Goal: Task Accomplishment & Management: Complete application form

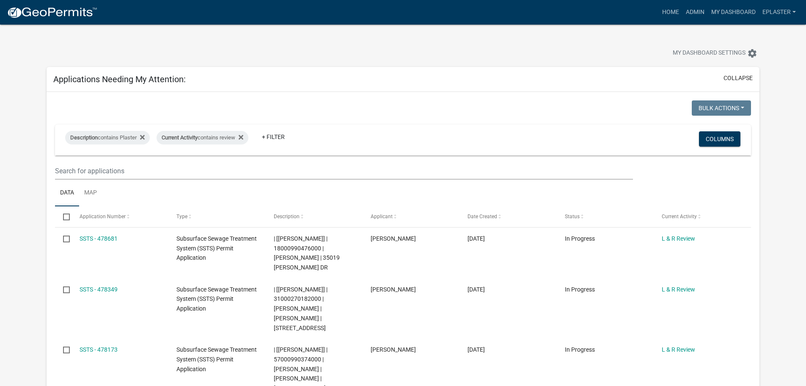
select select "3: 100"
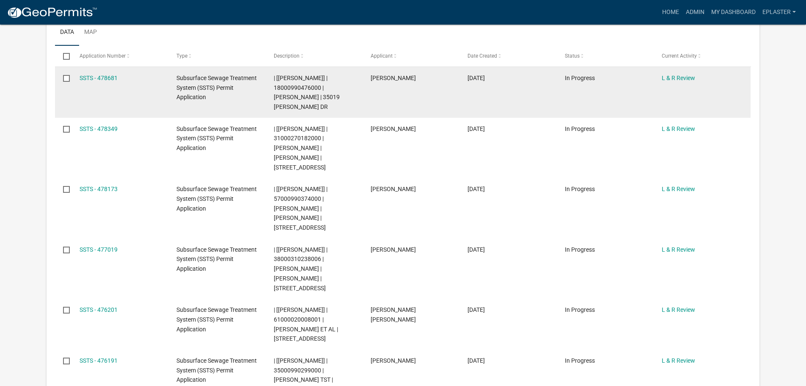
scroll to position [148, 0]
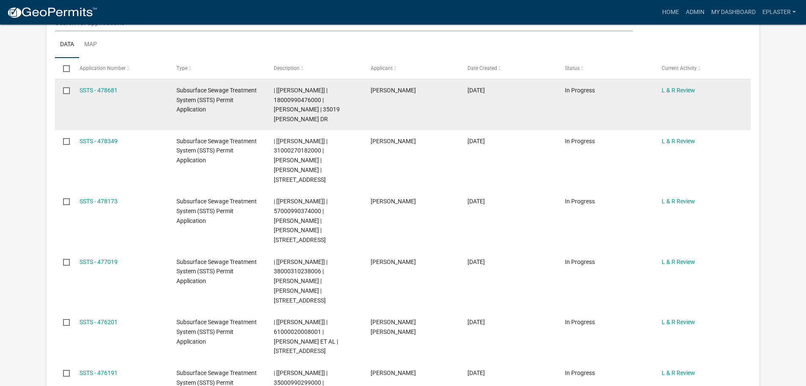
click at [294, 99] on span "| [Elizabeth Plaster] | 18000990476000 | KURT E ROTTER | 35019 JOLLY ANN DR" at bounding box center [307, 105] width 66 height 36
copy span "18000990476000"
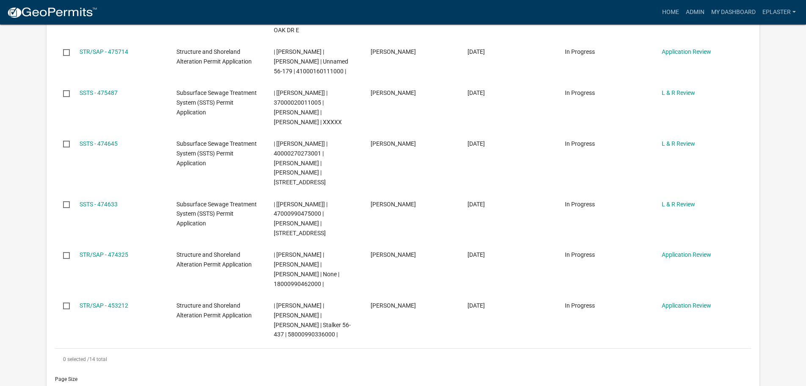
scroll to position [572, 0]
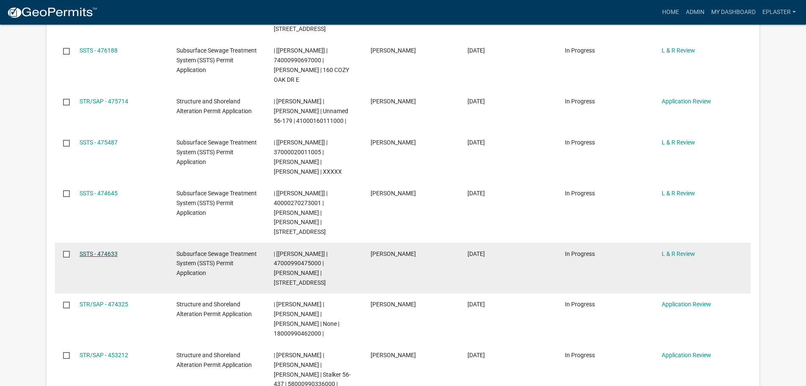
click at [107, 250] on link "SSTS - 474633" at bounding box center [99, 253] width 38 height 7
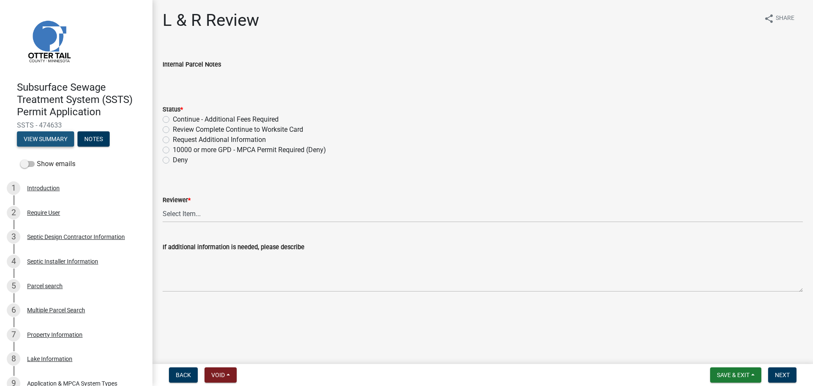
click at [63, 138] on button "View Summary" at bounding box center [45, 138] width 57 height 15
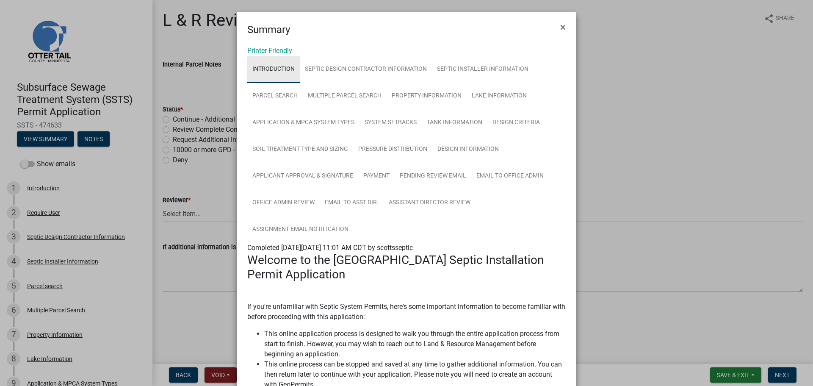
click at [279, 57] on link "Introduction" at bounding box center [273, 69] width 52 height 27
click at [279, 51] on link "Printer Friendly" at bounding box center [269, 51] width 45 height 8
click at [556, 23] on button "×" at bounding box center [562, 27] width 19 height 24
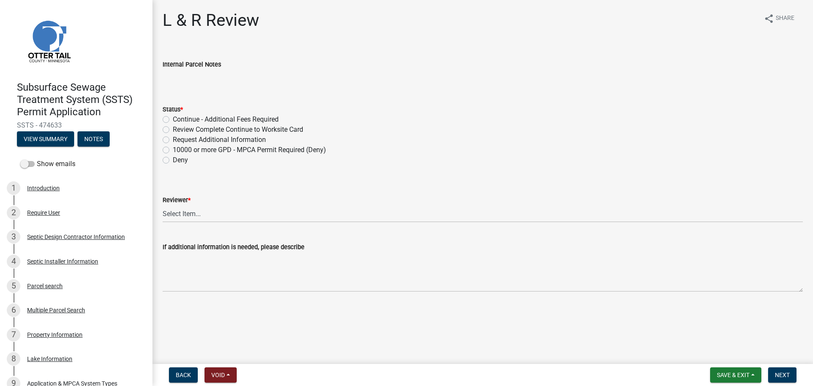
click at [173, 127] on label "Review Complete Continue to Worksite Card" at bounding box center [238, 129] width 130 height 10
click at [173, 127] on input "Review Complete Continue to Worksite Card" at bounding box center [176, 127] width 6 height 6
radio input "true"
click at [196, 211] on select "Select Item... Alexis Newark Andrea Perales Brittany Tollefson Elizabeth Plaste…" at bounding box center [483, 213] width 640 height 17
click at [163, 205] on select "Select Item... Alexis Newark Andrea Perales Brittany Tollefson Elizabeth Plaste…" at bounding box center [483, 213] width 640 height 17
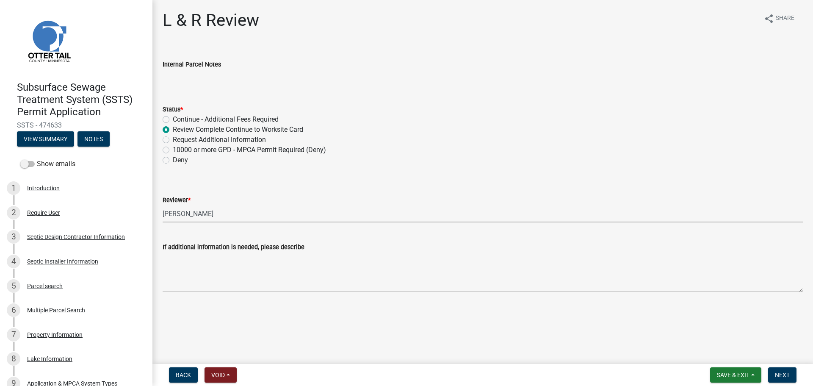
select select "bef7bfac-0505-4ed4-90ff-47b6907fb5e6"
click at [771, 373] on button "Next" at bounding box center [782, 374] width 28 height 15
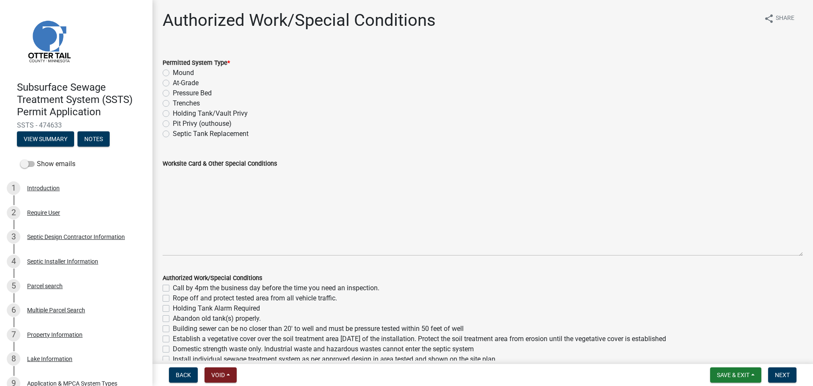
drag, startPoint x: 794, startPoint y: 207, endPoint x: 790, endPoint y: 277, distance: 70.4
click at [790, 256] on textarea "Worksite Card & Other Special Conditions" at bounding box center [483, 211] width 640 height 87
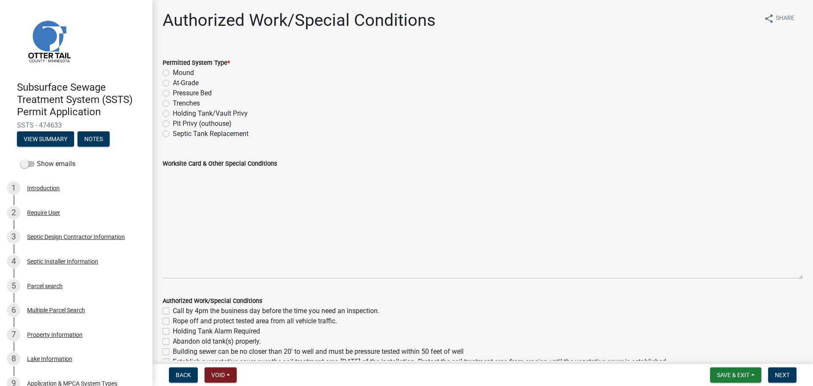
click at [173, 105] on label "Trenches" at bounding box center [186, 103] width 27 height 10
click at [173, 104] on input "Trenches" at bounding box center [176, 101] width 6 height 6
radio input "true"
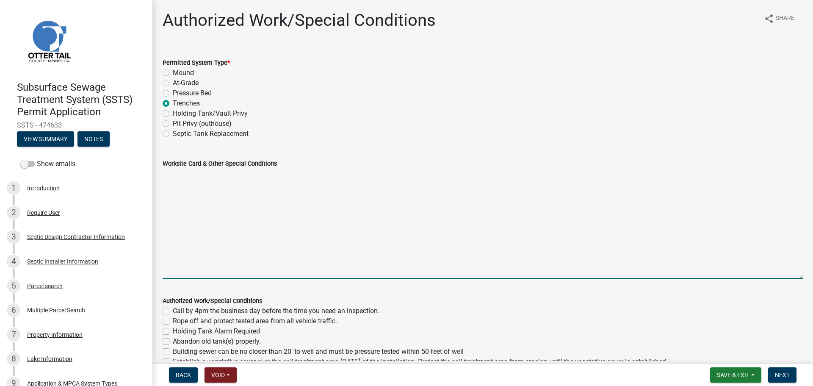
click at [191, 182] on textarea "Worksite Card & Other Special Conditions" at bounding box center [483, 223] width 640 height 110
paste textarea "# bedroom- Type I gravity trenches Install SIZE gal septic tank # HC chambers, …"
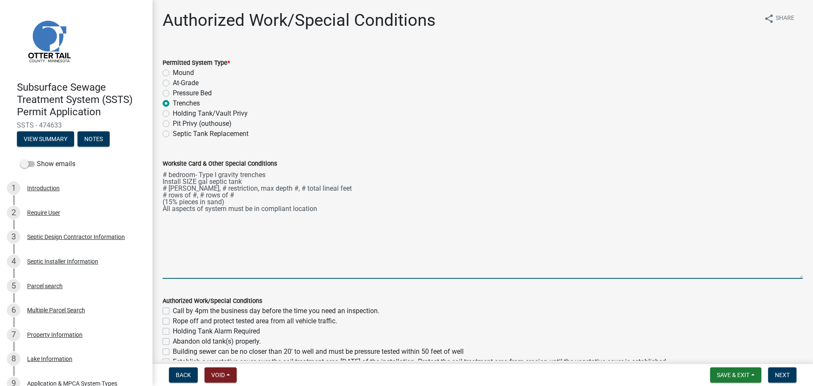
click at [166, 171] on textarea "# bedroom- Type I gravity trenches Install SIZE gal septic tank # HC chambers, …" at bounding box center [483, 223] width 640 height 110
drag, startPoint x: 196, startPoint y: 181, endPoint x: 158, endPoint y: 183, distance: 38.2
click at [158, 183] on div "Worksite Card & Other Special Conditions 5 bedroom- Type I gravity trenches Ins…" at bounding box center [482, 212] width 653 height 132
click at [278, 183] on textarea "5 bedroom- Type I gravity trenches Use existing 1600/2 septic tank # HC chamber…" at bounding box center [483, 223] width 640 height 110
click at [270, 181] on textarea "5 bedroom- Type I gravity trenches Use existing 1600/2 septic tank # HC chamber…" at bounding box center [483, 223] width 640 height 110
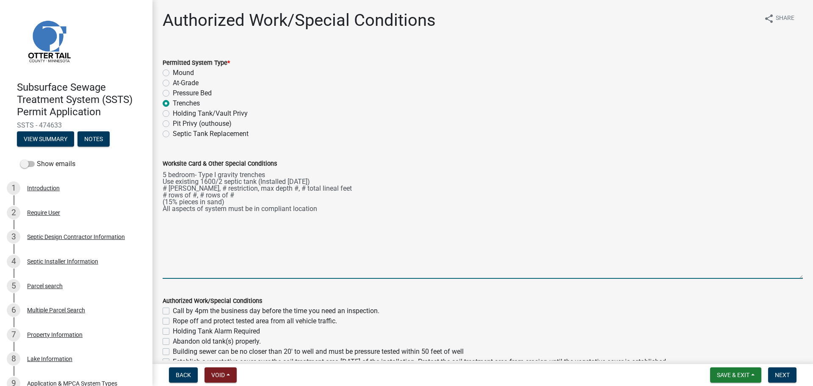
click at [164, 188] on textarea "5 bedroom- Type I gravity trenches Use existing 1600/2 septic tank (Installed 5…" at bounding box center [483, 223] width 640 height 110
drag, startPoint x: 436, startPoint y: 186, endPoint x: 254, endPoint y: 188, distance: 182.9
click at [254, 188] on textarea "5 bedroom- Type I gravity trenches Use existing 1600/2 septic tank (Installed 5…" at bounding box center [483, 223] width 640 height 110
drag, startPoint x: 234, startPoint y: 193, endPoint x: 201, endPoint y: 195, distance: 32.6
click at [201, 195] on textarea "5 bedroom- Type I gravity trenches Use existing 1600/2 septic tank (Installed 5…" at bounding box center [483, 223] width 640 height 110
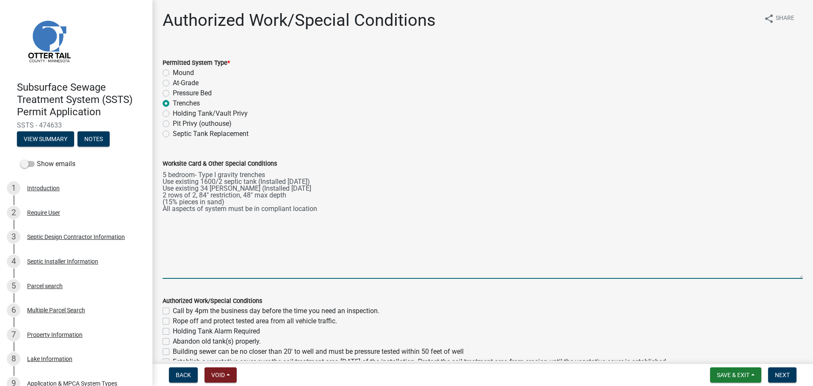
click at [163, 193] on textarea "5 bedroom- Type I gravity trenches Use existing 1600/2 septic tank (Installed 5…" at bounding box center [483, 223] width 640 height 110
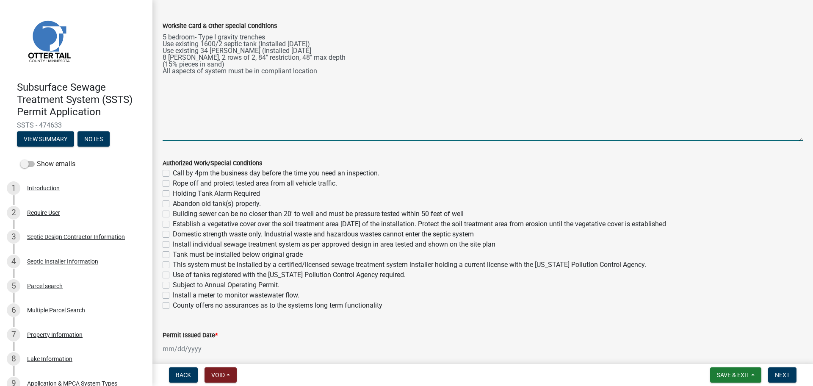
scroll to position [169, 0]
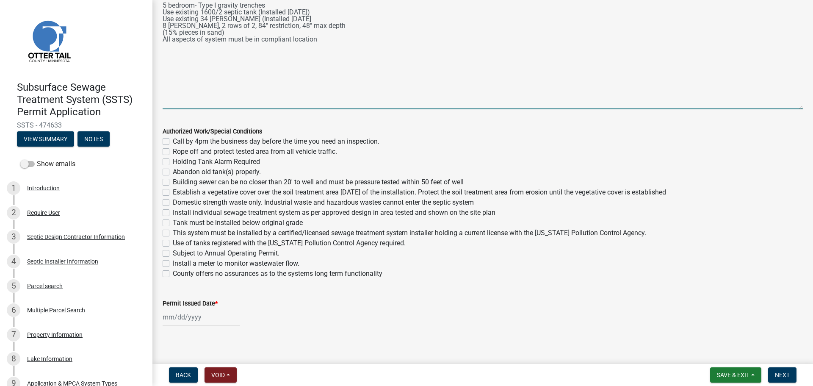
type textarea "5 bedroom- Type I gravity trenches Use existing 1600/2 septic tank (Installed 5…"
click at [173, 141] on label "Call by 4pm the business day before the time you need an inspection." at bounding box center [276, 141] width 207 height 10
click at [173, 141] on input "Call by 4pm the business day before the time you need an inspection." at bounding box center [176, 139] width 6 height 6
checkbox input "true"
checkbox input "false"
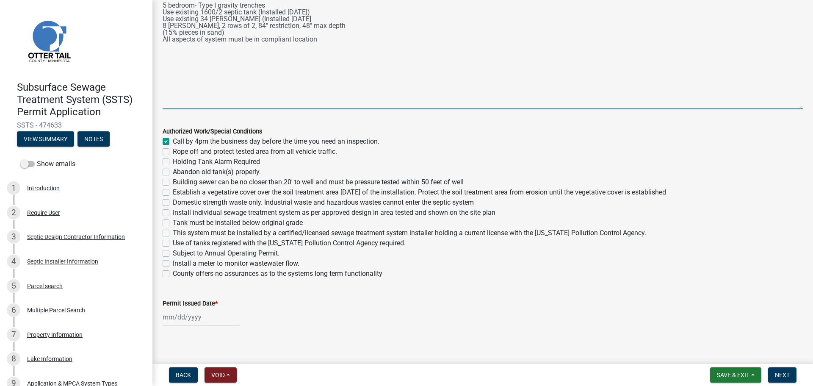
checkbox input "false"
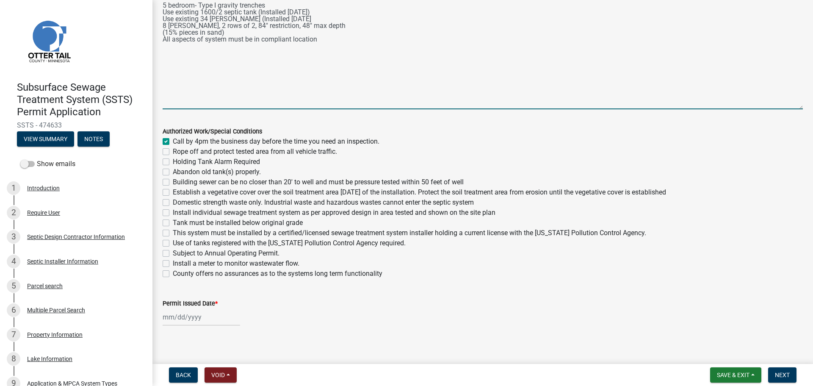
checkbox input "false"
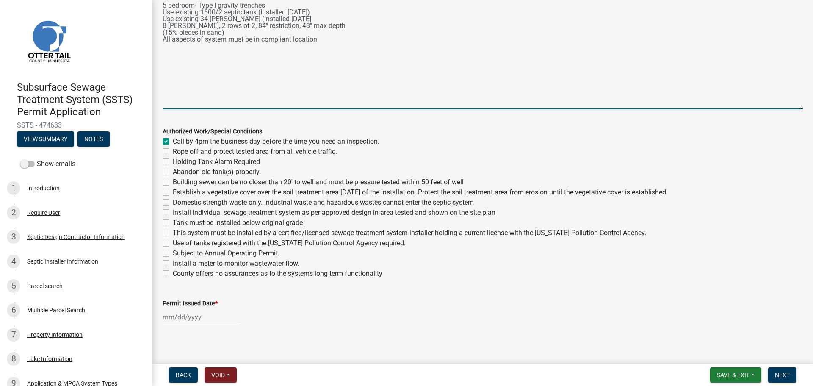
checkbox input "false"
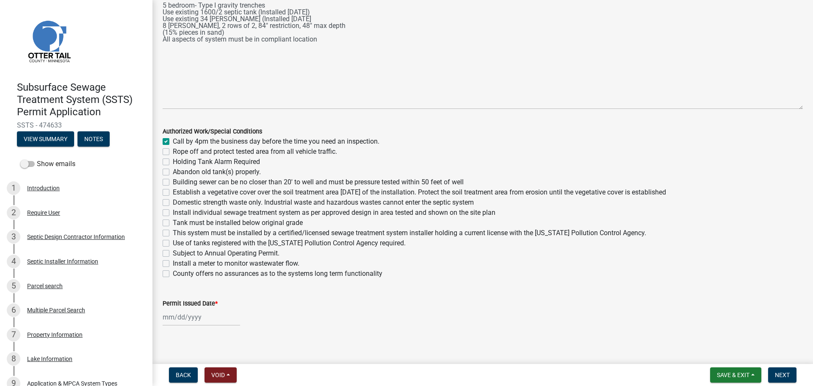
click at [173, 152] on label "Rope off and protect tested area from all vehicle traffic." at bounding box center [255, 151] width 164 height 10
click at [173, 152] on input "Rope off and protect tested area from all vehicle traffic." at bounding box center [176, 149] width 6 height 6
checkbox input "true"
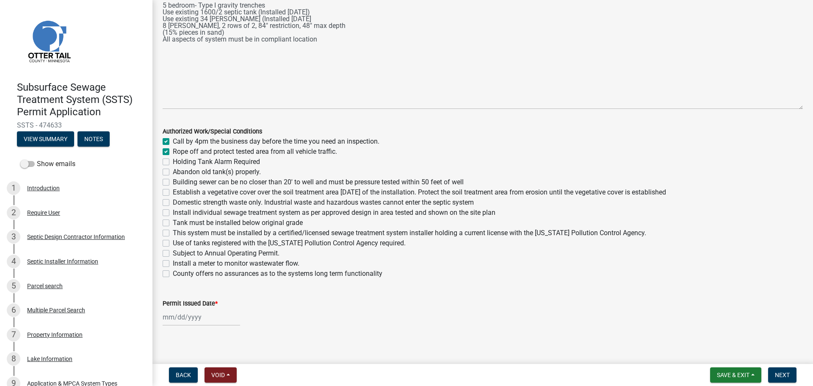
checkbox input "false"
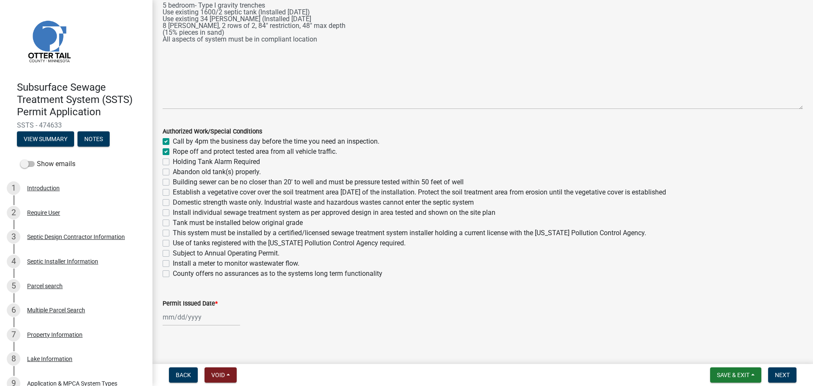
checkbox input "false"
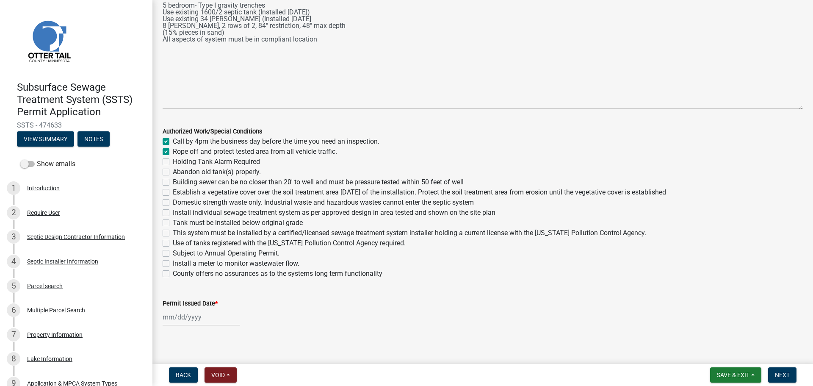
checkbox input "false"
click at [173, 182] on label "Building sewer can be no closer than 20' to well and must be pressure tested wi…" at bounding box center [318, 182] width 291 height 10
click at [173, 182] on input "Building sewer can be no closer than 20' to well and must be pressure tested wi…" at bounding box center [176, 180] width 6 height 6
checkbox input "true"
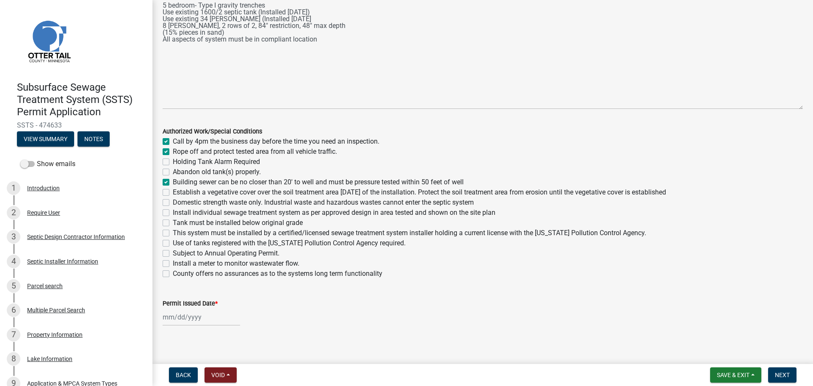
checkbox input "true"
checkbox input "false"
checkbox input "true"
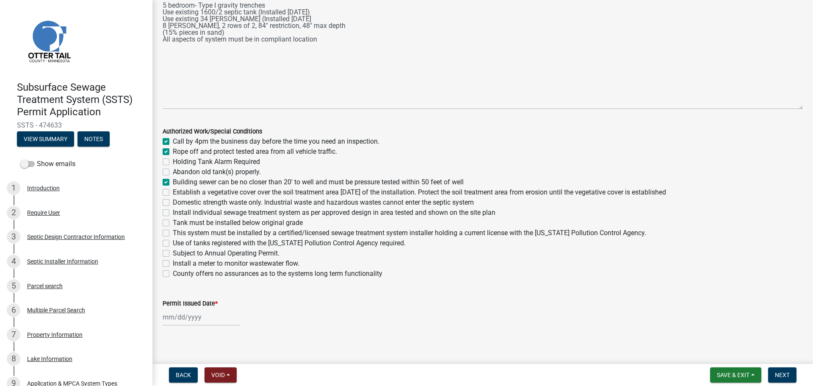
checkbox input "false"
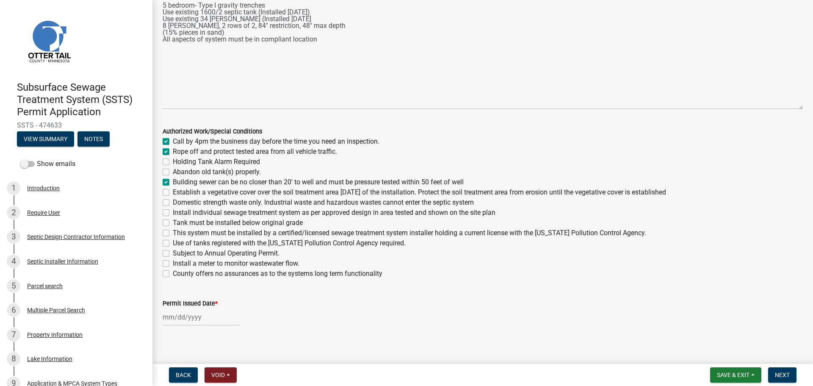
checkbox input "false"
click at [173, 192] on label "Establish a vegetative cover over the soil treatment area within 30 days of the…" at bounding box center [419, 192] width 493 height 10
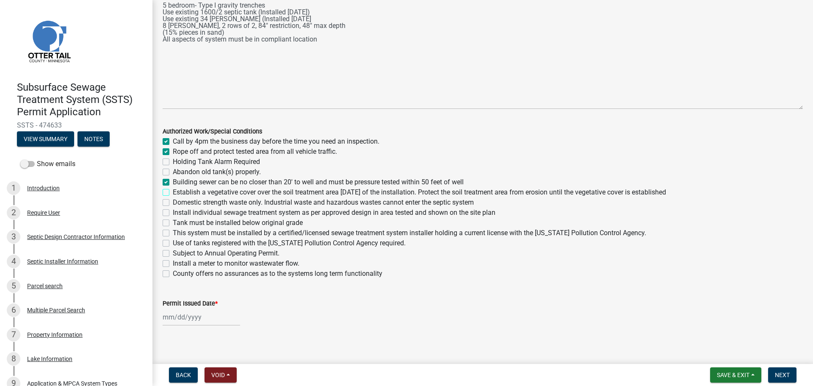
click at [173, 192] on input "Establish a vegetative cover over the soil treatment area within 30 days of the…" at bounding box center [176, 190] width 6 height 6
checkbox input "true"
checkbox input "false"
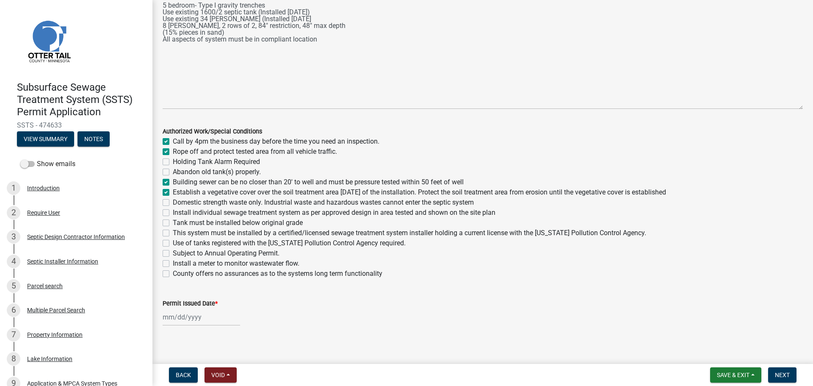
checkbox input "false"
checkbox input "true"
checkbox input "false"
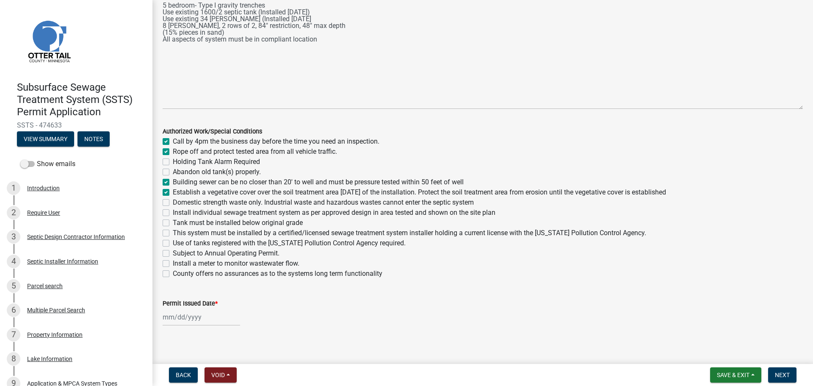
checkbox input "false"
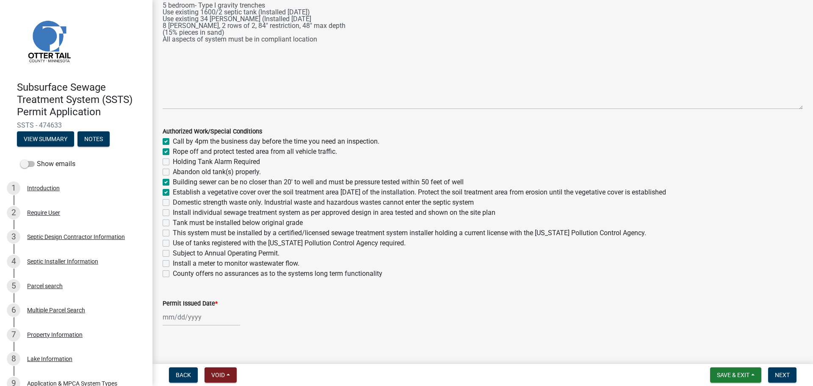
checkbox input "false"
click at [173, 202] on label "Domestic strength waste only. Industrial waste and hazardous wastes cannot ente…" at bounding box center [323, 202] width 301 height 10
click at [173, 202] on input "Domestic strength waste only. Industrial waste and hazardous wastes cannot ente…" at bounding box center [176, 200] width 6 height 6
checkbox input "true"
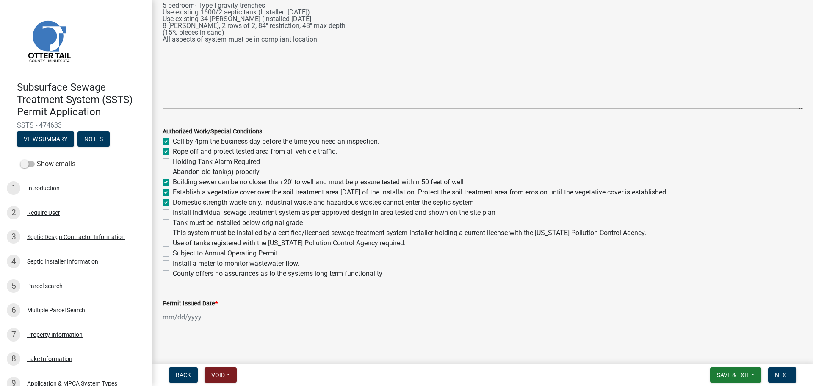
checkbox input "true"
checkbox input "false"
checkbox input "true"
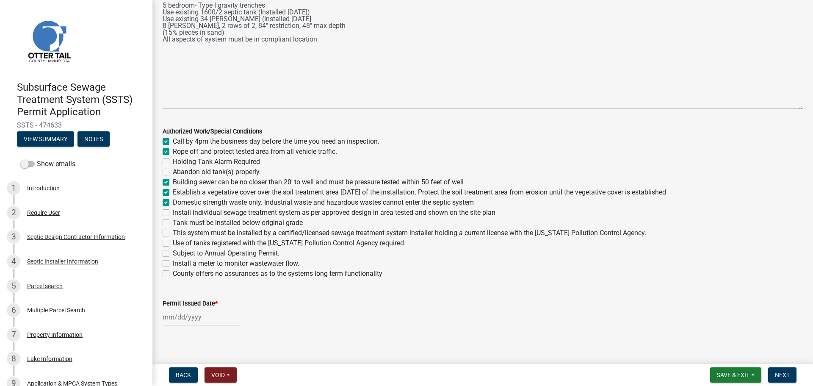
checkbox input "true"
checkbox input "false"
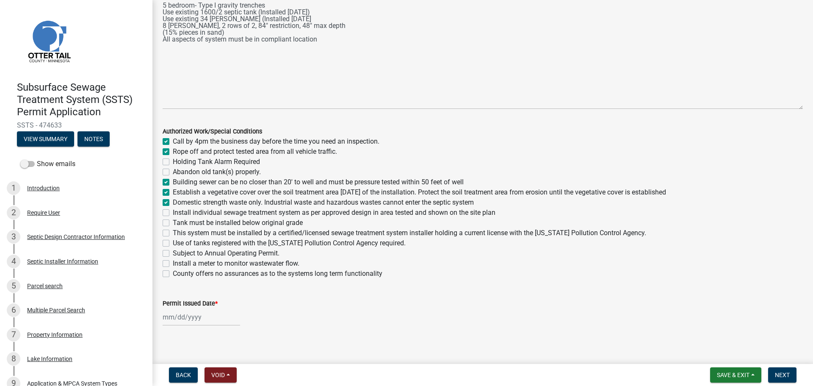
checkbox input "false"
click at [173, 211] on label "Install individual sewage treatment system as per approved design in area teste…" at bounding box center [334, 212] width 323 height 10
click at [173, 211] on input "Install individual sewage treatment system as per approved design in area teste…" at bounding box center [176, 210] width 6 height 6
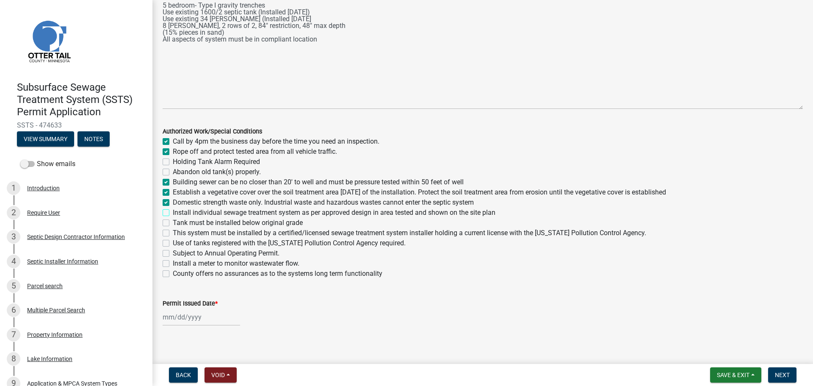
checkbox input "true"
checkbox input "false"
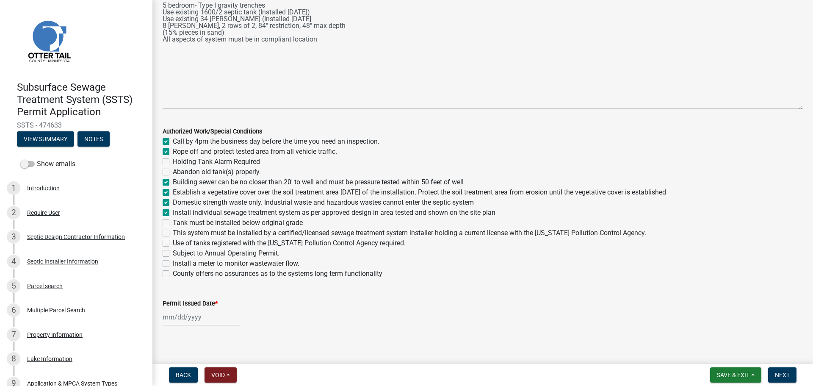
checkbox input "true"
checkbox input "false"
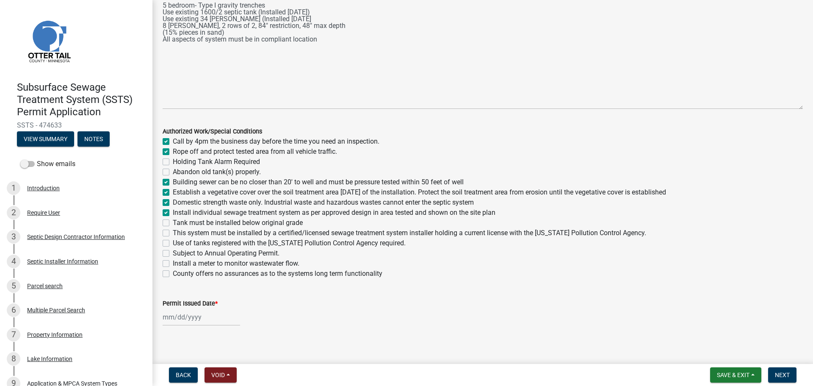
checkbox input "false"
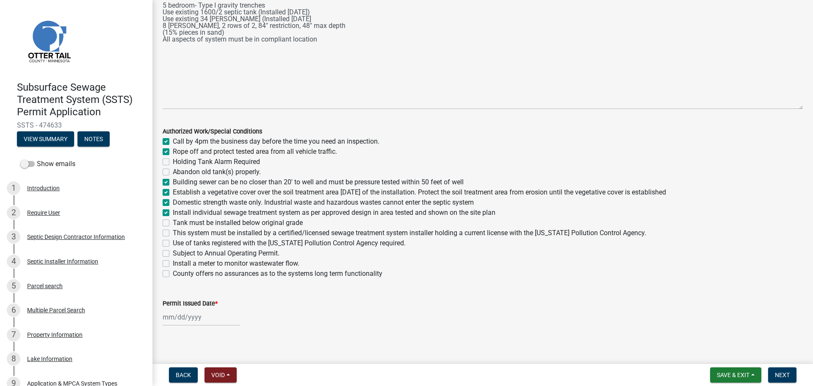
click at [173, 222] on label "Tank must be installed below original grade" at bounding box center [238, 223] width 130 height 10
click at [173, 222] on input "Tank must be installed below original grade" at bounding box center [176, 221] width 6 height 6
checkbox input "true"
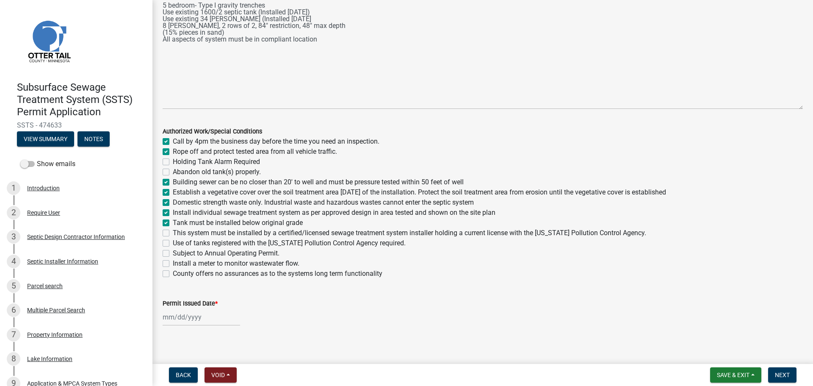
checkbox input "false"
checkbox input "true"
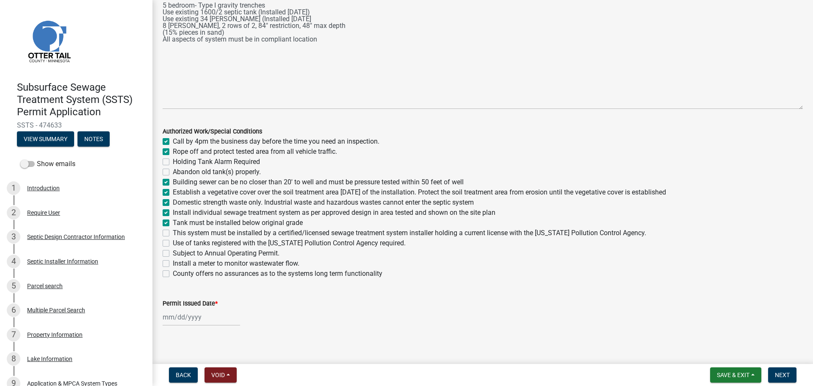
checkbox input "true"
checkbox input "false"
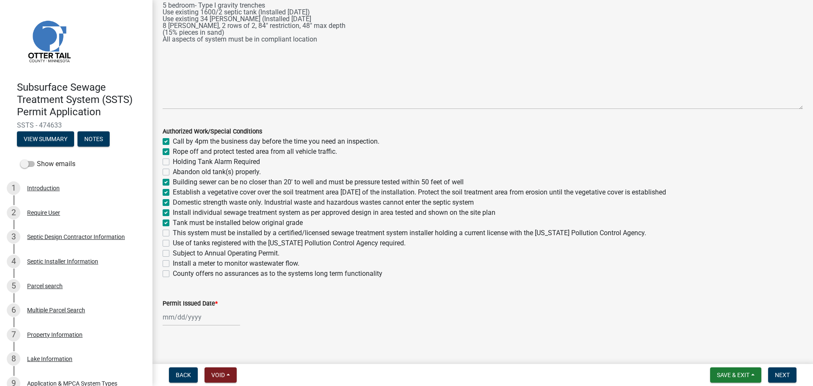
checkbox input "false"
click at [168, 229] on div "This system must be installed by a certified/licensed sewage treatment system i…" at bounding box center [483, 233] width 640 height 10
click at [173, 231] on label "This system must be installed by a certified/licensed sewage treatment system i…" at bounding box center [409, 233] width 473 height 10
click at [173, 231] on input "This system must be installed by a certified/licensed sewage treatment system i…" at bounding box center [176, 231] width 6 height 6
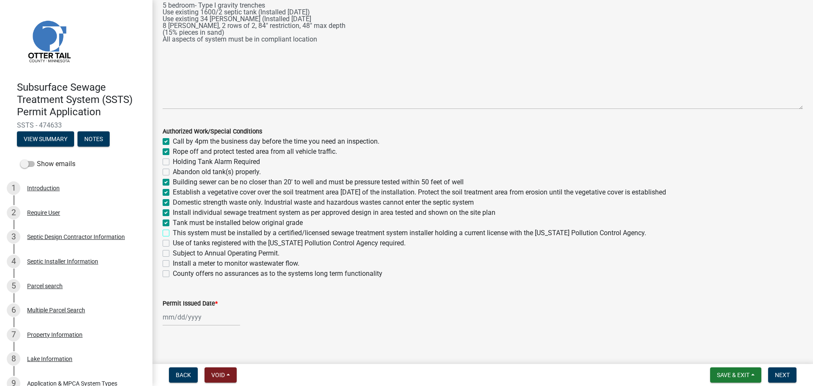
checkbox input "true"
checkbox input "false"
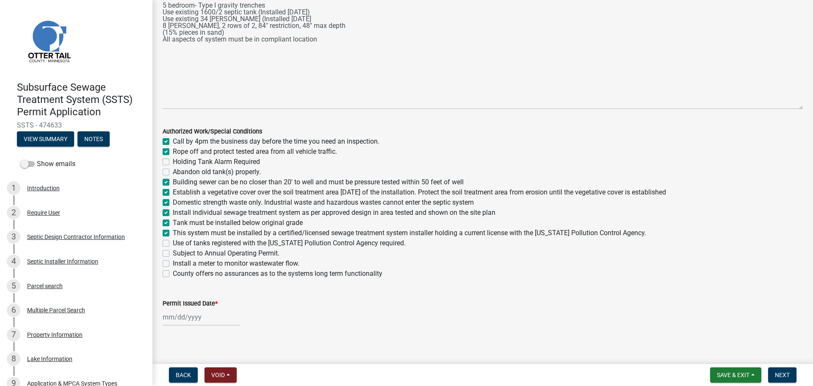
checkbox input "true"
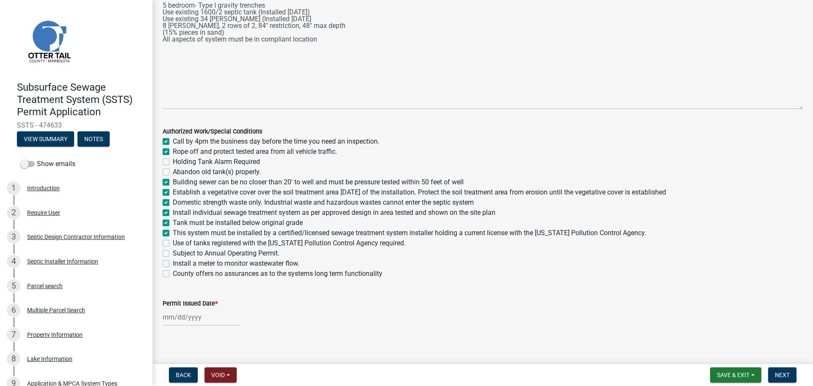
checkbox input "true"
checkbox input "false"
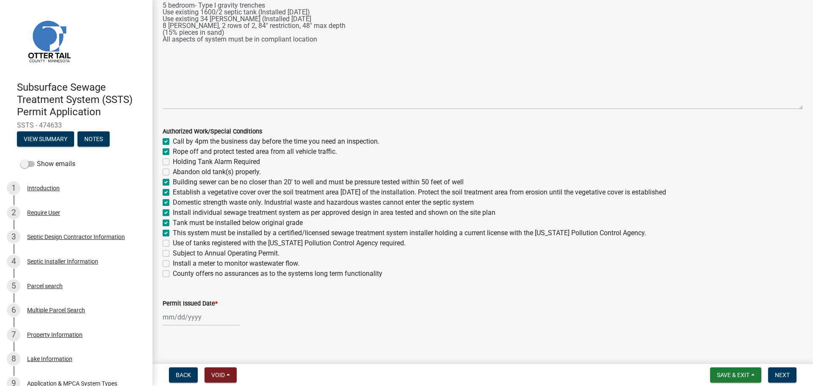
click at [173, 221] on label "Tank must be installed below original grade" at bounding box center [238, 223] width 130 height 10
click at [173, 221] on input "Tank must be installed below original grade" at bounding box center [176, 221] width 6 height 6
checkbox input "false"
checkbox input "true"
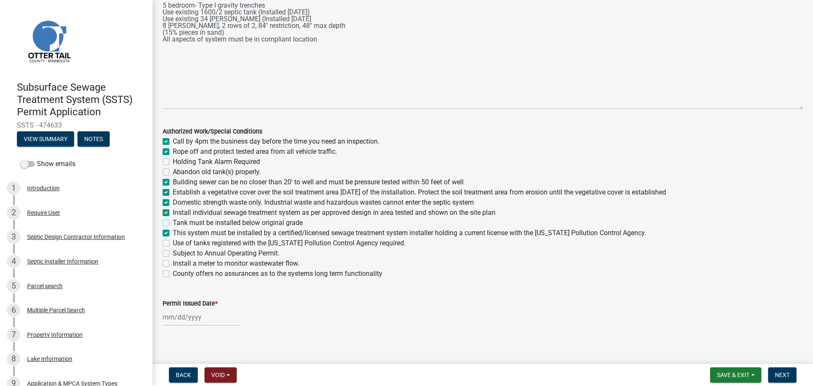
checkbox input "false"
checkbox input "true"
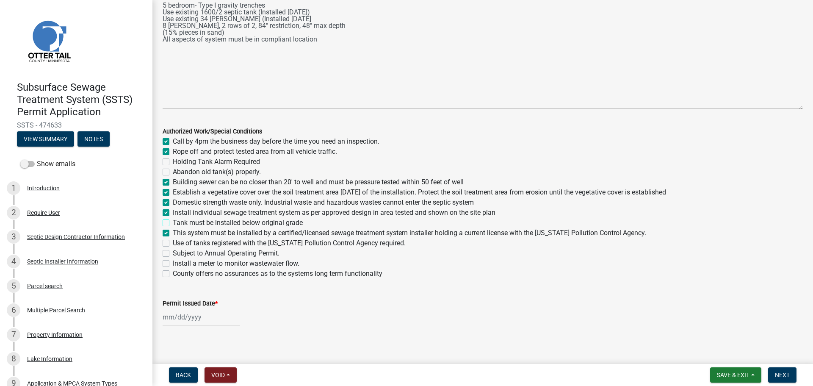
checkbox input "true"
checkbox input "false"
checkbox input "true"
checkbox input "false"
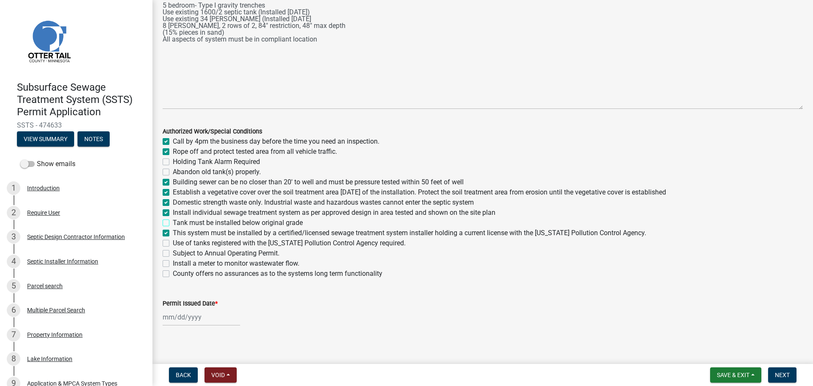
checkbox input "false"
click at [173, 275] on label "County offers no assurances as to the systems long term functionality" at bounding box center [278, 273] width 210 height 10
click at [173, 274] on input "County offers no assurances as to the systems long term functionality" at bounding box center [176, 271] width 6 height 6
checkbox input "true"
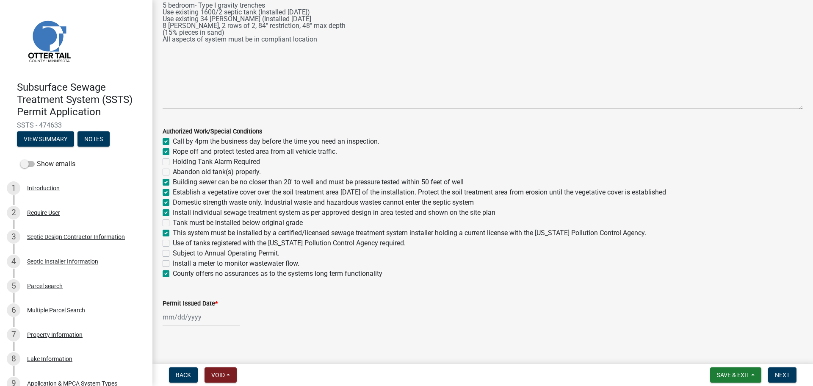
checkbox input "true"
checkbox input "false"
checkbox input "true"
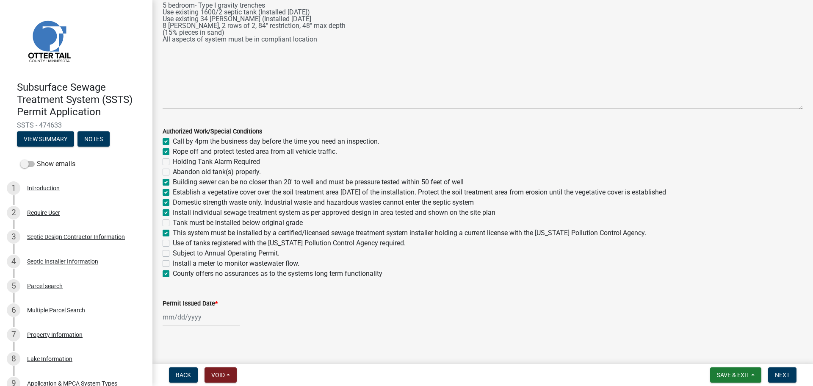
checkbox input "true"
checkbox input "false"
checkbox input "true"
checkbox input "false"
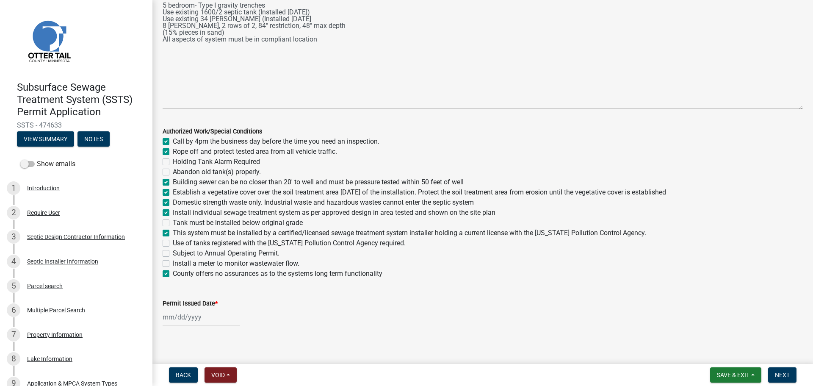
checkbox input "false"
checkbox input "true"
select select "9"
select select "2025"
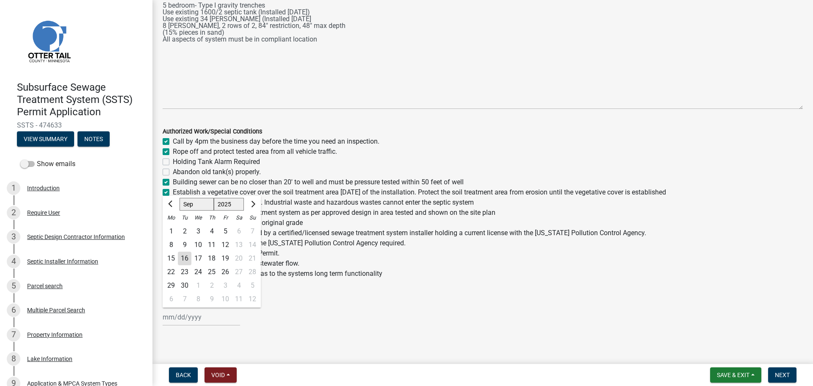
click at [177, 320] on div "Jan Feb Mar Apr May Jun Jul Aug Sep Oct Nov Dec 1525 1526 1527 1528 1529 1530 1…" at bounding box center [201, 316] width 77 height 17
click at [185, 255] on div "16" at bounding box center [185, 258] width 14 height 14
type input "09/16/2025"
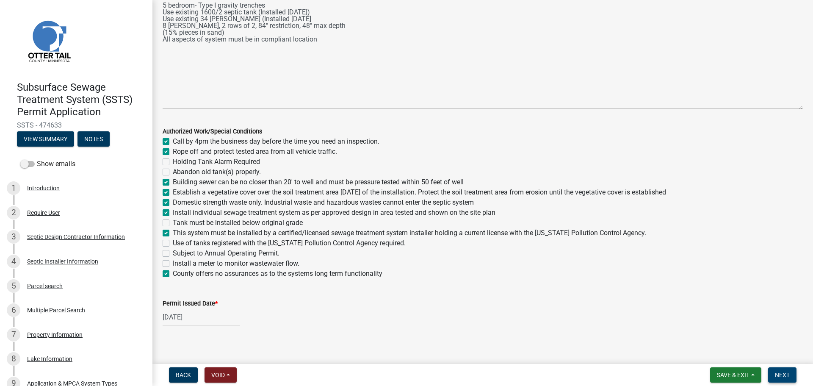
click at [779, 373] on span "Next" at bounding box center [782, 374] width 15 height 7
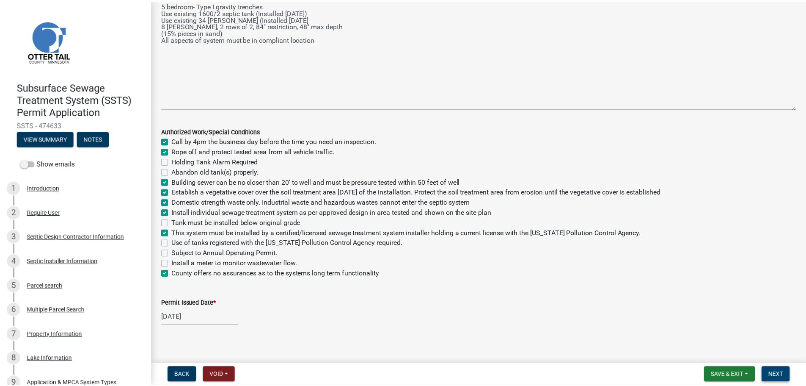
scroll to position [0, 0]
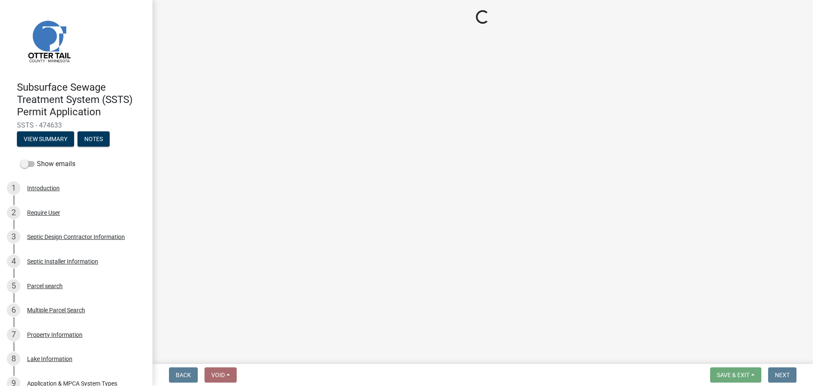
click at [337, 246] on main "Loading..." at bounding box center [482, 180] width 660 height 360
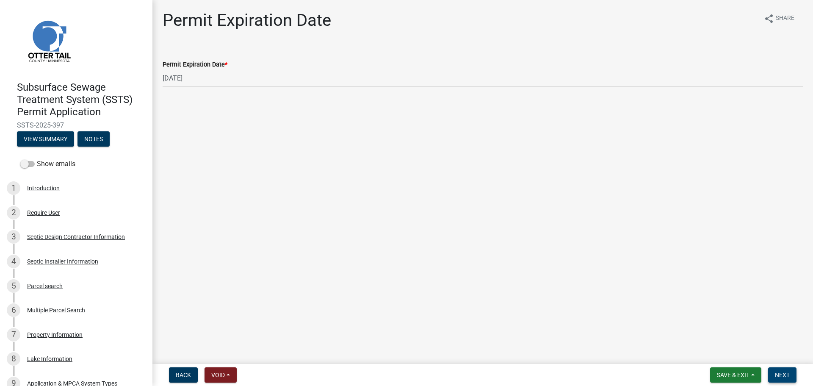
click at [783, 372] on span "Next" at bounding box center [782, 374] width 15 height 7
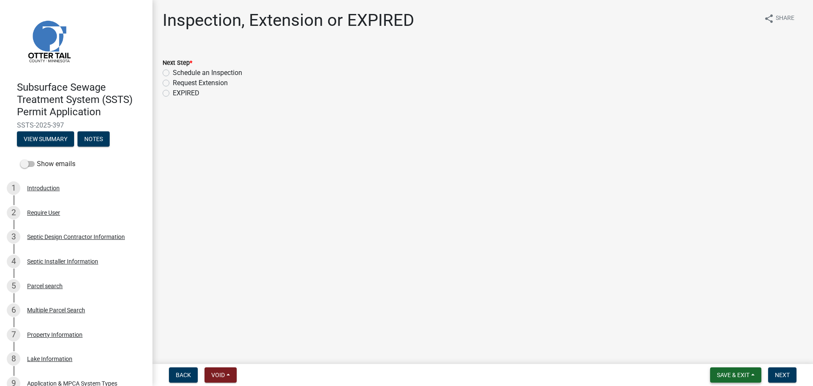
click at [737, 373] on span "Save & Exit" at bounding box center [733, 374] width 33 height 7
click at [720, 351] on button "Save & Exit" at bounding box center [727, 352] width 68 height 20
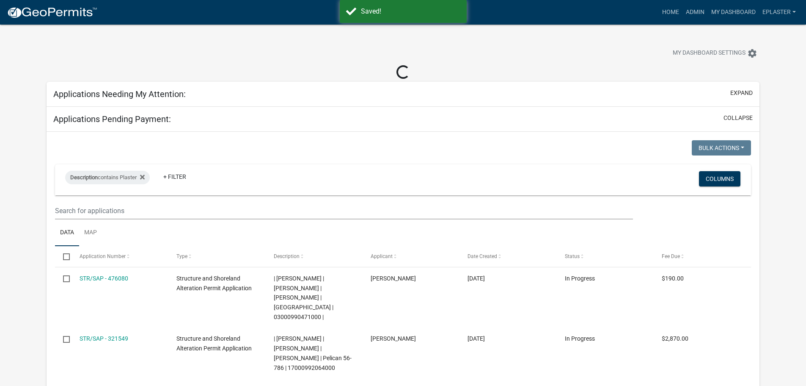
select select "3: 100"
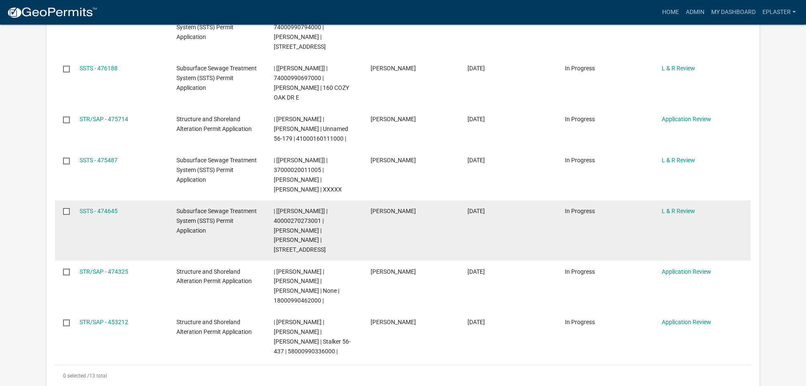
scroll to position [540, 0]
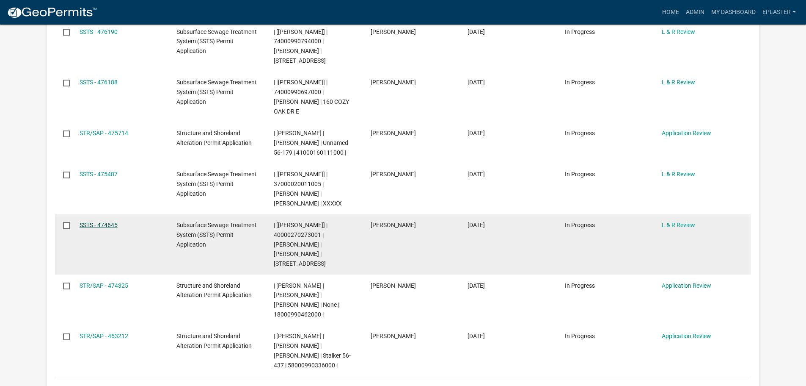
click at [104, 221] on link "SSTS - 474645" at bounding box center [99, 224] width 38 height 7
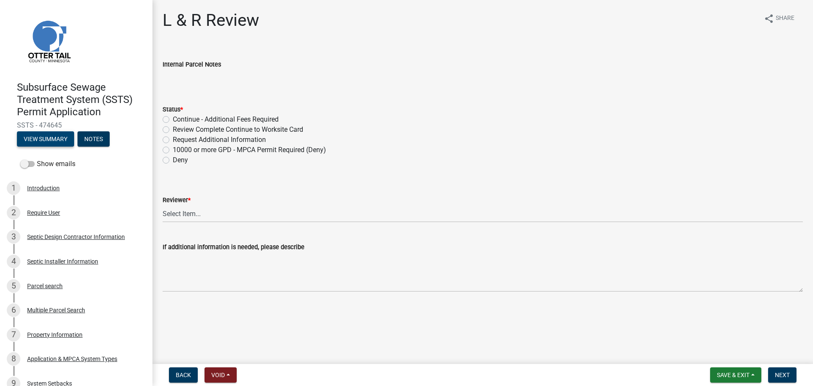
click at [49, 140] on button "View Summary" at bounding box center [45, 138] width 57 height 15
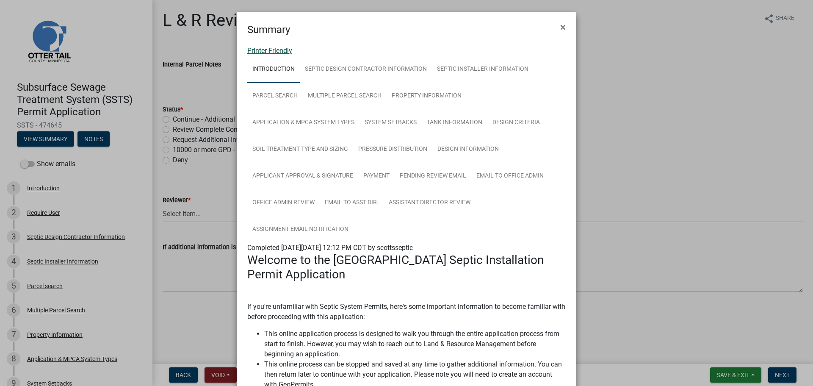
click at [271, 50] on link "Printer Friendly" at bounding box center [269, 51] width 45 height 8
drag, startPoint x: 559, startPoint y: 22, endPoint x: 555, endPoint y: 25, distance: 5.4
click at [560, 22] on span "×" at bounding box center [563, 27] width 6 height 12
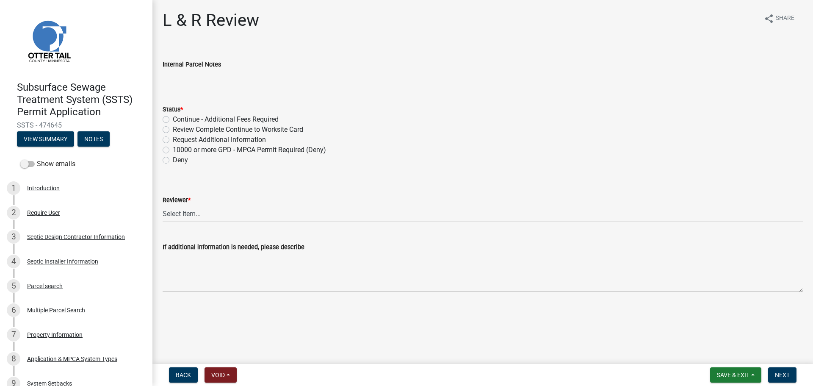
click at [173, 128] on label "Review Complete Continue to Worksite Card" at bounding box center [238, 129] width 130 height 10
click at [173, 128] on input "Review Complete Continue to Worksite Card" at bounding box center [176, 127] width 6 height 6
radio input "true"
click at [198, 212] on select "Select Item... Alexis Newark Andrea Perales Brittany Tollefson Elizabeth Plaste…" at bounding box center [483, 213] width 640 height 17
click at [163, 205] on select "Select Item... Alexis Newark Andrea Perales Brittany Tollefson Elizabeth Plaste…" at bounding box center [483, 213] width 640 height 17
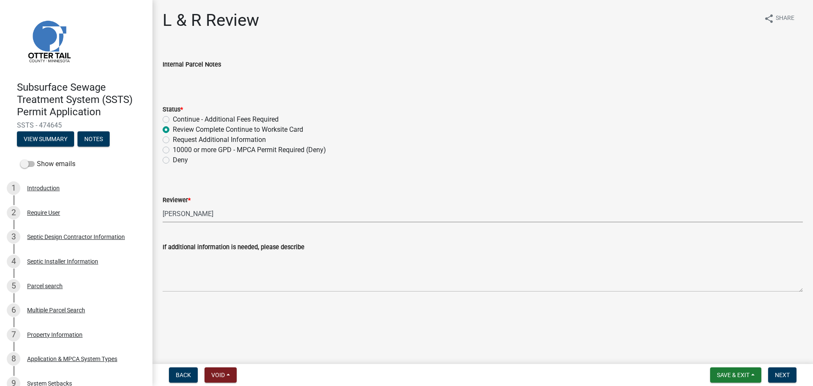
select select "bef7bfac-0505-4ed4-90ff-47b6907fb5e6"
click at [783, 373] on span "Next" at bounding box center [782, 374] width 15 height 7
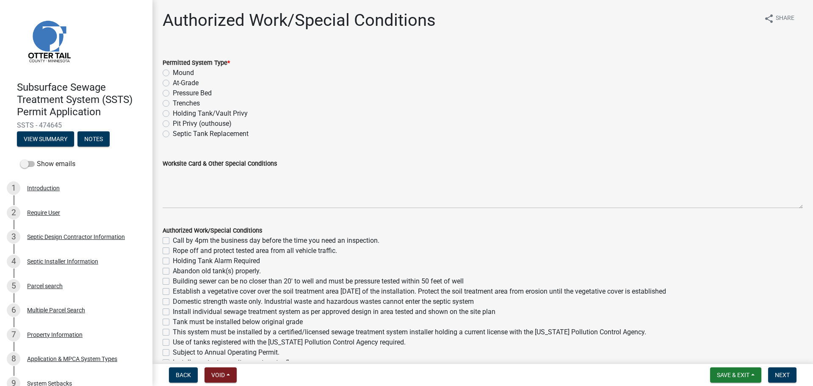
click at [173, 72] on label "Mound" at bounding box center [183, 73] width 21 height 10
click at [173, 72] on input "Mound" at bounding box center [176, 71] width 6 height 6
radio input "true"
click at [172, 168] on div "Worksite Card & Other Special Conditions" at bounding box center [483, 163] width 640 height 10
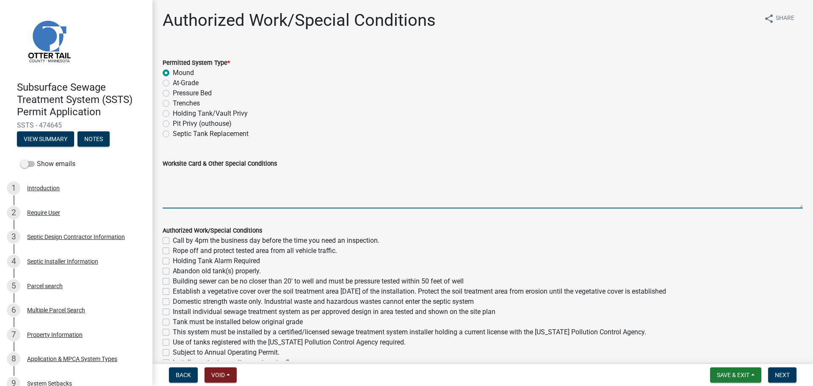
drag, startPoint x: 172, startPoint y: 168, endPoint x: 168, endPoint y: 173, distance: 6.4
click at [168, 173] on textarea "Worksite Card & Other Special Conditions" at bounding box center [483, 188] width 640 height 40
paste textarea "# bedroom- TYPE Mound Install SIZE septic/lift tank LxW rock bed, LxW S.A.A, # …"
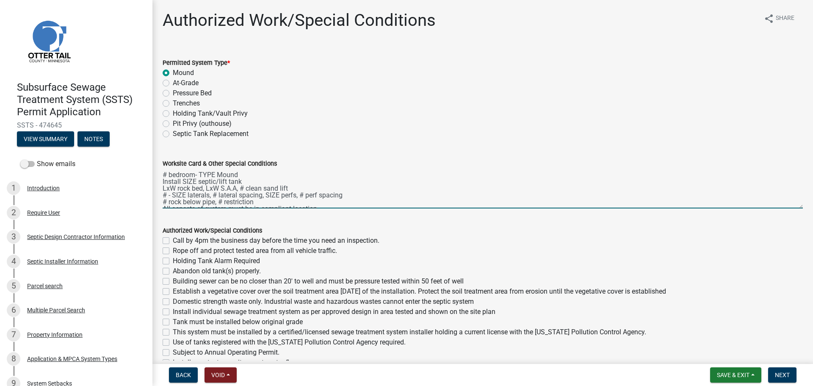
scroll to position [11, 0]
click at [794, 208] on wm-data-entity-input "Worksite Card & Other Special Conditions # bedroom- TYPE Mound Install SIZE sep…" at bounding box center [483, 180] width 640 height 69
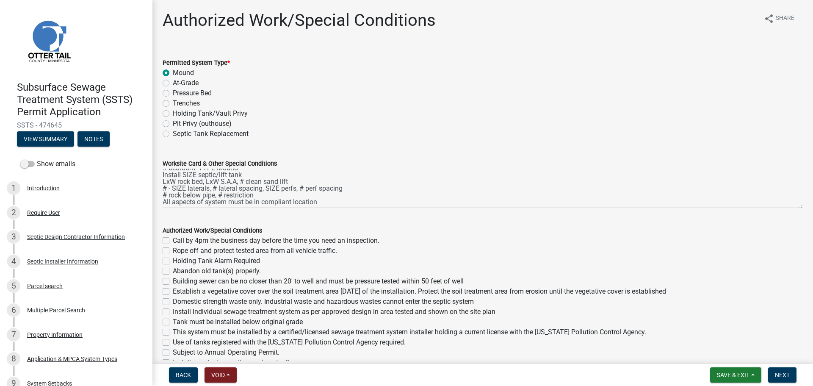
scroll to position [0, 0]
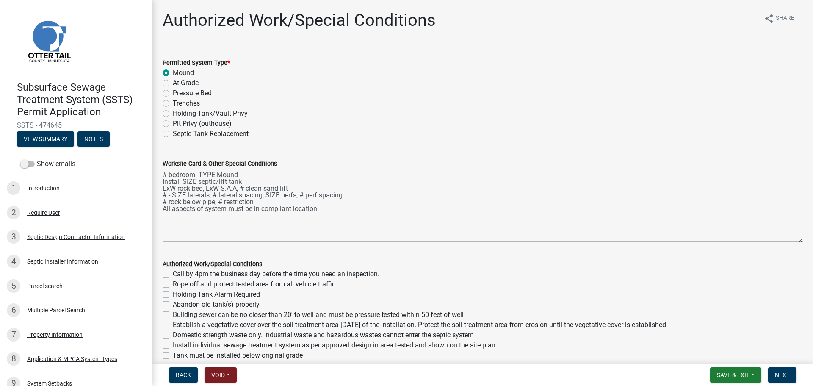
drag, startPoint x: 793, startPoint y: 207, endPoint x: 795, endPoint y: 240, distance: 33.5
click at [795, 240] on textarea "# bedroom- TYPE Mound Install SIZE septic/lift tank LxW rock bed, LxW S.A.A, # …" at bounding box center [483, 204] width 640 height 73
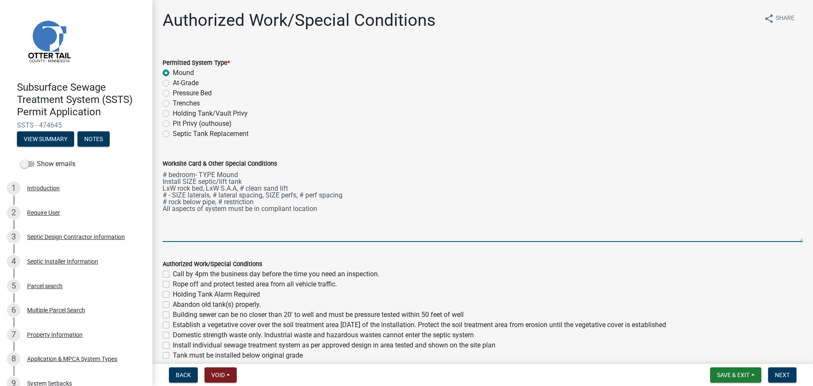
click at [166, 171] on textarea "# bedroom- TYPE Mound Install SIZE septic/lift tank LxW rock bed, LxW S.A.A, # …" at bounding box center [483, 204] width 640 height 73
click at [214, 174] on textarea "5 bedroom- TYPE Mound Install SIZE septic/lift tank LxW rock bed, LxW S.A.A, # …" at bounding box center [483, 204] width 640 height 73
click at [219, 174] on textarea "5 bedroom- Type I Mound Install SIZE septic/lift tank LxW rock bed, LxW S.A.A, …" at bounding box center [483, 204] width 640 height 73
click at [181, 180] on textarea "5 bedroom- Type I Center-Fed Mound Install SIZE septic/lift tank LxW rock bed, …" at bounding box center [483, 204] width 640 height 73
click at [175, 189] on textarea "5 bedroom- Type I Center-Fed Mound Use existing 1600/2 septic tank (Compliance …" at bounding box center [483, 204] width 640 height 73
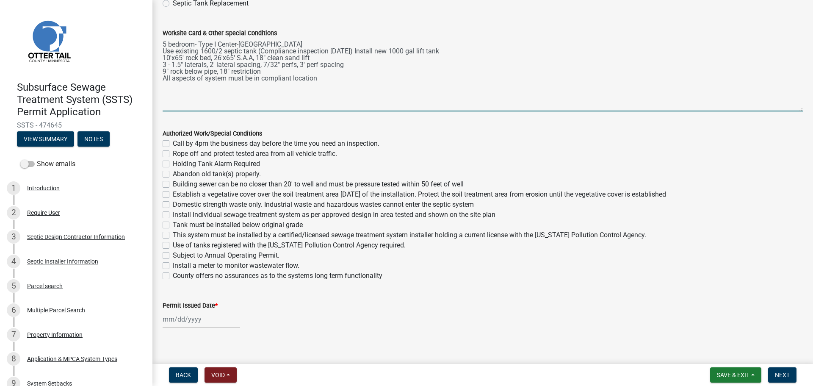
scroll to position [138, 0]
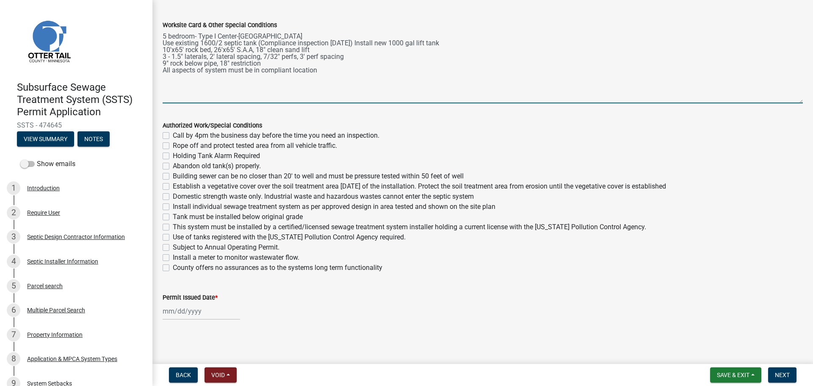
type textarea "5 bedroom- Type I Center-Fed Mound Use existing 1600/2 septic tank (Compliance …"
click at [173, 134] on label "Call by 4pm the business day before the time you need an inspection." at bounding box center [276, 135] width 207 height 10
click at [173, 134] on input "Call by 4pm the business day before the time you need an inspection." at bounding box center [176, 133] width 6 height 6
checkbox input "true"
checkbox input "false"
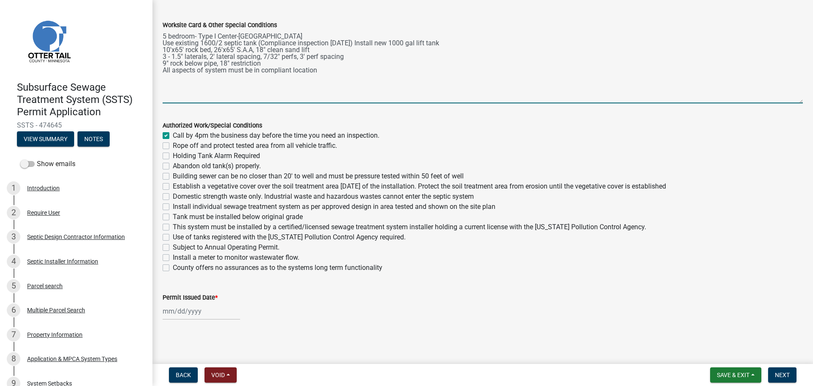
checkbox input "false"
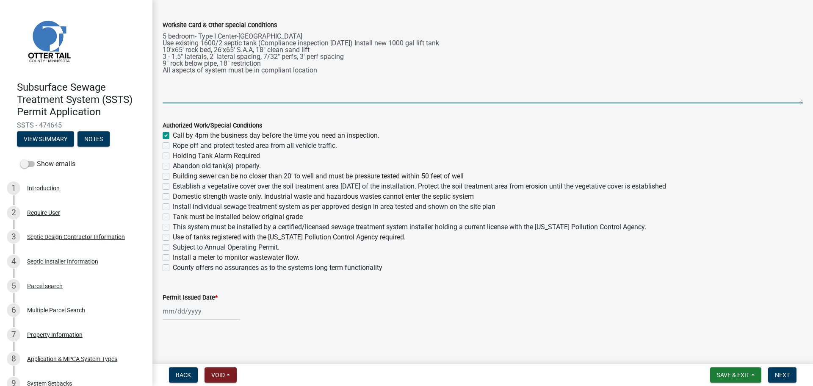
checkbox input "false"
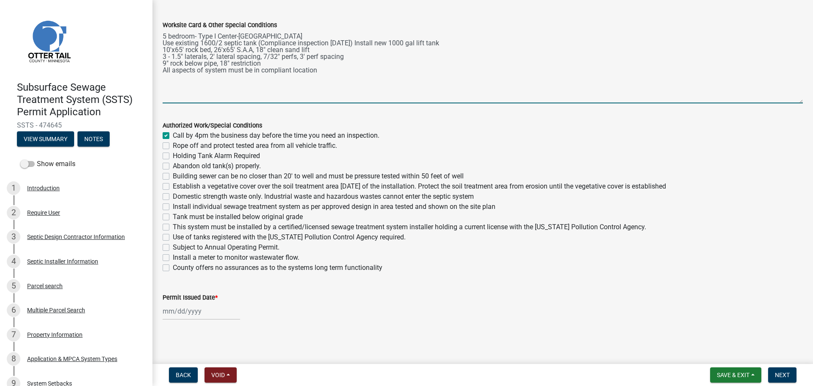
checkbox input "false"
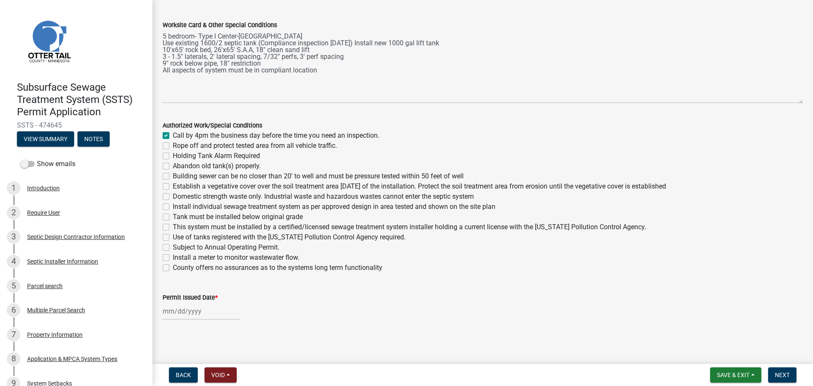
click at [173, 146] on label "Rope off and protect tested area from all vehicle traffic." at bounding box center [255, 146] width 164 height 10
click at [173, 146] on input "Rope off and protect tested area from all vehicle traffic." at bounding box center [176, 144] width 6 height 6
checkbox input "true"
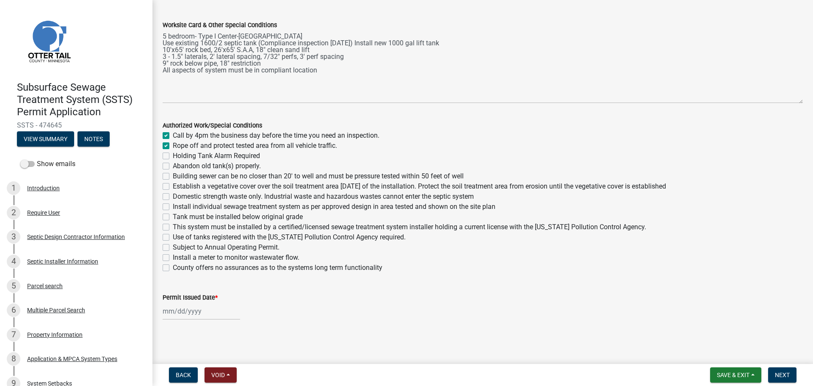
checkbox input "false"
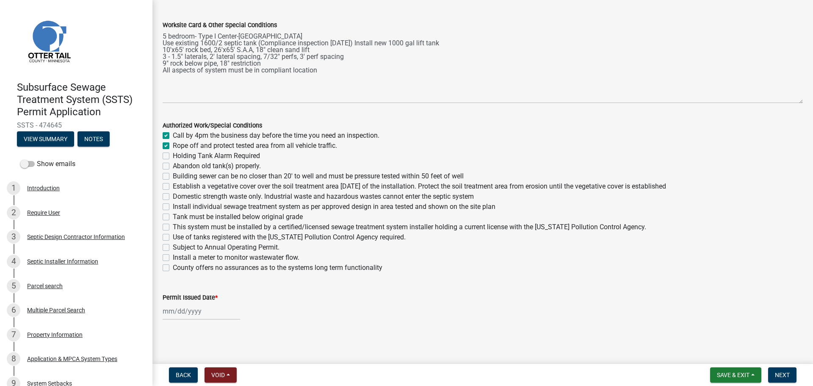
checkbox input "false"
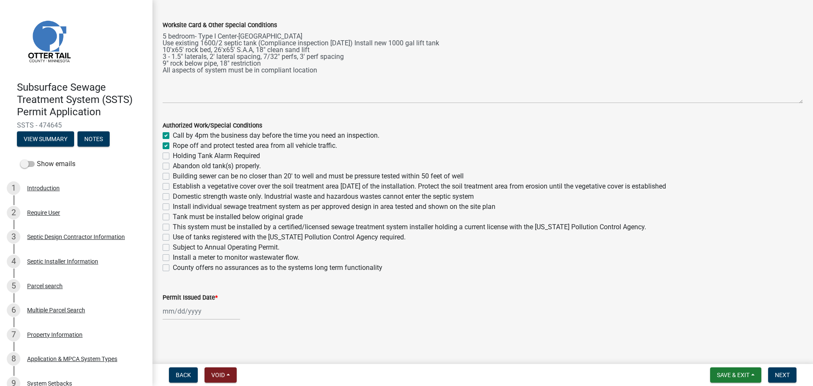
checkbox input "false"
click at [173, 165] on label "Abandon old tank(s) properly." at bounding box center [217, 166] width 88 height 10
click at [173, 165] on input "Abandon old tank(s) properly." at bounding box center [176, 164] width 6 height 6
checkbox input "true"
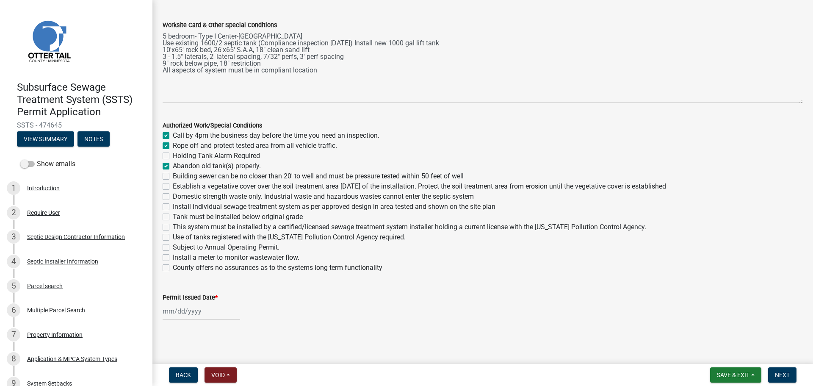
checkbox input "true"
checkbox input "false"
checkbox input "true"
checkbox input "false"
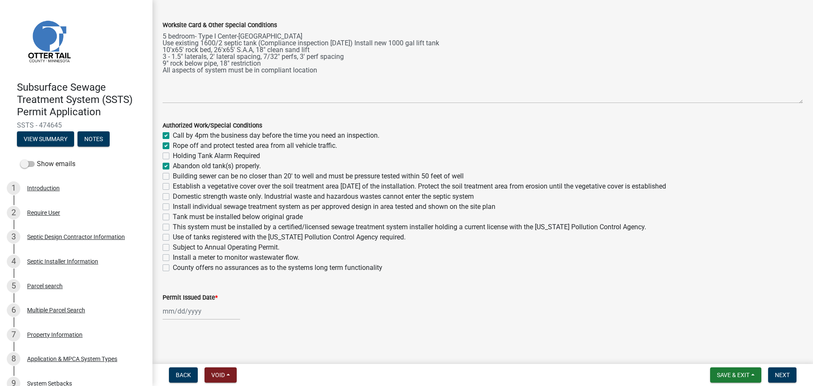
checkbox input "false"
click at [173, 165] on label "Abandon old tank(s) properly." at bounding box center [217, 166] width 88 height 10
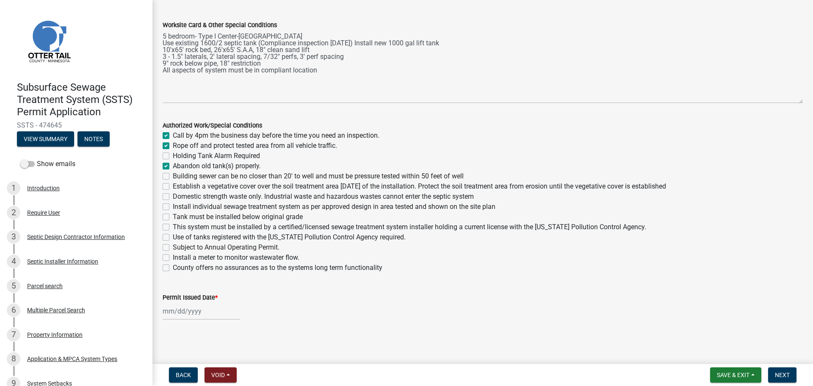
click at [173, 165] on input "Abandon old tank(s) properly." at bounding box center [176, 164] width 6 height 6
click at [173, 175] on label "Building sewer can be no closer than 20' to well and must be pressure tested wi…" at bounding box center [318, 176] width 291 height 10
click at [173, 175] on input "Building sewer can be no closer than 20' to well and must be pressure tested wi…" at bounding box center [176, 174] width 6 height 6
click at [173, 183] on label "Establish a vegetative cover over the soil treatment area within 30 days of the…" at bounding box center [419, 186] width 493 height 10
click at [173, 183] on input "Establish a vegetative cover over the soil treatment area within 30 days of the…" at bounding box center [176, 184] width 6 height 6
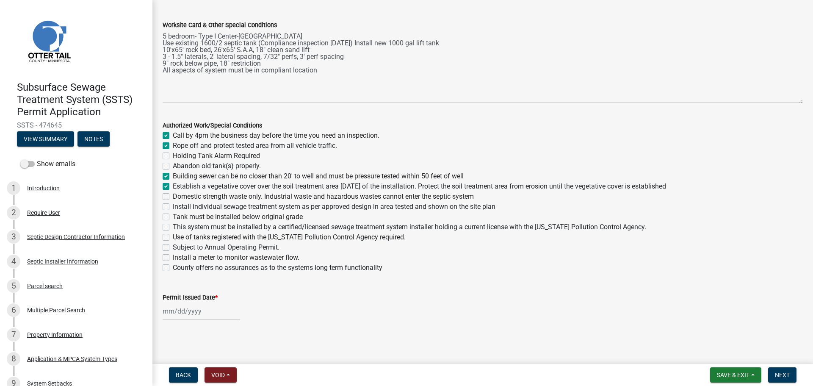
click at [173, 199] on label "Domestic strength waste only. Industrial waste and hazardous wastes cannot ente…" at bounding box center [323, 196] width 301 height 10
click at [173, 197] on input "Domestic strength waste only. Industrial waste and hazardous wastes cannot ente…" at bounding box center [176, 194] width 6 height 6
click at [173, 204] on label "Install individual sewage treatment system as per approved design in area teste…" at bounding box center [334, 207] width 323 height 10
click at [173, 204] on input "Install individual sewage treatment system as per approved design in area teste…" at bounding box center [176, 205] width 6 height 6
click at [173, 217] on label "Tank must be installed below original grade" at bounding box center [238, 217] width 130 height 10
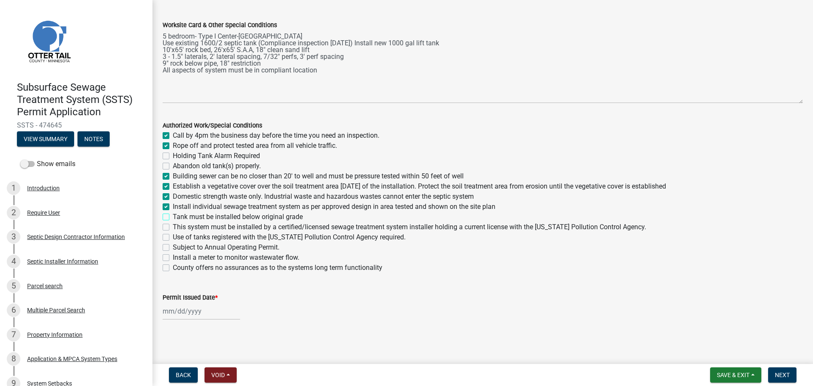
click at [173, 217] on input "Tank must be installed below original grade" at bounding box center [176, 215] width 6 height 6
click at [173, 228] on label "This system must be installed by a certified/licensed sewage treatment system i…" at bounding box center [409, 227] width 473 height 10
click at [173, 227] on input "This system must be installed by a certified/licensed sewage treatment system i…" at bounding box center [176, 225] width 6 height 6
click at [173, 237] on label "Use of tanks registered with the Minnesota Pollution Control Agency required." at bounding box center [289, 237] width 233 height 10
click at [173, 237] on input "Use of tanks registered with the Minnesota Pollution Control Agency required." at bounding box center [176, 235] width 6 height 6
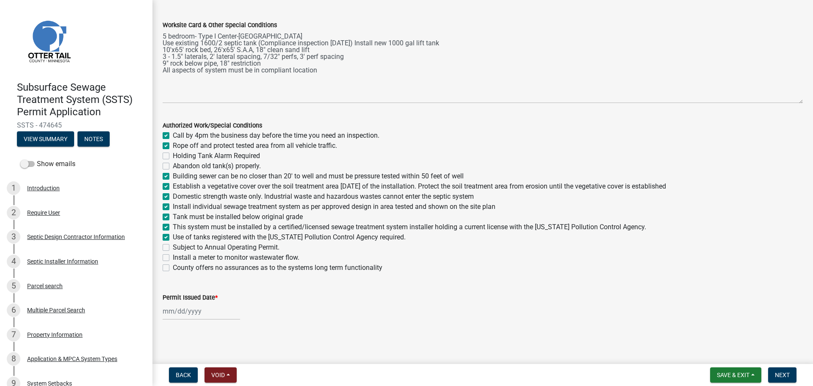
click at [173, 254] on label "Install a meter to monitor wastewater flow." at bounding box center [236, 257] width 127 height 10
click at [173, 254] on input "Install a meter to monitor wastewater flow." at bounding box center [176, 255] width 6 height 6
click at [173, 266] on label "County offers no assurances as to the systems long term functionality" at bounding box center [278, 267] width 210 height 10
click at [173, 266] on input "County offers no assurances as to the systems long term functionality" at bounding box center [176, 265] width 6 height 6
click at [176, 312] on div at bounding box center [201, 310] width 77 height 17
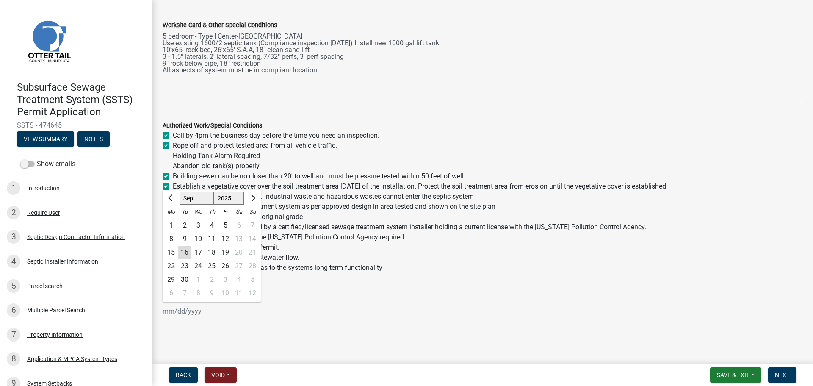
click at [185, 251] on div "16" at bounding box center [185, 253] width 14 height 14
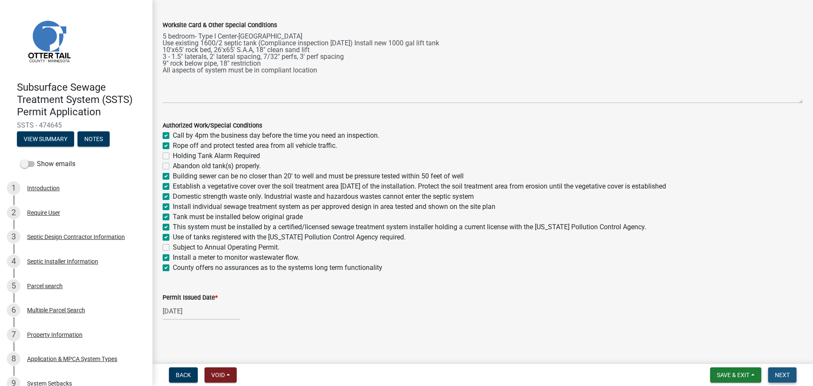
click at [778, 372] on span "Next" at bounding box center [782, 374] width 15 height 7
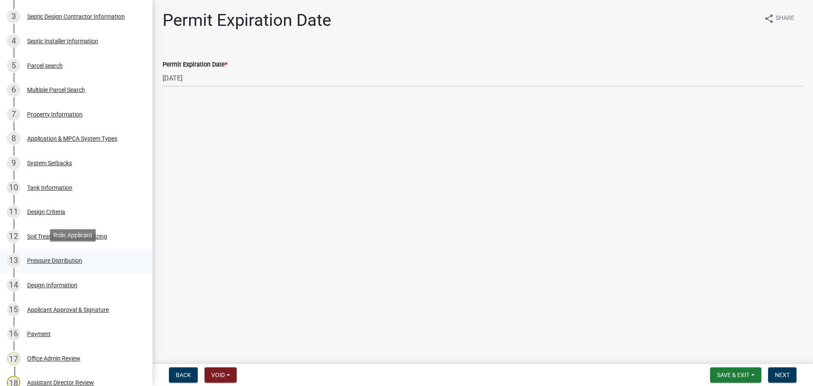
scroll to position [222, 0]
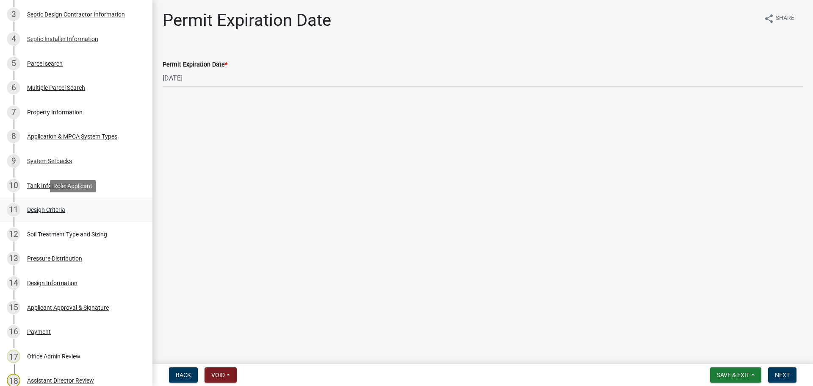
click at [77, 207] on div "11 Design Criteria" at bounding box center [73, 210] width 132 height 14
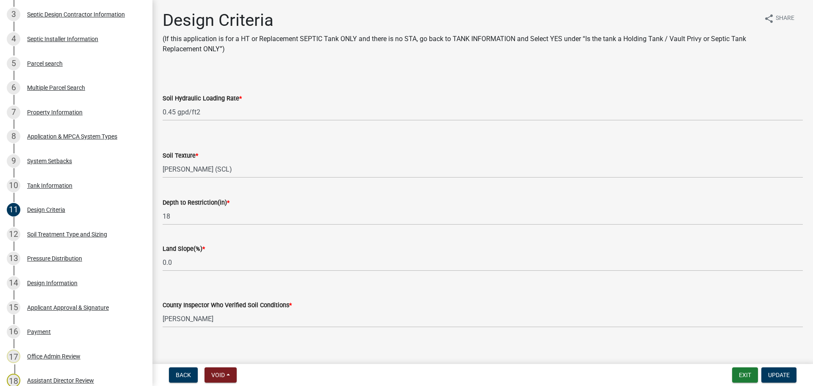
scroll to position [8, 0]
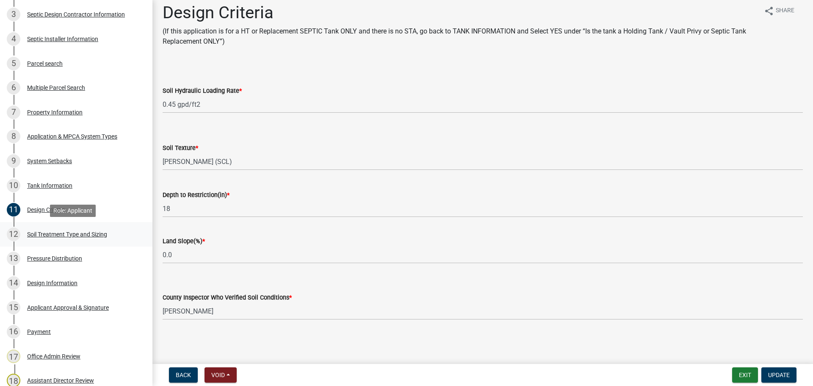
click at [79, 235] on div "Soil Treatment Type and Sizing" at bounding box center [67, 234] width 80 height 6
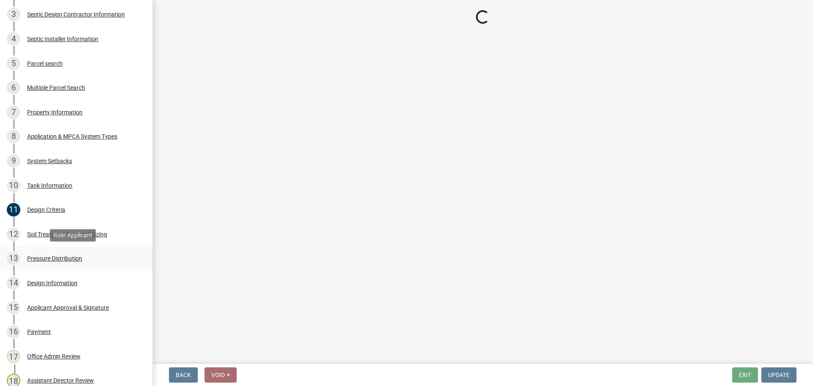
click at [73, 259] on div "Pressure Distribution" at bounding box center [54, 258] width 55 height 6
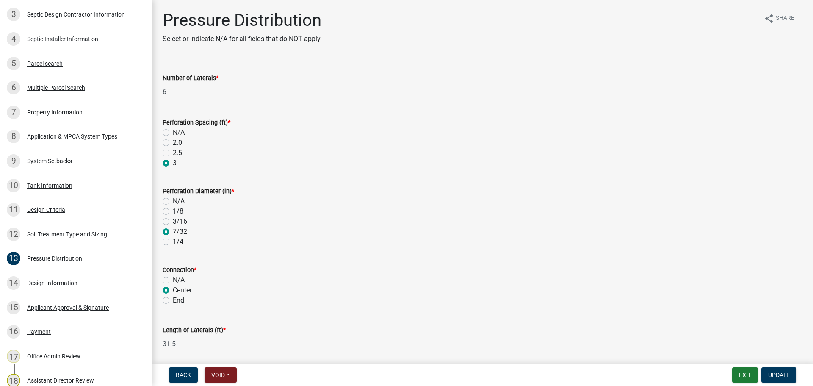
click at [180, 94] on input "6" at bounding box center [483, 91] width 640 height 17
click at [787, 373] on span "Update" at bounding box center [779, 374] width 22 height 7
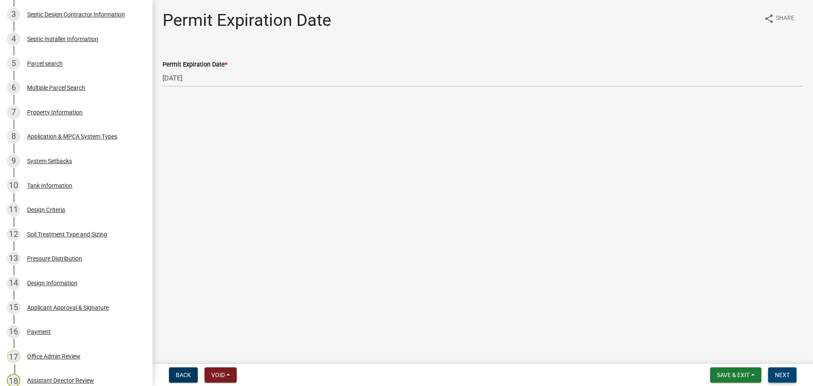
click at [778, 367] on button "Next" at bounding box center [782, 374] width 28 height 15
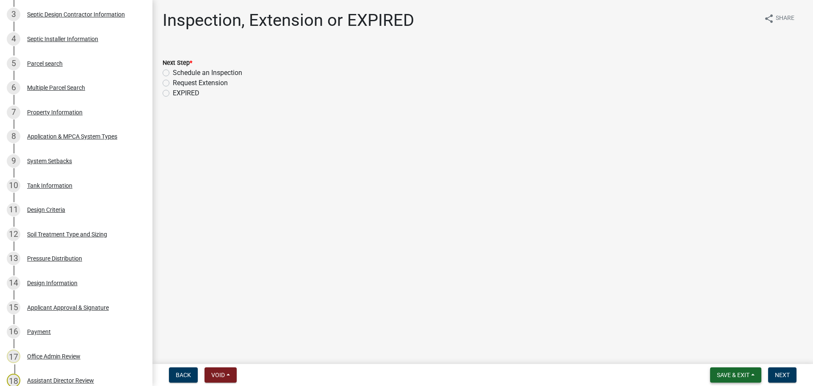
click at [732, 371] on span "Save & Exit" at bounding box center [733, 374] width 33 height 7
click at [721, 352] on button "Save & Exit" at bounding box center [727, 352] width 68 height 20
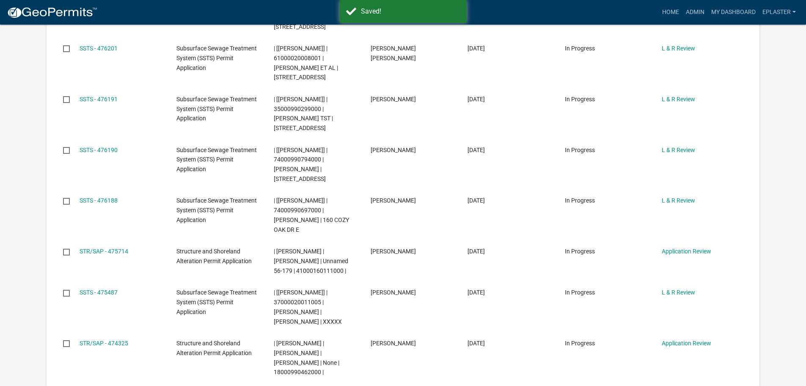
scroll to position [529, 0]
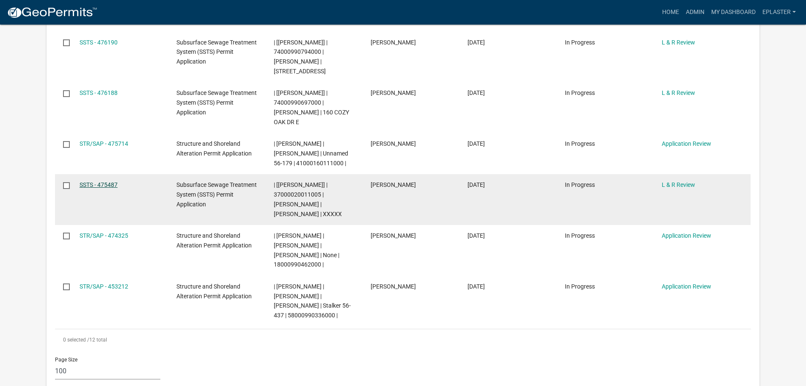
click at [100, 181] on link "SSTS - 475487" at bounding box center [99, 184] width 38 height 7
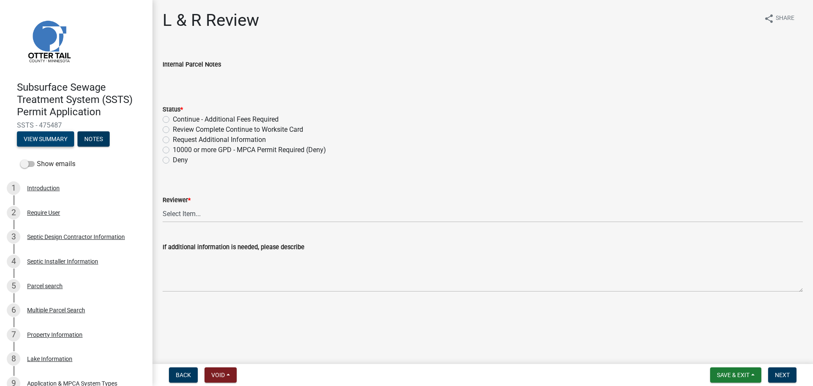
click at [65, 140] on button "View Summary" at bounding box center [45, 138] width 57 height 15
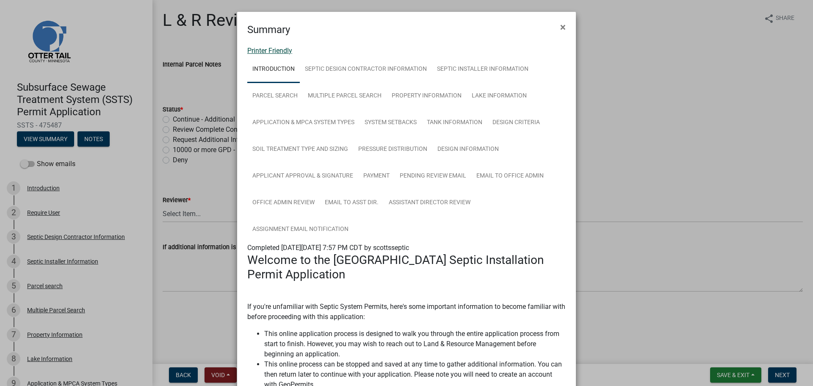
click at [258, 49] on link "Printer Friendly" at bounding box center [269, 51] width 45 height 8
drag, startPoint x: 557, startPoint y: 28, endPoint x: 501, endPoint y: 51, distance: 59.8
click at [560, 28] on span "×" at bounding box center [563, 27] width 6 height 12
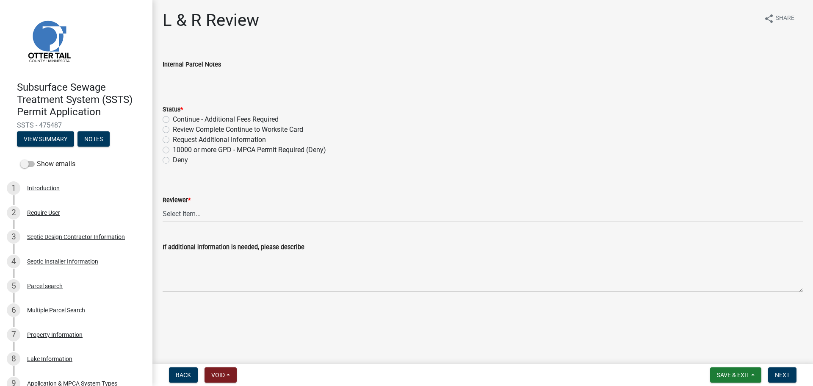
click at [173, 128] on label "Review Complete Continue to Worksite Card" at bounding box center [238, 129] width 130 height 10
click at [173, 128] on input "Review Complete Continue to Worksite Card" at bounding box center [176, 127] width 6 height 6
click at [179, 220] on select "Select Item... Alexis Newark Andrea Perales Brittany Tollefson Elizabeth Plaste…" at bounding box center [483, 213] width 640 height 17
click at [163, 205] on select "Select Item... Alexis Newark Andrea Perales Brittany Tollefson Elizabeth Plaste…" at bounding box center [483, 213] width 640 height 17
click at [784, 373] on span "Next" at bounding box center [782, 374] width 15 height 7
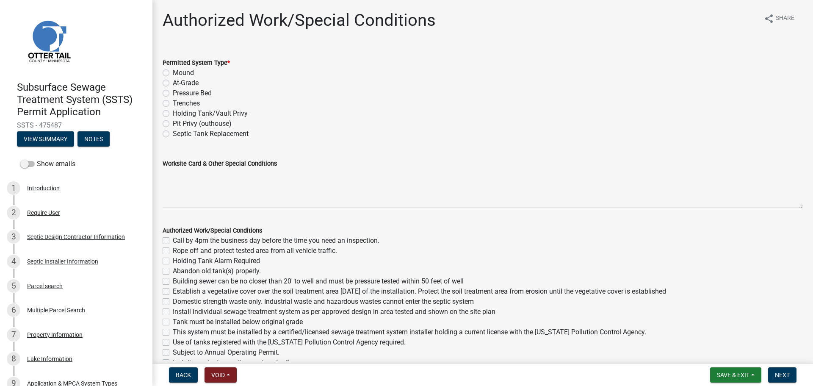
click at [173, 72] on label "Mound" at bounding box center [183, 73] width 21 height 10
click at [173, 72] on input "Mound" at bounding box center [176, 71] width 6 height 6
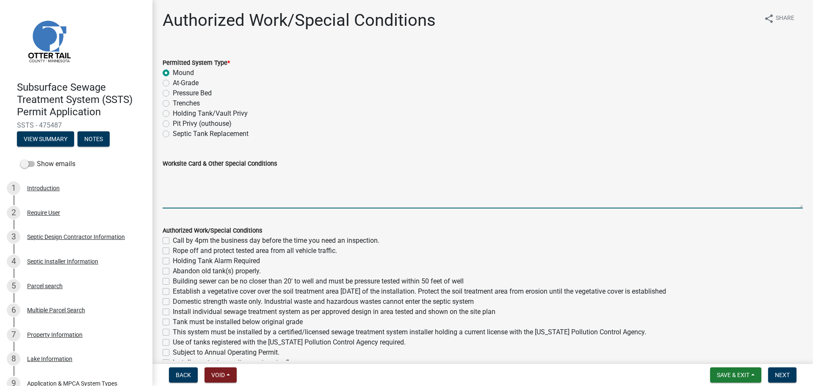
click at [196, 178] on textarea "Worksite Card & Other Special Conditions" at bounding box center [483, 188] width 640 height 40
paste textarea "# bedroom- TYPE Mound Install SIZE septic/lift tank LxW rock bed, LxW S.A.A, # …"
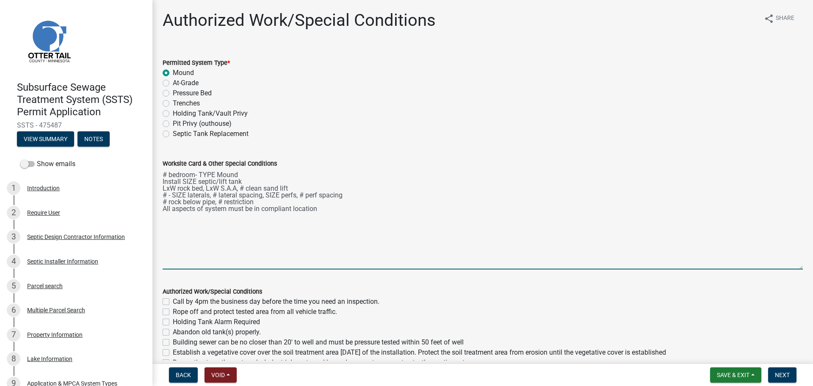
drag, startPoint x: 794, startPoint y: 207, endPoint x: 776, endPoint y: 270, distance: 66.1
click at [776, 269] on textarea "# bedroom- TYPE Mound Install SIZE septic/lift tank LxW rock bed, LxW S.A.A, # …" at bounding box center [483, 218] width 640 height 101
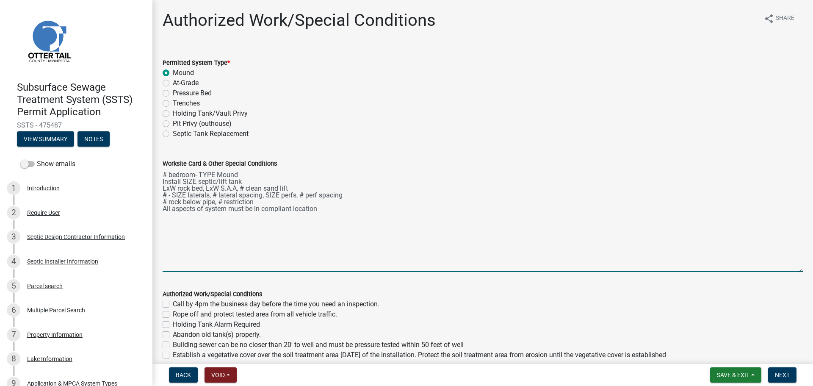
click at [166, 173] on textarea "# bedroom- TYPE Mound Install SIZE septic/lift tank LxW rock bed, LxW S.A.A, # …" at bounding box center [483, 219] width 640 height 103
click at [195, 181] on textarea "4 bedroom- Type I Mound Install SIZE septic/lift tank LxW rock bed, LxW S.A.A, …" at bounding box center [483, 219] width 640 height 103
click at [174, 188] on textarea "4 bedroom- Type I Mound Install 1500/2 septic tank and 625 gal lift tank LxW ro…" at bounding box center [483, 219] width 640 height 103
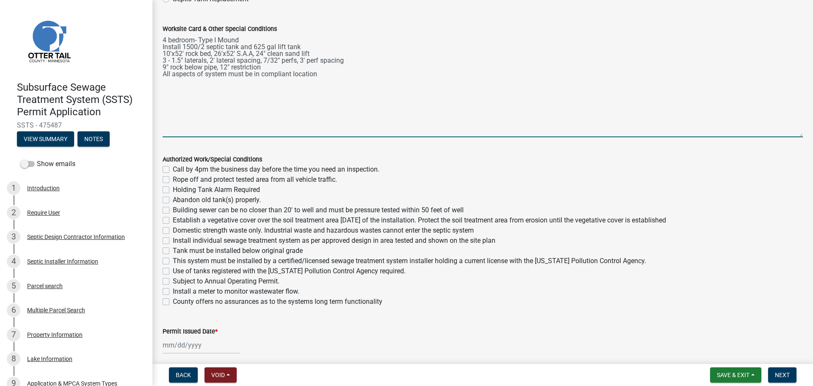
scroll to position [168, 0]
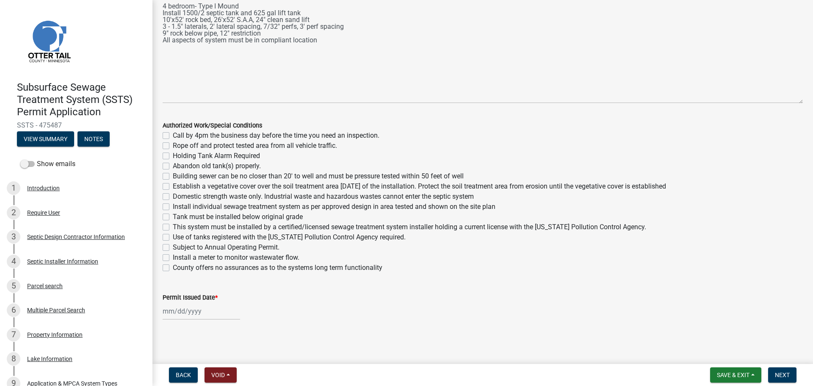
click at [173, 134] on label "Call by 4pm the business day before the time you need an inspection." at bounding box center [276, 135] width 207 height 10
click at [173, 134] on input "Call by 4pm the business day before the time you need an inspection." at bounding box center [176, 133] width 6 height 6
click at [173, 142] on label "Rope off and protect tested area from all vehicle traffic." at bounding box center [255, 146] width 164 height 10
click at [173, 142] on input "Rope off and protect tested area from all vehicle traffic." at bounding box center [176, 144] width 6 height 6
click at [173, 176] on label "Building sewer can be no closer than 20' to well and must be pressure tested wi…" at bounding box center [318, 176] width 291 height 10
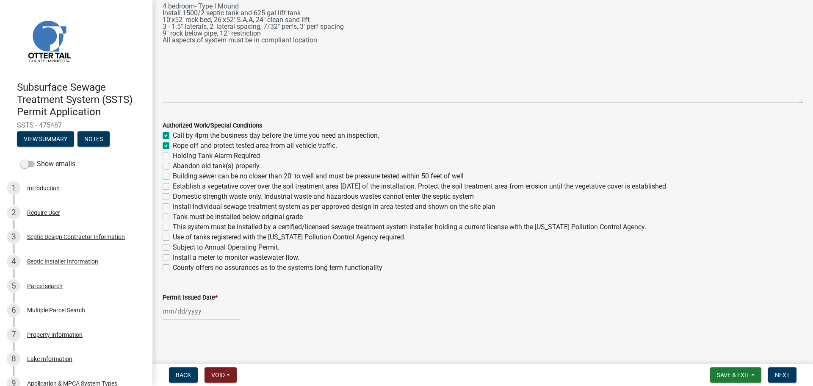
click at [173, 176] on input "Building sewer can be no closer than 20' to well and must be pressure tested wi…" at bounding box center [176, 174] width 6 height 6
click at [173, 184] on label "Establish a vegetative cover over the soil treatment area within 30 days of the…" at bounding box center [419, 186] width 493 height 10
click at [173, 184] on input "Establish a vegetative cover over the soil treatment area within 30 days of the…" at bounding box center [176, 184] width 6 height 6
click at [173, 194] on label "Domestic strength waste only. Industrial waste and hazardous wastes cannot ente…" at bounding box center [323, 196] width 301 height 10
click at [173, 194] on input "Domestic strength waste only. Industrial waste and hazardous wastes cannot ente…" at bounding box center [176, 194] width 6 height 6
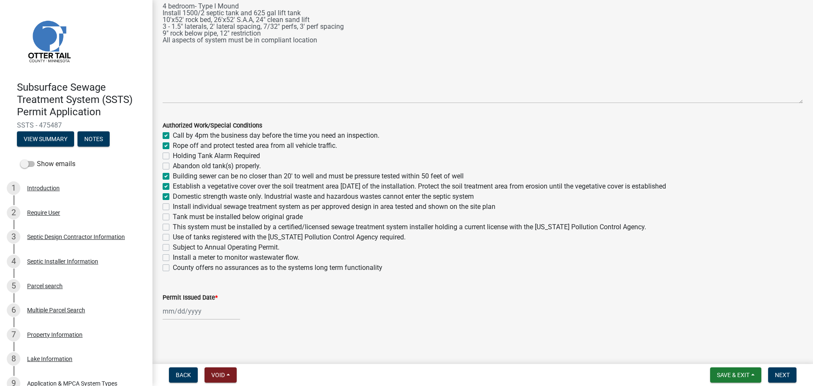
click at [173, 205] on label "Install individual sewage treatment system as per approved design in area teste…" at bounding box center [334, 207] width 323 height 10
click at [173, 205] on input "Install individual sewage treatment system as per approved design in area teste…" at bounding box center [176, 205] width 6 height 6
click at [173, 214] on label "Tank must be installed below original grade" at bounding box center [238, 217] width 130 height 10
click at [173, 214] on input "Tank must be installed below original grade" at bounding box center [176, 215] width 6 height 6
click at [173, 227] on label "This system must be installed by a certified/licensed sewage treatment system i…" at bounding box center [409, 227] width 473 height 10
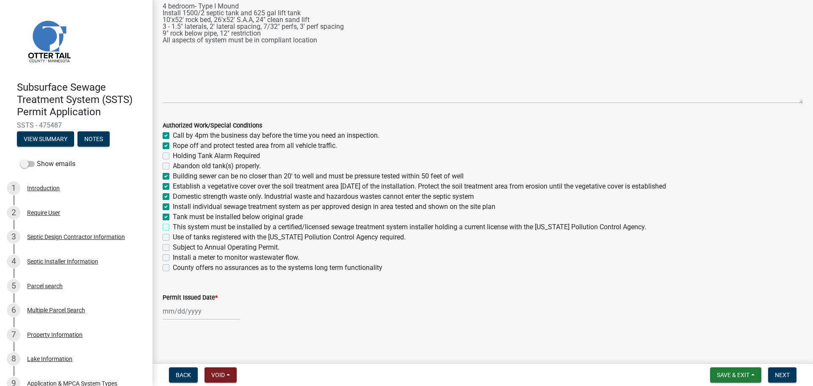
click at [173, 227] on input "This system must be installed by a certified/licensed sewage treatment system i…" at bounding box center [176, 225] width 6 height 6
click at [173, 235] on label "Use of tanks registered with the Minnesota Pollution Control Agency required." at bounding box center [289, 237] width 233 height 10
click at [173, 235] on input "Use of tanks registered with the Minnesota Pollution Control Agency required." at bounding box center [176, 235] width 6 height 6
click at [173, 257] on label "Install a meter to monitor wastewater flow." at bounding box center [236, 257] width 127 height 10
click at [173, 257] on input "Install a meter to monitor wastewater flow." at bounding box center [176, 255] width 6 height 6
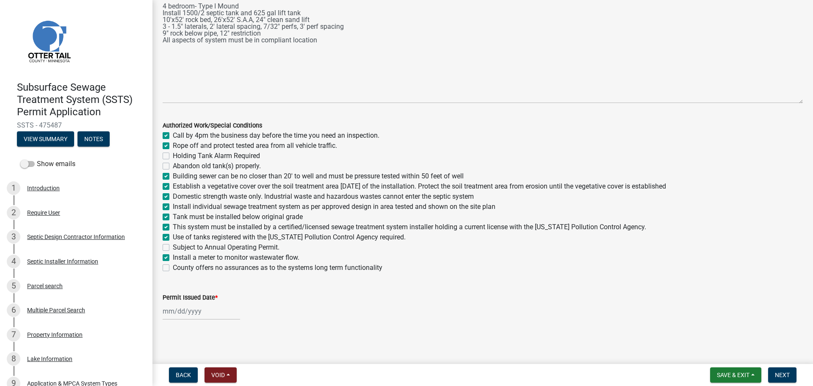
click at [166, 264] on div "County offers no assurances as to the systems long term functionality" at bounding box center [483, 267] width 640 height 10
click at [173, 265] on label "County offers no assurances as to the systems long term functionality" at bounding box center [278, 267] width 210 height 10
click at [173, 265] on input "County offers no assurances as to the systems long term functionality" at bounding box center [176, 265] width 6 height 6
click at [174, 309] on div at bounding box center [201, 310] width 77 height 17
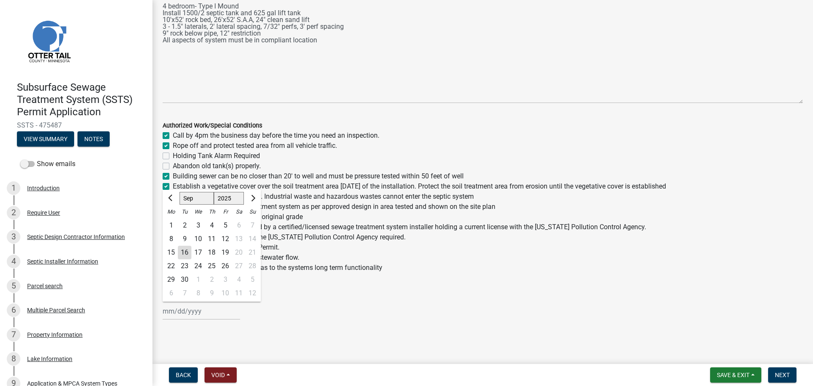
click at [185, 255] on div "16" at bounding box center [185, 253] width 14 height 14
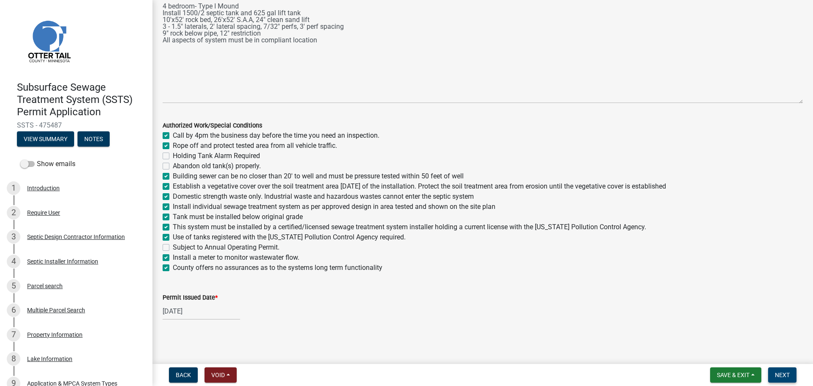
click at [776, 370] on button "Next" at bounding box center [782, 374] width 28 height 15
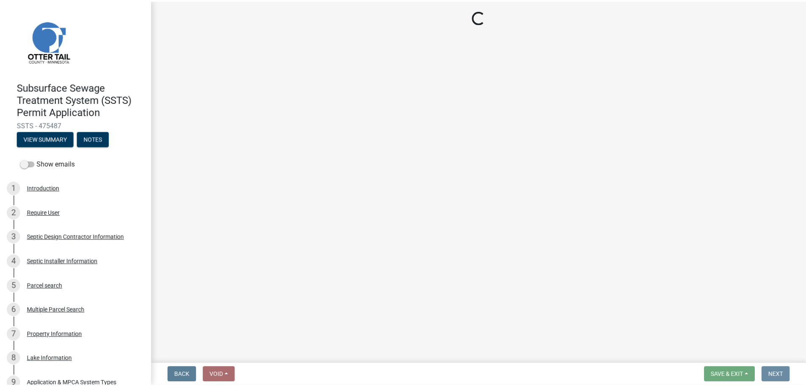
scroll to position [0, 0]
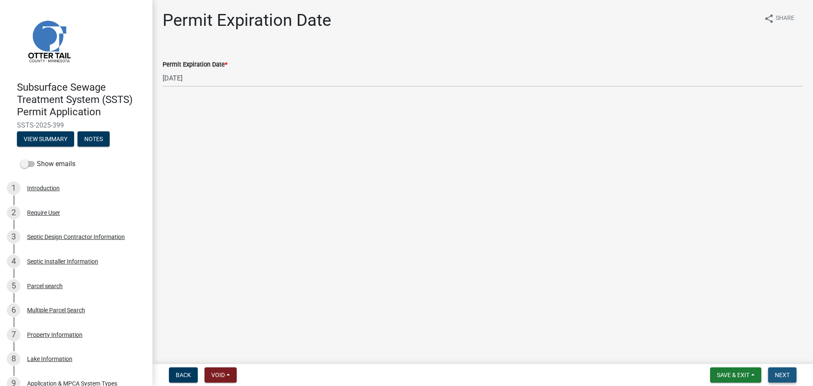
click at [778, 374] on span "Next" at bounding box center [782, 374] width 15 height 7
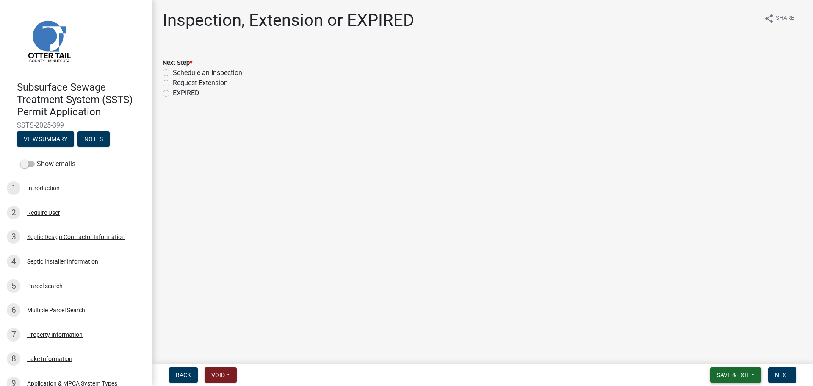
click at [729, 374] on span "Save & Exit" at bounding box center [733, 374] width 33 height 7
click at [719, 349] on button "Save & Exit" at bounding box center [727, 352] width 68 height 20
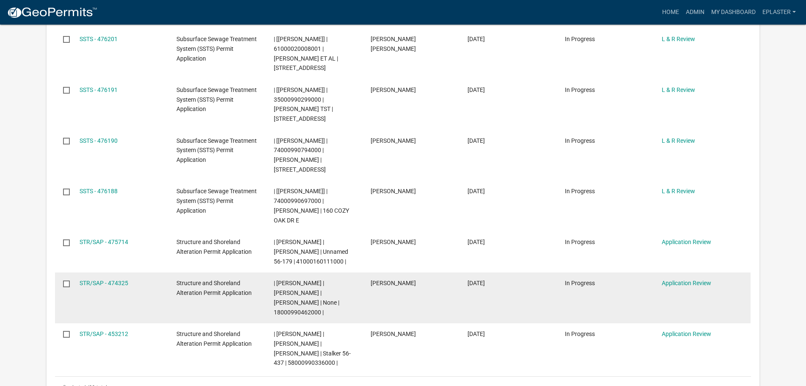
scroll to position [487, 0]
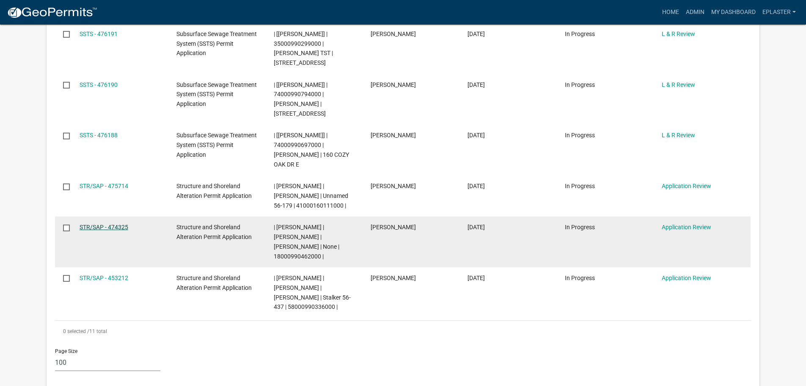
click at [117, 224] on link "STR/SAP - 474325" at bounding box center [104, 227] width 49 height 7
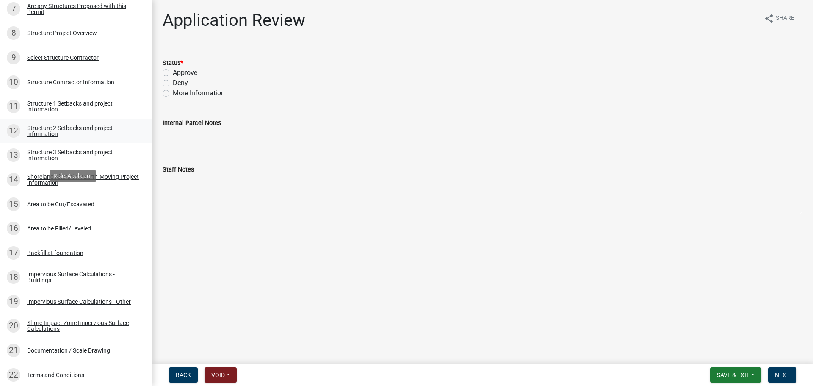
scroll to position [339, 0]
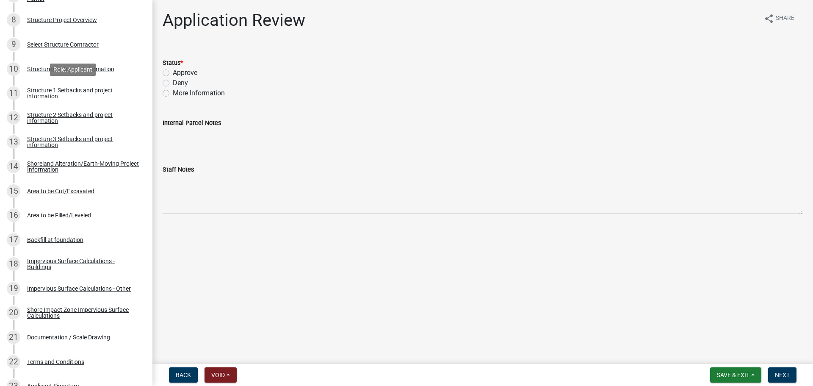
click at [76, 88] on div "Structure 1 Setbacks and project information" at bounding box center [83, 93] width 112 height 12
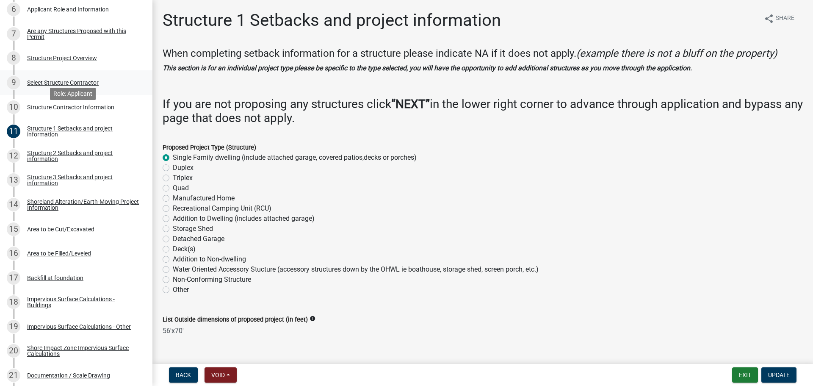
scroll to position [233, 0]
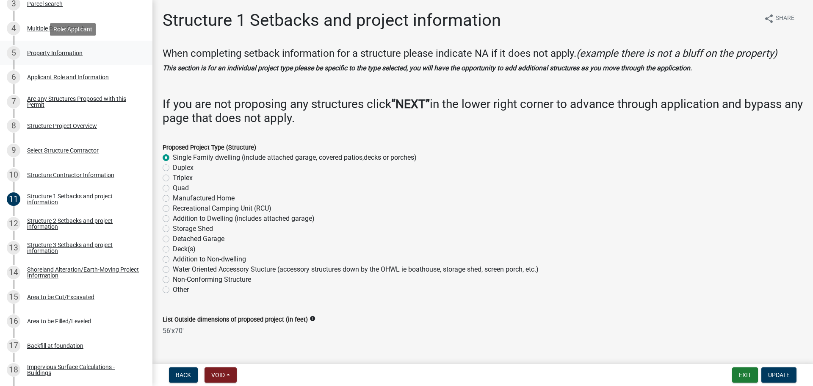
click at [85, 52] on div "5 Property Information" at bounding box center [73, 53] width 132 height 14
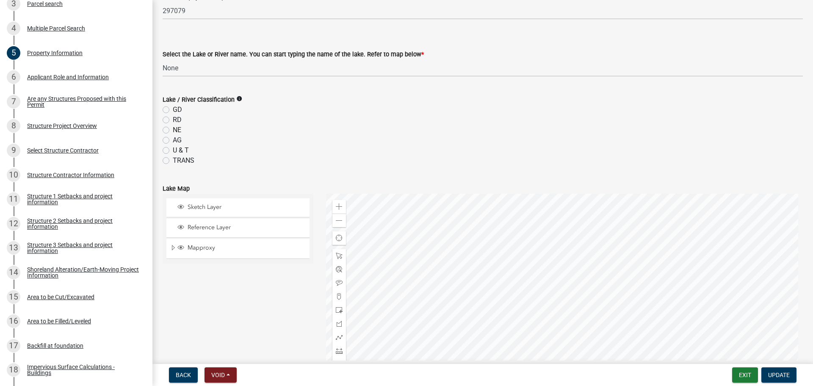
scroll to position [254, 0]
click at [222, 66] on select "Select Item... None Adley 56-031 Albert 56-118 Alfred 56-600 Alice 56-244 Alice…" at bounding box center [483, 65] width 640 height 17
click at [163, 57] on select "Select Item... None Adley 56-031 Albert 56-118 Alfred 56-600 Alice 56-244 Alice…" at bounding box center [483, 65] width 640 height 17
click at [173, 127] on label "NE" at bounding box center [177, 128] width 8 height 10
click at [173, 127] on input "NE" at bounding box center [176, 126] width 6 height 6
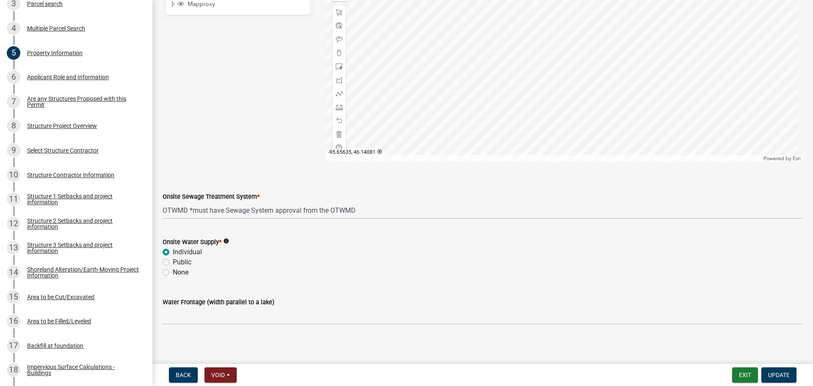
scroll to position [499, 0]
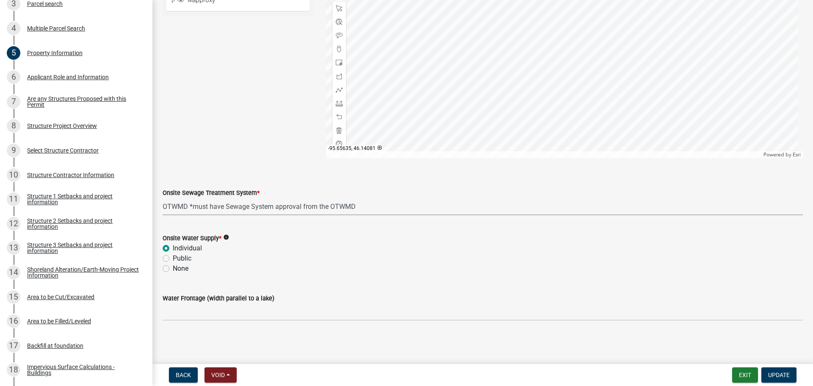
click at [265, 213] on select "Select Item... L&R Certificate of Compliance within 5yrs Compliance Inspection …" at bounding box center [483, 206] width 640 height 17
click at [264, 204] on select "Select Item... L&R Certificate of Compliance within 5yrs Compliance Inspection …" at bounding box center [483, 206] width 640 height 17
click at [163, 198] on select "Select Item... L&R Certificate of Compliance within 5yrs Compliance Inspection …" at bounding box center [483, 206] width 640 height 17
click at [237, 213] on select "Select Item... L&R Certificate of Compliance within 5yrs Compliance Inspection …" at bounding box center [483, 206] width 640 height 17
click at [163, 198] on select "Select Item... L&R Certificate of Compliance within 5yrs Compliance Inspection …" at bounding box center [483, 206] width 640 height 17
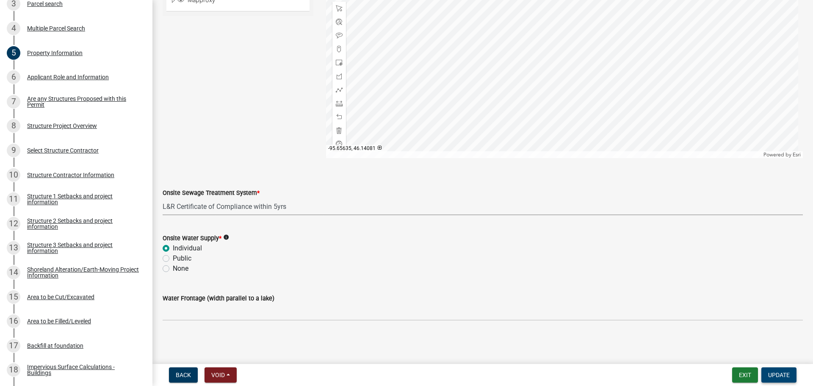
click at [778, 374] on span "Update" at bounding box center [779, 374] width 22 height 7
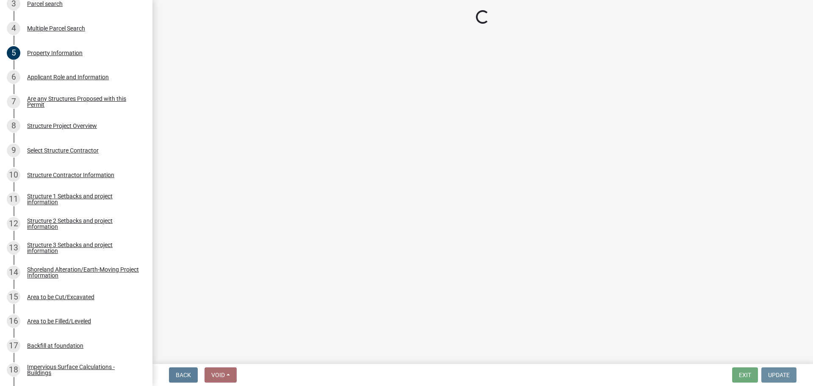
scroll to position [0, 0]
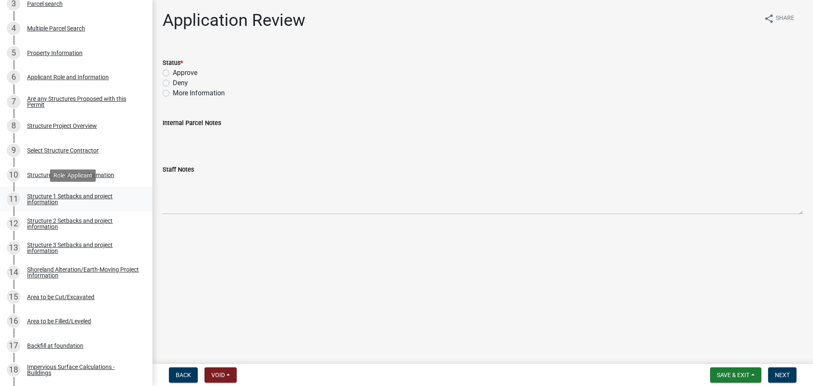
click at [71, 191] on link "11 Structure 1 Setbacks and project information" at bounding box center [76, 199] width 152 height 25
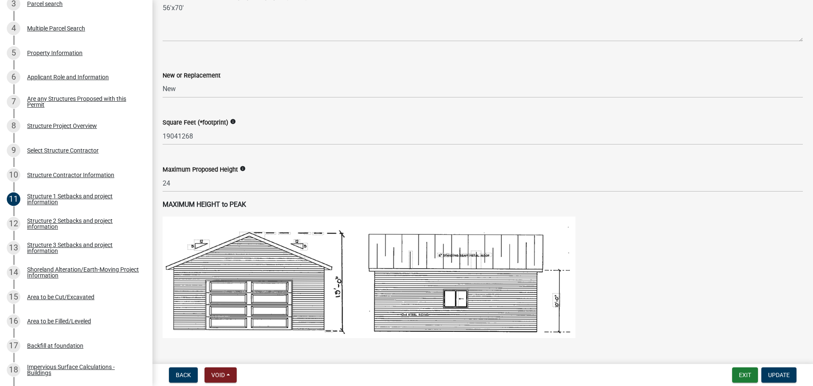
scroll to position [339, 0]
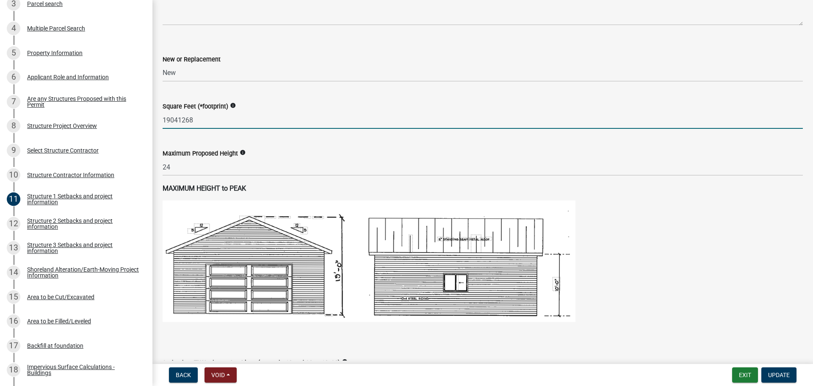
click at [229, 119] on input "19041268" at bounding box center [483, 119] width 640 height 17
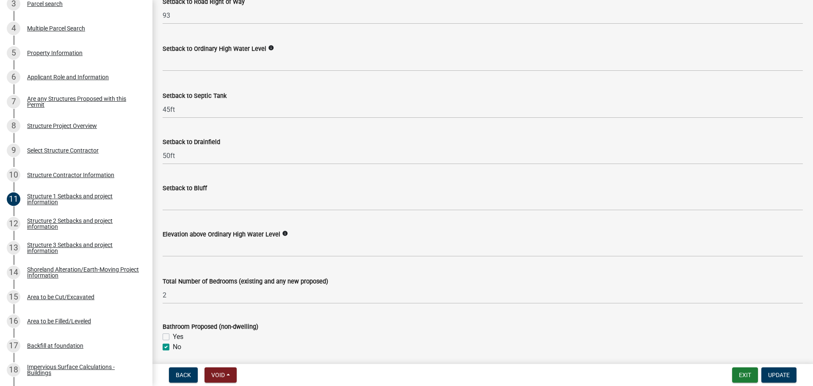
scroll to position [749, 0]
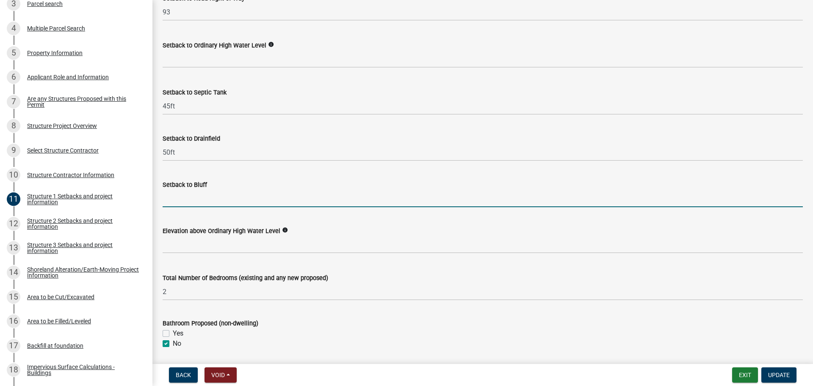
click at [194, 199] on input "Setback to Bluff" at bounding box center [483, 198] width 640 height 17
click at [200, 50] on div "Setback to Ordinary High Water Level info" at bounding box center [483, 45] width 640 height 10
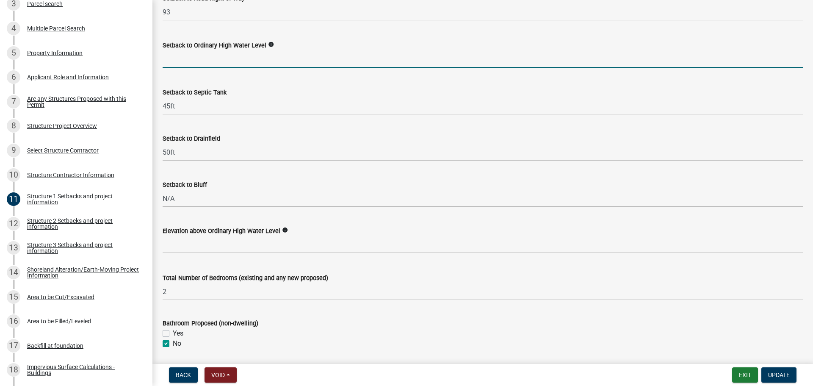
click at [200, 52] on input "text" at bounding box center [483, 58] width 640 height 17
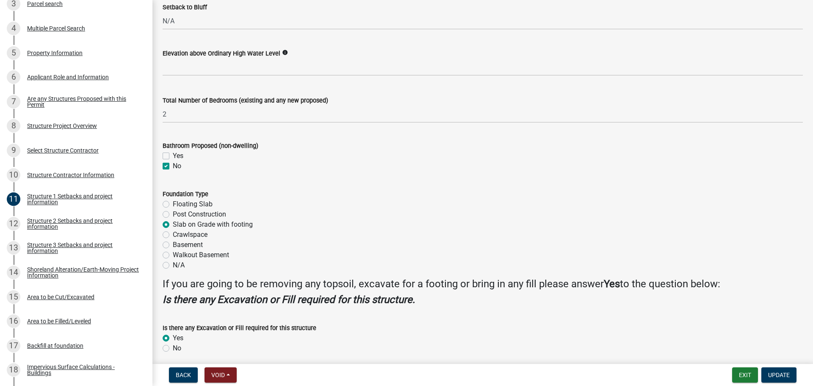
scroll to position [929, 0]
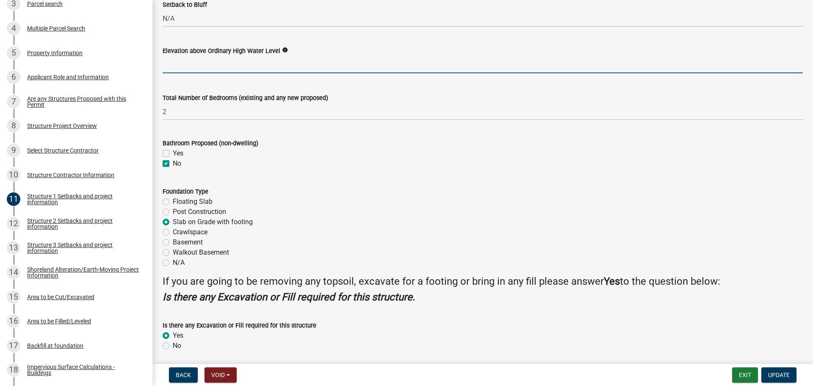
click at [231, 65] on input "text" at bounding box center [483, 64] width 640 height 17
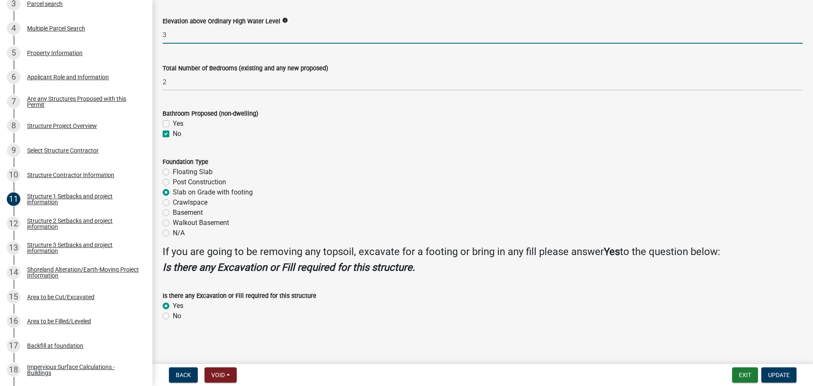
scroll to position [960, 0]
click at [774, 372] on span "Update" at bounding box center [779, 374] width 22 height 7
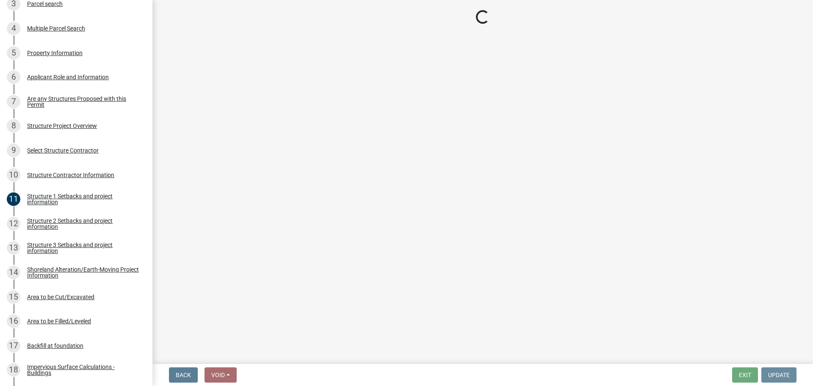
scroll to position [0, 0]
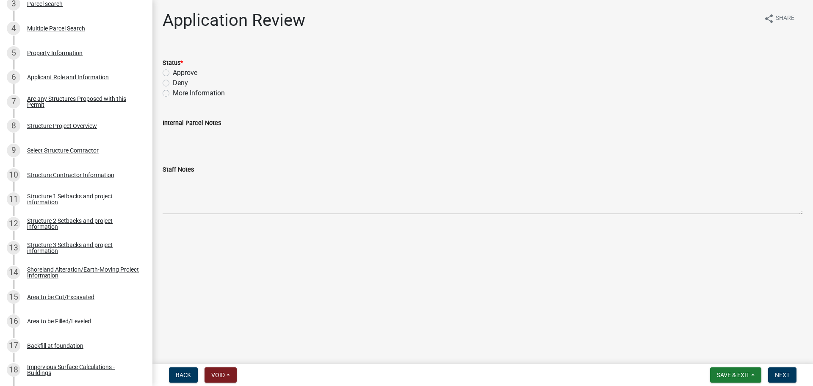
click at [173, 73] on label "Approve" at bounding box center [185, 73] width 25 height 10
click at [173, 73] on input "Approve" at bounding box center [176, 71] width 6 height 6
click at [789, 374] on span "Next" at bounding box center [782, 374] width 15 height 7
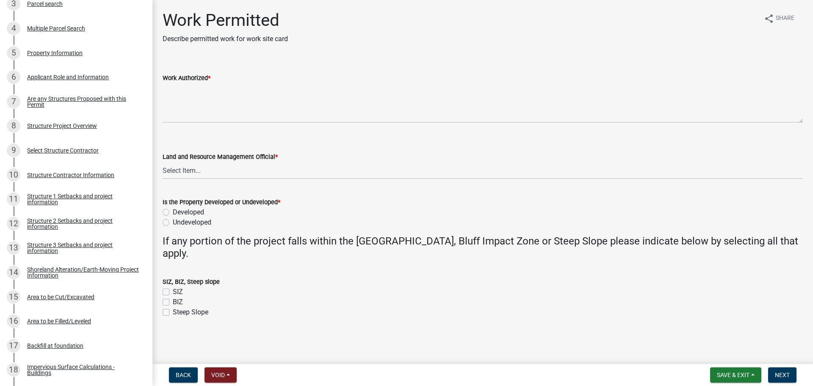
click at [196, 81] on label "Work Authorized *" at bounding box center [187, 78] width 48 height 6
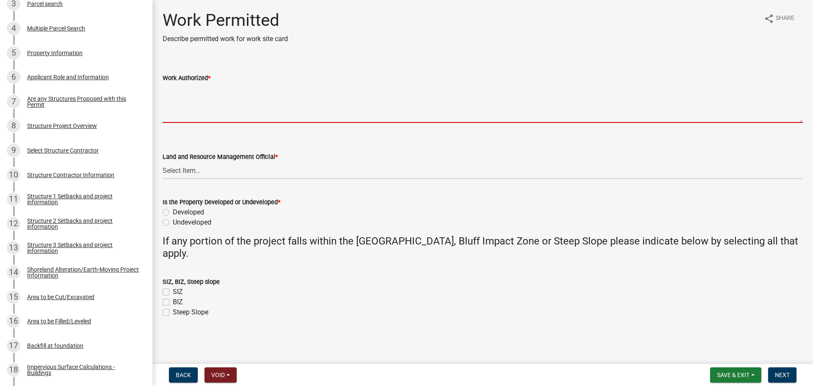
click at [196, 83] on textarea "Work Authorized *" at bounding box center [483, 103] width 640 height 40
paste textarea "Strip topsoil and prep site for new construction. Construct LxW dwelling with L…"
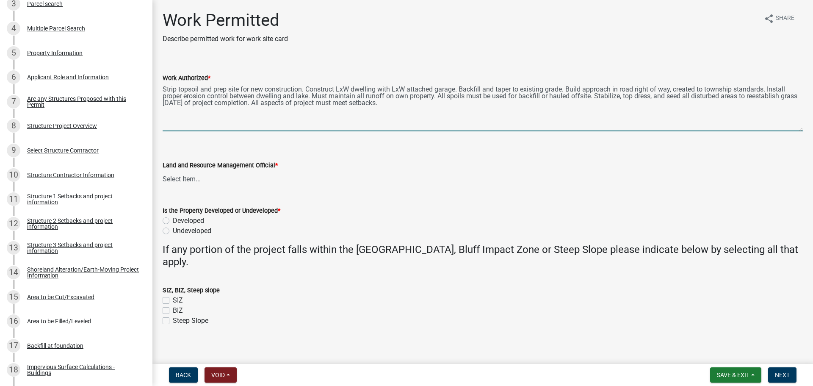
drag, startPoint x: 801, startPoint y: 121, endPoint x: 801, endPoint y: 155, distance: 33.0
click at [801, 131] on div "Work Authorized * Strip topsoil and prep site for new construction. Construct L…" at bounding box center [482, 96] width 653 height 70
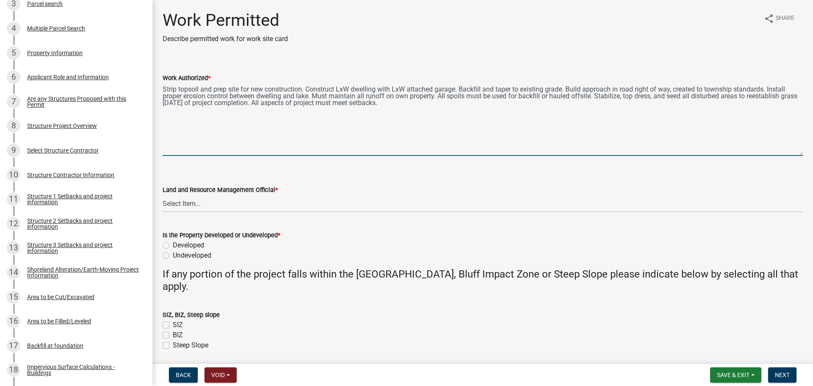
click at [349, 88] on textarea "Strip topsoil and prep site for new construction. Construct LxW dwelling with L…" at bounding box center [483, 119] width 640 height 73
click at [405, 87] on textarea "Strip topsoil and prep site for new construction. Construct LxW dwelling with L…" at bounding box center [483, 119] width 640 height 73
click at [348, 87] on textarea "Strip topsoil and prep site for new construction. Construct LxW dwelling with a…" at bounding box center [483, 119] width 640 height 73
drag, startPoint x: 562, startPoint y: 88, endPoint x: 761, endPoint y: 86, distance: 199.0
click at [761, 86] on textarea "Strip topsoil and prep site for new construction. Construct 56'x70' dwelling wi…" at bounding box center [483, 119] width 640 height 73
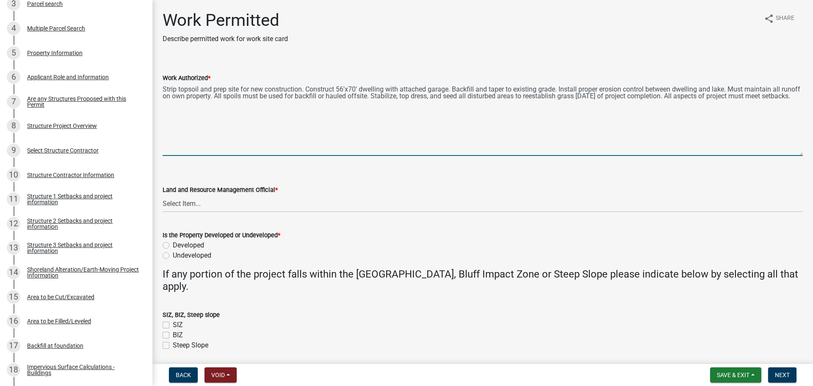
click at [729, 87] on textarea "Strip topsoil and prep site for new construction. Construct 56'x70' dwelling wi…" at bounding box center [483, 119] width 640 height 73
click at [227, 204] on select "Select Item... Alexis Newark Amy Busko Andrea Perales Brittany Tollefson Christ…" at bounding box center [483, 203] width 640 height 17
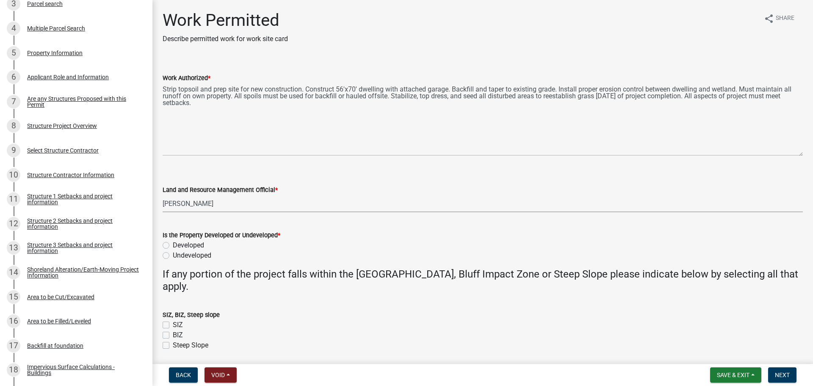
click at [163, 195] on select "Select Item... Alexis Newark Amy Busko Andrea Perales Brittany Tollefson Christ…" at bounding box center [483, 203] width 640 height 17
click at [199, 208] on select "Select Item... Alexis Newark Amy Busko Andrea Perales Brittany Tollefson Christ…" at bounding box center [483, 203] width 640 height 17
click at [163, 195] on select "Select Item... Alexis Newark Amy Busko Andrea Perales Brittany Tollefson Christ…" at bounding box center [483, 203] width 640 height 17
click at [173, 244] on label "Developed" at bounding box center [188, 245] width 31 height 10
click at [173, 244] on input "Developed" at bounding box center [176, 243] width 6 height 6
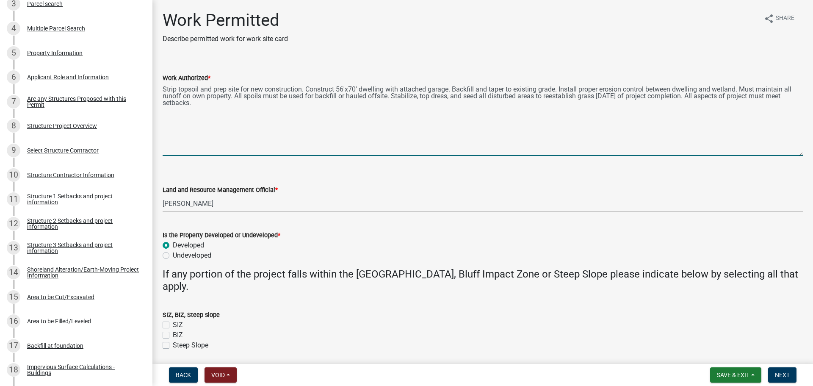
click at [177, 130] on textarea "Strip topsoil and prep site for new construction. Construct 56'x70' dwelling wi…" at bounding box center [483, 119] width 640 height 73
click at [251, 108] on textarea "Strip topsoil and prep site for new construction. Construct 56'x70' dwelling wi…" at bounding box center [483, 119] width 640 height 73
paste textarea "Excavate: Length: # feet Width: # feet Average Depth: # feet Total Cubic Yards:…"
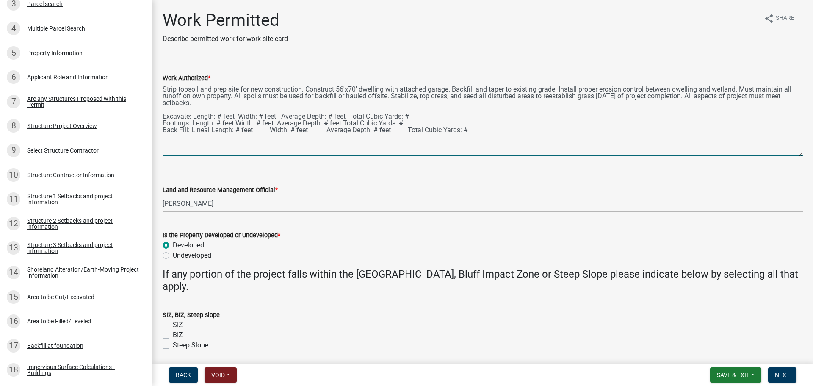
click at [190, 116] on textarea "Strip topsoil and prep site for new construction. Construct 56'x70' dwelling wi…" at bounding box center [483, 119] width 640 height 73
click at [259, 112] on textarea "Strip topsoil and prep site for new construction. Construct 56'x70' dwelling wi…" at bounding box center [483, 119] width 640 height 73
click at [257, 112] on textarea "Strip topsoil and prep site for new construction. Construct 56'x70' dwelling wi…" at bounding box center [483, 119] width 640 height 73
click at [257, 116] on textarea "Strip topsoil and prep site for new construction. Construct 56'x70' dwelling wi…" at bounding box center [483, 119] width 640 height 73
click at [219, 120] on textarea "Strip topsoil and prep site for new construction. Construct 56'x70' dwelling wi…" at bounding box center [483, 119] width 640 height 73
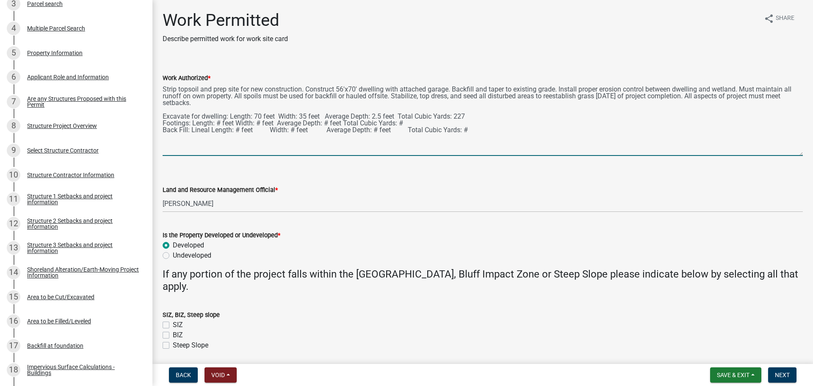
drag, startPoint x: 188, startPoint y: 122, endPoint x: 164, endPoint y: 125, distance: 24.3
click at [164, 125] on textarea "Strip topsoil and prep site for new construction. Construct 56'x70' dwelling wi…" at bounding box center [483, 119] width 640 height 73
drag, startPoint x: 485, startPoint y: 124, endPoint x: 159, endPoint y: 122, distance: 326.4
click at [159, 122] on div "Work Authorized * Strip topsoil and prep site for new construction. Construct 5…" at bounding box center [482, 108] width 653 height 95
click at [498, 122] on textarea "Strip topsoil and prep site for new construction. Construct 56'x70' dwelling wi…" at bounding box center [483, 119] width 640 height 73
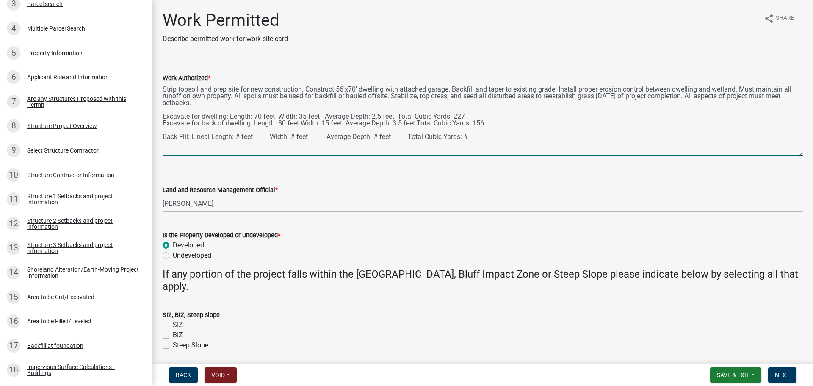
paste textarea "Excavate for back of dwelling: Length: 80 feet Width: 15 feet Average Depth: 3.…"
drag, startPoint x: 249, startPoint y: 129, endPoint x: 158, endPoint y: 130, distance: 91.4
click at [158, 130] on div "Work Authorized * Strip topsoil and prep site for new construction. Construct 5…" at bounding box center [482, 108] width 653 height 95
click at [257, 128] on textarea "Strip topsoil and prep site for new construction. Construct 56'x70' dwelling wi…" at bounding box center [483, 119] width 640 height 73
drag, startPoint x: 469, startPoint y: 136, endPoint x: 172, endPoint y: 127, distance: 296.5
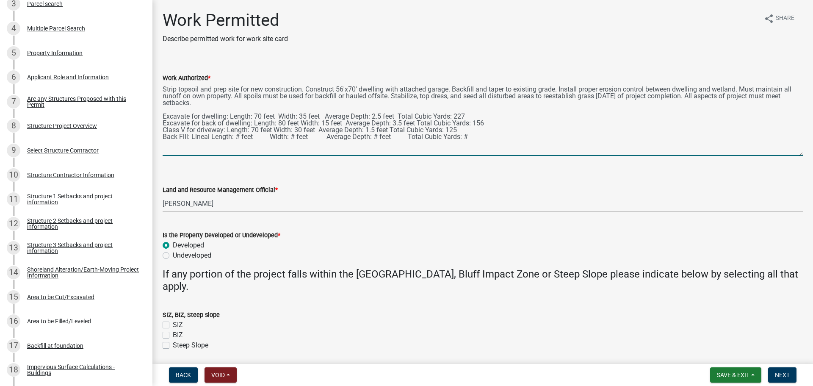
click at [161, 131] on div "Work Authorized * Strip topsoil and prep site for new construction. Construct 5…" at bounding box center [482, 108] width 653 height 95
click at [478, 130] on textarea "Strip topsoil and prep site for new construction. Construct 56'x70' dwelling wi…" at bounding box center [483, 119] width 640 height 73
paste textarea "Excavate for back of dwelling: Length: 80 feet Width: 15 feet Average Depth: 3.…"
drag, startPoint x: 250, startPoint y: 136, endPoint x: 155, endPoint y: 135, distance: 95.3
click at [155, 135] on div "Work Permitted Describe permitted work for work site card share Share Work Auth…" at bounding box center [482, 187] width 660 height 355
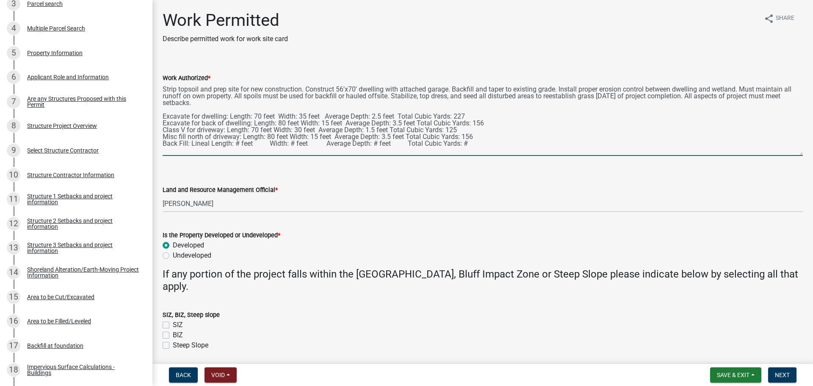
click at [275, 136] on textarea "Strip topsoil and prep site for new construction. Construct 56'x70' dwelling wi…" at bounding box center [483, 119] width 640 height 73
drag, startPoint x: 187, startPoint y: 137, endPoint x: 161, endPoint y: 138, distance: 25.8
click at [161, 138] on div "Work Authorized * Strip topsoil and prep site for new construction. Construct 5…" at bounding box center [482, 108] width 653 height 95
click at [240, 141] on textarea "Strip topsoil and prep site for new construction. Construct 56'x70' dwelling wi…" at bounding box center [483, 119] width 640 height 73
click at [518, 144] on textarea "Strip topsoil and prep site for new construction. Construct 56'x70' dwelling wi…" at bounding box center [483, 119] width 640 height 73
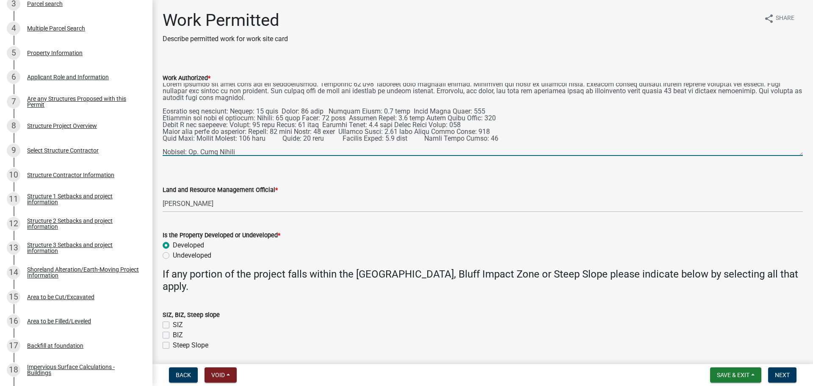
scroll to position [30, 0]
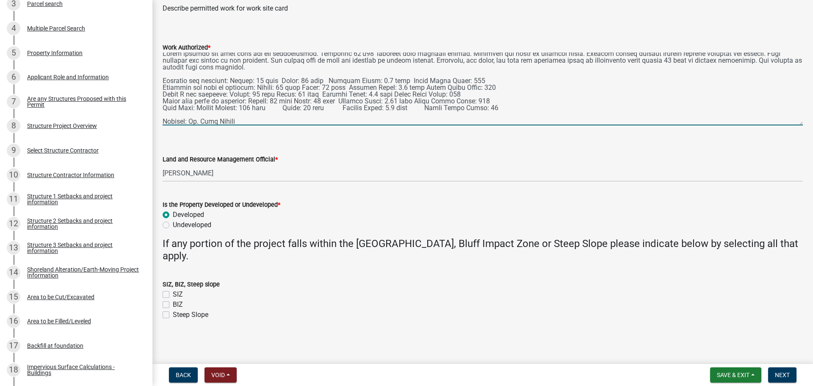
click at [182, 121] on textarea "Work Authorized *" at bounding box center [483, 88] width 640 height 73
click at [287, 120] on textarea "Work Authorized *" at bounding box center [483, 88] width 640 height 73
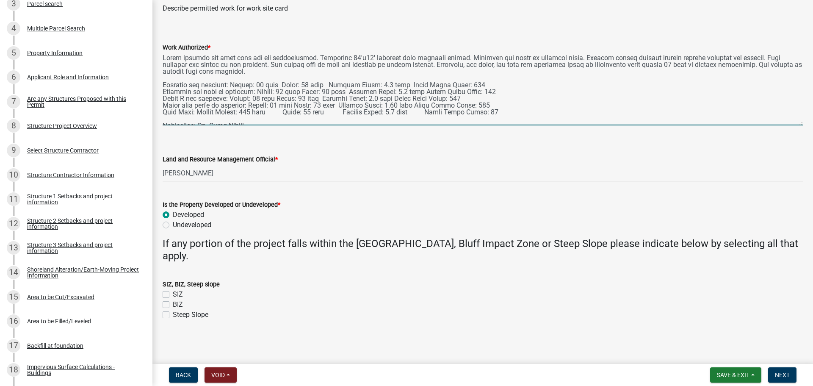
scroll to position [0, 0]
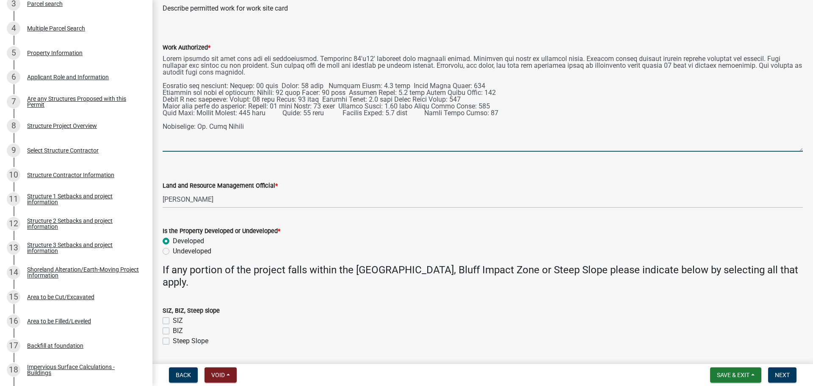
drag, startPoint x: 794, startPoint y: 122, endPoint x: 792, endPoint y: 148, distance: 26.3
click at [792, 148] on textarea "Work Authorized *" at bounding box center [483, 101] width 640 height 99
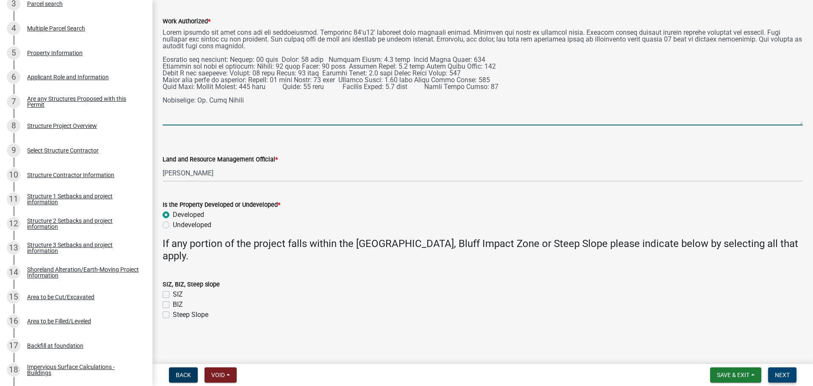
click at [780, 371] on span "Next" at bounding box center [782, 374] width 15 height 7
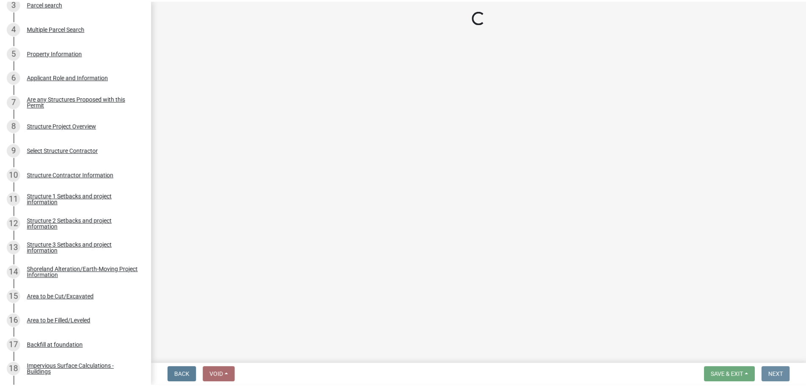
scroll to position [0, 0]
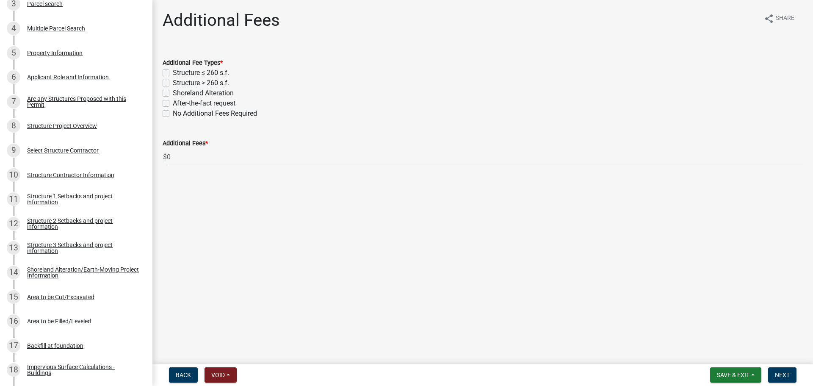
click at [173, 80] on label "Structure > 260 s.f." at bounding box center [201, 83] width 56 height 10
click at [173, 80] on input "Structure > 260 s.f." at bounding box center [176, 81] width 6 height 6
click at [173, 92] on label "Shoreland Alteration" at bounding box center [203, 93] width 61 height 10
click at [173, 92] on input "Shoreland Alteration" at bounding box center [176, 91] width 6 height 6
click at [790, 372] on button "Next" at bounding box center [782, 374] width 28 height 15
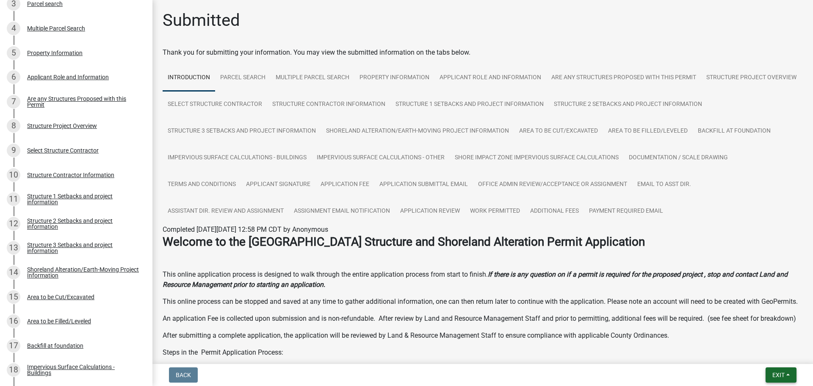
click at [773, 378] on span "Exit" at bounding box center [778, 374] width 12 height 7
click at [751, 348] on button "Save & Exit" at bounding box center [763, 352] width 68 height 20
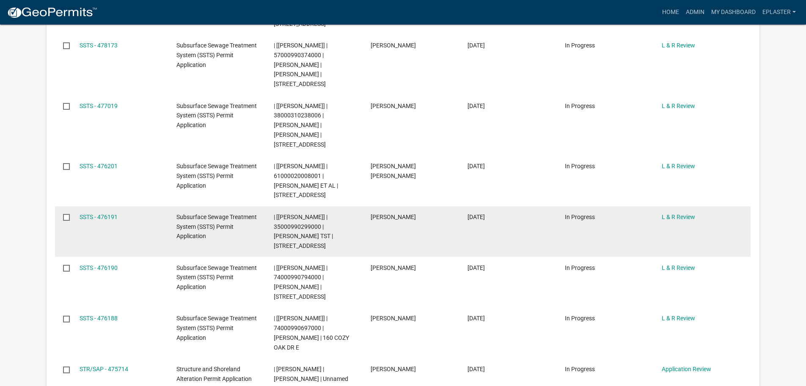
scroll to position [307, 0]
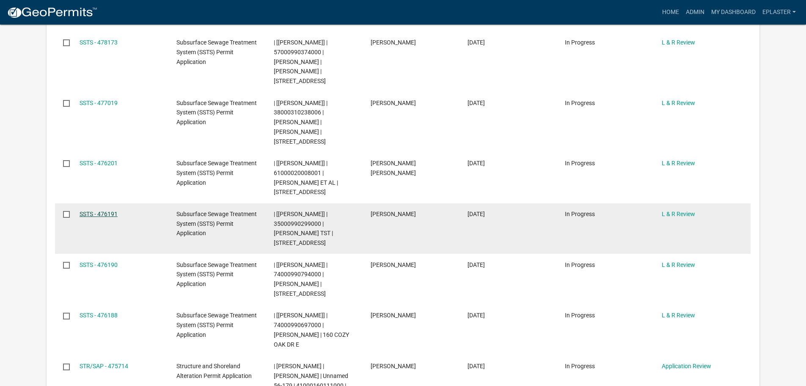
click at [99, 210] on link "SSTS - 476191" at bounding box center [99, 213] width 38 height 7
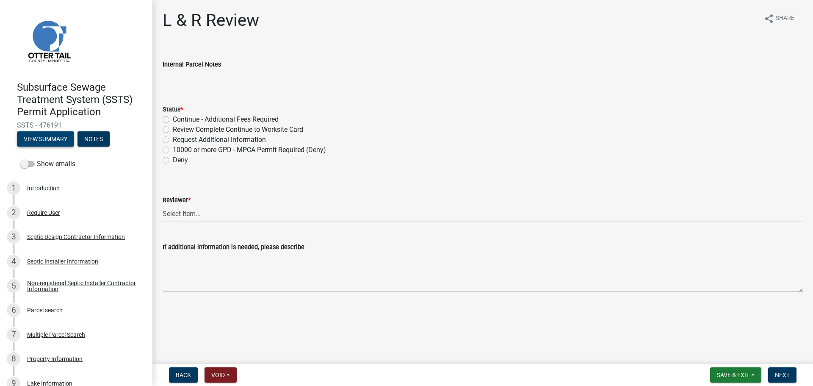
click at [63, 135] on button "View Summary" at bounding box center [45, 138] width 57 height 15
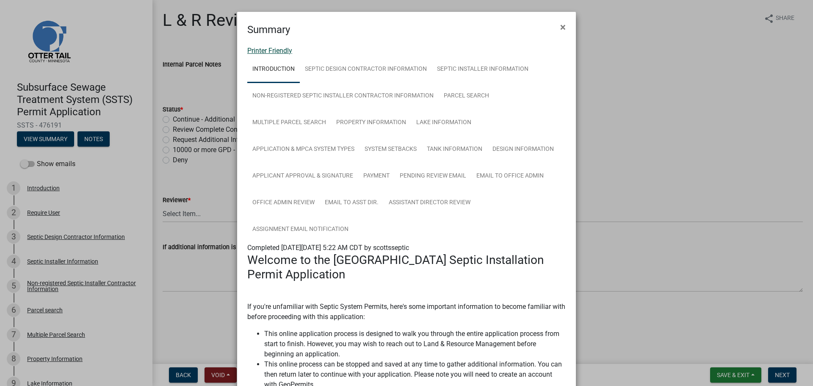
click at [268, 49] on link "Printer Friendly" at bounding box center [269, 51] width 45 height 8
click at [561, 27] on span "×" at bounding box center [563, 27] width 6 height 12
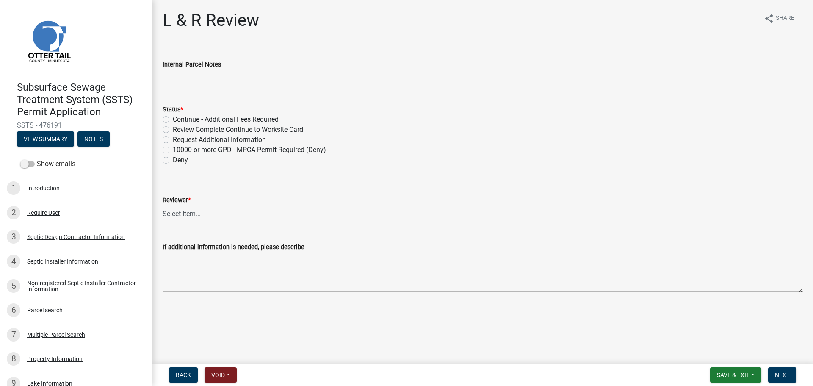
click at [173, 130] on label "Review Complete Continue to Worksite Card" at bounding box center [238, 129] width 130 height 10
click at [173, 130] on input "Review Complete Continue to Worksite Card" at bounding box center [176, 127] width 6 height 6
click at [182, 216] on select "Select Item... Alexis Newark Andrea Perales Brittany Tollefson Elizabeth Plaste…" at bounding box center [483, 213] width 640 height 17
click at [163, 205] on select "Select Item... Alexis Newark Andrea Perales Brittany Tollefson Elizabeth Plaste…" at bounding box center [483, 213] width 640 height 17
click at [788, 372] on span "Next" at bounding box center [782, 374] width 15 height 7
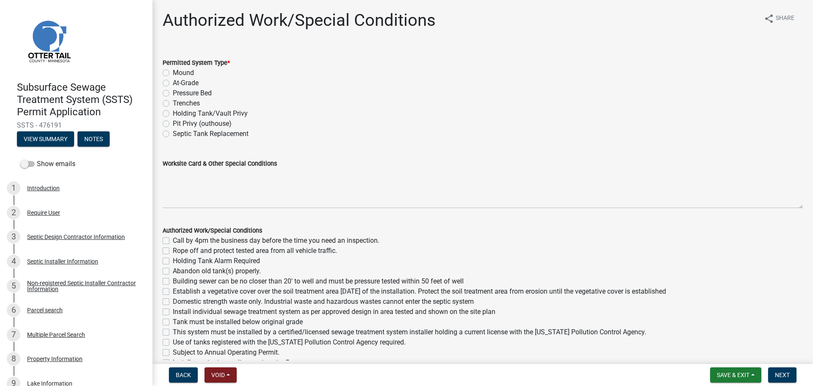
click at [173, 111] on label "Holding Tank/Vault Privy" at bounding box center [210, 113] width 75 height 10
click at [173, 111] on input "Holding Tank/Vault Privy" at bounding box center [176, 111] width 6 height 6
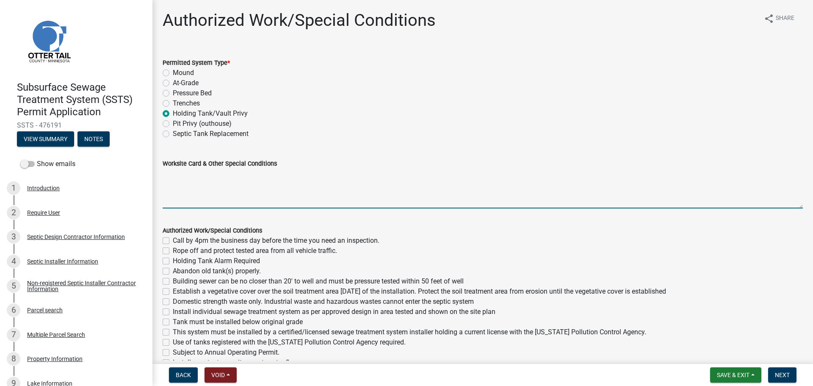
click at [193, 174] on textarea "Worksite Card & Other Special Conditions" at bounding box center [483, 188] width 640 height 40
paste textarea "Install SIZE holding tank Will have TYPE OF ALARM Tank must be in compliant loc…"
click at [195, 175] on textarea "Install SIZE holding tank Will have TYPE OF ALARM Tank must be in compliant loc…" at bounding box center [483, 188] width 640 height 40
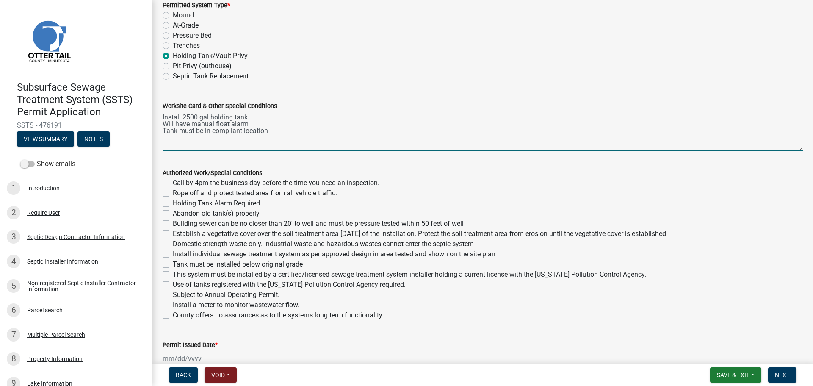
scroll to position [105, 0]
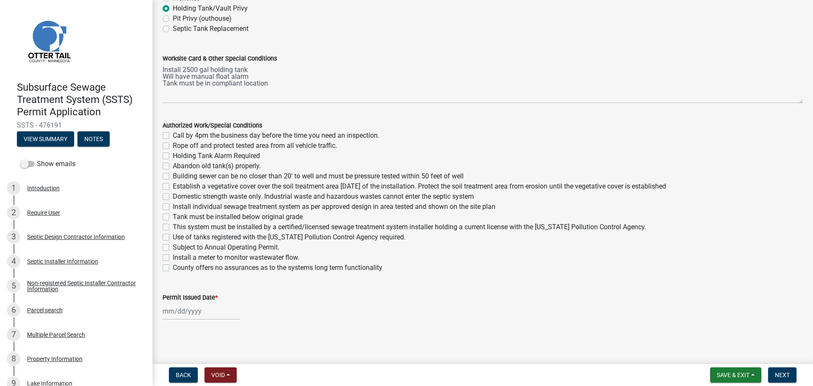
click at [173, 132] on label "Call by 4pm the business day before the time you need an inspection." at bounding box center [276, 135] width 207 height 10
click at [173, 132] on input "Call by 4pm the business day before the time you need an inspection." at bounding box center [176, 133] width 6 height 6
click at [173, 153] on label "Holding Tank Alarm Required" at bounding box center [216, 156] width 87 height 10
click at [173, 153] on input "Holding Tank Alarm Required" at bounding box center [176, 154] width 6 height 6
click at [173, 166] on label "Abandon old tank(s) properly." at bounding box center [217, 166] width 88 height 10
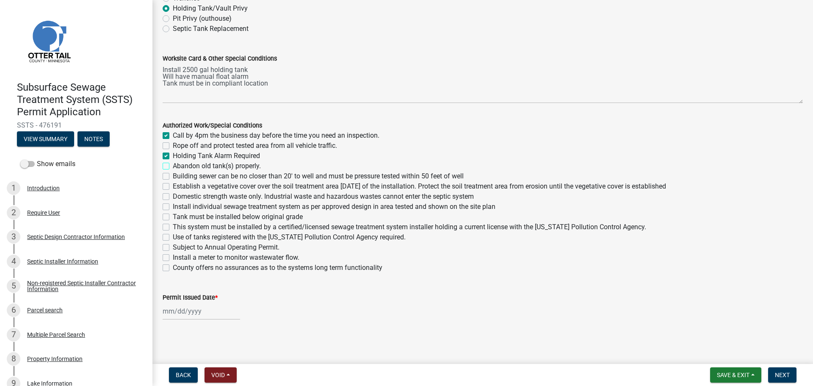
click at [173, 166] on input "Abandon old tank(s) properly." at bounding box center [176, 164] width 6 height 6
click at [173, 174] on label "Building sewer can be no closer than 20' to well and must be pressure tested wi…" at bounding box center [318, 176] width 291 height 10
click at [173, 174] on input "Building sewer can be no closer than 20' to well and must be pressure tested wi…" at bounding box center [176, 174] width 6 height 6
click at [173, 194] on label "Domestic strength waste only. Industrial waste and hazardous wastes cannot ente…" at bounding box center [323, 196] width 301 height 10
click at [173, 194] on input "Domestic strength waste only. Industrial waste and hazardous wastes cannot ente…" at bounding box center [176, 194] width 6 height 6
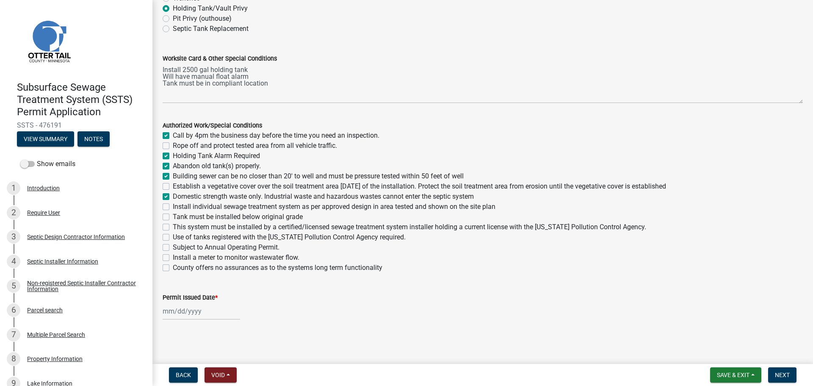
click at [173, 217] on label "Tank must be installed below original grade" at bounding box center [238, 217] width 130 height 10
click at [173, 217] on input "Tank must be installed below original grade" at bounding box center [176, 215] width 6 height 6
click at [173, 229] on label "This system must be installed by a certified/licensed sewage treatment system i…" at bounding box center [409, 227] width 473 height 10
click at [173, 227] on input "This system must be installed by a certified/licensed sewage treatment system i…" at bounding box center [176, 225] width 6 height 6
click at [173, 236] on label "Use of tanks registered with the Minnesota Pollution Control Agency required." at bounding box center [289, 237] width 233 height 10
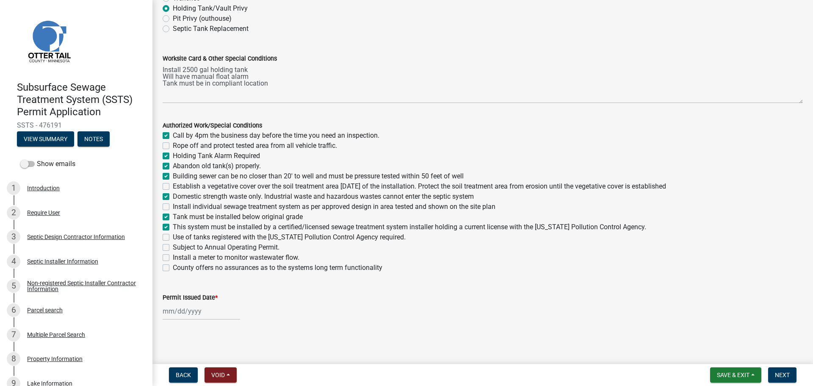
click at [173, 236] on input "Use of tanks registered with the Minnesota Pollution Control Agency required." at bounding box center [176, 235] width 6 height 6
click at [173, 268] on label "County offers no assurances as to the systems long term functionality" at bounding box center [278, 267] width 210 height 10
click at [173, 268] on input "County offers no assurances as to the systems long term functionality" at bounding box center [176, 265] width 6 height 6
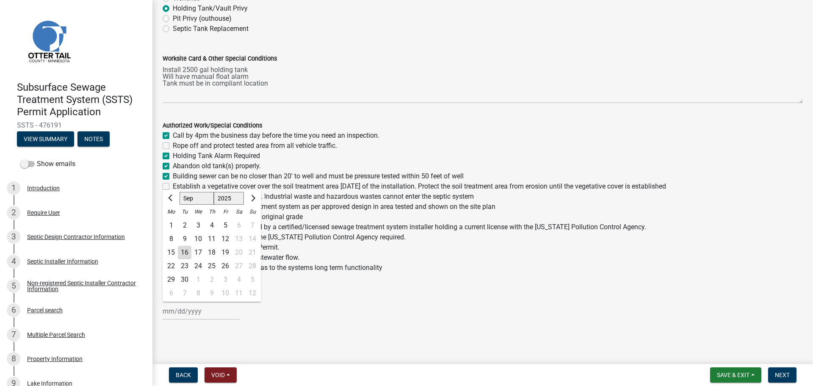
drag, startPoint x: 164, startPoint y: 315, endPoint x: 180, endPoint y: 296, distance: 24.6
click at [164, 315] on div "Jan Feb Mar Apr May Jun Jul Aug Sep Oct Nov Dec 1525 1526 1527 1528 1529 1530 1…" at bounding box center [201, 310] width 77 height 17
click at [179, 256] on div "16" at bounding box center [185, 253] width 14 height 14
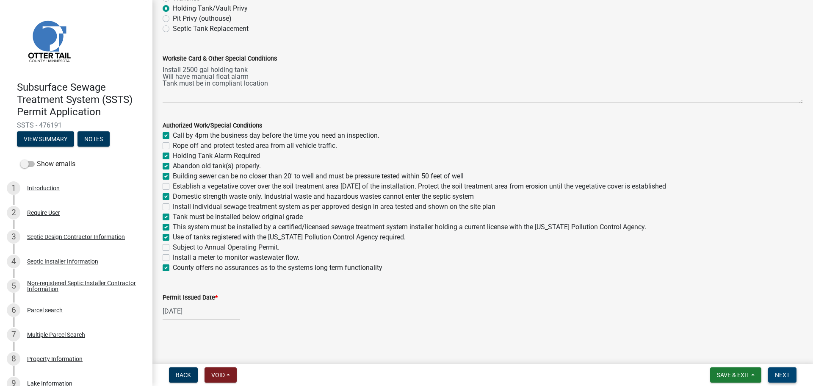
click at [779, 372] on span "Next" at bounding box center [782, 374] width 15 height 7
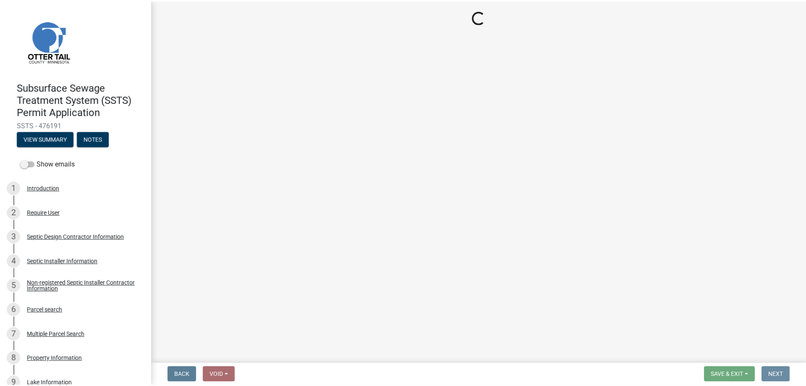
scroll to position [0, 0]
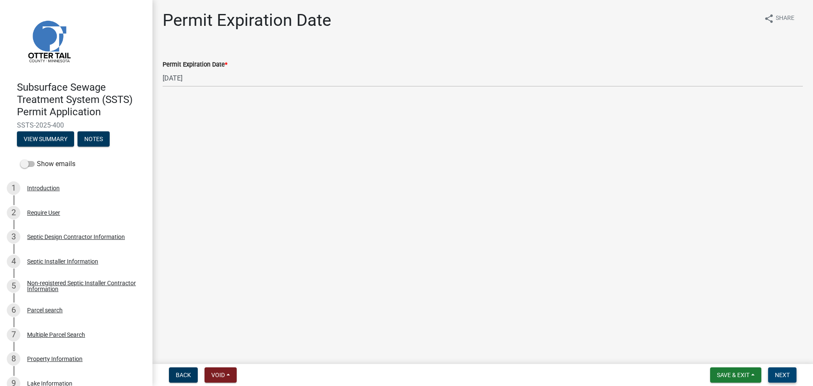
click at [788, 376] on span "Next" at bounding box center [782, 374] width 15 height 7
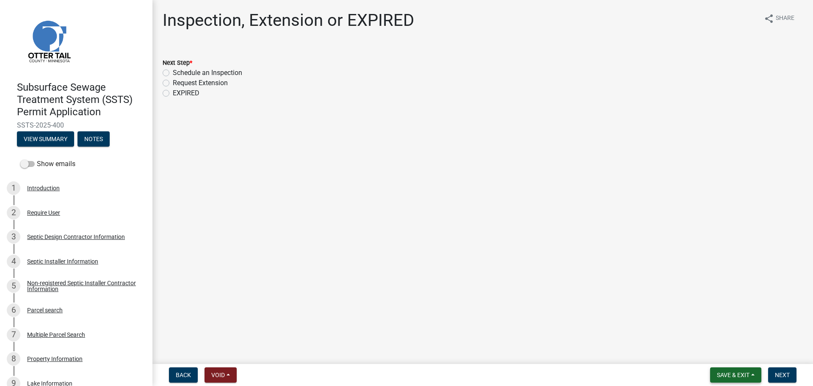
click at [729, 376] on span "Save & Exit" at bounding box center [733, 374] width 33 height 7
click at [718, 359] on button "Save & Exit" at bounding box center [727, 352] width 68 height 20
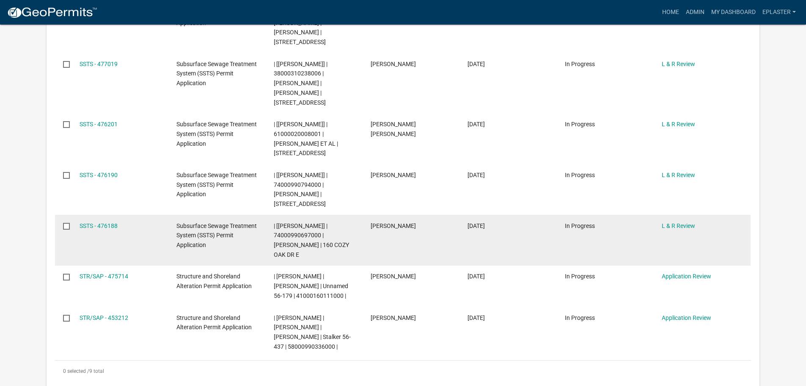
scroll to position [349, 0]
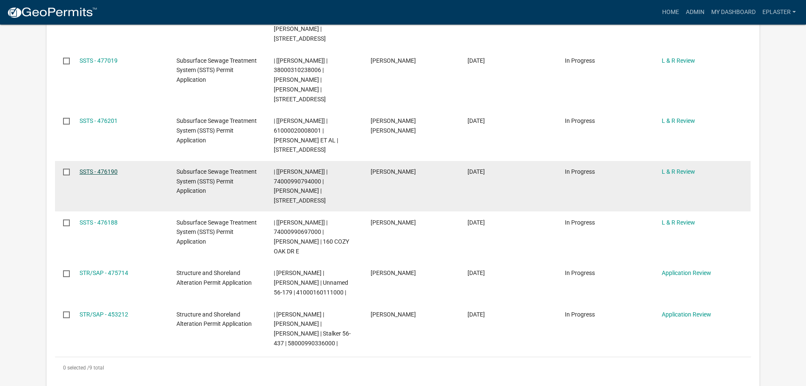
click at [86, 168] on link "SSTS - 476190" at bounding box center [99, 171] width 38 height 7
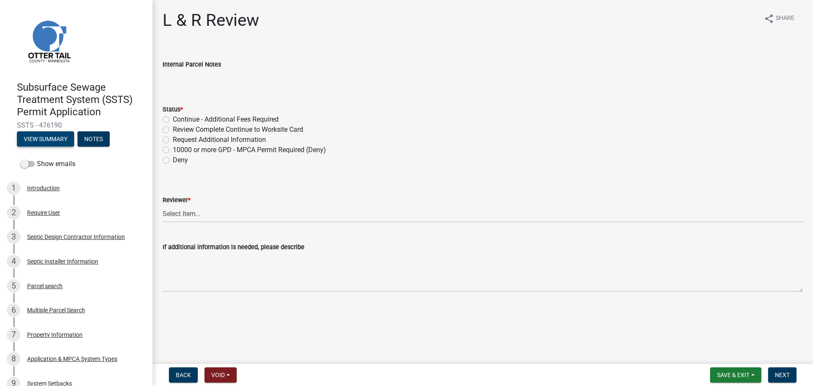
click at [41, 140] on button "View Summary" at bounding box center [45, 138] width 57 height 15
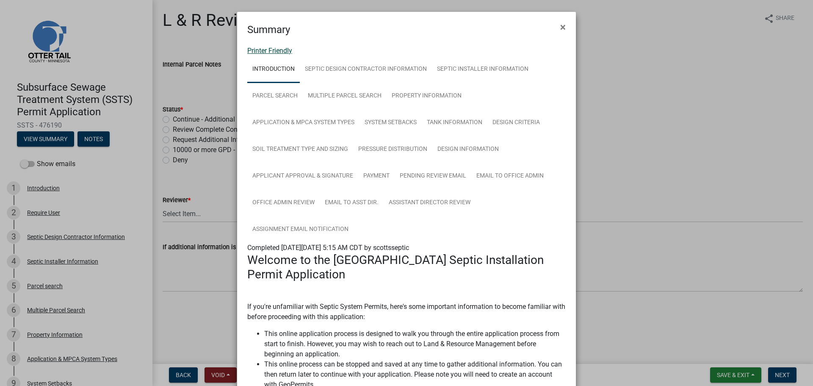
click at [266, 53] on link "Printer Friendly" at bounding box center [269, 51] width 45 height 8
drag, startPoint x: 558, startPoint y: 25, endPoint x: 552, endPoint y: 28, distance: 6.7
click at [560, 25] on span "×" at bounding box center [563, 27] width 6 height 12
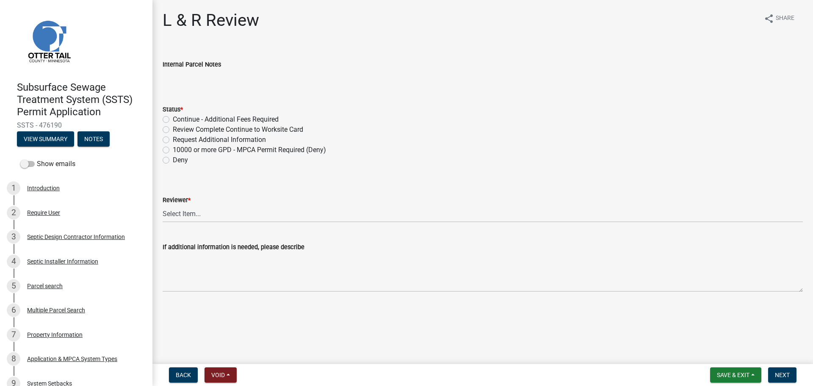
click at [170, 127] on div "Review Complete Continue to Worksite Card" at bounding box center [483, 129] width 640 height 10
click at [173, 129] on label "Review Complete Continue to Worksite Card" at bounding box center [238, 129] width 130 height 10
click at [173, 129] on input "Review Complete Continue to Worksite Card" at bounding box center [176, 127] width 6 height 6
drag, startPoint x: 200, startPoint y: 212, endPoint x: 199, endPoint y: 220, distance: 7.8
click at [200, 212] on select "Select Item... Alexis Newark Andrea Perales Brittany Tollefson Elizabeth Plaste…" at bounding box center [483, 213] width 640 height 17
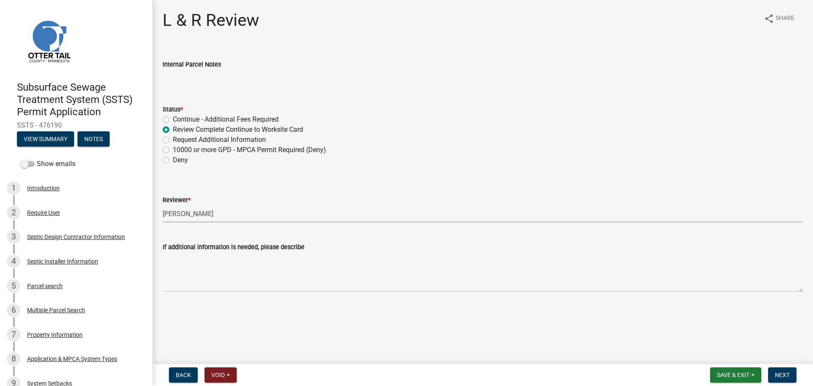
click at [163, 205] on select "Select Item... Alexis Newark Andrea Perales Brittany Tollefson Elizabeth Plaste…" at bounding box center [483, 213] width 640 height 17
drag, startPoint x: 187, startPoint y: 210, endPoint x: 188, endPoint y: 216, distance: 6.5
click at [187, 210] on select "Select Item... Alexis Newark Andrea Perales Brittany Tollefson Elizabeth Plaste…" at bounding box center [483, 213] width 640 height 17
click at [163, 205] on select "Select Item... Alexis Newark Andrea Perales Brittany Tollefson Elizabeth Plaste…" at bounding box center [483, 213] width 640 height 17
click at [782, 369] on button "Next" at bounding box center [782, 374] width 28 height 15
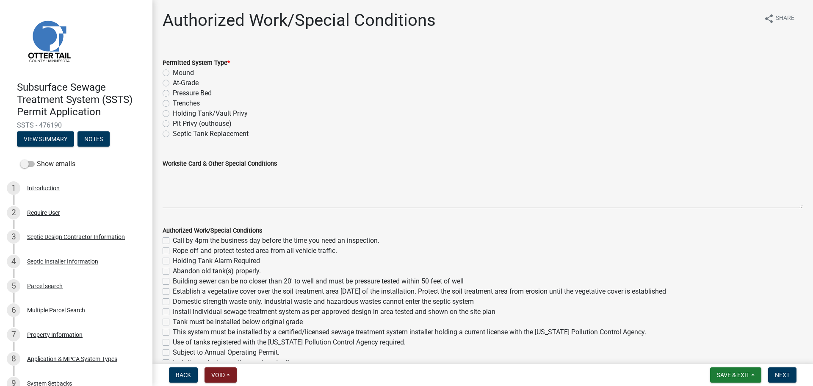
click at [173, 102] on label "Trenches" at bounding box center [186, 103] width 27 height 10
click at [173, 102] on input "Trenches" at bounding box center [176, 101] width 6 height 6
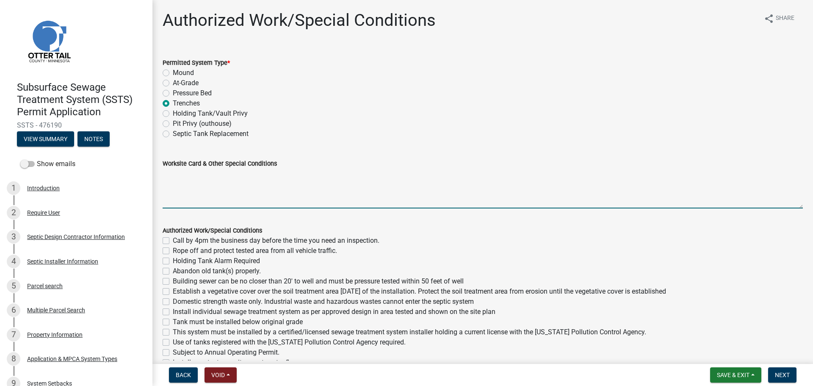
click at [177, 175] on textarea "Worksite Card & Other Special Conditions" at bounding box center [483, 188] width 640 height 40
paste textarea "# bedroom- Type I gravity trenches Install SIZE gal septic tank # HC chambers, …"
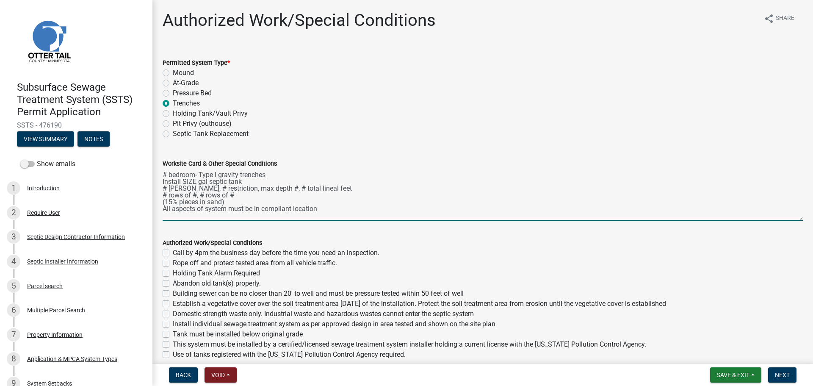
drag, startPoint x: 795, startPoint y: 205, endPoint x: 782, endPoint y: 276, distance: 72.7
click at [782, 221] on textarea "# bedroom- Type I gravity trenches Install SIZE gal septic tank # HC chambers, …" at bounding box center [483, 194] width 640 height 52
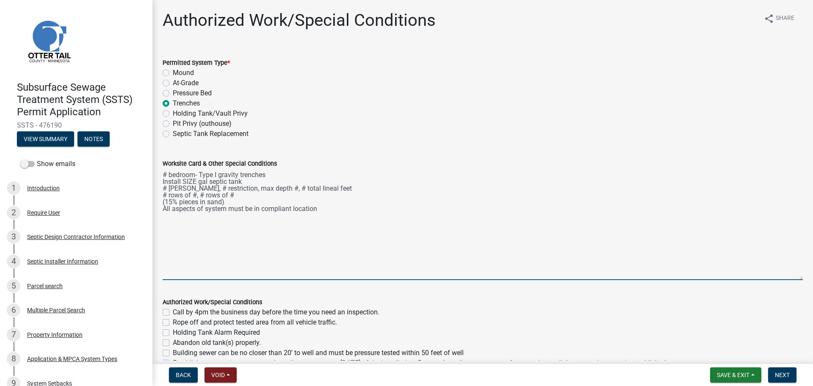
click at [164, 170] on textarea "# bedroom- Type I gravity trenches Install SIZE gal septic tank # HC chambers, …" at bounding box center [483, 223] width 640 height 111
click at [166, 171] on textarea "# bedroom- Type I gravity trenches Install SIZE gal septic tank # HC chambers, …" at bounding box center [483, 223] width 640 height 111
click at [196, 177] on textarea "3 bedroom- Type I gravity trenches Install SIZE gal septic tank # HC chambers, …" at bounding box center [483, 223] width 640 height 111
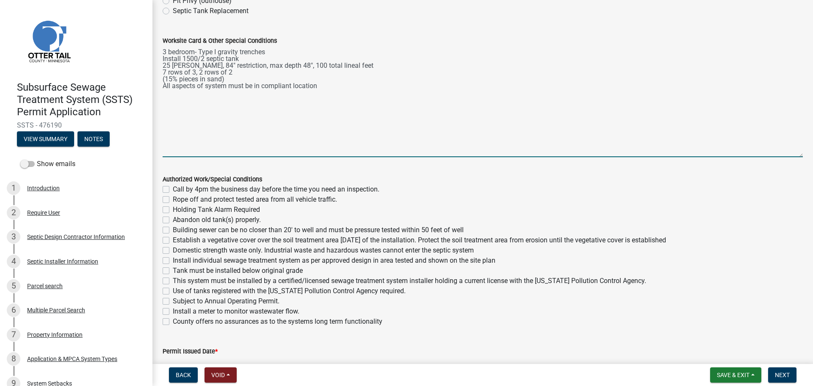
scroll to position [148, 0]
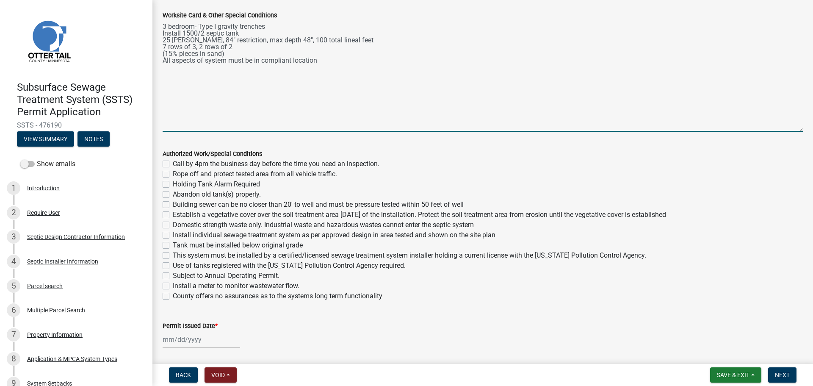
click at [173, 162] on label "Call by 4pm the business day before the time you need an inspection." at bounding box center [276, 164] width 207 height 10
click at [173, 162] on input "Call by 4pm the business day before the time you need an inspection." at bounding box center [176, 162] width 6 height 6
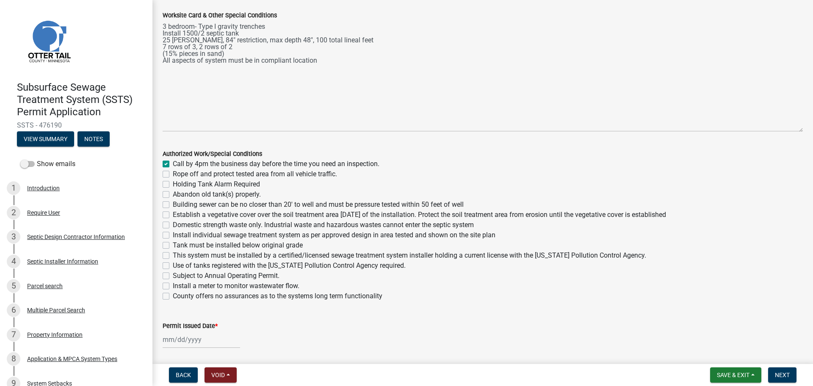
click at [173, 174] on label "Rope off and protect tested area from all vehicle traffic." at bounding box center [255, 174] width 164 height 10
click at [173, 174] on input "Rope off and protect tested area from all vehicle traffic." at bounding box center [176, 172] width 6 height 6
click at [173, 206] on label "Building sewer can be no closer than 20' to well and must be pressure tested wi…" at bounding box center [318, 204] width 291 height 10
click at [173, 205] on input "Building sewer can be no closer than 20' to well and must be pressure tested wi…" at bounding box center [176, 202] width 6 height 6
click at [173, 213] on label "Establish a vegetative cover over the soil treatment area within 30 days of the…" at bounding box center [419, 215] width 493 height 10
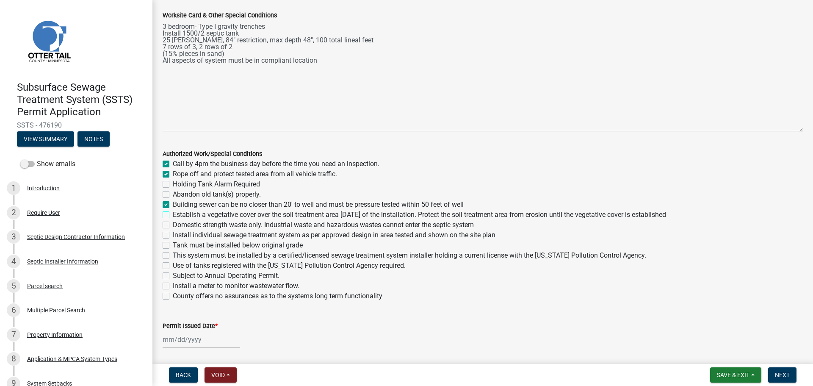
click at [173, 213] on input "Establish a vegetative cover over the soil treatment area within 30 days of the…" at bounding box center [176, 213] width 6 height 6
click at [173, 224] on label "Domestic strength waste only. Industrial waste and hazardous wastes cannot ente…" at bounding box center [323, 225] width 301 height 10
click at [173, 224] on input "Domestic strength waste only. Industrial waste and hazardous wastes cannot ente…" at bounding box center [176, 223] width 6 height 6
click at [173, 233] on label "Install individual sewage treatment system as per approved design in area teste…" at bounding box center [334, 235] width 323 height 10
click at [173, 233] on input "Install individual sewage treatment system as per approved design in area teste…" at bounding box center [176, 233] width 6 height 6
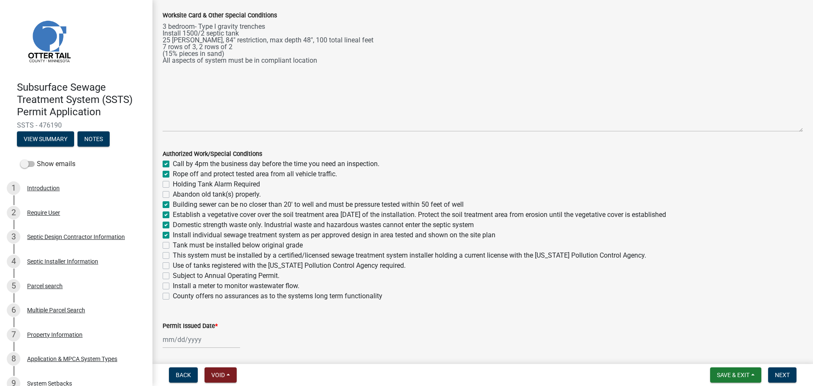
click at [173, 244] on label "Tank must be installed below original grade" at bounding box center [238, 245] width 130 height 10
click at [173, 244] on input "Tank must be installed below original grade" at bounding box center [176, 243] width 6 height 6
click at [173, 255] on label "This system must be installed by a certified/licensed sewage treatment system i…" at bounding box center [409, 255] width 473 height 10
click at [173, 255] on input "This system must be installed by a certified/licensed sewage treatment system i…" at bounding box center [176, 253] width 6 height 6
click at [173, 265] on label "Use of tanks registered with the Minnesota Pollution Control Agency required." at bounding box center [289, 265] width 233 height 10
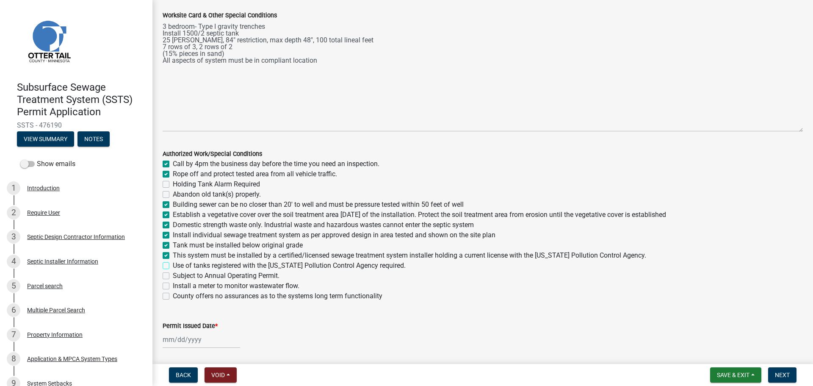
click at [173, 265] on input "Use of tanks registered with the Minnesota Pollution Control Agency required." at bounding box center [176, 263] width 6 height 6
click at [173, 295] on label "County offers no assurances as to the systems long term functionality" at bounding box center [278, 296] width 210 height 10
click at [173, 295] on input "County offers no assurances as to the systems long term functionality" at bounding box center [176, 294] width 6 height 6
click at [176, 333] on div at bounding box center [201, 339] width 77 height 17
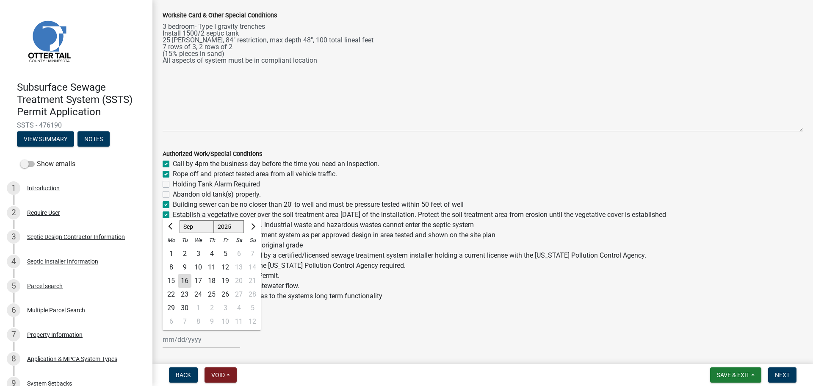
click at [187, 276] on div "16" at bounding box center [185, 281] width 14 height 14
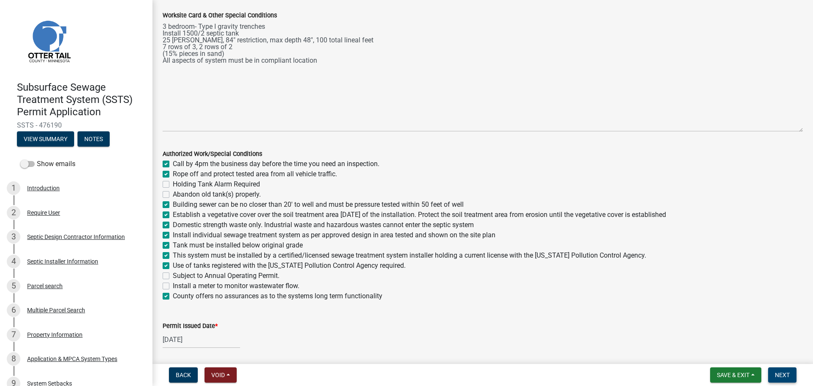
click at [787, 374] on span "Next" at bounding box center [782, 374] width 15 height 7
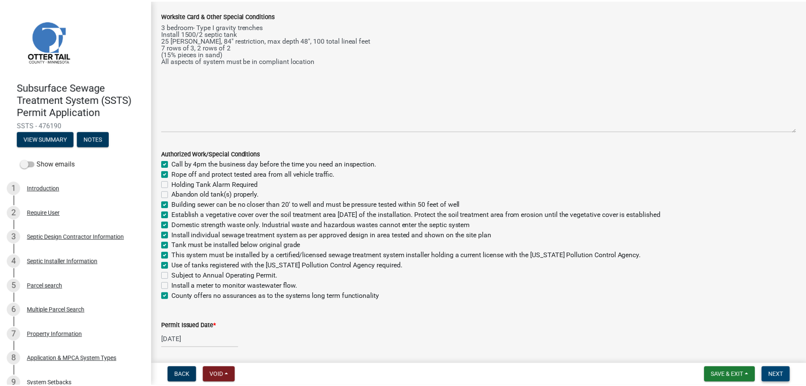
scroll to position [0, 0]
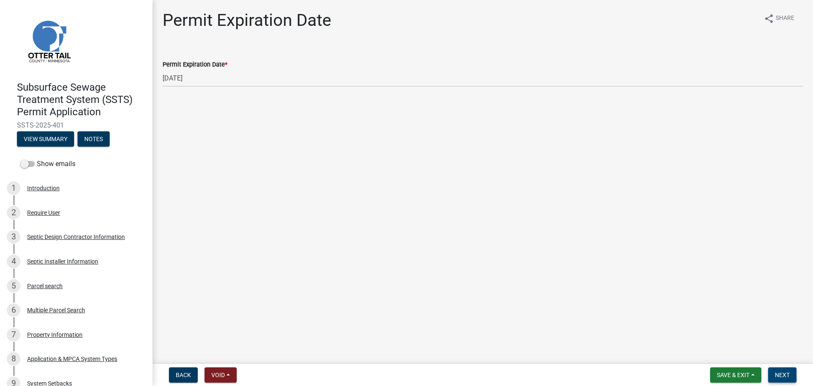
click at [780, 372] on span "Next" at bounding box center [782, 374] width 15 height 7
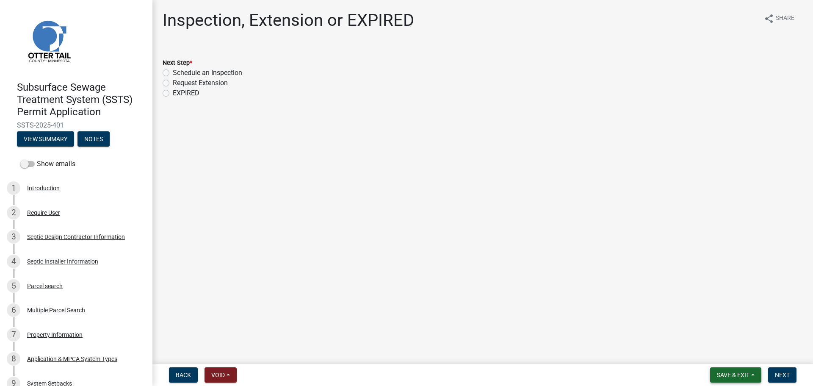
click at [732, 376] on span "Save & Exit" at bounding box center [733, 374] width 33 height 7
click at [722, 352] on button "Save & Exit" at bounding box center [727, 352] width 68 height 20
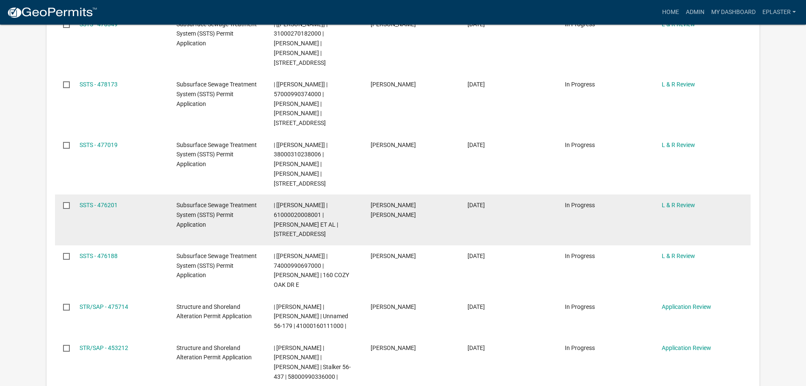
scroll to position [265, 0]
click at [97, 202] on link "SSTS - 476201" at bounding box center [99, 205] width 38 height 7
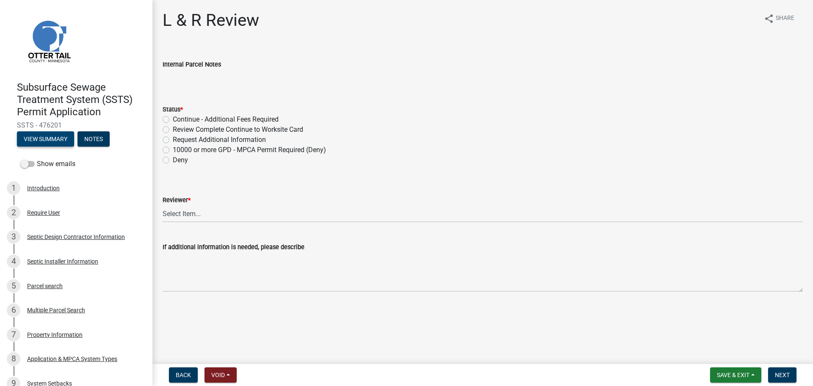
click at [57, 141] on button "View Summary" at bounding box center [45, 138] width 57 height 15
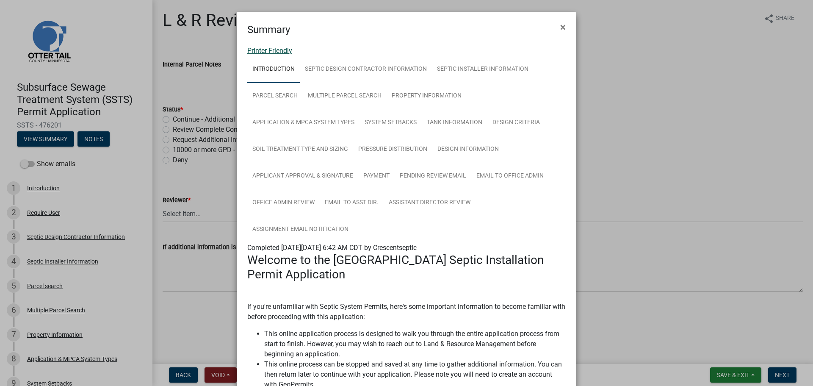
click at [264, 54] on link "Printer Friendly" at bounding box center [269, 51] width 45 height 8
drag, startPoint x: 561, startPoint y: 28, endPoint x: 534, endPoint y: 36, distance: 28.3
click at [562, 28] on span "×" at bounding box center [563, 27] width 6 height 12
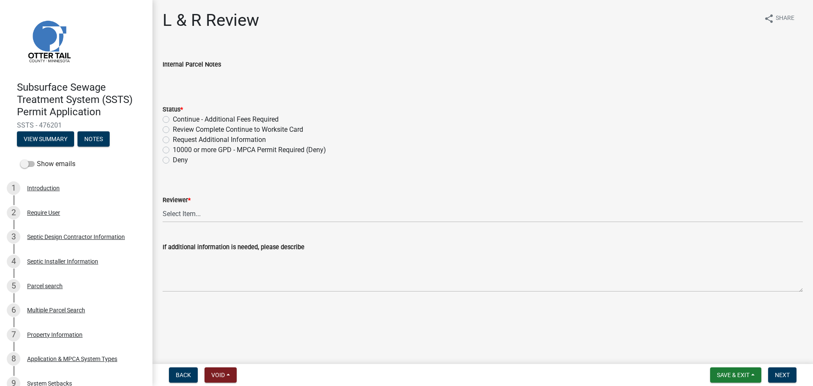
drag, startPoint x: 166, startPoint y: 129, endPoint x: 167, endPoint y: 133, distance: 4.7
click at [173, 129] on label "Review Complete Continue to Worksite Card" at bounding box center [238, 129] width 130 height 10
click at [173, 129] on input "Review Complete Continue to Worksite Card" at bounding box center [176, 127] width 6 height 6
click at [171, 214] on select "Select Item... Alexis Newark Andrea Perales Brittany Tollefson Elizabeth Plaste…" at bounding box center [483, 213] width 640 height 17
click at [163, 205] on select "Select Item... Alexis Newark Andrea Perales Brittany Tollefson Elizabeth Plaste…" at bounding box center [483, 213] width 640 height 17
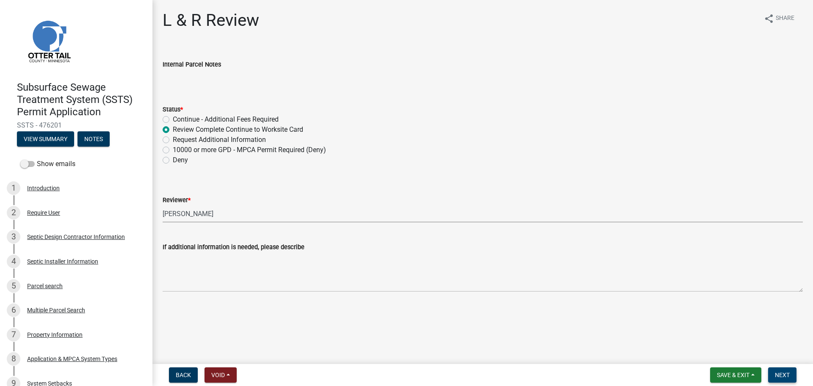
click at [782, 376] on span "Next" at bounding box center [782, 374] width 15 height 7
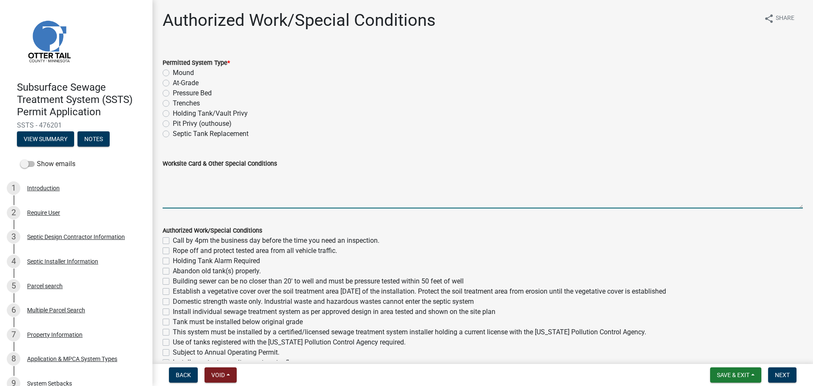
click at [181, 177] on textarea "Worksite Card & Other Special Conditions" at bounding box center [483, 188] width 640 height 40
paste textarea "# bedroom- Type I at-grade Install SIZE septic/lift tank LxW rock bed, # rock b…"
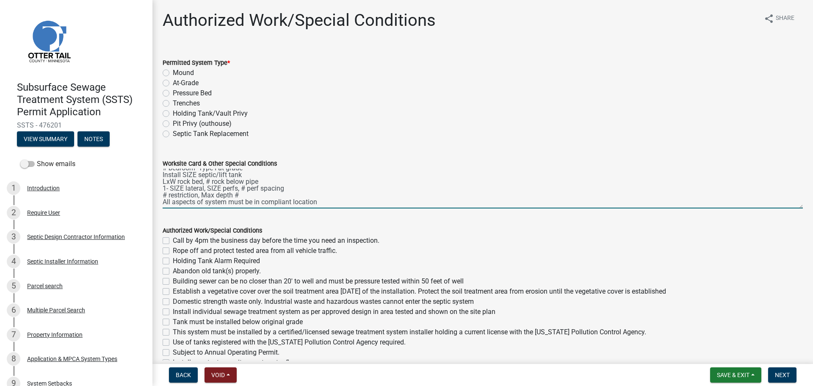
click at [173, 84] on label "At-Grade" at bounding box center [186, 83] width 26 height 10
click at [173, 83] on input "At-Grade" at bounding box center [176, 81] width 6 height 6
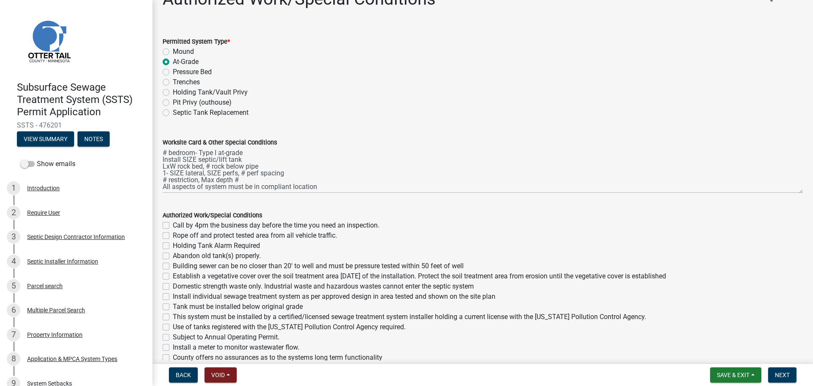
scroll to position [0, 0]
drag, startPoint x: 795, startPoint y: 185, endPoint x: 787, endPoint y: 234, distance: 49.6
click at [787, 193] on textarea "# bedroom- Type I at-grade Install SIZE septic/lift tank LxW rock bed, # rock b…" at bounding box center [483, 170] width 640 height 46
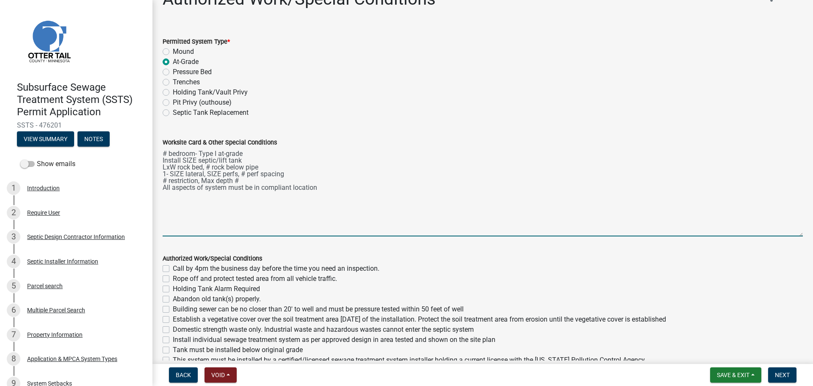
click at [165, 151] on textarea "# bedroom- Type I at-grade Install SIZE septic/lift tank LxW rock bed, # rock b…" at bounding box center [483, 191] width 640 height 89
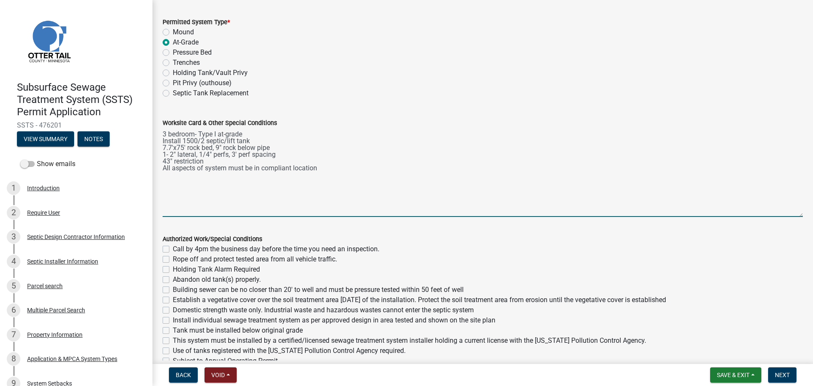
scroll to position [154, 0]
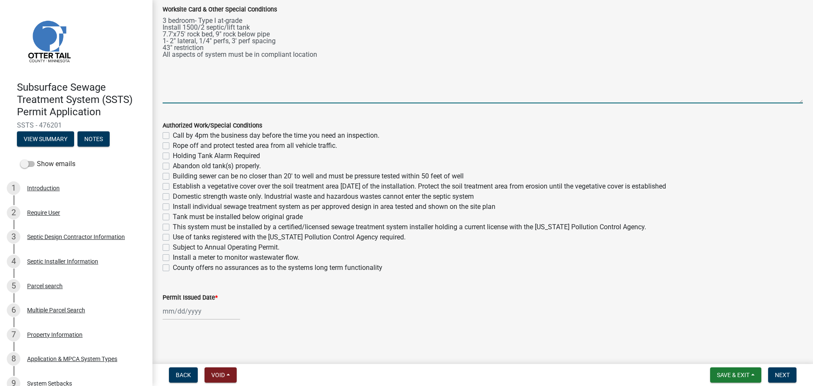
click at [173, 135] on label "Call by 4pm the business day before the time you need an inspection." at bounding box center [276, 135] width 207 height 10
click at [173, 135] on input "Call by 4pm the business day before the time you need an inspection." at bounding box center [176, 133] width 6 height 6
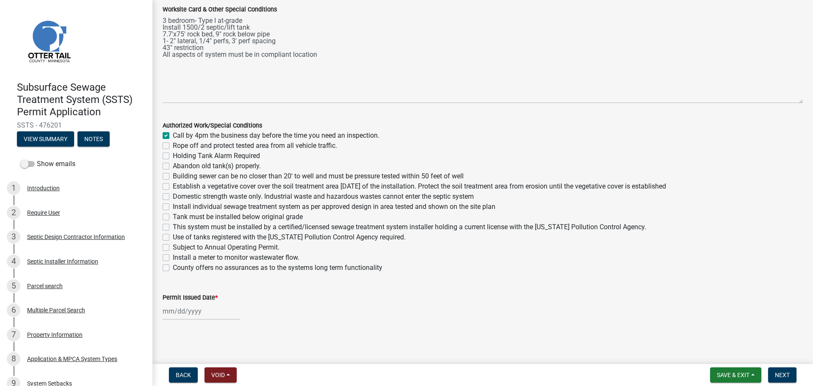
click at [173, 144] on label "Rope off and protect tested area from all vehicle traffic." at bounding box center [255, 146] width 164 height 10
click at [173, 144] on input "Rope off and protect tested area from all vehicle traffic." at bounding box center [176, 144] width 6 height 6
click at [173, 157] on label "Holding Tank Alarm Required" at bounding box center [216, 156] width 87 height 10
click at [173, 156] on input "Holding Tank Alarm Required" at bounding box center [176, 154] width 6 height 6
click at [173, 166] on label "Abandon old tank(s) properly." at bounding box center [217, 166] width 88 height 10
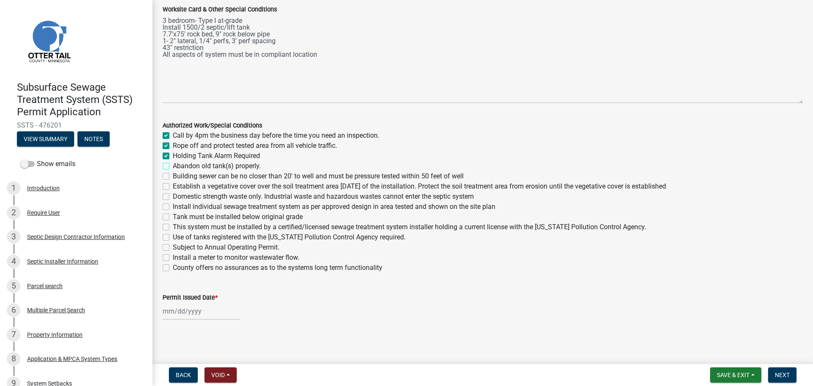
click at [173, 166] on input "Abandon old tank(s) properly." at bounding box center [176, 164] width 6 height 6
click at [173, 157] on label "Holding Tank Alarm Required" at bounding box center [216, 156] width 87 height 10
click at [173, 156] on input "Holding Tank Alarm Required" at bounding box center [176, 154] width 6 height 6
click at [173, 174] on label "Building sewer can be no closer than 20' to well and must be pressure tested wi…" at bounding box center [318, 176] width 291 height 10
click at [173, 174] on input "Building sewer can be no closer than 20' to well and must be pressure tested wi…" at bounding box center [176, 174] width 6 height 6
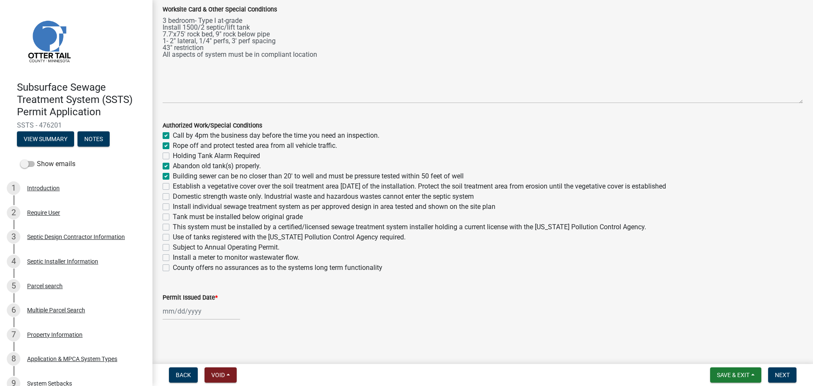
click at [173, 184] on label "Establish a vegetative cover over the soil treatment area within 30 days of the…" at bounding box center [419, 186] width 493 height 10
click at [173, 184] on input "Establish a vegetative cover over the soil treatment area within 30 days of the…" at bounding box center [176, 184] width 6 height 6
click at [173, 197] on label "Domestic strength waste only. Industrial waste and hazardous wastes cannot ente…" at bounding box center [323, 196] width 301 height 10
click at [173, 197] on input "Domestic strength waste only. Industrial waste and hazardous wastes cannot ente…" at bounding box center [176, 194] width 6 height 6
click at [164, 203] on div "Install individual sewage treatment system as per approved design in area teste…" at bounding box center [483, 207] width 640 height 10
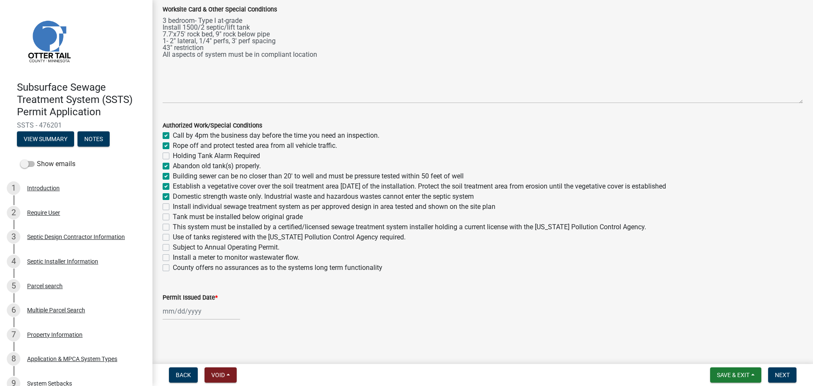
click at [173, 205] on label "Install individual sewage treatment system as per approved design in area teste…" at bounding box center [334, 207] width 323 height 10
click at [173, 205] on input "Install individual sewage treatment system as per approved design in area teste…" at bounding box center [176, 205] width 6 height 6
click at [173, 214] on label "Tank must be installed below original grade" at bounding box center [238, 217] width 130 height 10
click at [173, 214] on input "Tank must be installed below original grade" at bounding box center [176, 215] width 6 height 6
click at [173, 227] on label "This system must be installed by a certified/licensed sewage treatment system i…" at bounding box center [409, 227] width 473 height 10
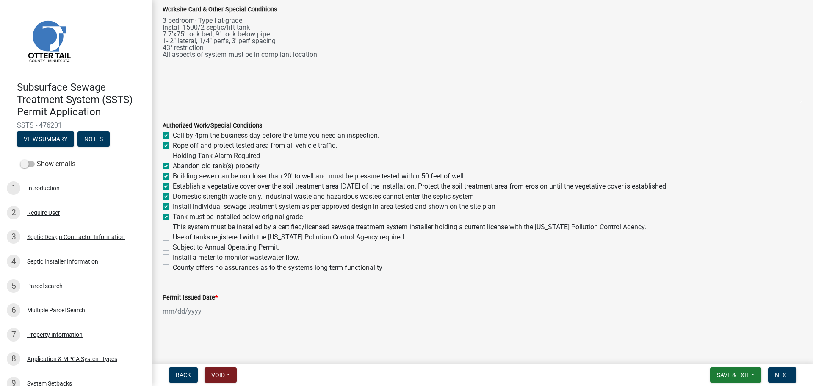
click at [173, 227] on input "This system must be installed by a certified/licensed sewage treatment system i…" at bounding box center [176, 225] width 6 height 6
click at [173, 235] on label "Use of tanks registered with the Minnesota Pollution Control Agency required." at bounding box center [289, 237] width 233 height 10
click at [173, 235] on input "Use of tanks registered with the Minnesota Pollution Control Agency required." at bounding box center [176, 235] width 6 height 6
click at [173, 256] on label "Install a meter to monitor wastewater flow." at bounding box center [236, 257] width 127 height 10
click at [173, 256] on input "Install a meter to monitor wastewater flow." at bounding box center [176, 255] width 6 height 6
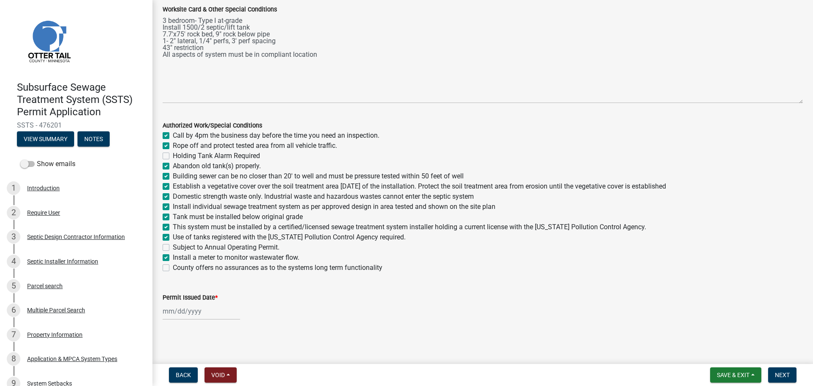
click at [173, 268] on label "County offers no assurances as to the systems long term functionality" at bounding box center [278, 267] width 210 height 10
click at [173, 268] on input "County offers no assurances as to the systems long term functionality" at bounding box center [176, 265] width 6 height 6
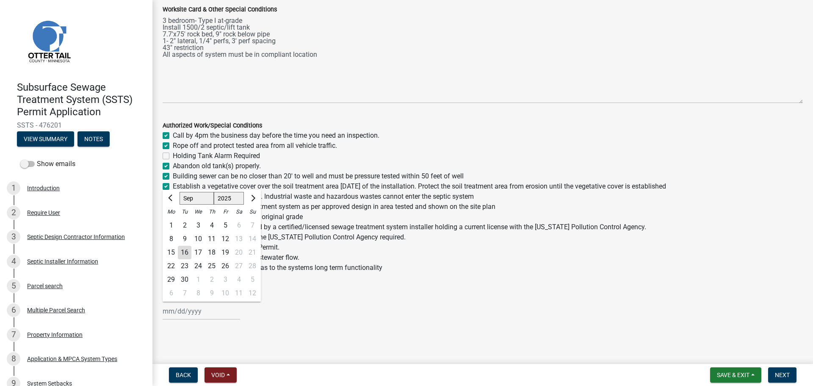
click at [171, 314] on div "Jan Feb Mar Apr May Jun Jul Aug Sep Oct Nov Dec 1525 1526 1527 1528 1529 1530 1…" at bounding box center [201, 310] width 77 height 17
click at [185, 253] on div "16" at bounding box center [185, 253] width 14 height 14
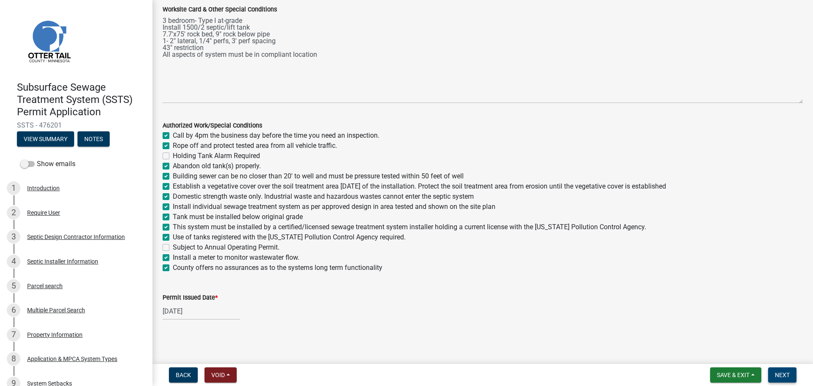
click at [784, 376] on span "Next" at bounding box center [782, 374] width 15 height 7
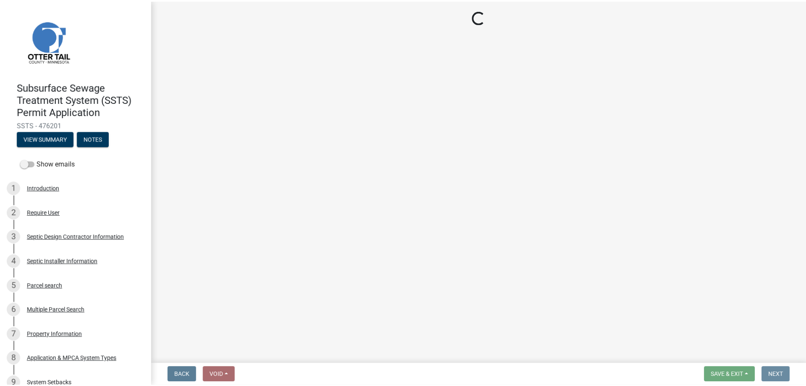
scroll to position [0, 0]
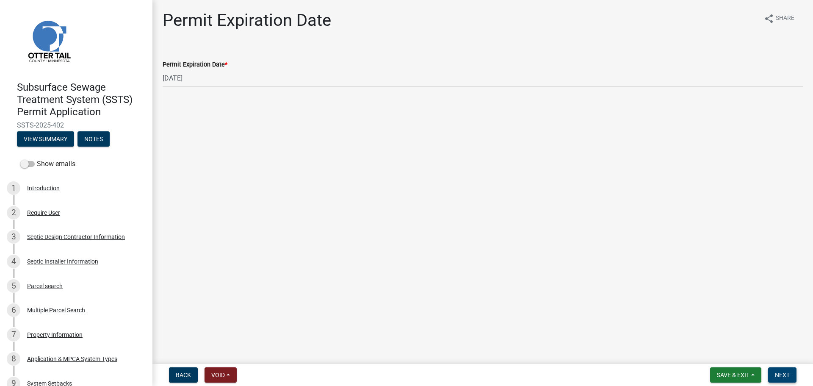
click at [789, 377] on span "Next" at bounding box center [782, 374] width 15 height 7
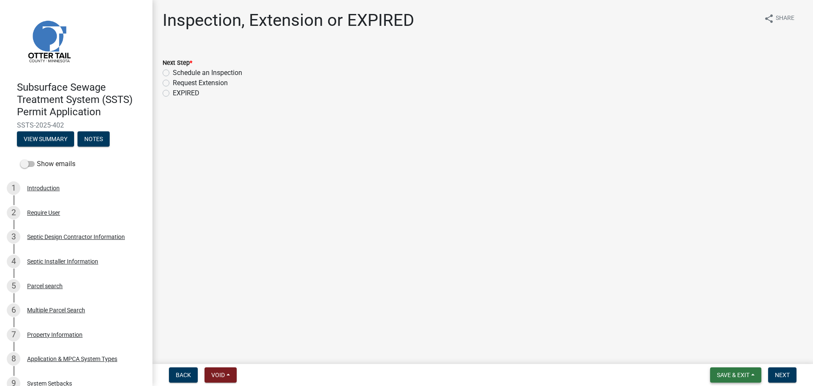
click at [746, 370] on button "Save & Exit" at bounding box center [735, 374] width 51 height 15
click at [735, 350] on button "Save & Exit" at bounding box center [727, 352] width 68 height 20
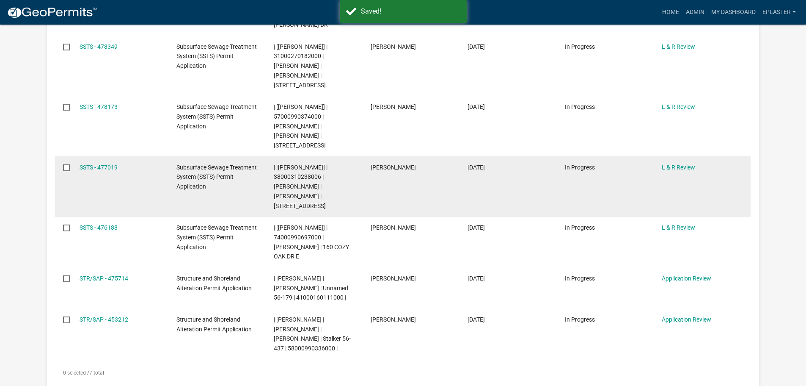
scroll to position [243, 0]
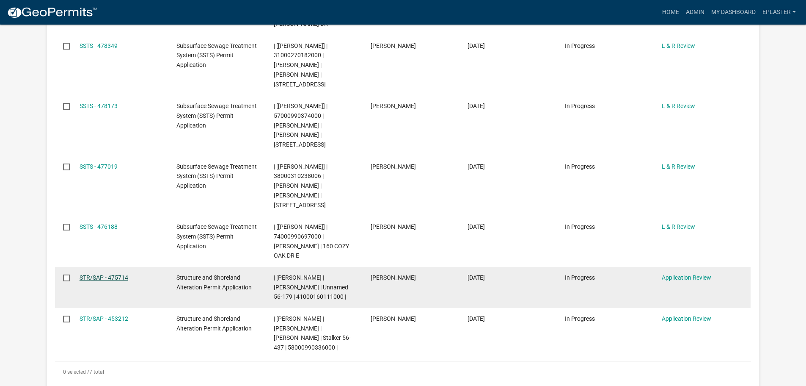
click at [116, 274] on link "STR/SAP - 475714" at bounding box center [104, 277] width 49 height 7
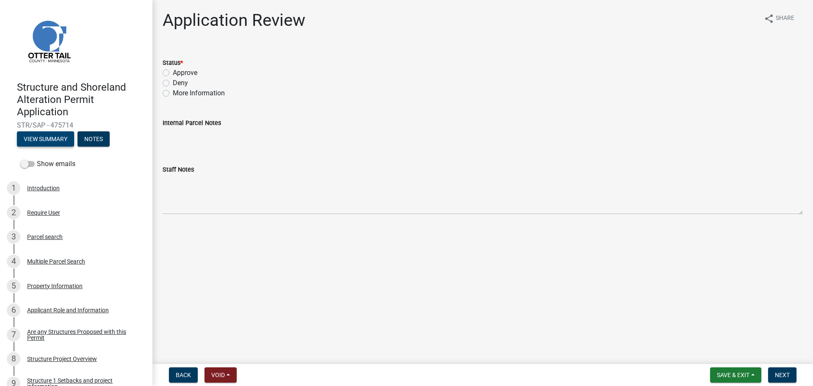
click at [47, 139] on button "View Summary" at bounding box center [45, 138] width 57 height 15
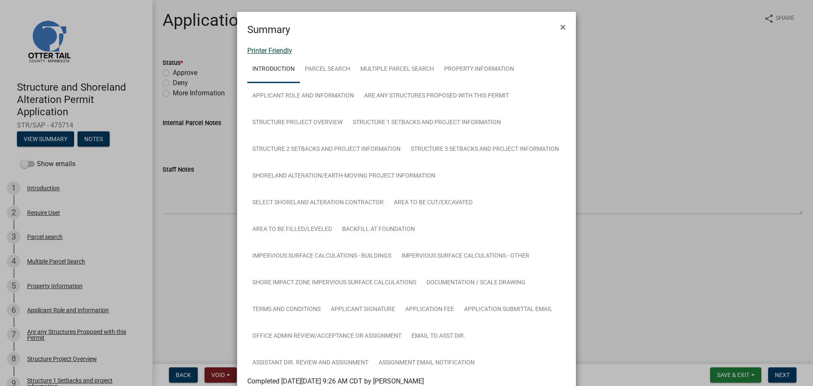
click at [285, 50] on link "Printer Friendly" at bounding box center [269, 51] width 45 height 8
click at [560, 24] on span "×" at bounding box center [563, 27] width 6 height 12
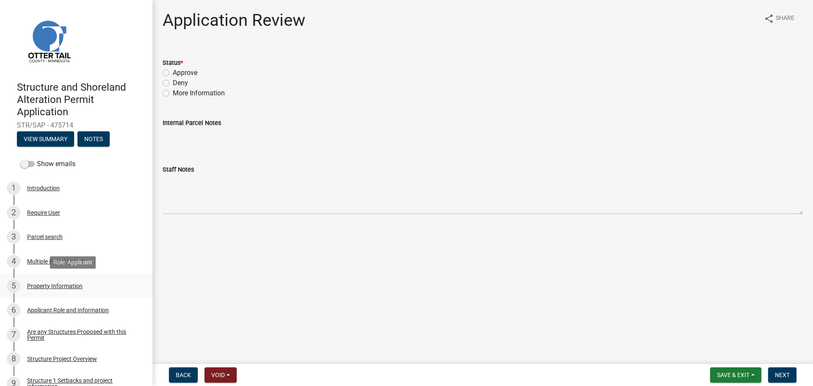
click at [83, 283] on div "5 Property Information" at bounding box center [73, 286] width 132 height 14
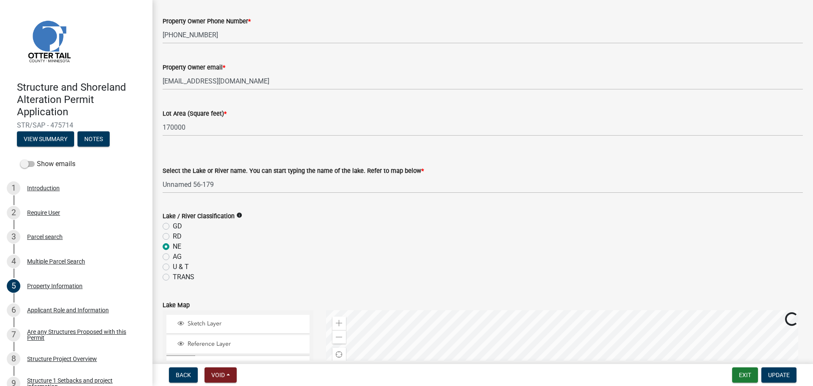
scroll to position [159, 0]
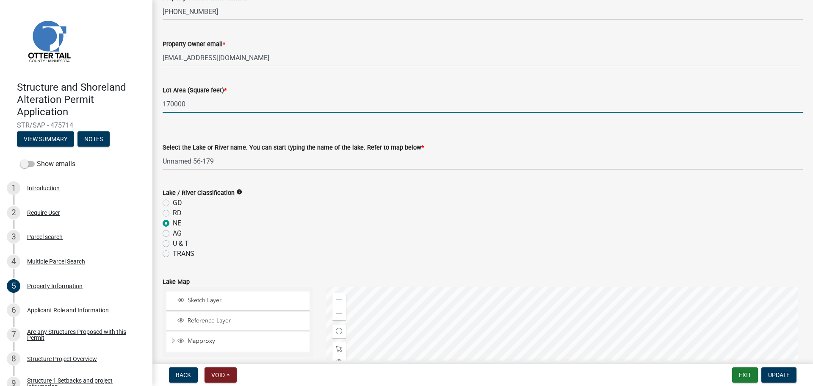
click at [215, 102] on input "170000" at bounding box center [483, 103] width 640 height 17
paste input "3,447,875"
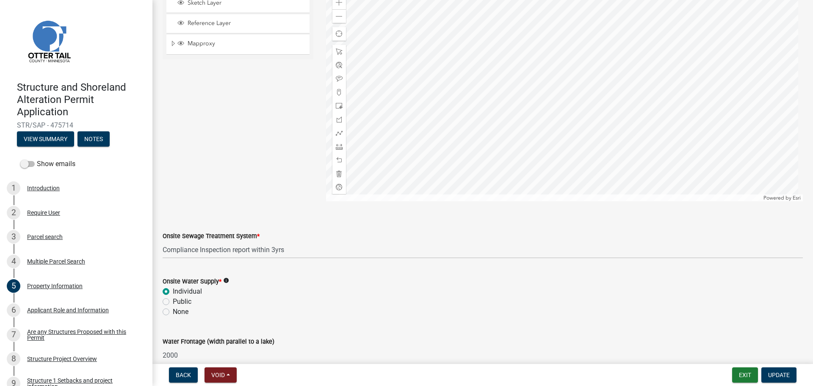
scroll to position [499, 0]
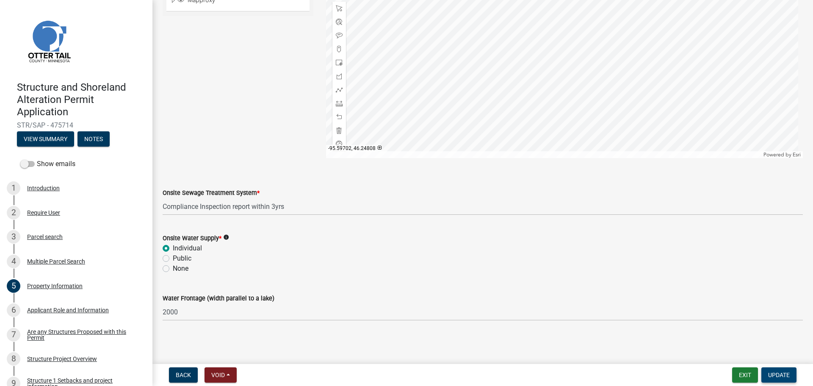
click at [776, 376] on span "Update" at bounding box center [779, 374] width 22 height 7
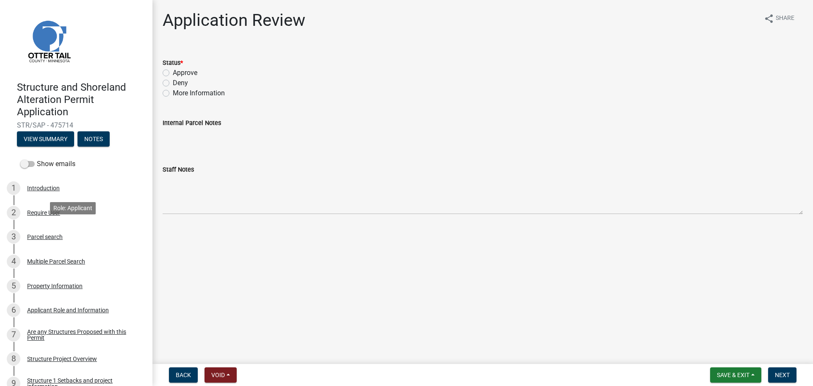
scroll to position [243, 0]
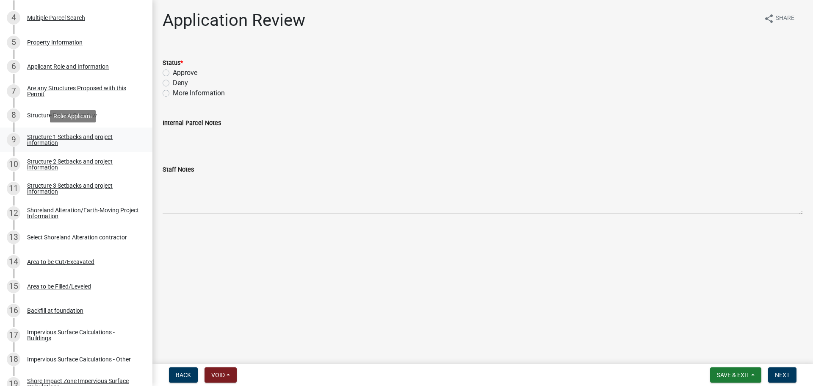
click at [57, 136] on div "Structure 1 Setbacks and project information" at bounding box center [83, 140] width 112 height 12
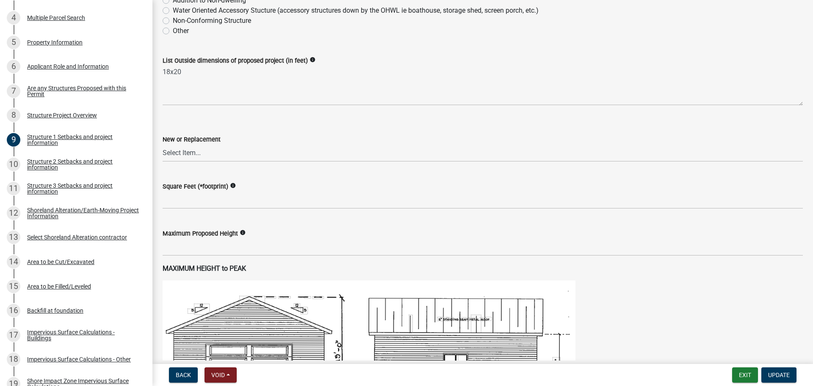
scroll to position [286, 0]
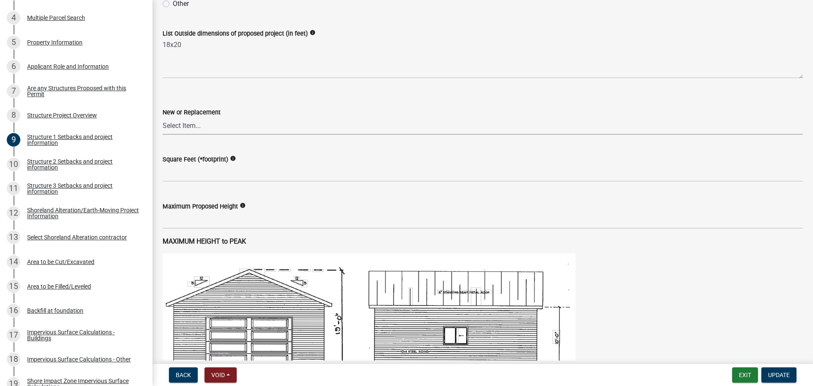
click at [191, 122] on select "Select Item... New Replacement" at bounding box center [483, 125] width 640 height 17
click at [163, 117] on select "Select Item... New Replacement" at bounding box center [483, 125] width 640 height 17
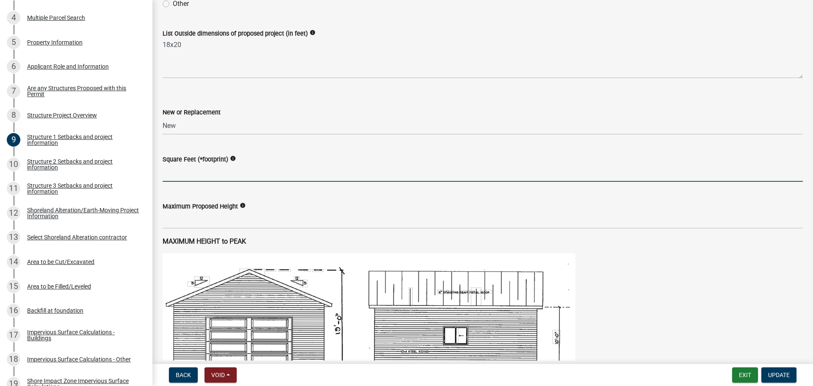
click at [192, 169] on input "text" at bounding box center [483, 172] width 640 height 17
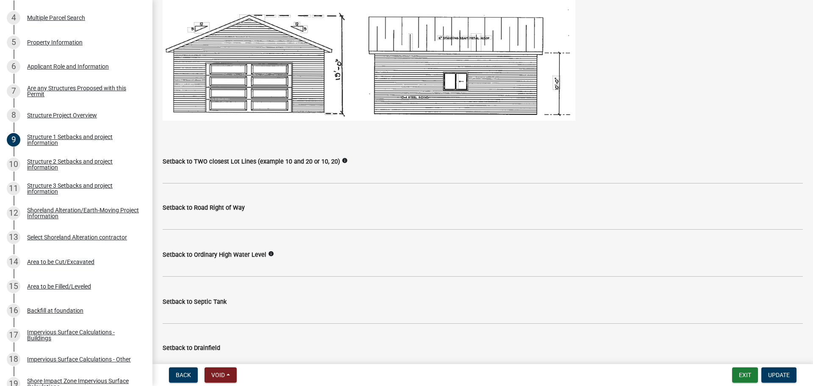
scroll to position [572, 0]
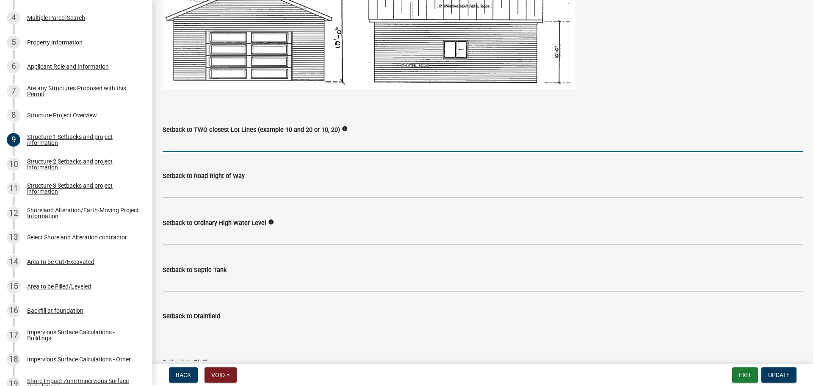
click at [222, 146] on input "Setback to TWO closest Lot Lines (example 10 and 20 or 10, 20)" at bounding box center [483, 143] width 640 height 17
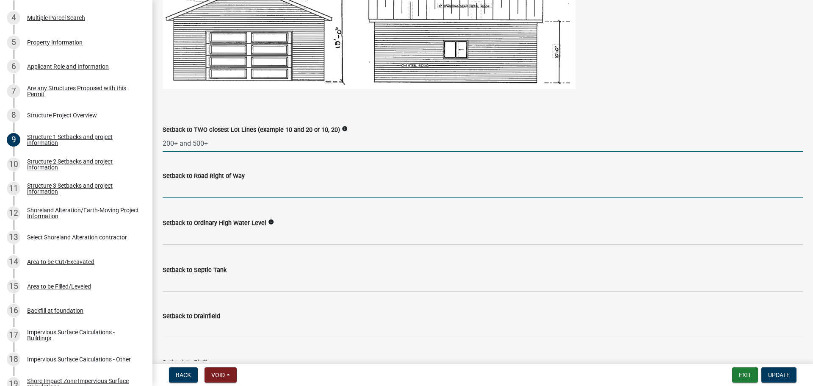
click at [214, 189] on input "text" at bounding box center [483, 189] width 640 height 17
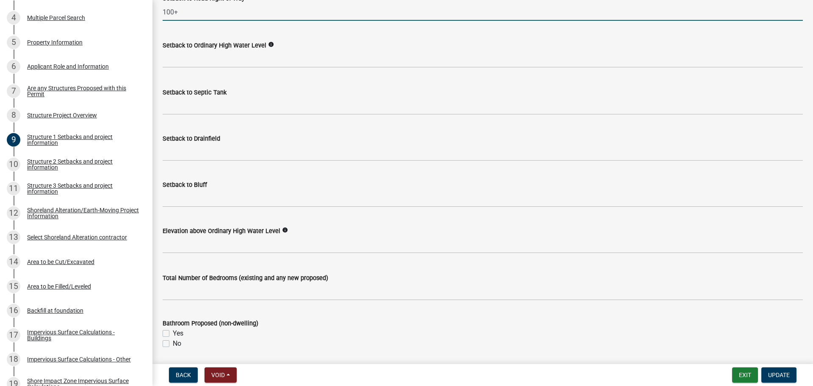
scroll to position [783, 0]
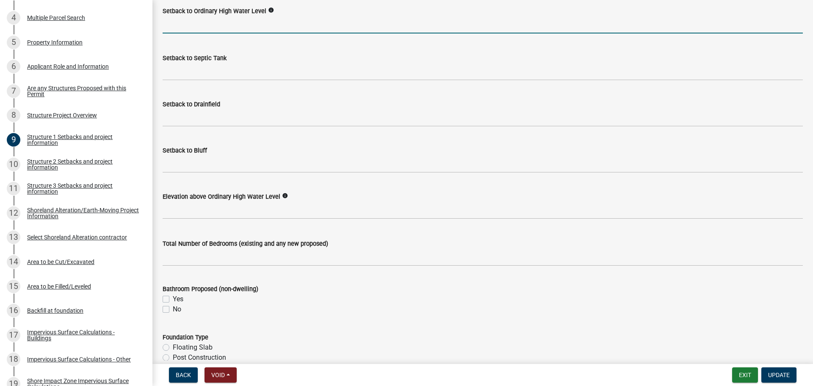
click at [210, 28] on input "text" at bounding box center [483, 24] width 640 height 17
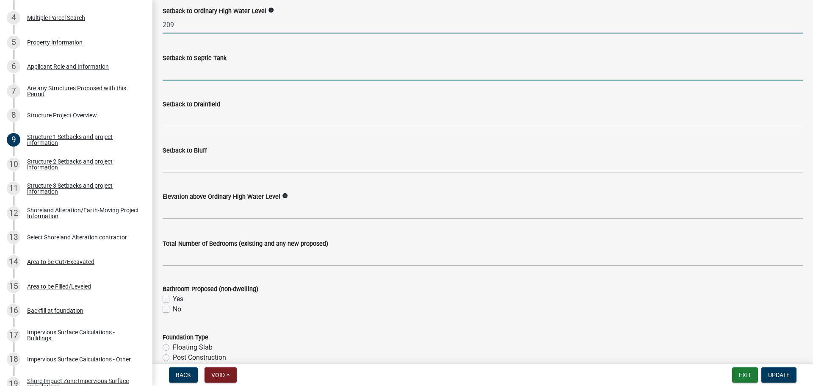
click at [224, 64] on input "Setback to Septic Tank" at bounding box center [483, 71] width 640 height 17
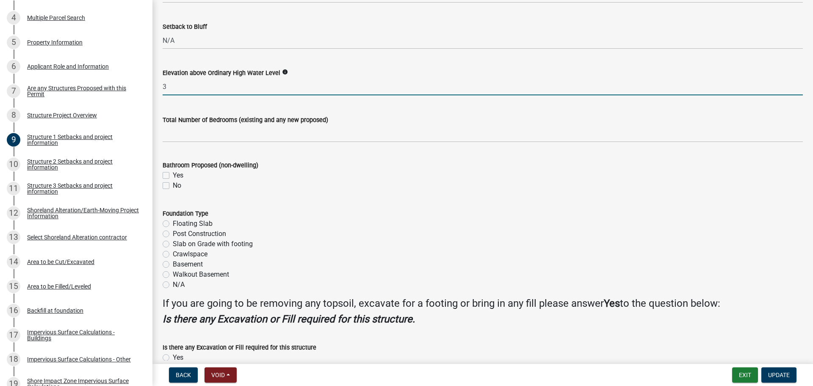
scroll to position [910, 0]
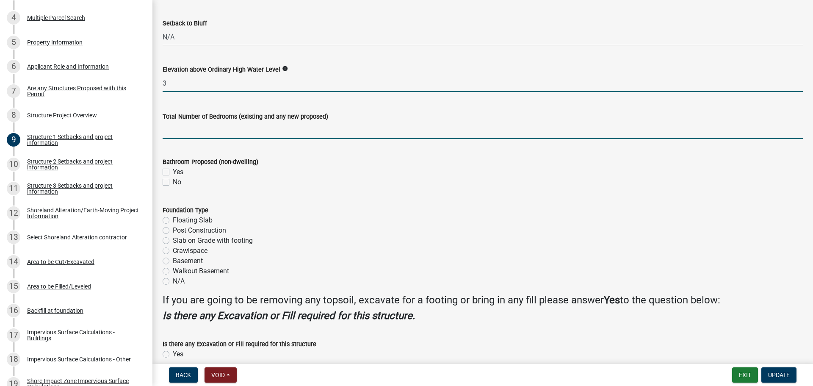
click at [246, 124] on input "text" at bounding box center [483, 129] width 640 height 17
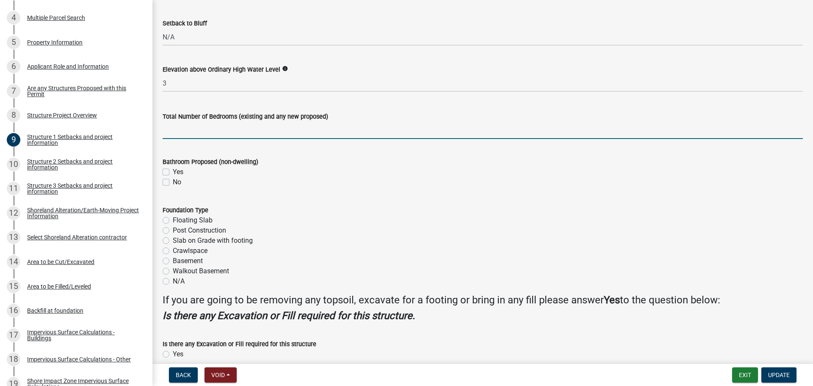
click at [173, 261] on label "Basement" at bounding box center [188, 261] width 30 height 10
click at [173, 261] on input "Basement" at bounding box center [176, 259] width 6 height 6
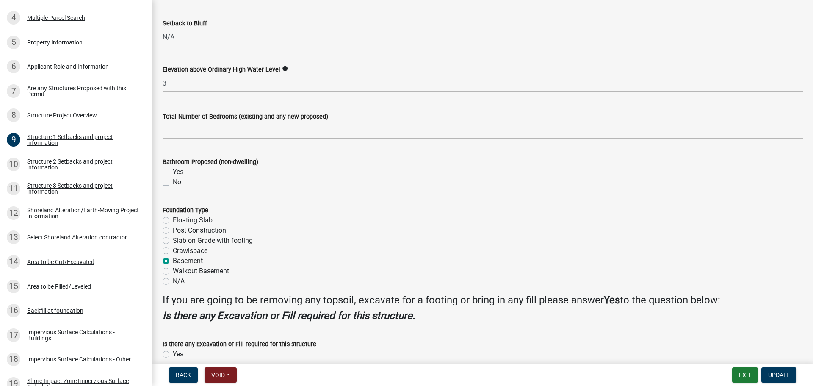
scroll to position [960, 0]
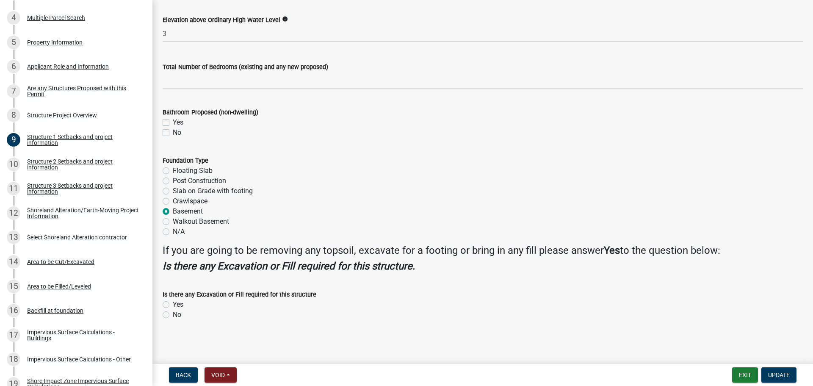
click at [173, 303] on label "Yes" at bounding box center [178, 304] width 11 height 10
click at [173, 303] on input "Yes" at bounding box center [176, 302] width 6 height 6
click at [780, 370] on button "Update" at bounding box center [778, 374] width 35 height 15
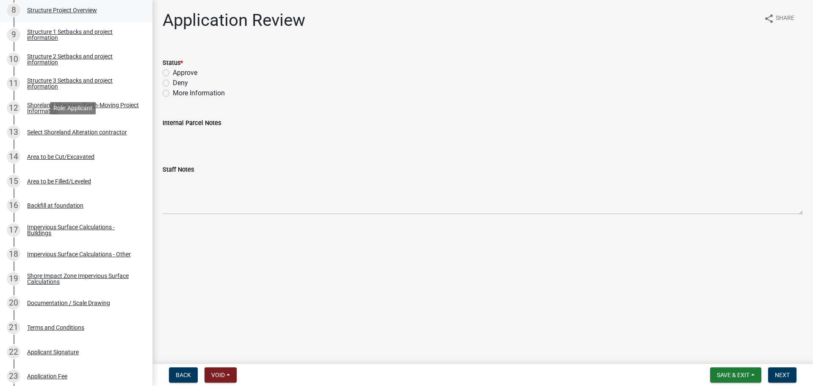
scroll to position [349, 0]
click at [66, 126] on div "13 Select Shoreland Alteration contractor" at bounding box center [73, 131] width 132 height 14
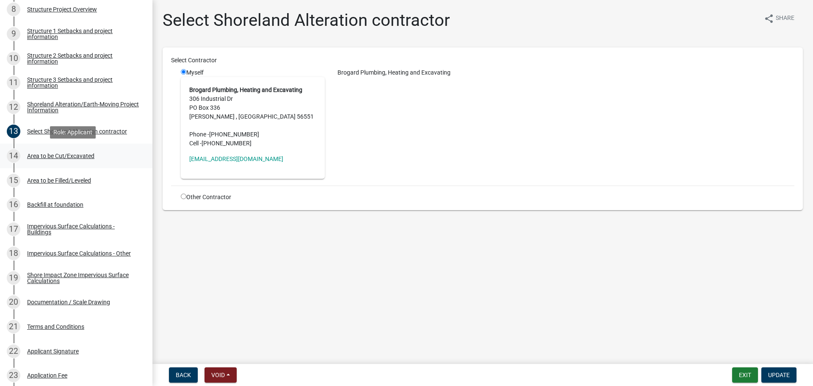
click at [95, 152] on div "14 Area to be Cut/Excavated" at bounding box center [73, 156] width 132 height 14
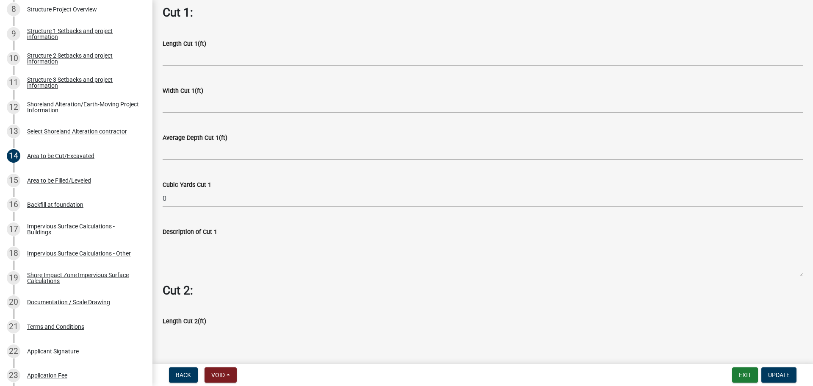
scroll to position [519, 0]
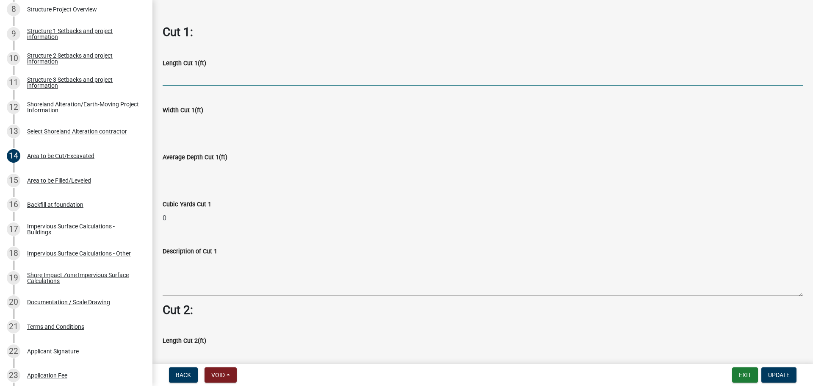
click at [188, 69] on input "text" at bounding box center [483, 76] width 640 height 17
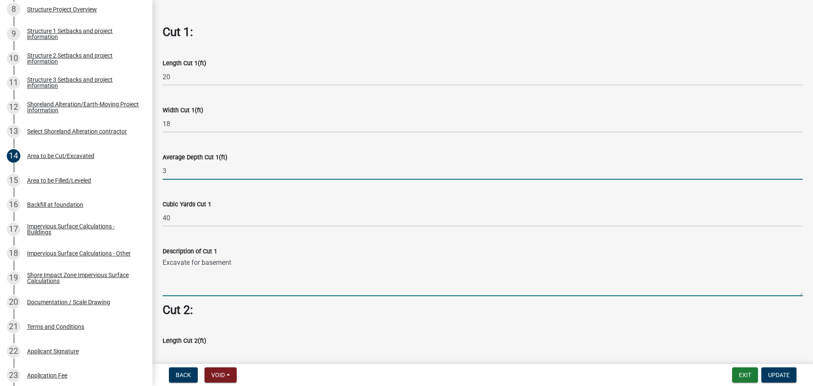
click at [186, 163] on input "3" at bounding box center [483, 170] width 640 height 17
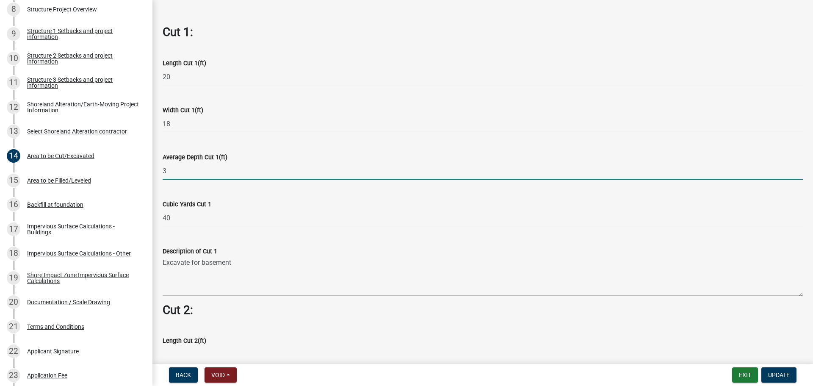
click at [186, 163] on input "3" at bounding box center [483, 170] width 640 height 17
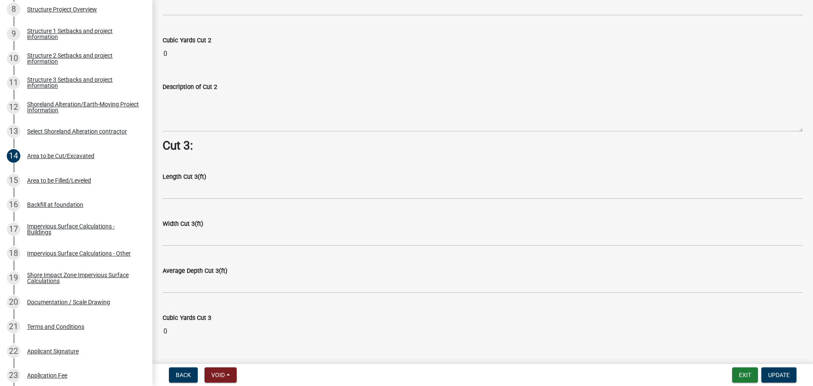
scroll to position [1016, 0]
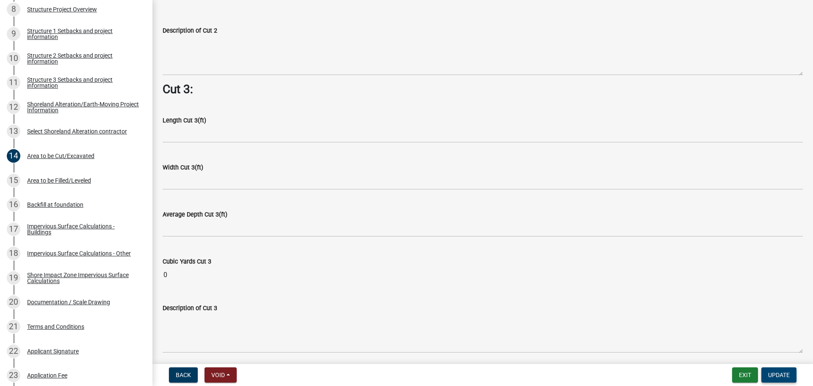
click at [781, 378] on span "Update" at bounding box center [779, 374] width 22 height 7
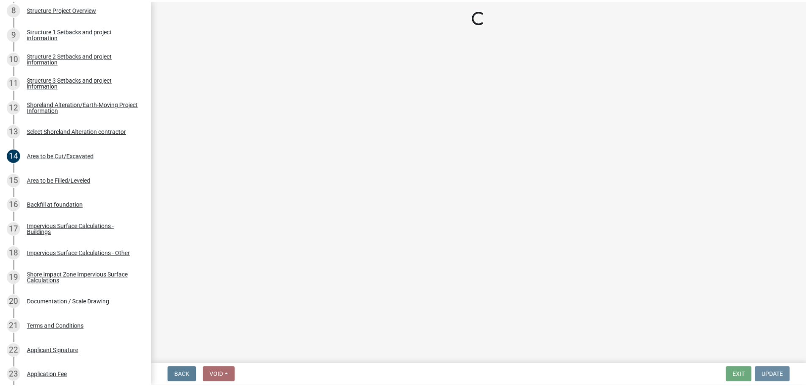
scroll to position [0, 0]
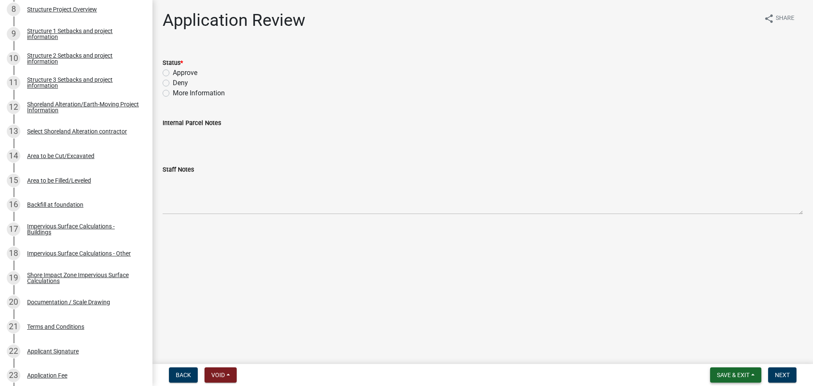
click at [727, 372] on span "Save & Exit" at bounding box center [733, 374] width 33 height 7
click at [719, 354] on button "Save & Exit" at bounding box center [727, 352] width 68 height 20
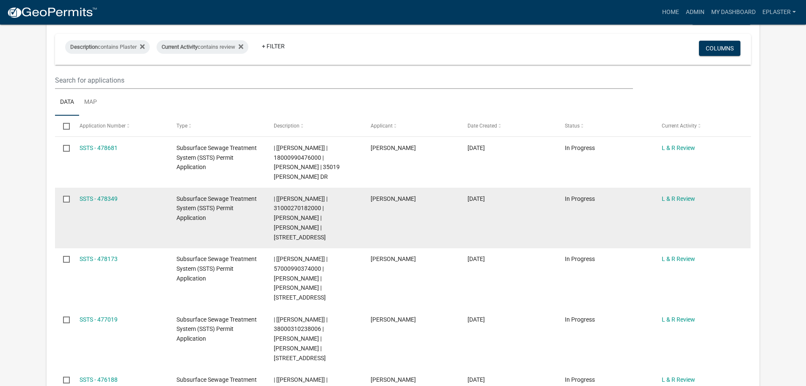
scroll to position [275, 0]
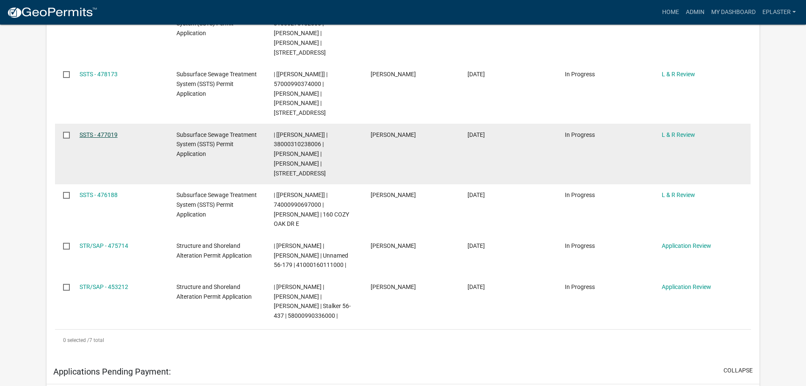
click at [106, 131] on link "SSTS - 477019" at bounding box center [99, 134] width 38 height 7
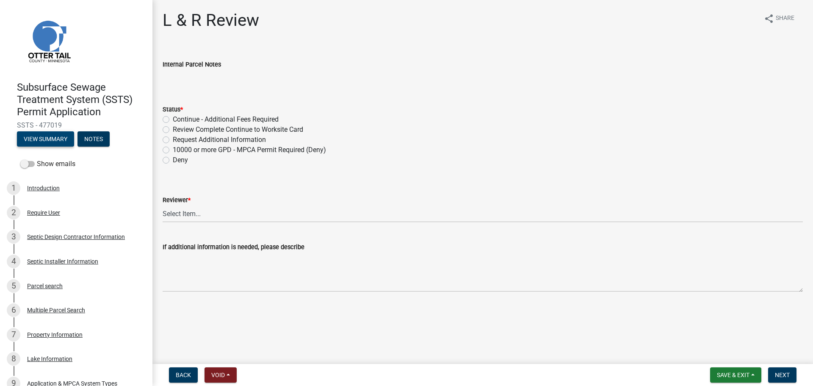
click at [48, 138] on button "View Summary" at bounding box center [45, 138] width 57 height 15
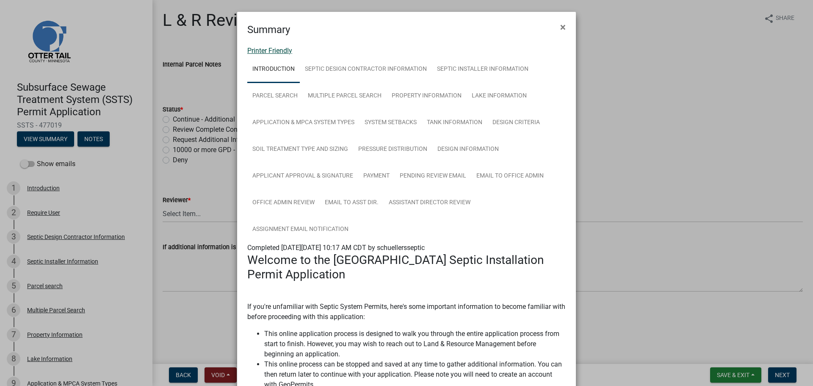
click at [274, 48] on link "Printer Friendly" at bounding box center [269, 51] width 45 height 8
click at [560, 26] on span "×" at bounding box center [563, 27] width 6 height 12
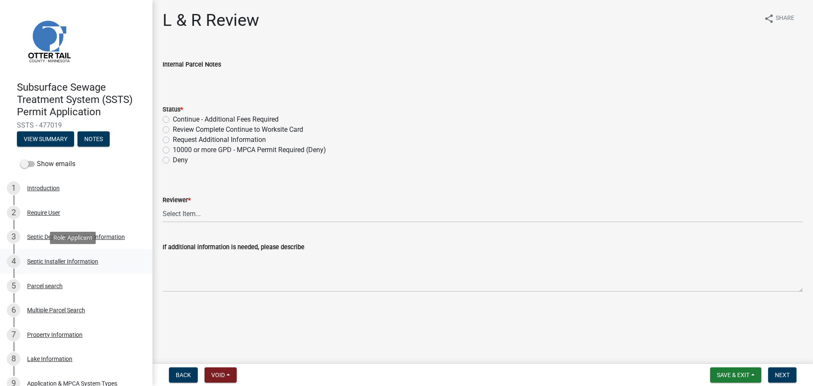
click at [75, 257] on div "4 Septic Installer Information" at bounding box center [73, 261] width 132 height 14
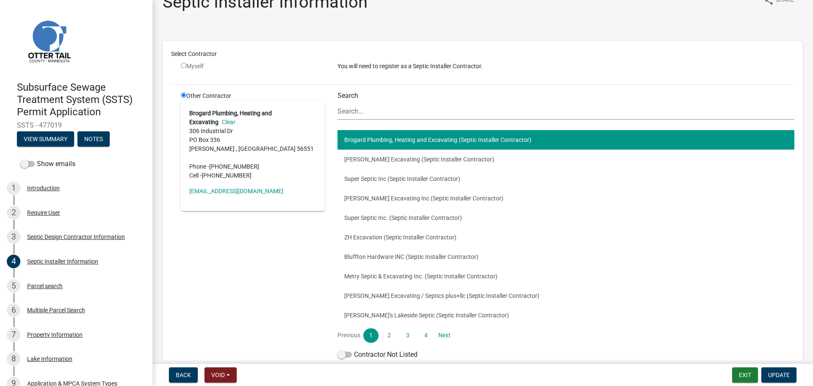
scroll to position [69, 0]
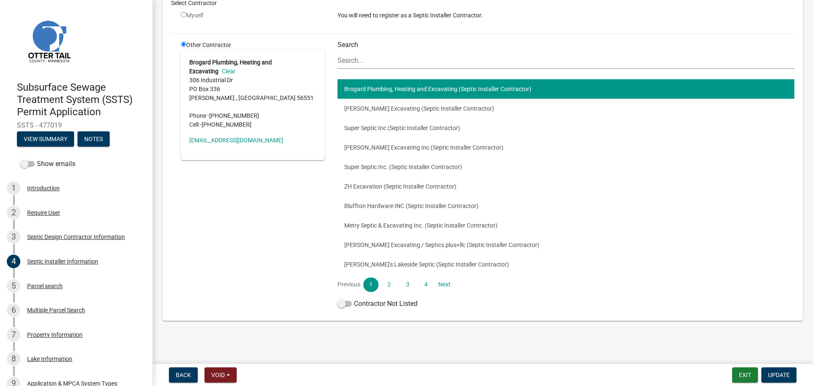
click at [467, 84] on button "Brogard Plumbing, Heating and Excavating (Septic Installer Contractor)" at bounding box center [565, 88] width 457 height 19
click at [774, 375] on span "Update" at bounding box center [779, 374] width 22 height 7
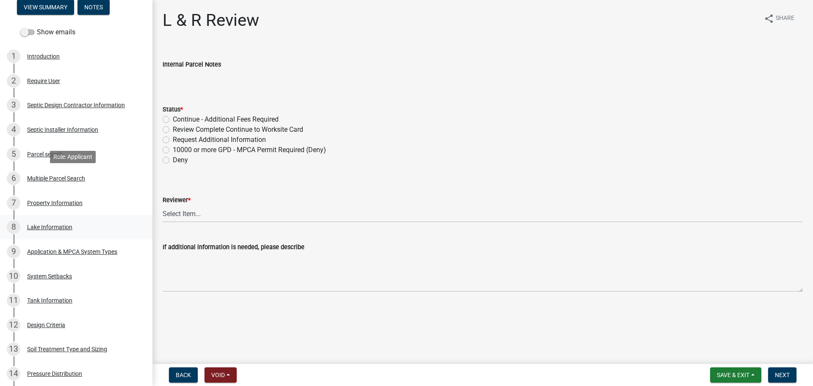
scroll to position [138, 0]
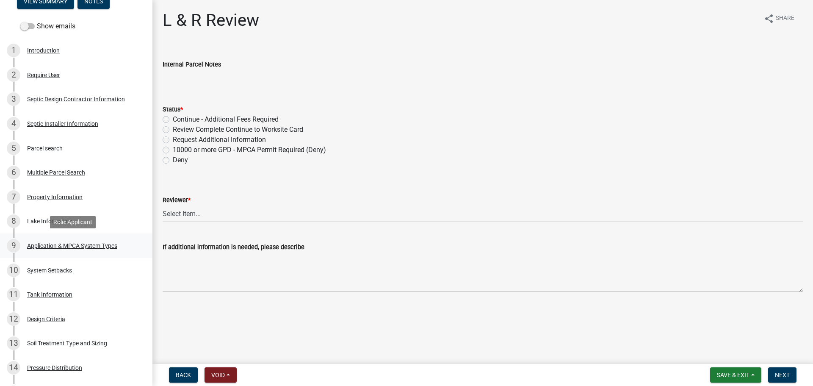
click at [98, 247] on div "Application & MPCA System Types" at bounding box center [72, 246] width 90 height 6
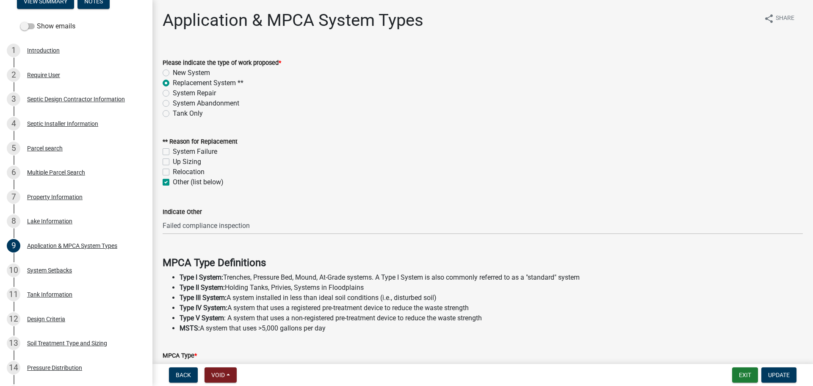
click at [173, 149] on label "System Failure" at bounding box center [195, 151] width 44 height 10
click at [173, 149] on input "System Failure" at bounding box center [176, 149] width 6 height 6
click at [173, 181] on label "Other (list below)" at bounding box center [198, 182] width 51 height 10
click at [173, 181] on input "Other (list below)" at bounding box center [176, 180] width 6 height 6
click at [790, 377] on button "Update" at bounding box center [778, 374] width 35 height 15
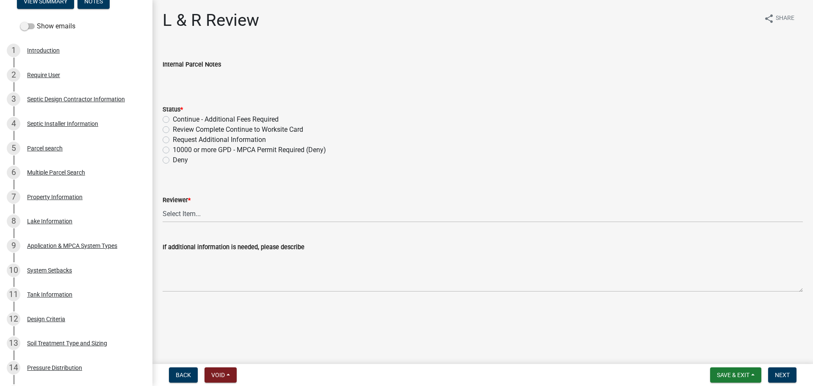
click at [173, 128] on label "Review Complete Continue to Worksite Card" at bounding box center [238, 129] width 130 height 10
click at [173, 128] on input "Review Complete Continue to Worksite Card" at bounding box center [176, 127] width 6 height 6
click at [204, 214] on select "Select Item... Alexis Newark Andrea Perales Brittany Tollefson Elizabeth Plaste…" at bounding box center [483, 213] width 640 height 17
click at [163, 205] on select "Select Item... Alexis Newark Andrea Perales Brittany Tollefson Elizabeth Plaste…" at bounding box center [483, 213] width 640 height 17
click at [792, 378] on button "Next" at bounding box center [782, 374] width 28 height 15
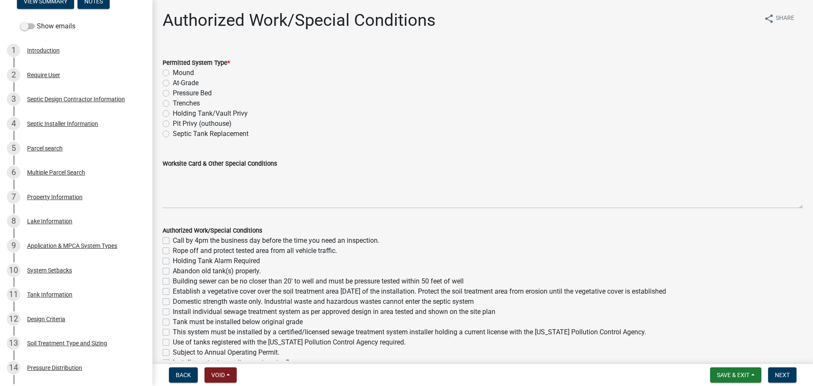
click at [173, 71] on label "Mound" at bounding box center [183, 73] width 21 height 10
click at [173, 71] on input "Mound" at bounding box center [176, 71] width 6 height 6
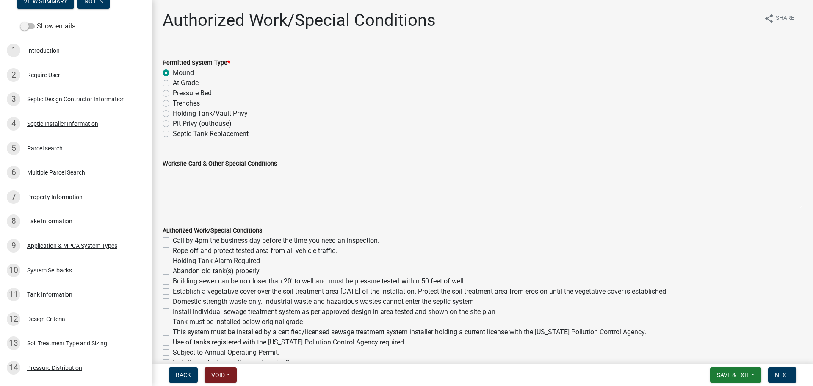
click at [177, 178] on textarea "Worksite Card & Other Special Conditions" at bounding box center [483, 188] width 640 height 40
paste textarea "# bedroom- TYPE Mound Install SIZE septic/lift LxW chamber bed (# LP chambers),…"
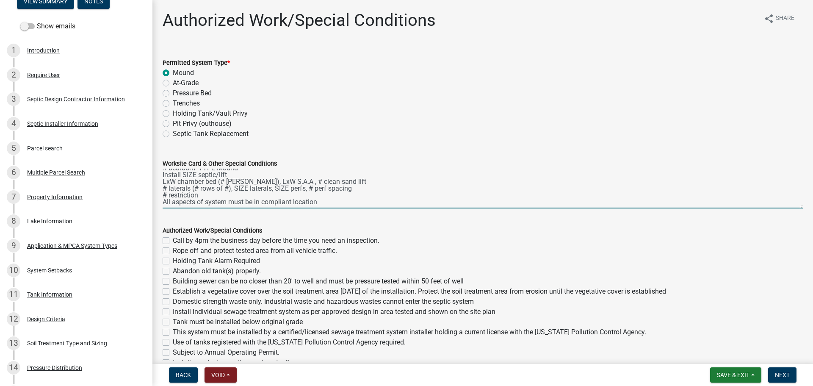
scroll to position [0, 0]
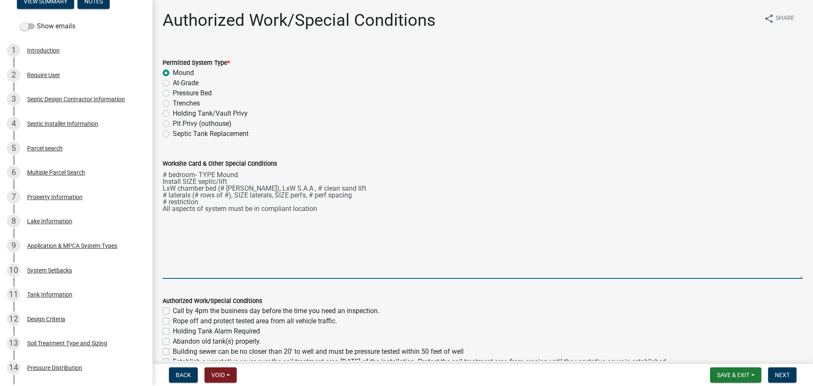
drag, startPoint x: 794, startPoint y: 205, endPoint x: 790, endPoint y: 279, distance: 74.2
click at [790, 279] on textarea "# bedroom- TYPE Mound Install SIZE septic/lift LxW chamber bed (# LP chambers),…" at bounding box center [483, 223] width 640 height 110
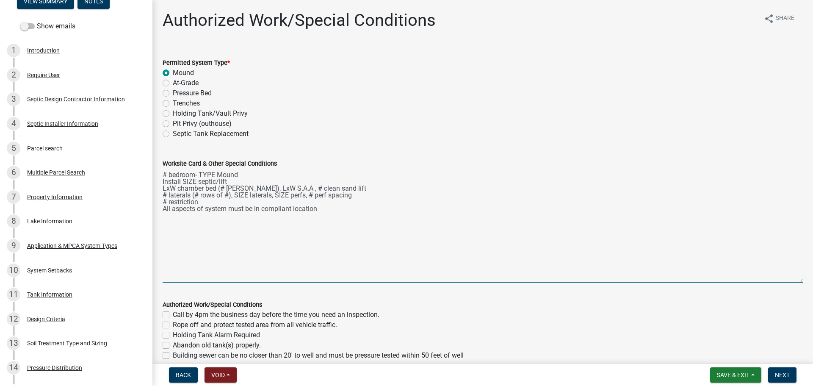
click at [165, 172] on textarea "# bedroom- TYPE Mound Install SIZE septic/lift LxW chamber bed (# LP chambers),…" at bounding box center [483, 225] width 640 height 114
click at [214, 173] on textarea "3 bedroom- TYPE Mound Install SIZE septic/lift LxW chamber bed (# LP chambers),…" at bounding box center [483, 225] width 640 height 114
click at [194, 179] on textarea "3 bedroom- Type I Mound Install SIZE septic/lift LxW chamber bed (# LP chambers…" at bounding box center [483, 225] width 640 height 114
click at [174, 185] on textarea "3 bedroom- Type I Mound Use existing 1500/2 septic tank (Compliance inspection …" at bounding box center [483, 225] width 640 height 114
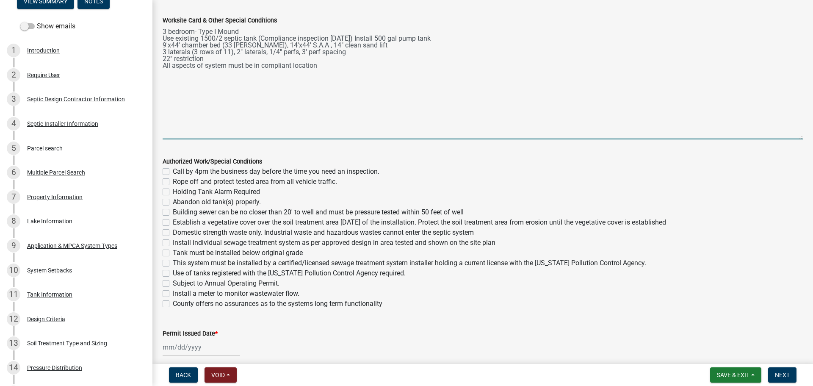
scroll to position [179, 0]
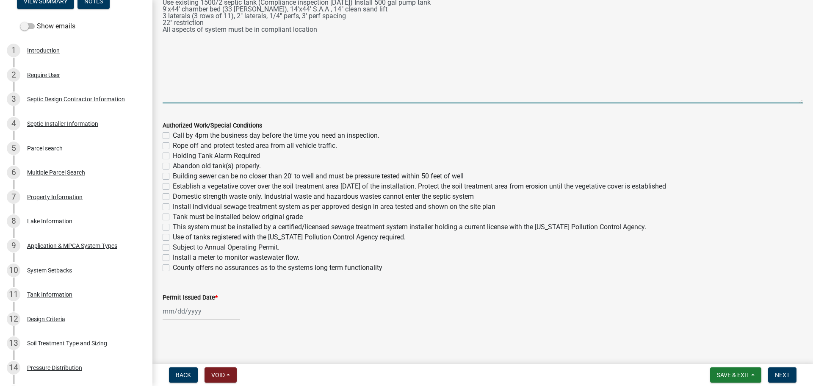
click at [173, 133] on label "Call by 4pm the business day before the time you need an inspection." at bounding box center [276, 135] width 207 height 10
click at [173, 133] on input "Call by 4pm the business day before the time you need an inspection." at bounding box center [176, 133] width 6 height 6
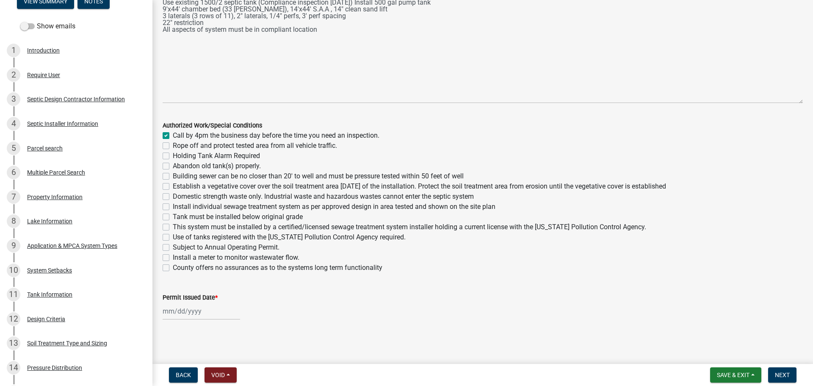
click at [173, 144] on label "Rope off and protect tested area from all vehicle traffic." at bounding box center [255, 146] width 164 height 10
click at [173, 144] on input "Rope off and protect tested area from all vehicle traffic." at bounding box center [176, 144] width 6 height 6
click at [173, 177] on label "Building sewer can be no closer than 20' to well and must be pressure tested wi…" at bounding box center [318, 176] width 291 height 10
click at [173, 177] on input "Building sewer can be no closer than 20' to well and must be pressure tested wi…" at bounding box center [176, 174] width 6 height 6
click at [173, 185] on label "Establish a vegetative cover over the soil treatment area within 30 days of the…" at bounding box center [419, 186] width 493 height 10
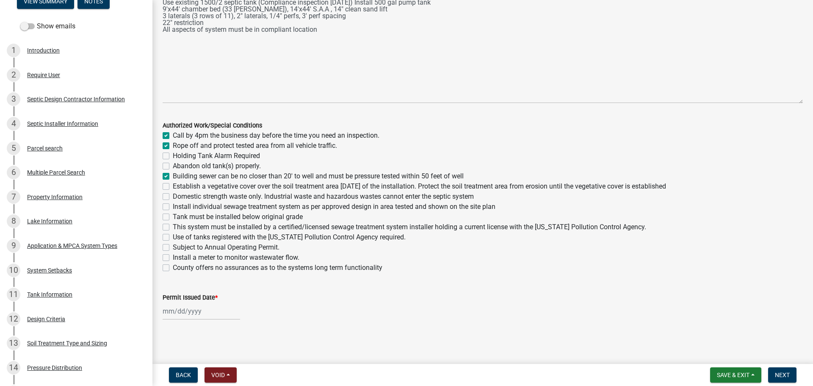
click at [173, 185] on input "Establish a vegetative cover over the soil treatment area within 30 days of the…" at bounding box center [176, 184] width 6 height 6
click at [173, 195] on label "Domestic strength waste only. Industrial waste and hazardous wastes cannot ente…" at bounding box center [323, 196] width 301 height 10
click at [173, 195] on input "Domestic strength waste only. Industrial waste and hazardous wastes cannot ente…" at bounding box center [176, 194] width 6 height 6
click at [173, 205] on label "Install individual sewage treatment system as per approved design in area teste…" at bounding box center [334, 207] width 323 height 10
click at [173, 205] on input "Install individual sewage treatment system as per approved design in area teste…" at bounding box center [176, 205] width 6 height 6
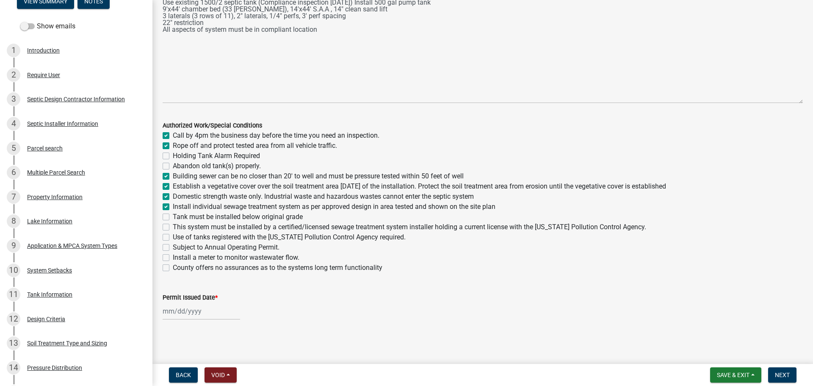
click at [173, 215] on label "Tank must be installed below original grade" at bounding box center [238, 217] width 130 height 10
click at [173, 215] on input "Tank must be installed below original grade" at bounding box center [176, 215] width 6 height 6
click at [173, 227] on label "This system must be installed by a certified/licensed sewage treatment system i…" at bounding box center [409, 227] width 473 height 10
click at [173, 227] on input "This system must be installed by a certified/licensed sewage treatment system i…" at bounding box center [176, 225] width 6 height 6
click at [173, 238] on label "Use of tanks registered with the Minnesota Pollution Control Agency required." at bounding box center [289, 237] width 233 height 10
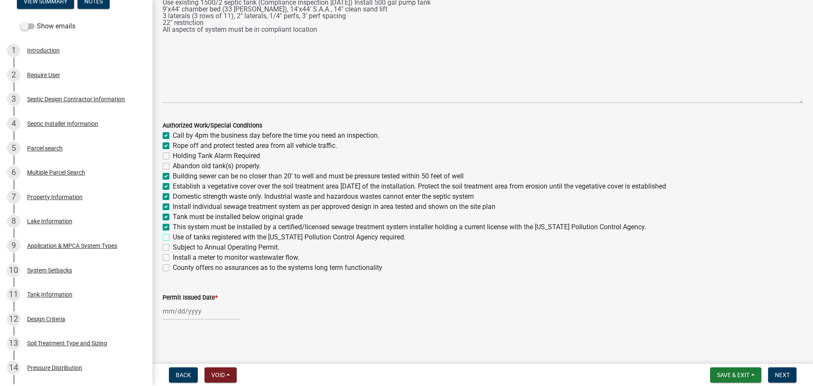
click at [173, 237] on input "Use of tanks registered with the Minnesota Pollution Control Agency required." at bounding box center [176, 235] width 6 height 6
click at [173, 257] on label "Install a meter to monitor wastewater flow." at bounding box center [236, 257] width 127 height 10
click at [173, 257] on input "Install a meter to monitor wastewater flow." at bounding box center [176, 255] width 6 height 6
click at [173, 268] on label "County offers no assurances as to the systems long term functionality" at bounding box center [278, 267] width 210 height 10
click at [173, 268] on input "County offers no assurances as to the systems long term functionality" at bounding box center [176, 265] width 6 height 6
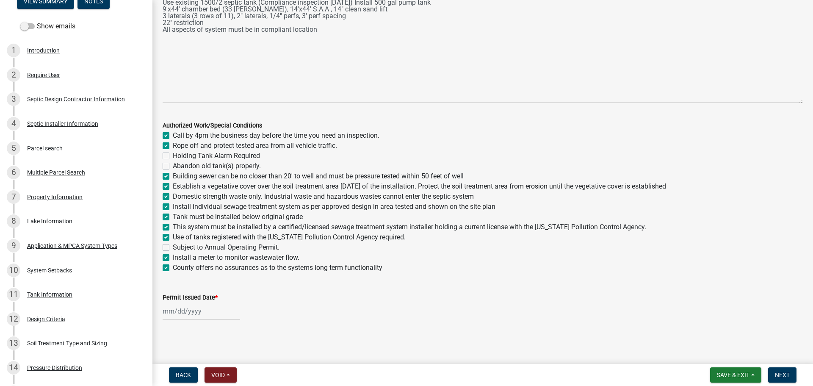
click at [173, 313] on div at bounding box center [201, 310] width 77 height 17
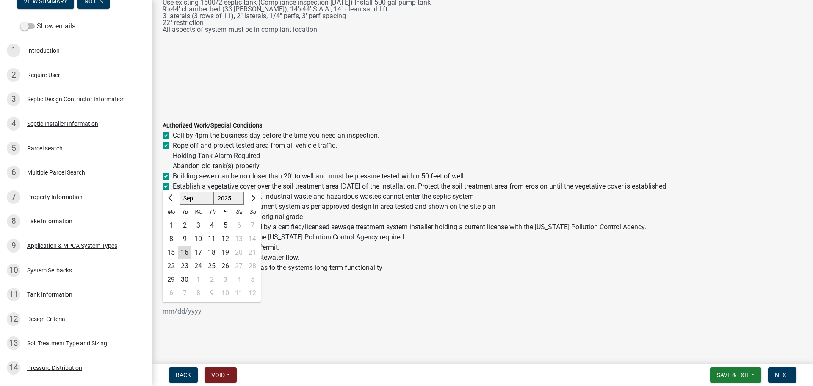
click at [185, 252] on div "16" at bounding box center [185, 253] width 14 height 14
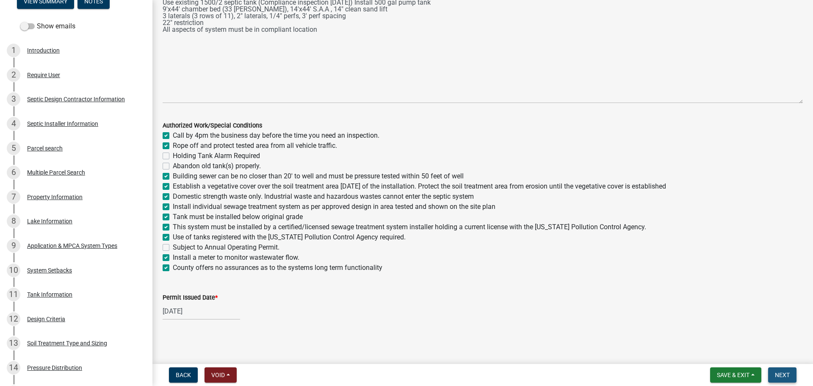
click at [784, 374] on span "Next" at bounding box center [782, 374] width 15 height 7
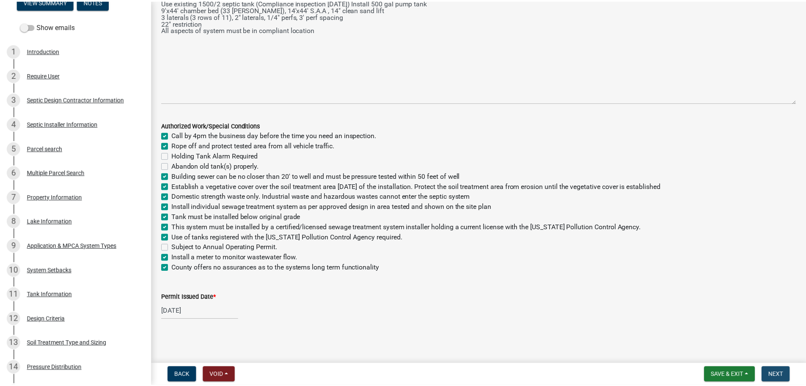
scroll to position [0, 0]
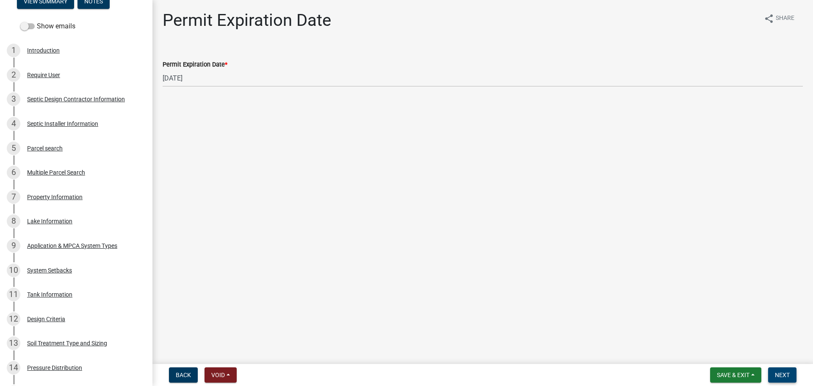
click at [783, 377] on span "Next" at bounding box center [782, 374] width 15 height 7
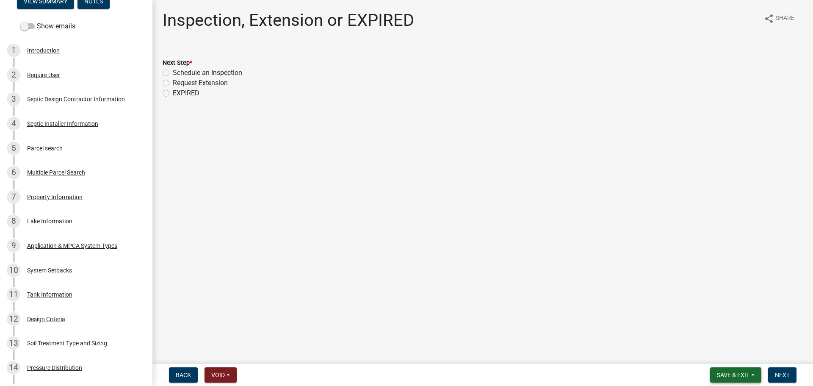
click at [729, 376] on span "Save & Exit" at bounding box center [733, 374] width 33 height 7
click at [722, 351] on button "Save & Exit" at bounding box center [727, 352] width 68 height 20
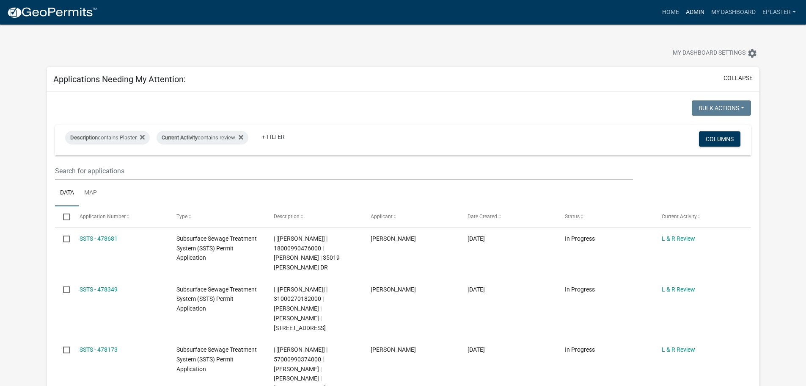
click at [693, 9] on link "Admin" at bounding box center [695, 12] width 25 height 16
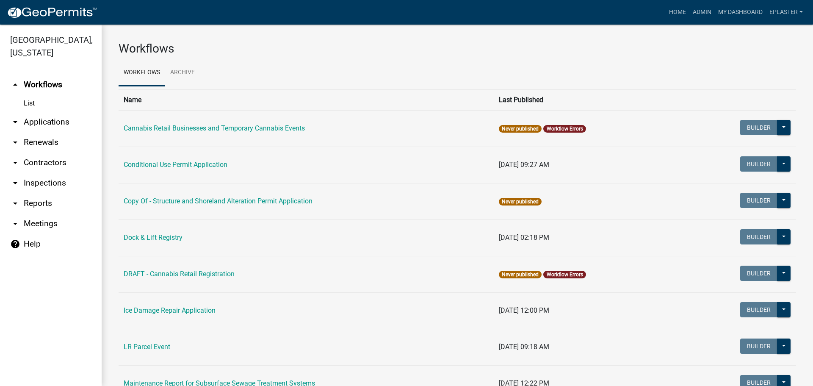
click at [55, 124] on link "arrow_drop_down Applications" at bounding box center [51, 122] width 102 height 20
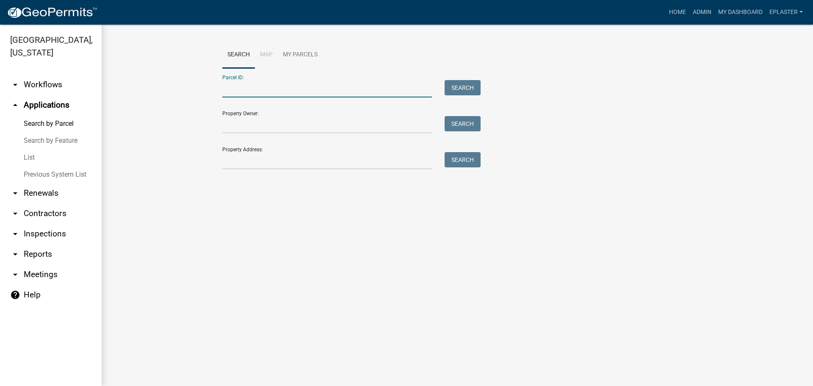
click at [285, 91] on input "Parcel ID:" at bounding box center [327, 88] width 210 height 17
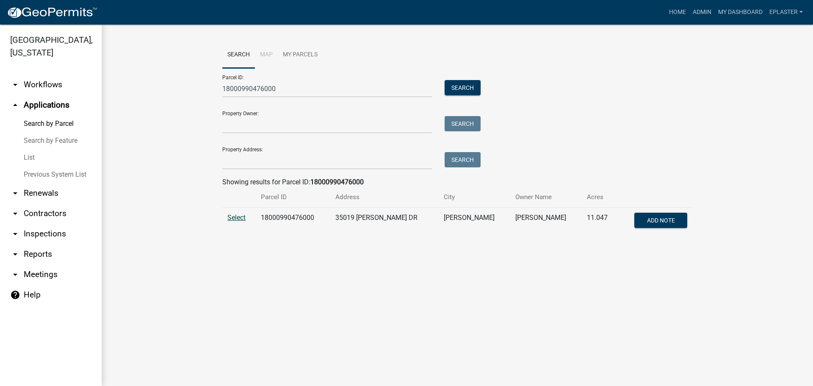
click at [238, 218] on span "Select" at bounding box center [236, 217] width 18 height 8
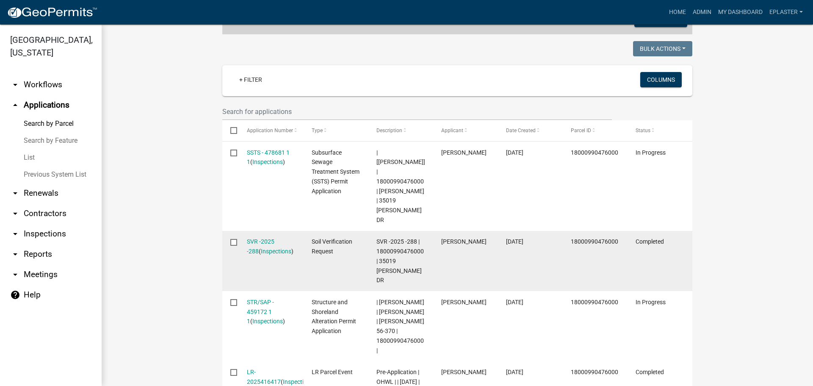
scroll to position [233, 0]
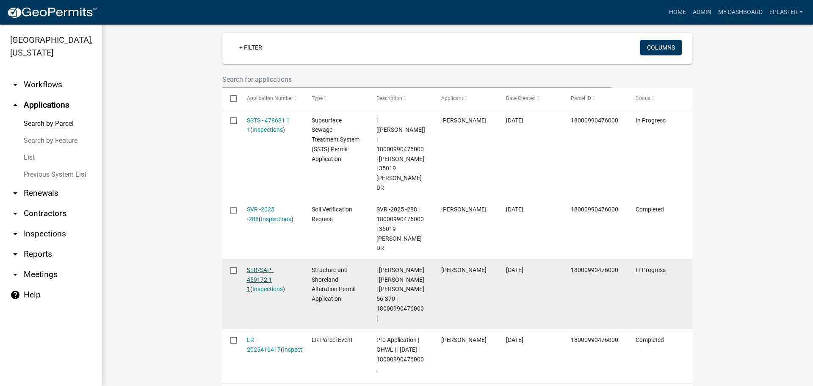
click at [262, 266] on link "STR/SAP - 459172 1 1" at bounding box center [260, 279] width 27 height 26
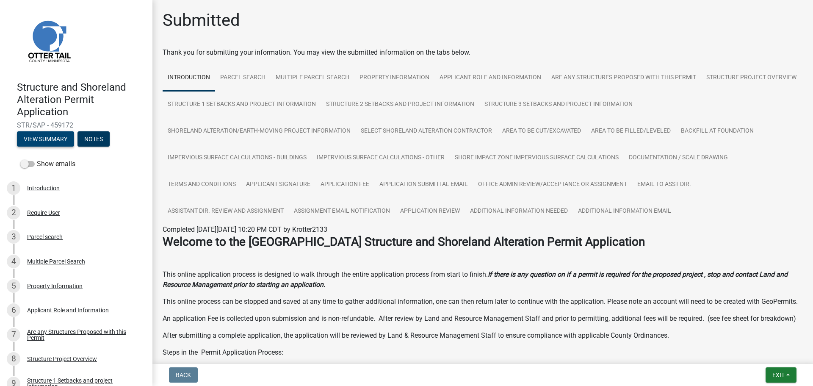
click at [58, 140] on button "View Summary" at bounding box center [45, 138] width 57 height 15
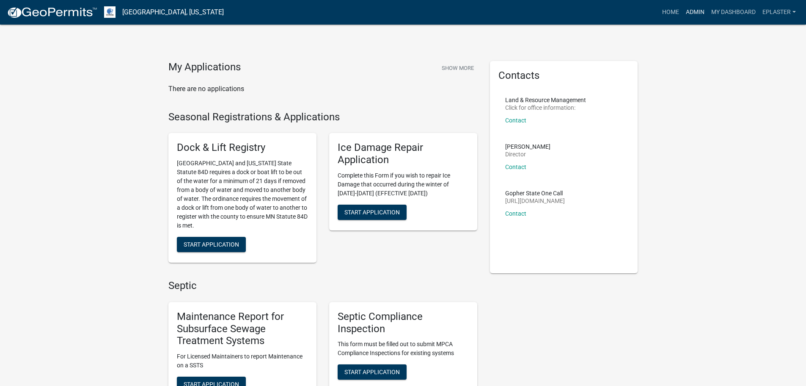
click at [690, 9] on link "Admin" at bounding box center [695, 12] width 25 height 16
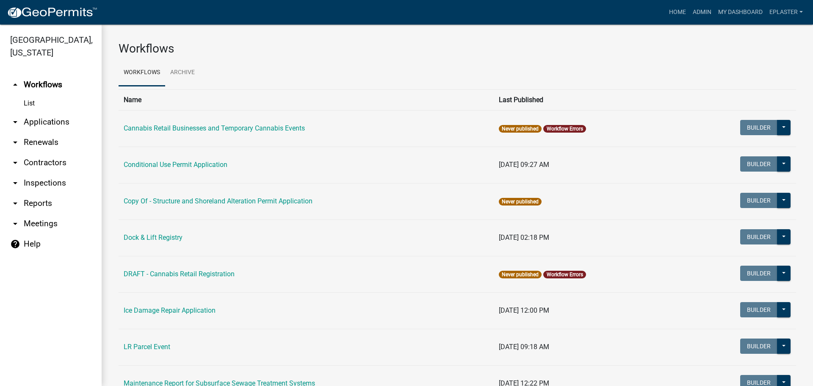
click at [44, 125] on link "arrow_drop_down Applications" at bounding box center [51, 122] width 102 height 20
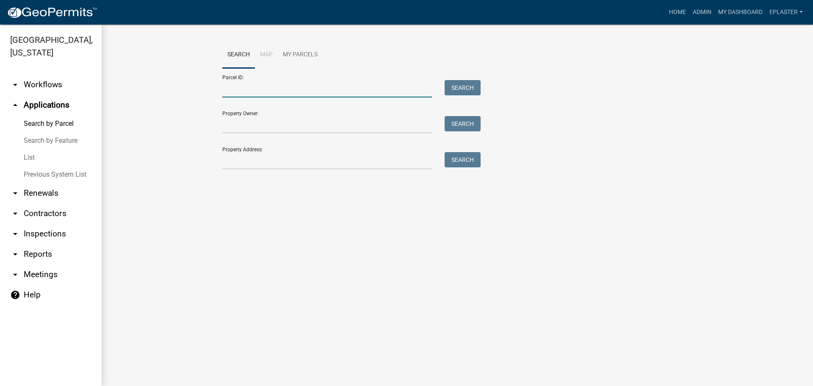
click at [241, 89] on input "Parcel ID:" at bounding box center [327, 88] width 210 height 17
paste input "18000990476000"
type input "18000990476000"
click at [449, 88] on button "Search" at bounding box center [463, 87] width 36 height 15
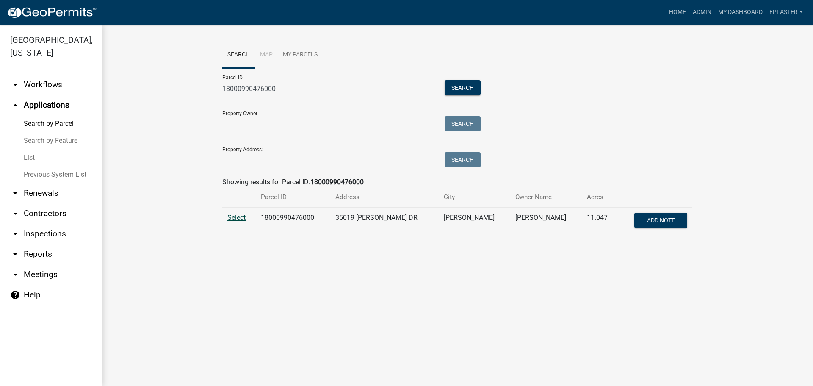
click at [230, 215] on span "Select" at bounding box center [236, 217] width 18 height 8
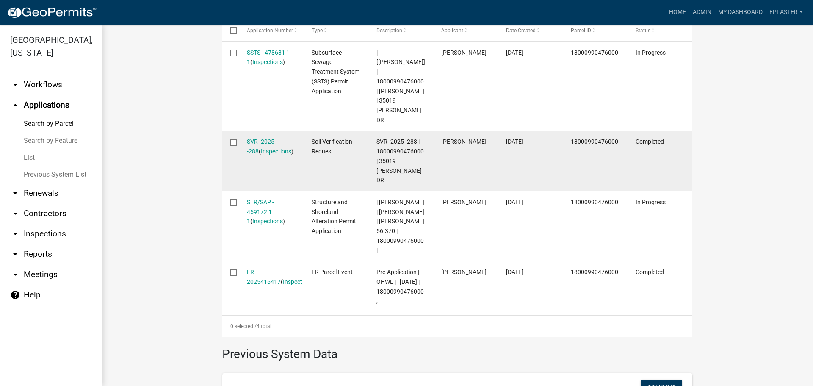
scroll to position [307, 0]
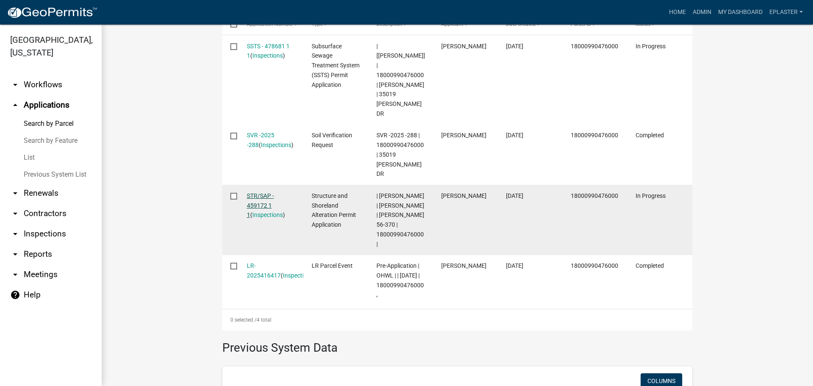
click at [255, 192] on link "STR/SAP - 459172 1 1" at bounding box center [260, 205] width 27 height 26
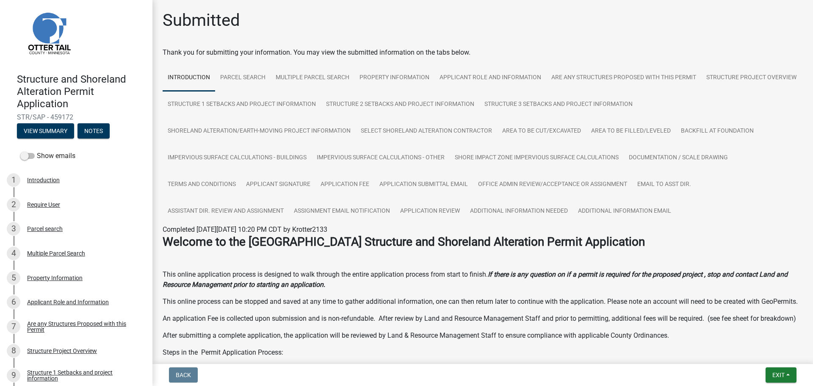
scroll to position [11, 0]
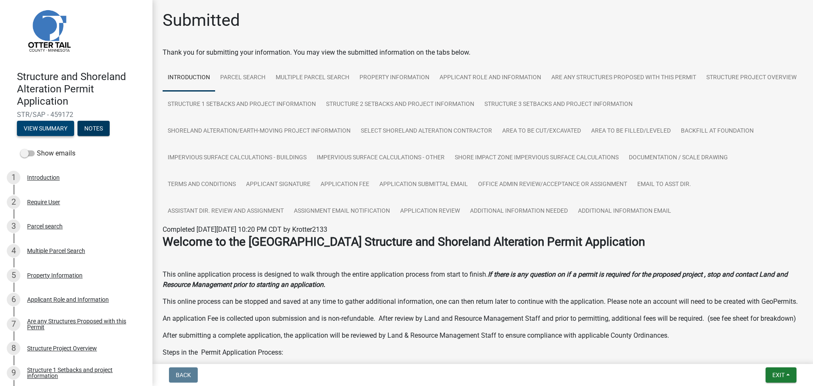
click at [46, 133] on button "View Summary" at bounding box center [45, 128] width 57 height 15
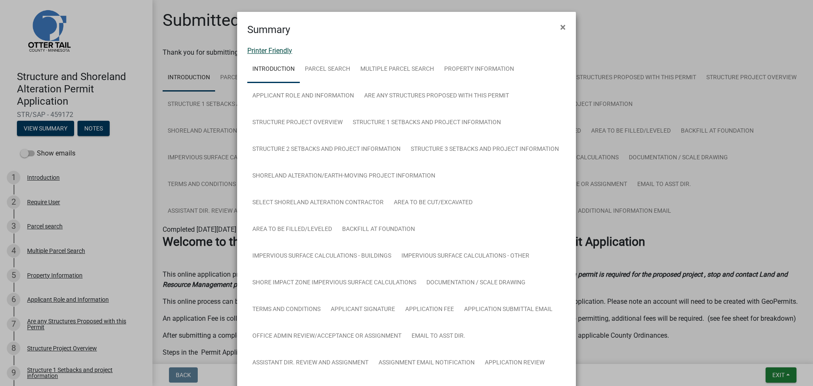
click at [259, 50] on link "Printer Friendly" at bounding box center [269, 51] width 45 height 8
click at [560, 28] on span "×" at bounding box center [563, 27] width 6 height 12
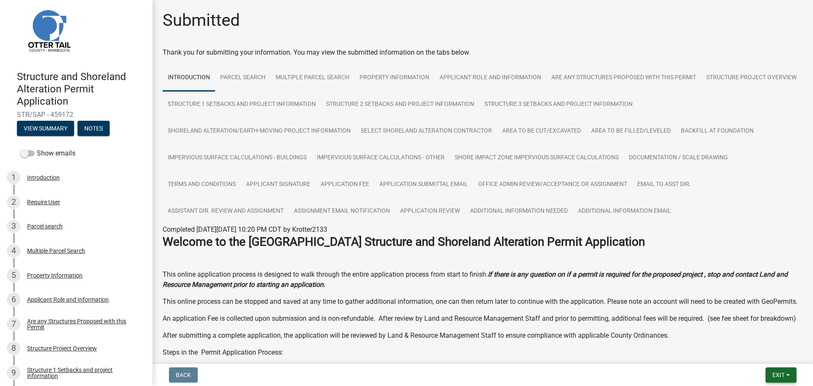
drag, startPoint x: 784, startPoint y: 374, endPoint x: 780, endPoint y: 370, distance: 6.3
click at [785, 374] on button "Exit" at bounding box center [780, 374] width 31 height 15
click at [756, 355] on button "Save & Exit" at bounding box center [763, 352] width 68 height 20
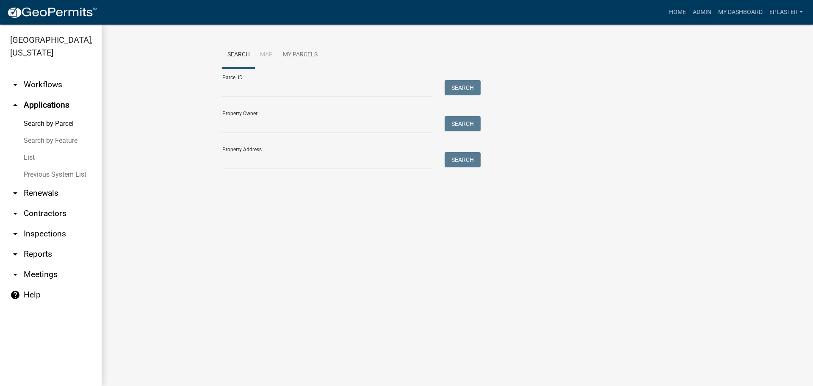
click at [271, 75] on div "Parcel ID: Search" at bounding box center [349, 82] width 254 height 29
click at [266, 82] on input "Parcel ID:" at bounding box center [327, 88] width 210 height 17
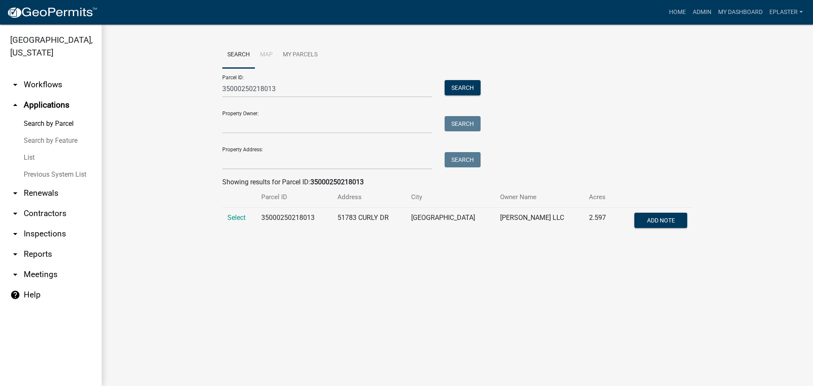
click at [227, 219] on td "Select" at bounding box center [239, 221] width 34 height 28
click at [229, 218] on span "Select" at bounding box center [236, 217] width 18 height 8
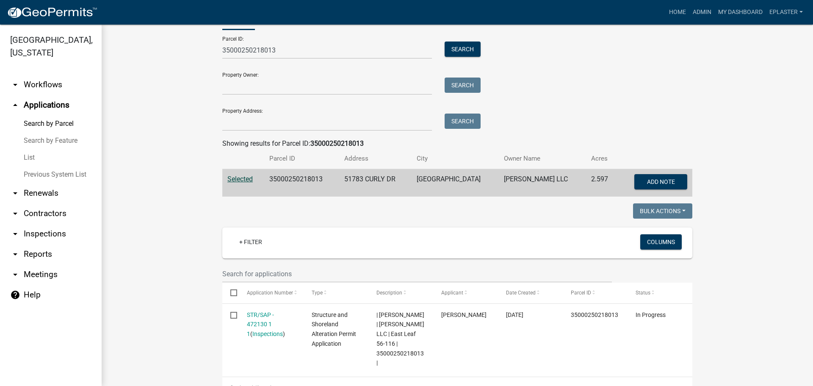
scroll to position [32, 0]
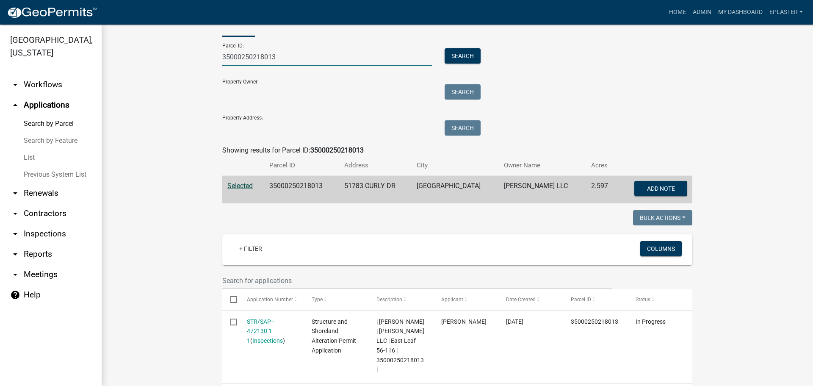
click at [271, 57] on input "35000250218013" at bounding box center [327, 56] width 210 height 17
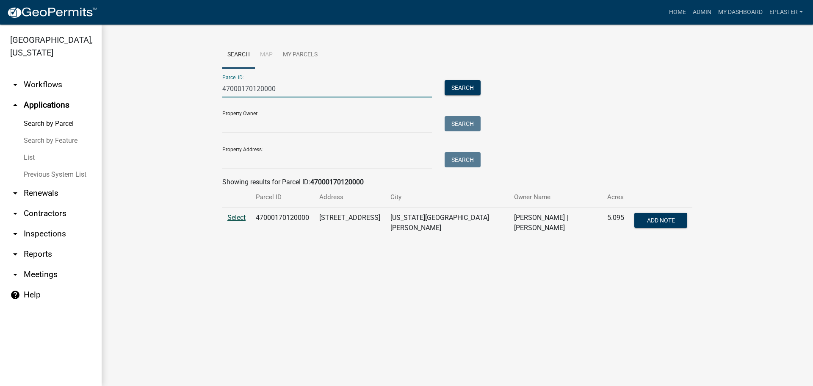
type input "47000170120000"
click at [232, 217] on span "Select" at bounding box center [236, 217] width 18 height 8
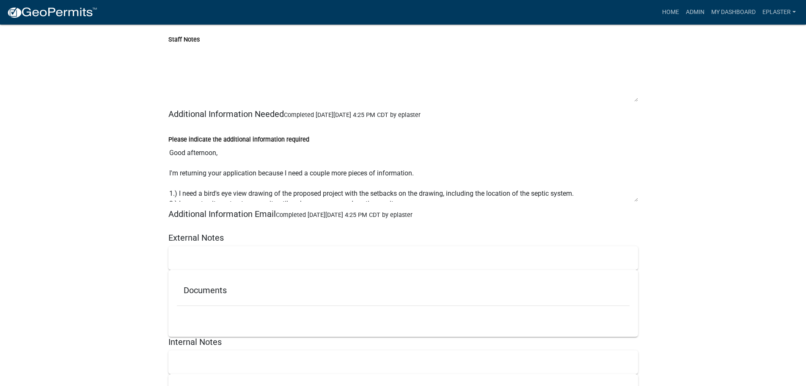
scroll to position [11260, 0]
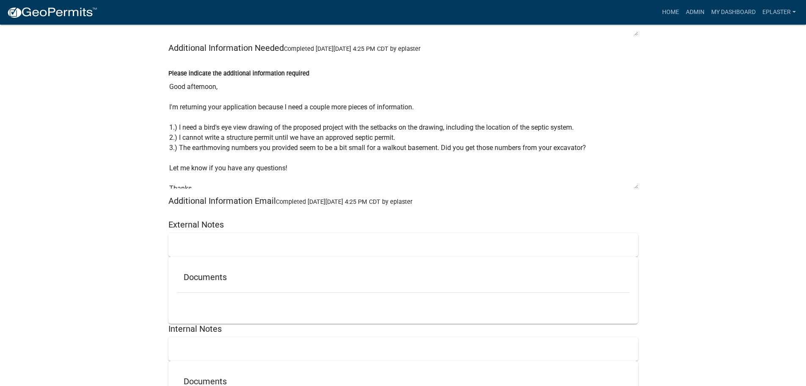
drag, startPoint x: 633, startPoint y: 119, endPoint x: 639, endPoint y: 179, distance: 60.8
click at [639, 179] on div "Please indicate the additional information required Good afternoon, I'm returni…" at bounding box center [403, 125] width 483 height 139
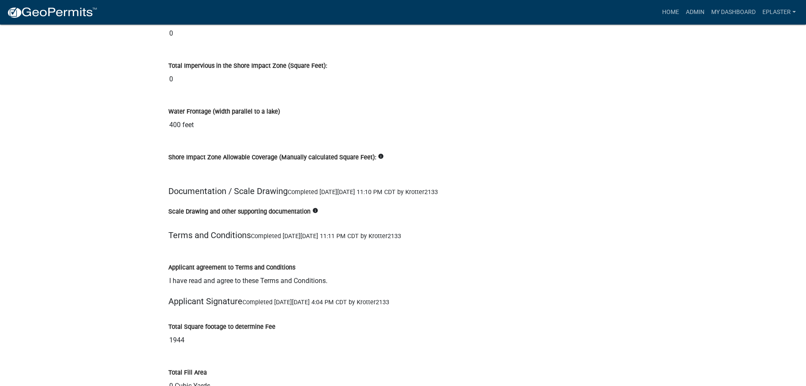
scroll to position [9651, 0]
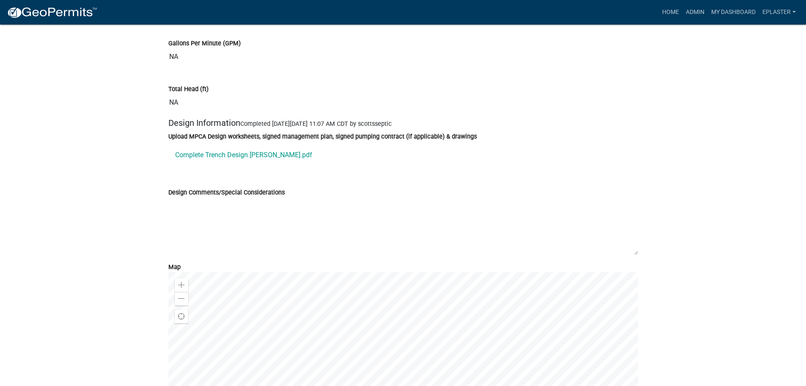
scroll to position [4509, 0]
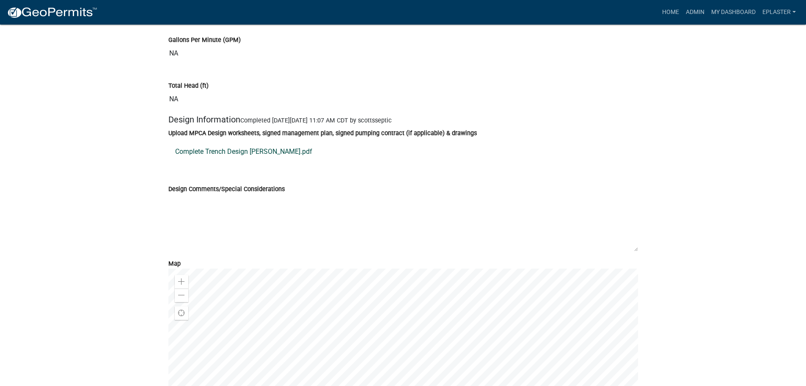
click at [265, 162] on link "Complete Trench Design Lindquist.pdf" at bounding box center [403, 151] width 470 height 20
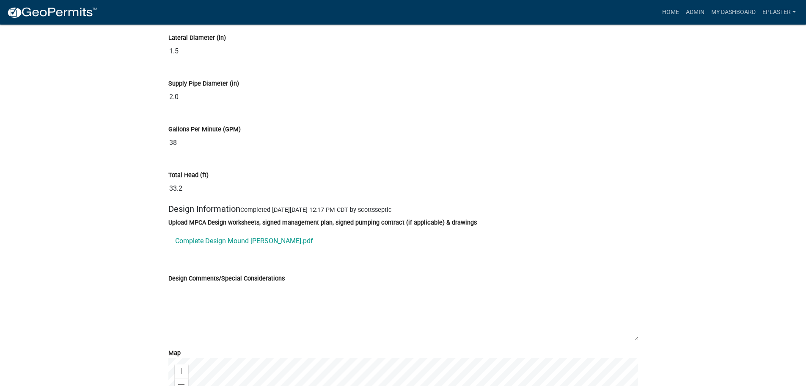
scroll to position [4085, 0]
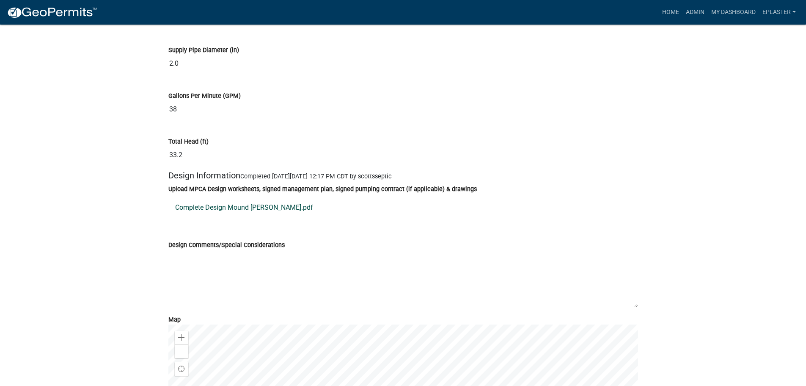
click at [247, 216] on link "Complete Design Mound [PERSON_NAME].pdf" at bounding box center [403, 207] width 470 height 20
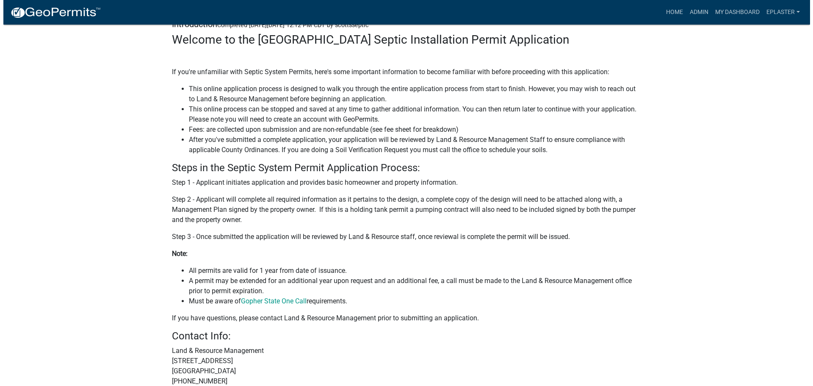
scroll to position [0, 0]
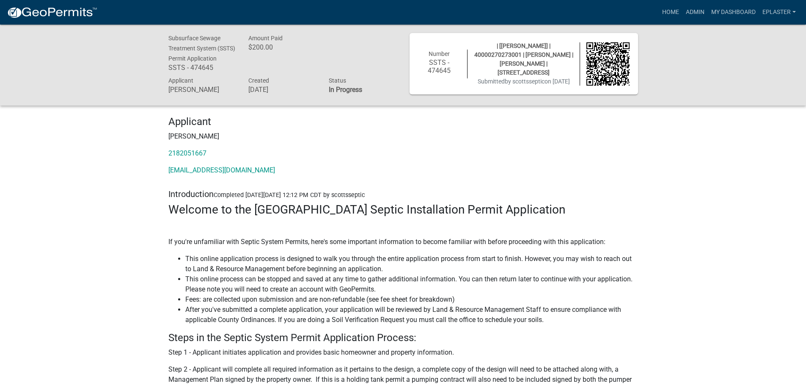
click at [488, 52] on span "| [Elizabeth Plaster] | 40000270273001 | BRADLEY J WELLER | BRIDGET T WELLER | …" at bounding box center [524, 58] width 99 height 33
copy span "40000270273001"
click at [693, 9] on link "Admin" at bounding box center [695, 12] width 25 height 16
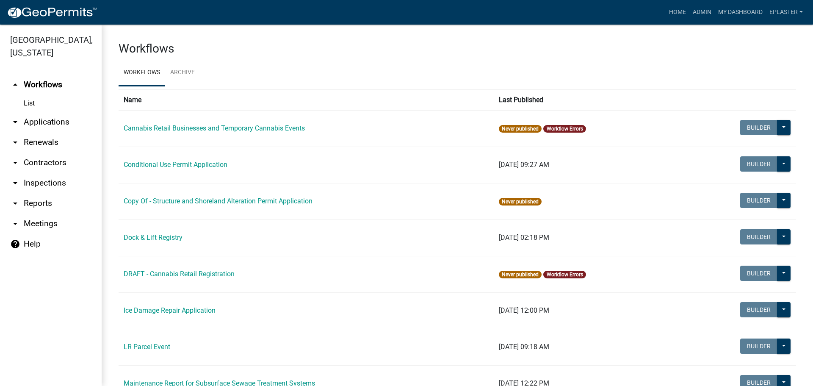
click at [48, 126] on link "arrow_drop_down Applications" at bounding box center [51, 122] width 102 height 20
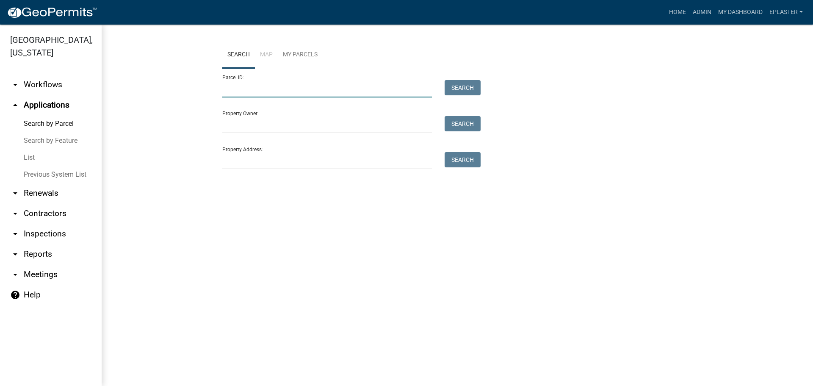
click at [290, 82] on input "Parcel ID:" at bounding box center [327, 88] width 210 height 17
paste input "40000270273001"
type input "40000270273001"
click at [453, 78] on div "Parcel ID: 40000270273001 Search" at bounding box center [349, 82] width 254 height 29
click at [453, 89] on button "Search" at bounding box center [463, 87] width 36 height 15
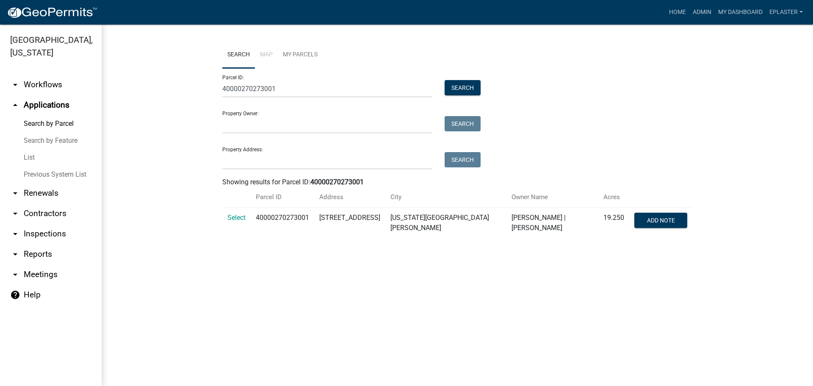
click at [247, 218] on td "Select" at bounding box center [236, 222] width 28 height 31
click at [237, 215] on span "Select" at bounding box center [236, 217] width 18 height 8
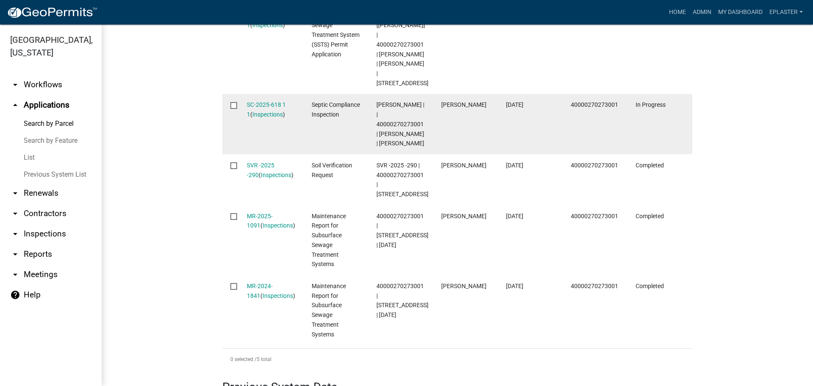
scroll to position [341, 0]
click at [284, 101] on link "SC-2025-618 1 1" at bounding box center [266, 109] width 39 height 17
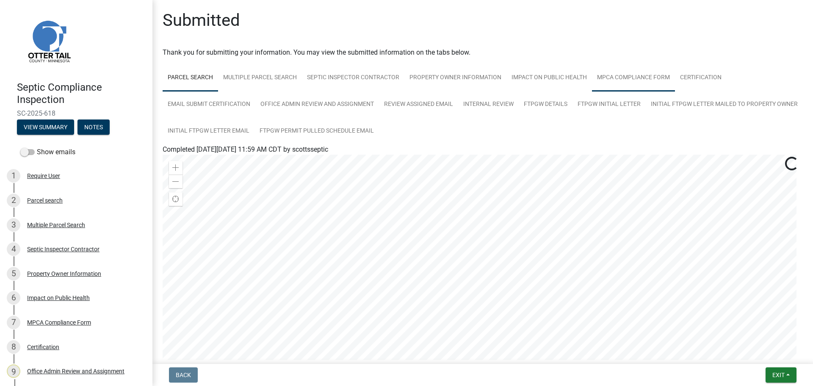
click at [628, 83] on link "MPCA Compliance Form" at bounding box center [633, 77] width 83 height 27
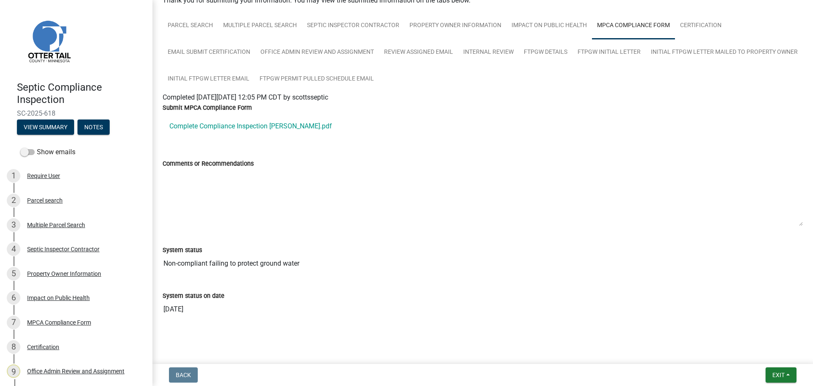
scroll to position [59, 0]
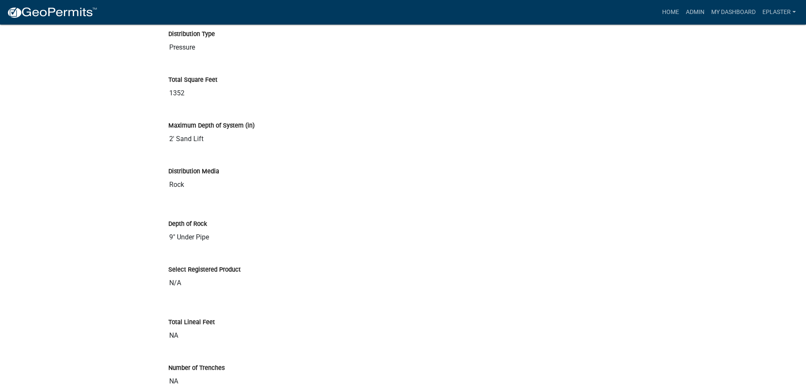
scroll to position [3493, 0]
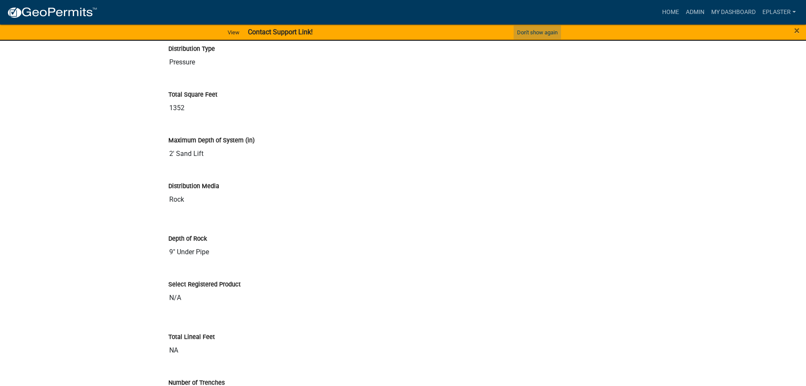
click at [536, 30] on button "Don't show again" at bounding box center [537, 32] width 47 height 14
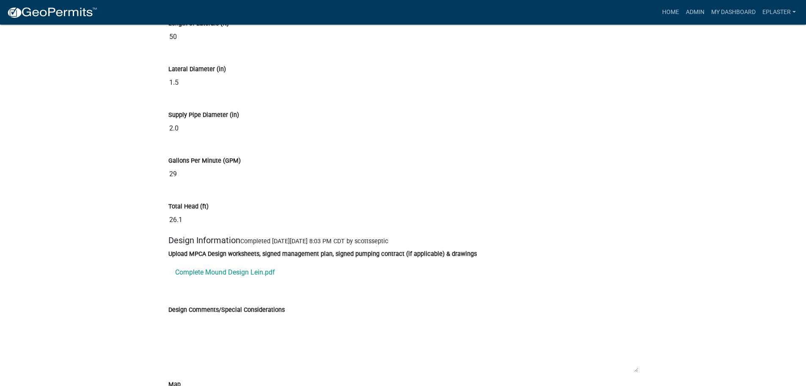
scroll to position [4360, 0]
click at [248, 281] on link "Complete Mound Design Lein.pdf" at bounding box center [403, 271] width 470 height 20
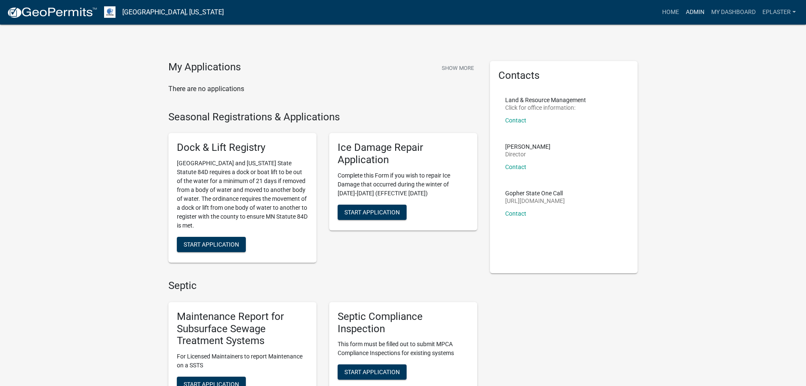
click at [683, 12] on link "Admin" at bounding box center [695, 12] width 25 height 16
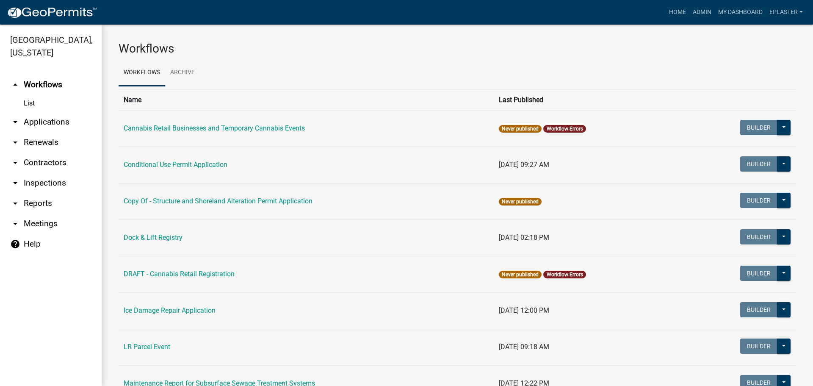
click at [60, 125] on link "arrow_drop_down Applications" at bounding box center [51, 122] width 102 height 20
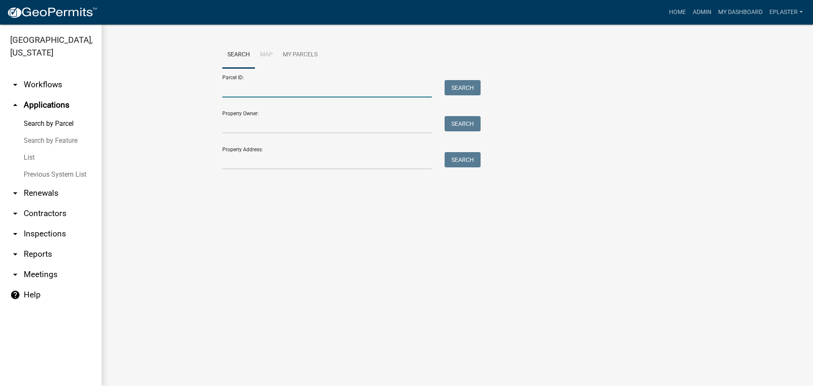
click at [245, 97] on input "Parcel ID:" at bounding box center [327, 88] width 210 height 17
paste input "18000990462000"
type input "18000990462000"
click at [456, 91] on button "Search" at bounding box center [463, 87] width 36 height 15
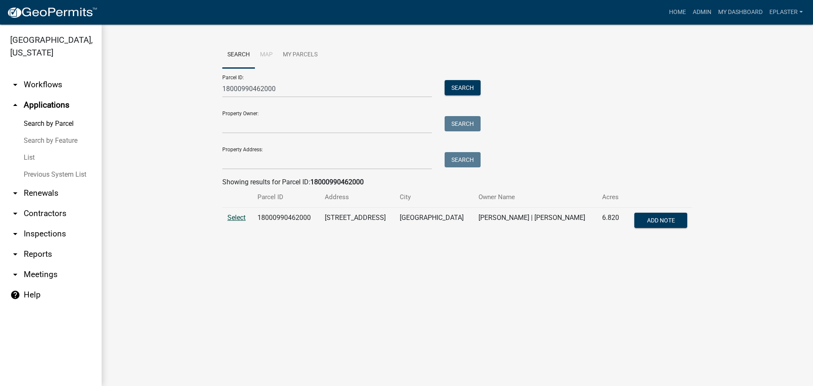
click at [240, 220] on span "Select" at bounding box center [236, 217] width 18 height 8
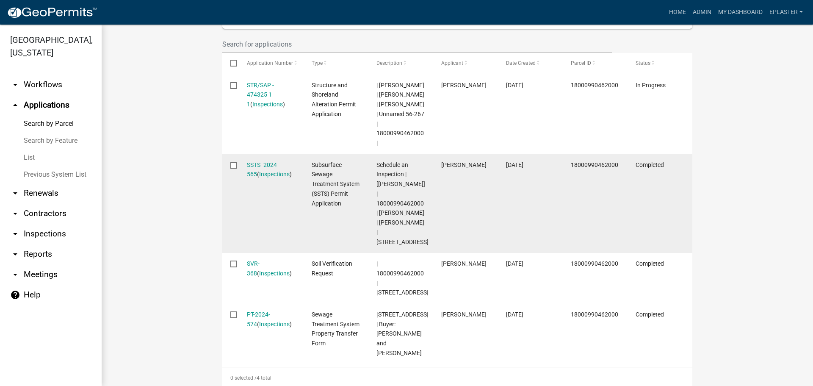
scroll to position [318, 0]
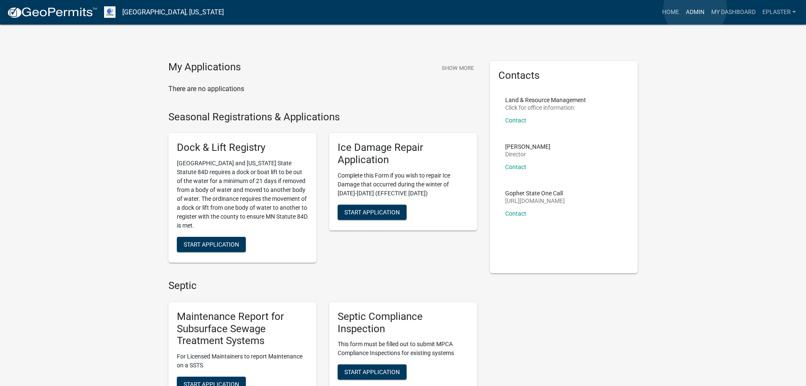
click at [696, 8] on link "Admin" at bounding box center [695, 12] width 25 height 16
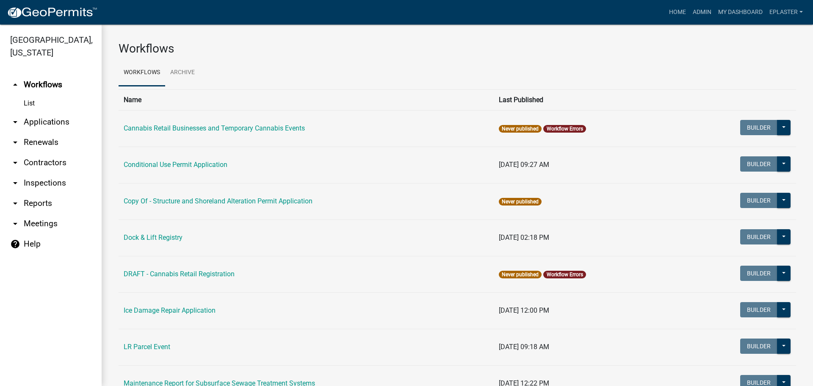
click at [32, 116] on link "arrow_drop_down Applications" at bounding box center [51, 122] width 102 height 20
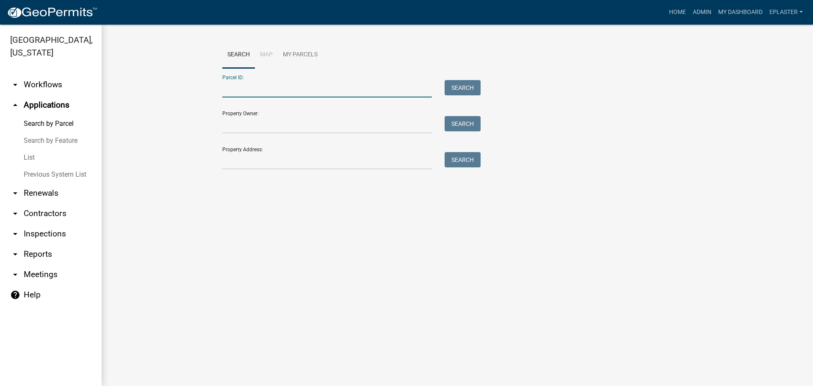
click at [267, 93] on input "Parcel ID:" at bounding box center [327, 88] width 210 height 17
click at [232, 160] on input "Property Address:" at bounding box center [327, 160] width 210 height 17
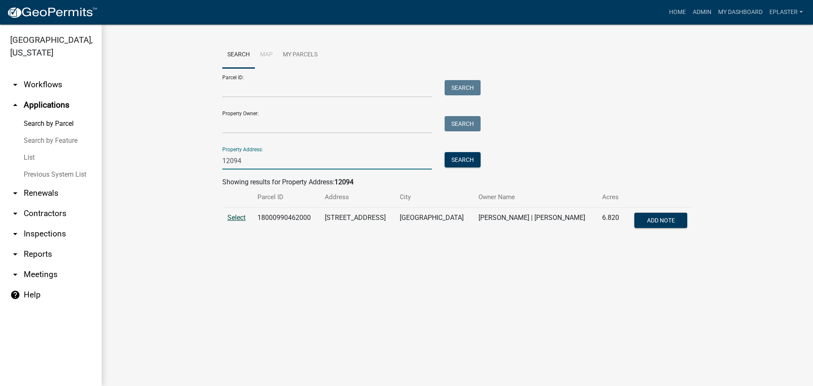
type input "12094"
click at [232, 218] on span "Select" at bounding box center [236, 217] width 18 height 8
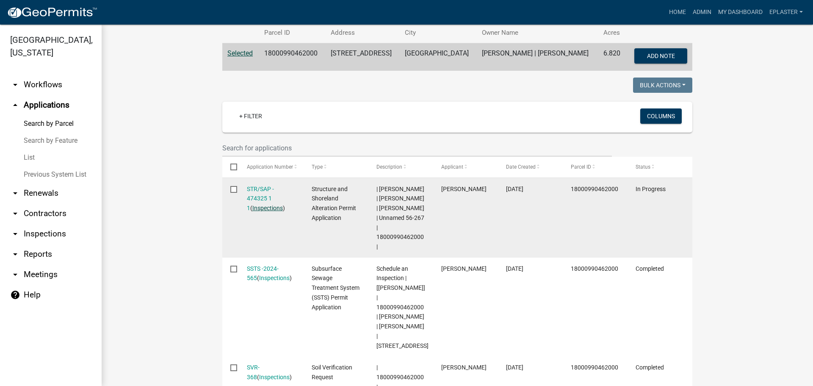
scroll to position [171, 0]
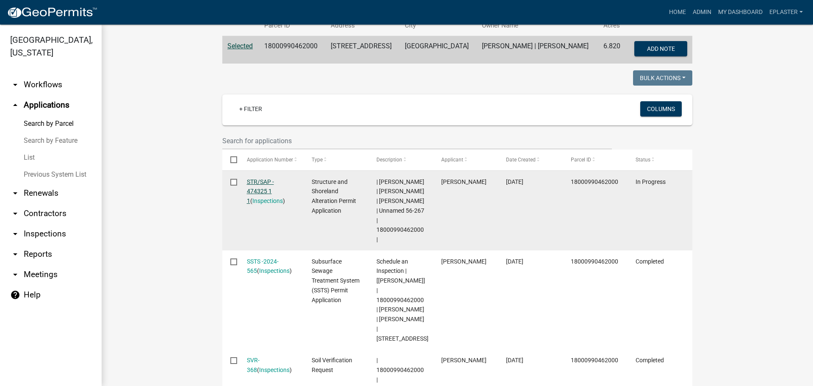
click at [262, 179] on link "STR/SAP - 474325 1 1" at bounding box center [260, 191] width 27 height 26
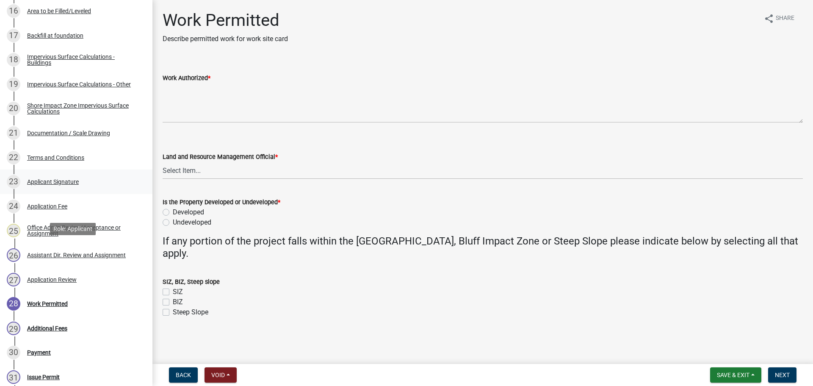
scroll to position [466, 0]
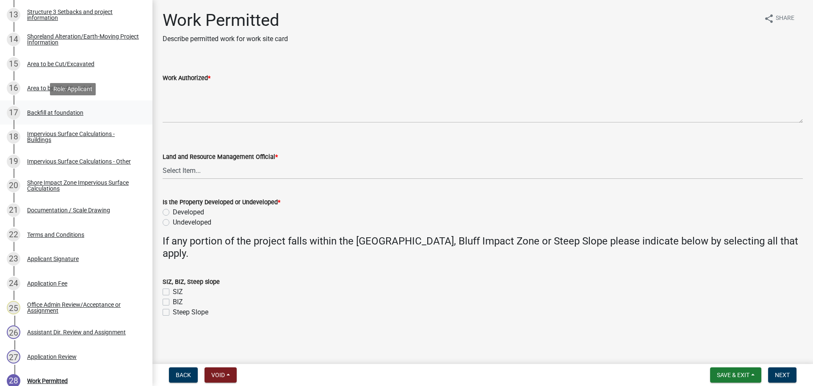
click at [81, 116] on div "17 Backfill at foundation" at bounding box center [73, 113] width 132 height 14
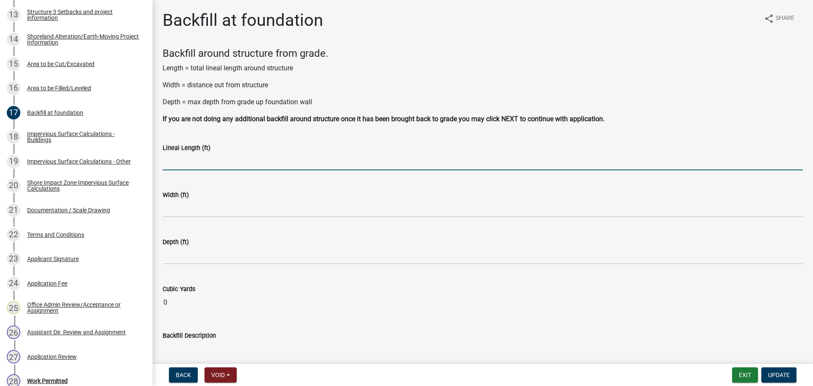
click at [191, 159] on input "text" at bounding box center [483, 161] width 640 height 17
type input "252"
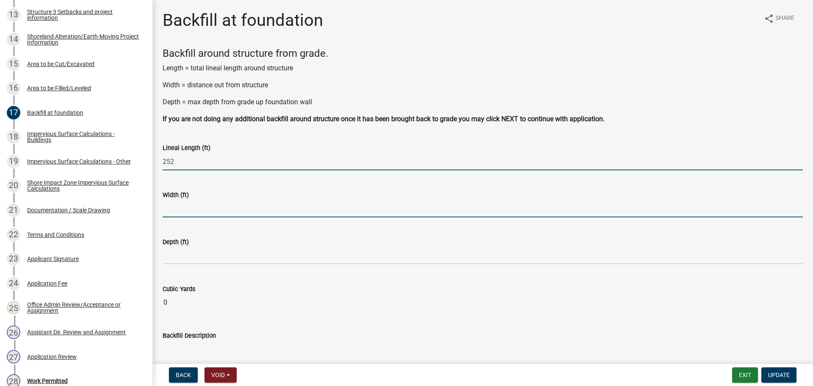
click at [217, 203] on input "text" at bounding box center [483, 208] width 640 height 17
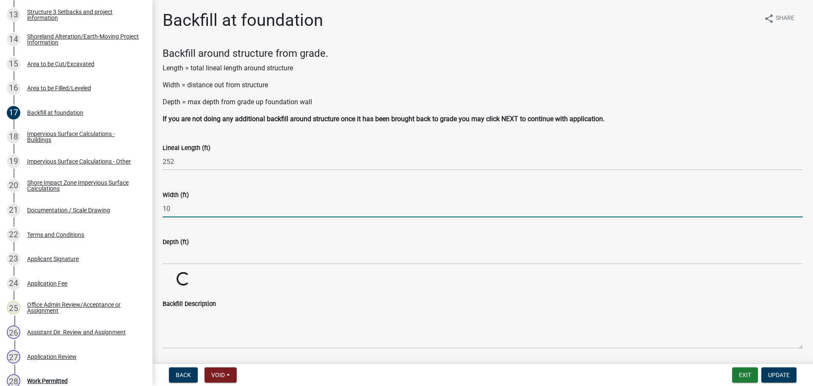
type input "10"
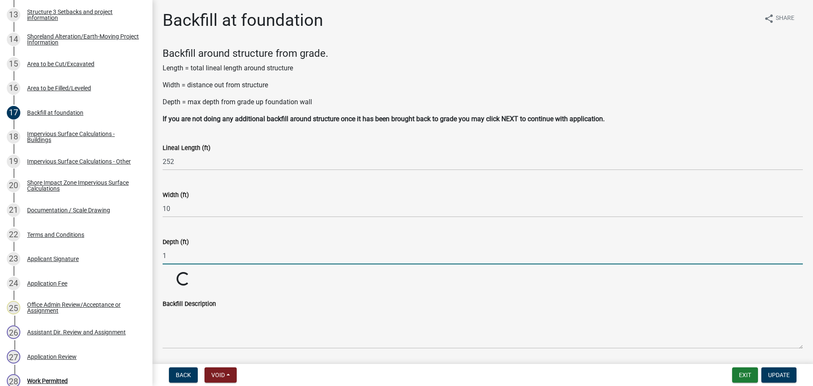
type input "1"
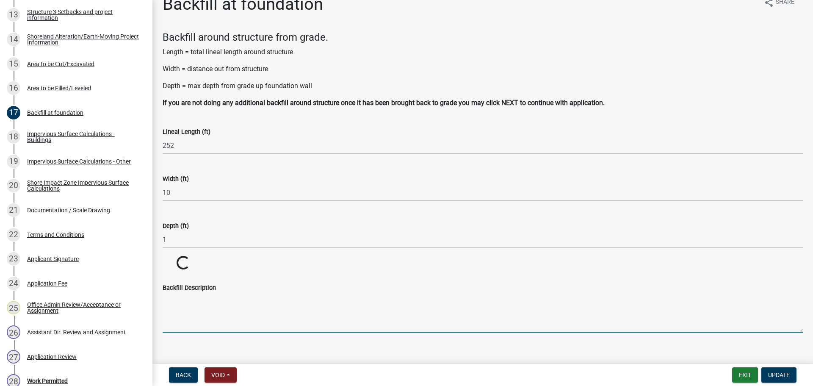
scroll to position [28, 0]
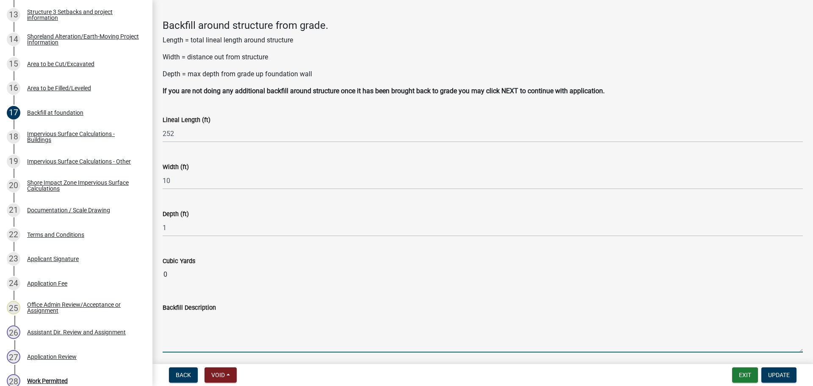
type input "93"
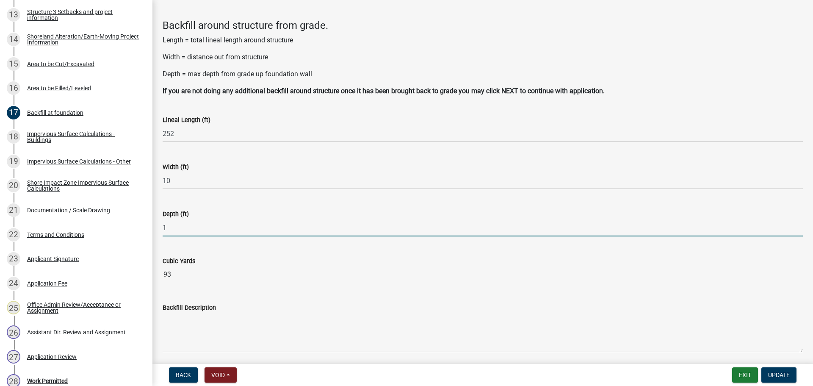
click at [204, 233] on input "1" at bounding box center [483, 227] width 640 height 17
type input "1"
type input "0.5"
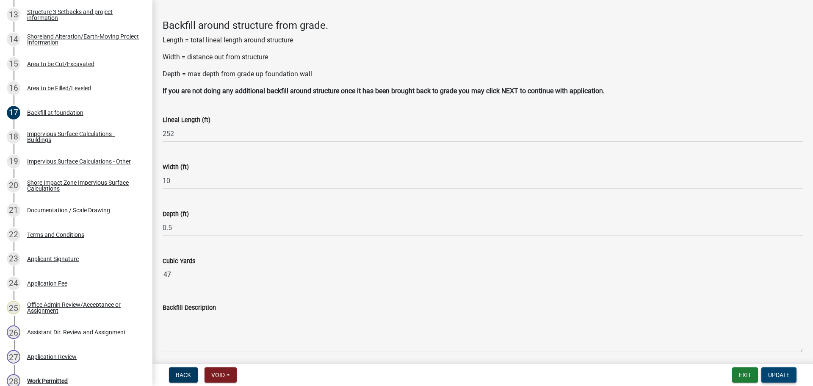
click at [793, 375] on button "Update" at bounding box center [778, 374] width 35 height 15
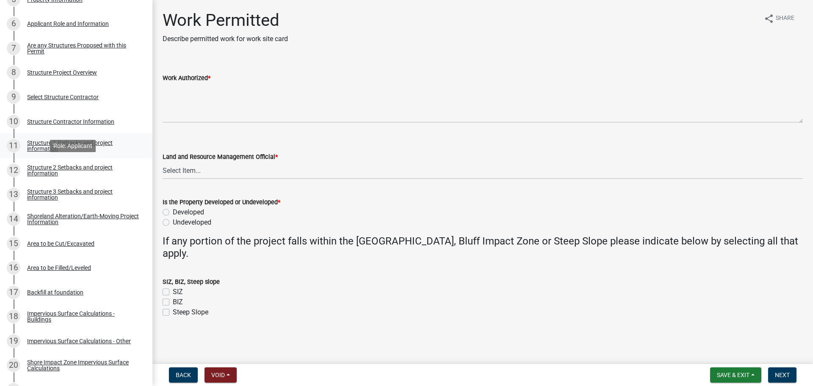
scroll to position [286, 0]
click at [94, 125] on div "10 Structure Contractor Information" at bounding box center [73, 122] width 132 height 14
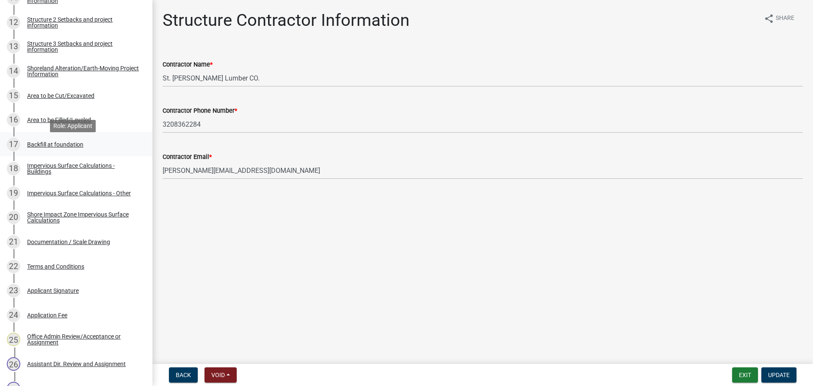
scroll to position [445, 0]
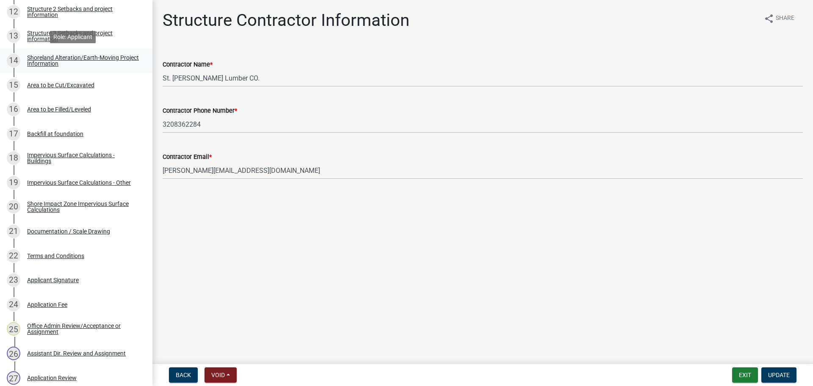
click at [97, 67] on div "14 Shoreland Alteration/Earth-Moving Project Information" at bounding box center [73, 61] width 132 height 14
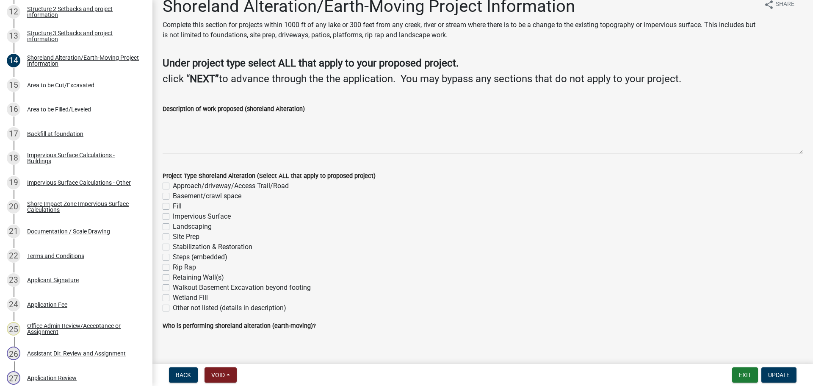
scroll to position [0, 0]
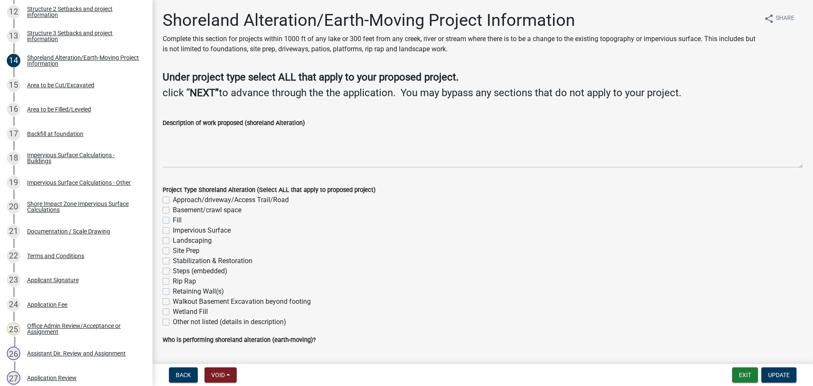
click at [173, 198] on label "Approach/driveway/Access Trail/Road" at bounding box center [231, 200] width 116 height 10
click at [173, 198] on input "Approach/driveway/Access Trail/Road" at bounding box center [176, 198] width 6 height 6
checkbox input "true"
checkbox input "false"
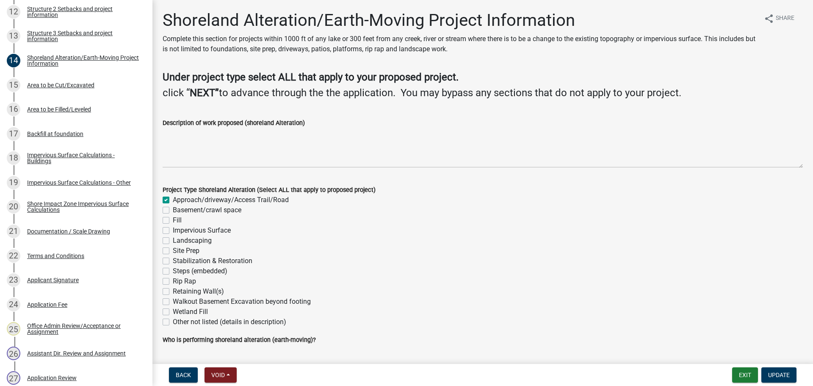
checkbox input "false"
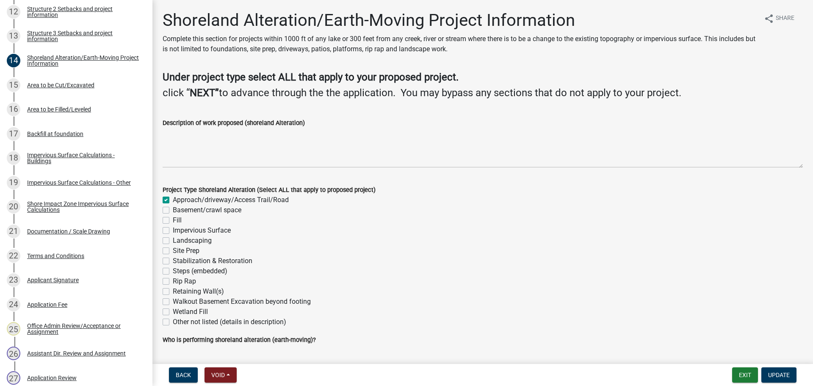
checkbox input "false"
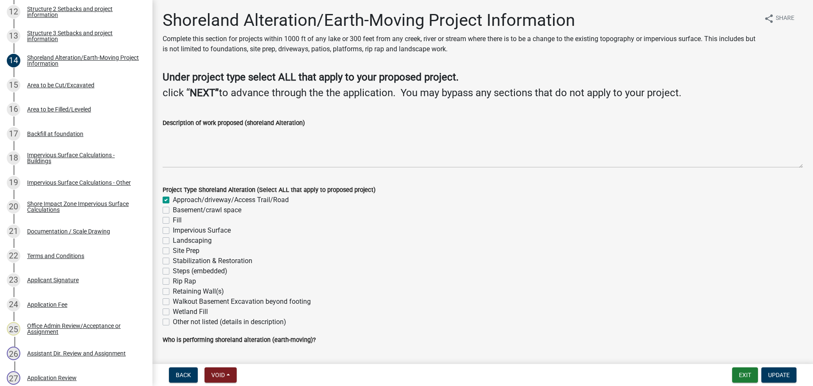
click at [173, 228] on label "Impervious Surface" at bounding box center [202, 230] width 58 height 10
click at [173, 228] on input "Impervious Surface" at bounding box center [176, 228] width 6 height 6
checkbox input "true"
checkbox input "false"
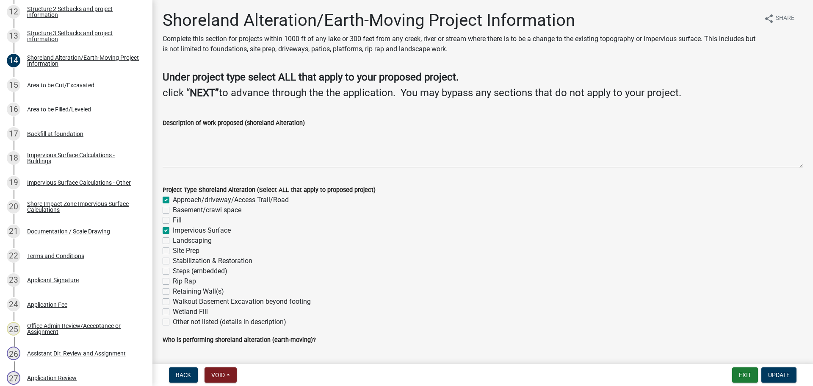
checkbox input "false"
checkbox input "true"
checkbox input "false"
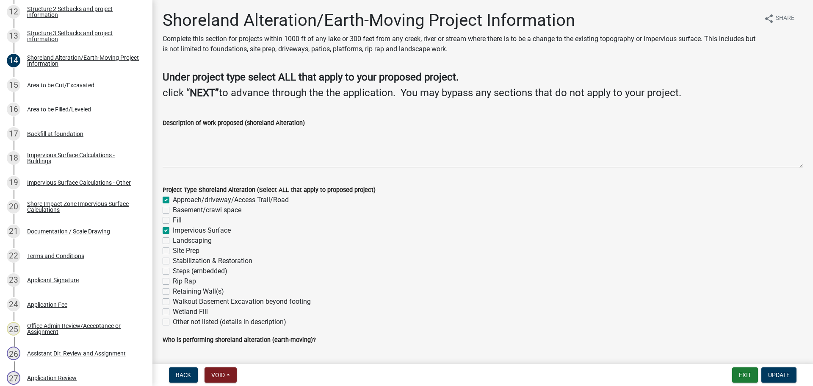
checkbox input "false"
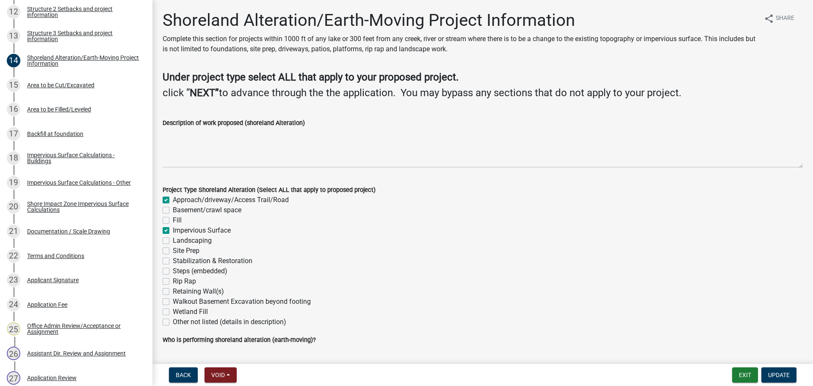
checkbox input "false"
click at [173, 252] on label "Site Prep" at bounding box center [186, 251] width 27 height 10
click at [173, 251] on input "Site Prep" at bounding box center [176, 249] width 6 height 6
checkbox input "true"
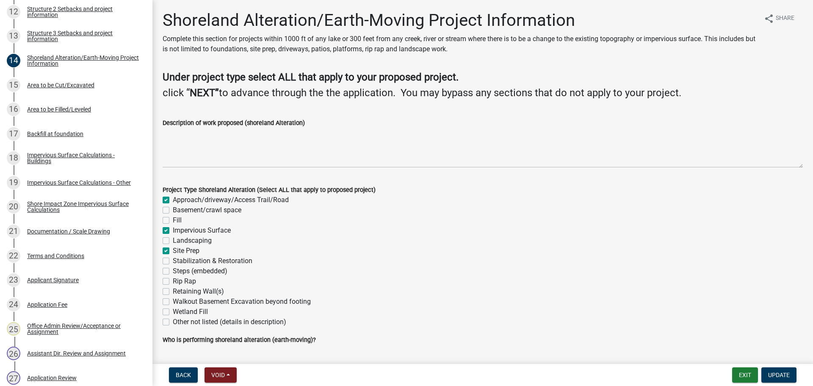
checkbox input "false"
checkbox input "true"
checkbox input "false"
checkbox input "true"
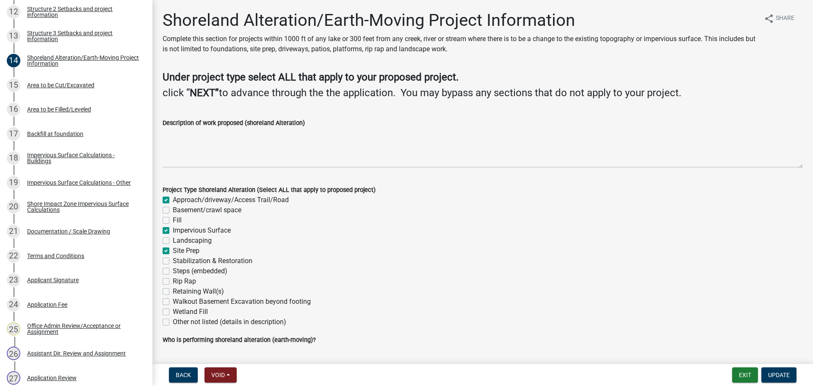
checkbox input "false"
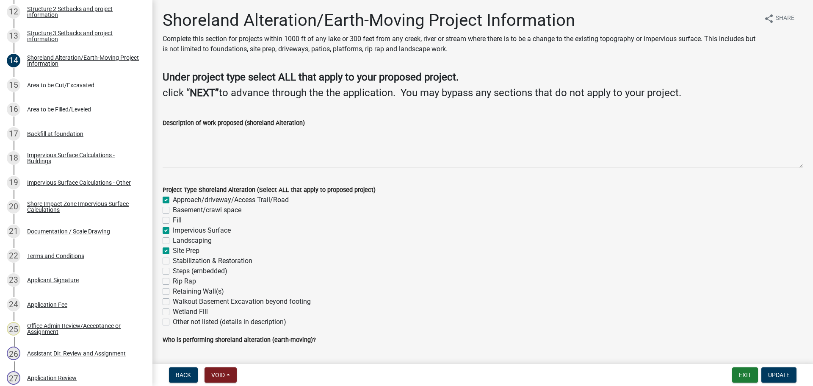
checkbox input "false"
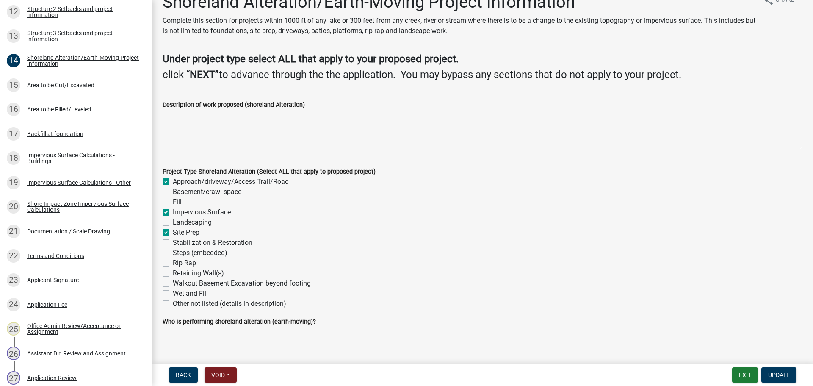
scroll to position [24, 0]
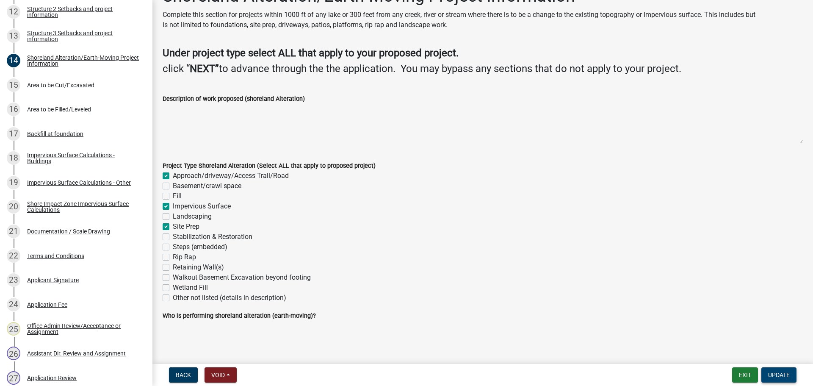
click at [776, 372] on span "Update" at bounding box center [779, 374] width 22 height 7
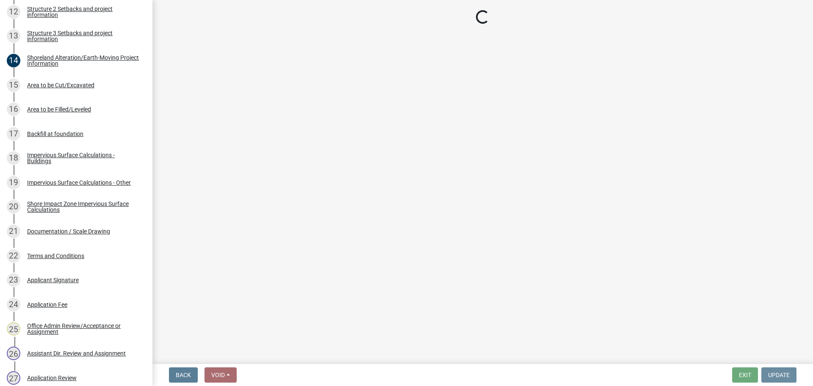
scroll to position [0, 0]
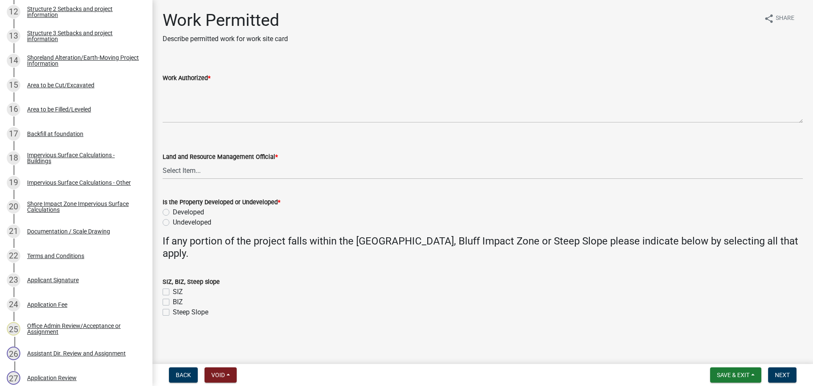
drag, startPoint x: 648, startPoint y: 235, endPoint x: 682, endPoint y: 284, distance: 59.5
click at [660, 253] on wm-data-entity-input-list "Work Authorized * Land and Resource Management Official * Select Item... Alexis…" at bounding box center [483, 193] width 640 height 264
click at [729, 370] on button "Save & Exit" at bounding box center [735, 374] width 51 height 15
click at [713, 351] on button "Save & Exit" at bounding box center [727, 352] width 68 height 20
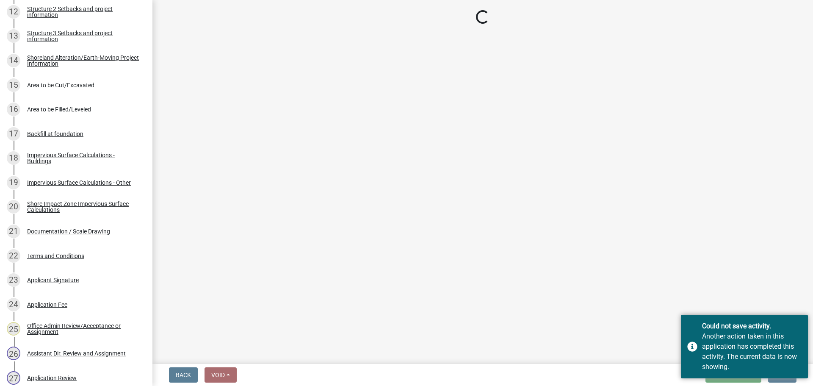
select select "ab2e7446-72a0-49c6-a36a-5181bad2fe68"
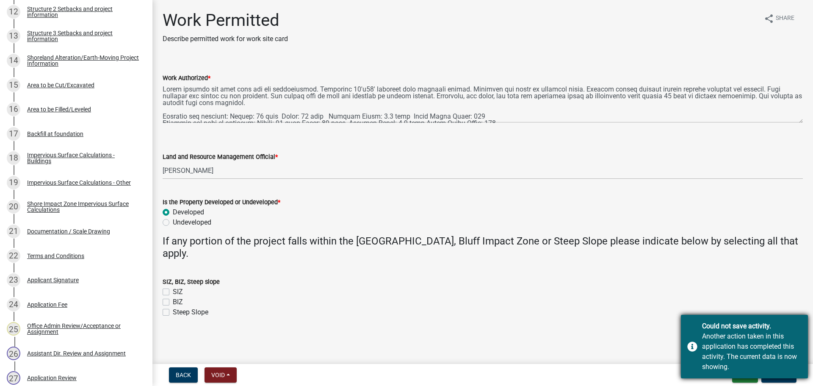
click at [734, 342] on div "Another action taken in this application has completed this activity. The curre…" at bounding box center [751, 351] width 99 height 41
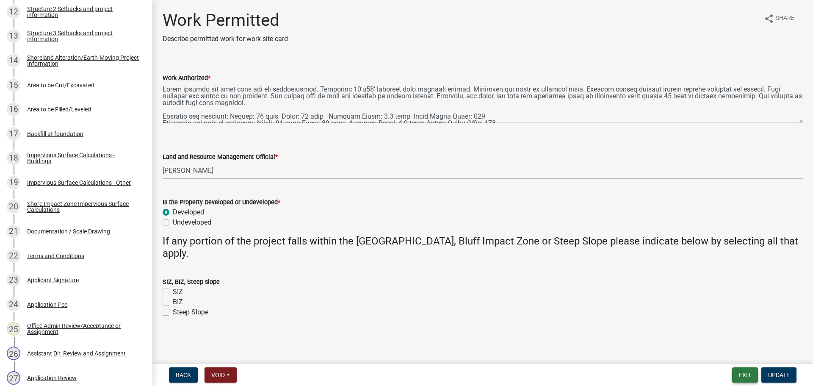
click at [746, 375] on button "Exit" at bounding box center [745, 374] width 26 height 15
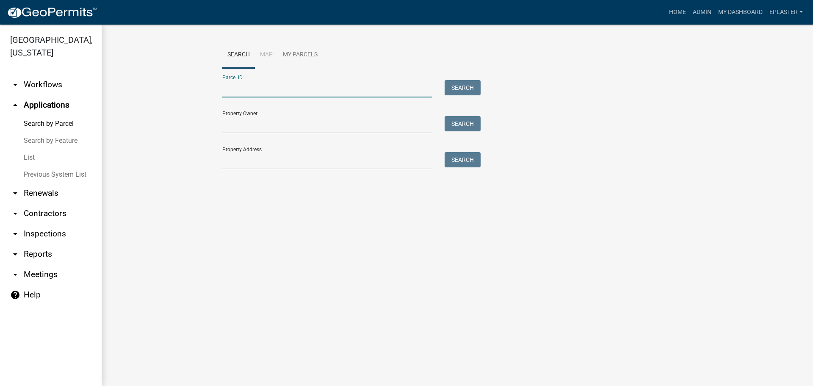
click at [295, 95] on input "Parcel ID:" at bounding box center [327, 88] width 210 height 17
click at [390, 155] on input "Property Address:" at bounding box center [327, 160] width 210 height 17
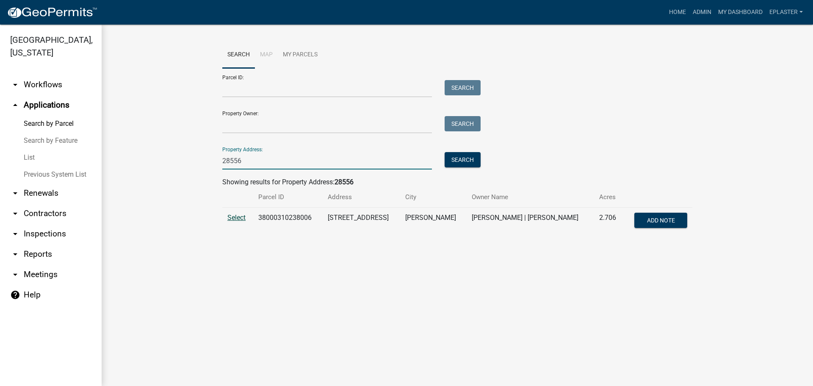
type input "28556"
click at [239, 219] on span "Select" at bounding box center [236, 217] width 18 height 8
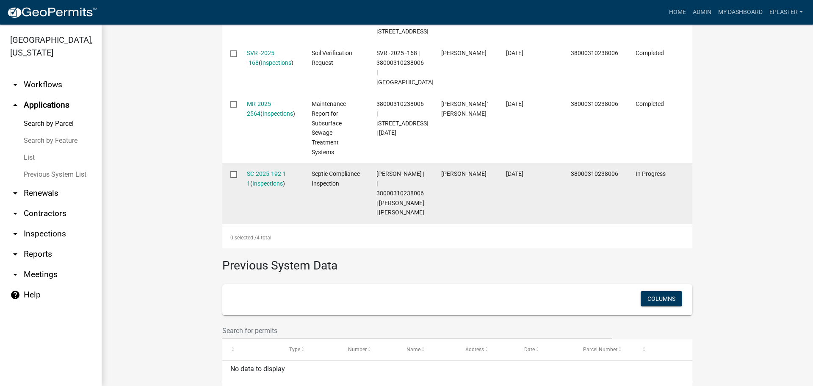
scroll to position [393, 0]
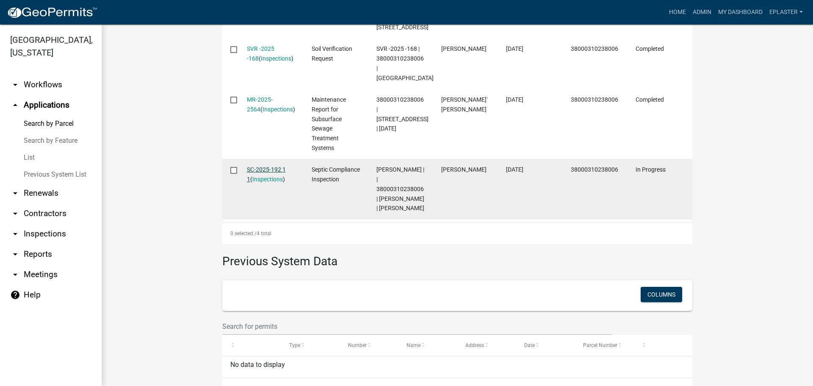
click at [282, 167] on link "SC-2025-192 1 1" at bounding box center [266, 174] width 39 height 17
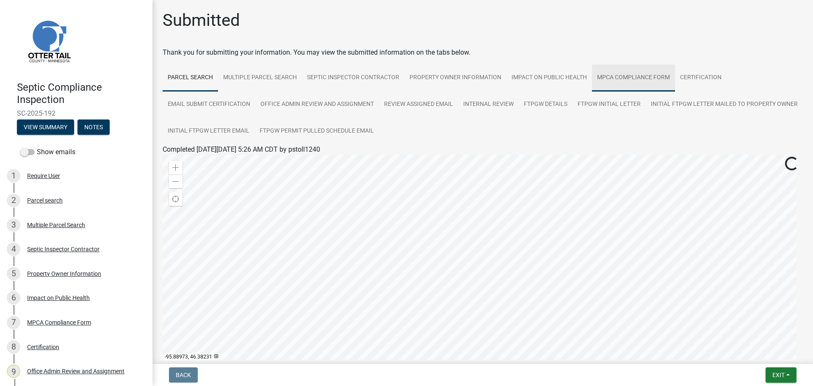
click at [657, 73] on link "MPCA Compliance Form" at bounding box center [633, 77] width 83 height 27
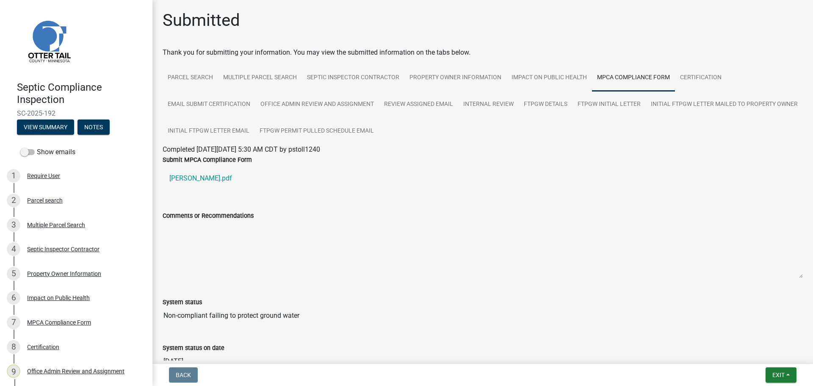
scroll to position [59, 0]
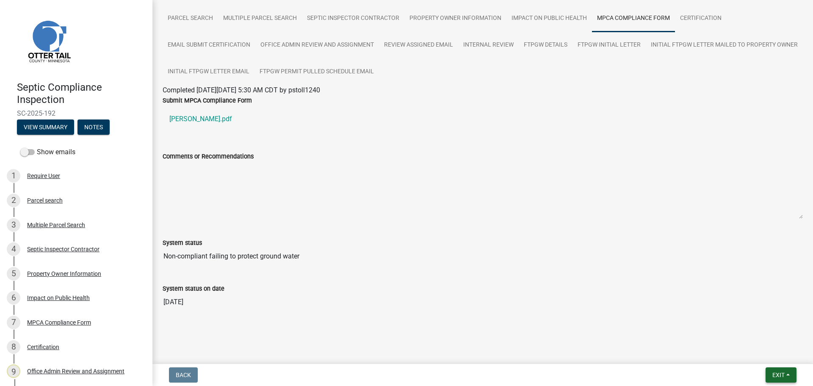
drag, startPoint x: 783, startPoint y: 371, endPoint x: 779, endPoint y: 364, distance: 8.5
click at [783, 371] on span "Exit" at bounding box center [778, 374] width 12 height 7
click at [772, 350] on button "Save & Exit" at bounding box center [763, 352] width 68 height 20
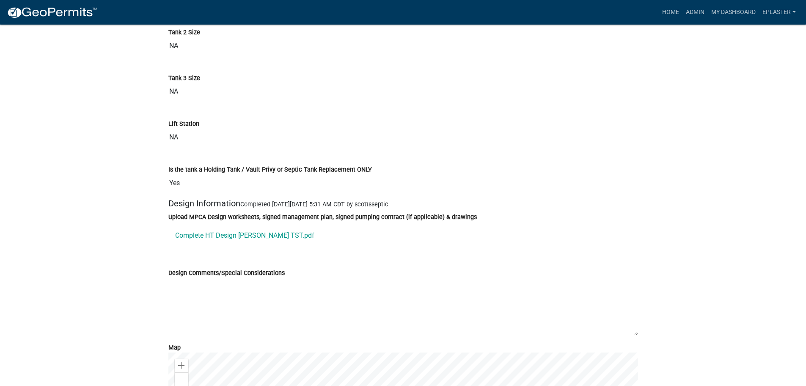
scroll to position [3334, 0]
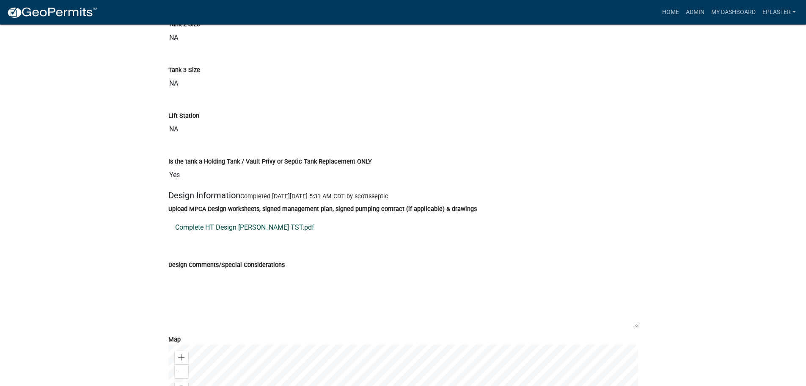
click at [234, 235] on link "Complete HT Design [PERSON_NAME] TST.pdf" at bounding box center [403, 227] width 470 height 20
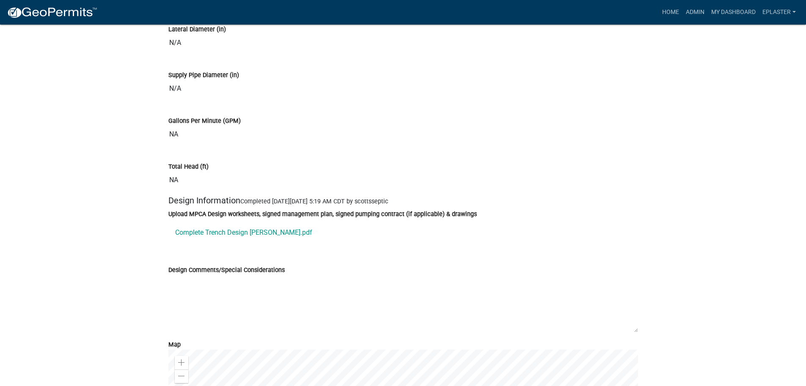
scroll to position [4032, 0]
click at [240, 242] on link "Complete Trench Design [PERSON_NAME].pdf" at bounding box center [403, 231] width 470 height 20
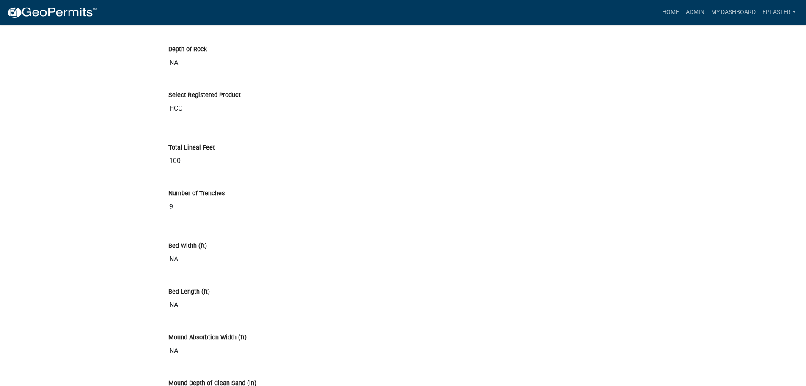
scroll to position [3302, 0]
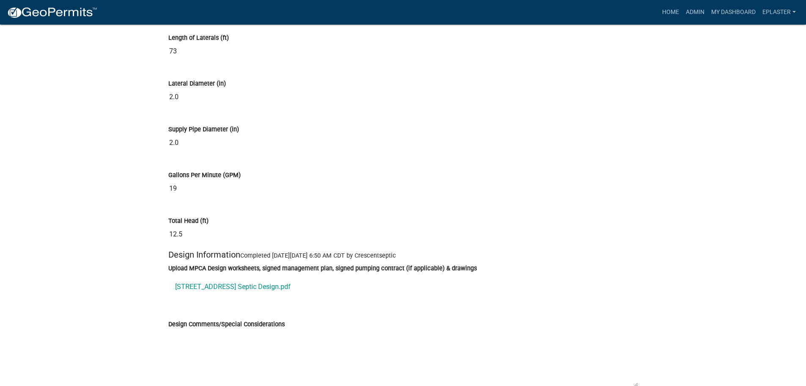
scroll to position [4022, 0]
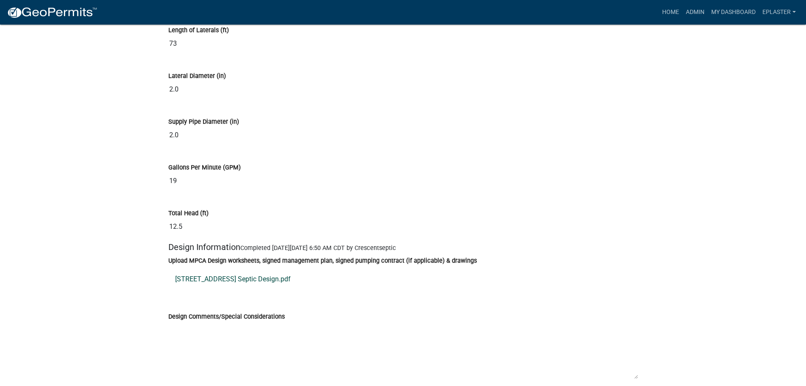
click at [258, 278] on link "15393 150th St Septic Design.pdf" at bounding box center [403, 279] width 470 height 20
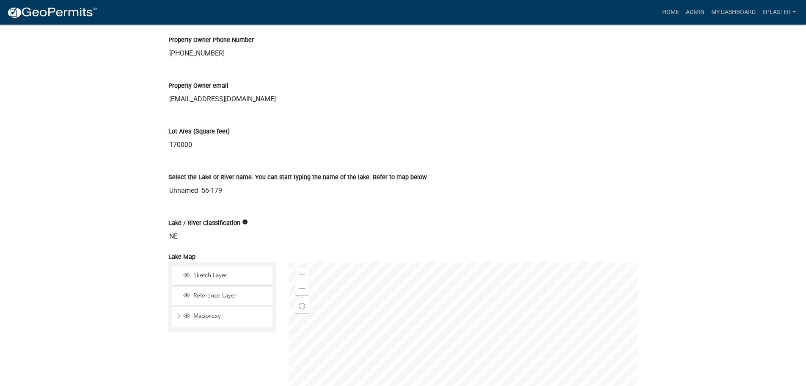
scroll to position [1259, 0]
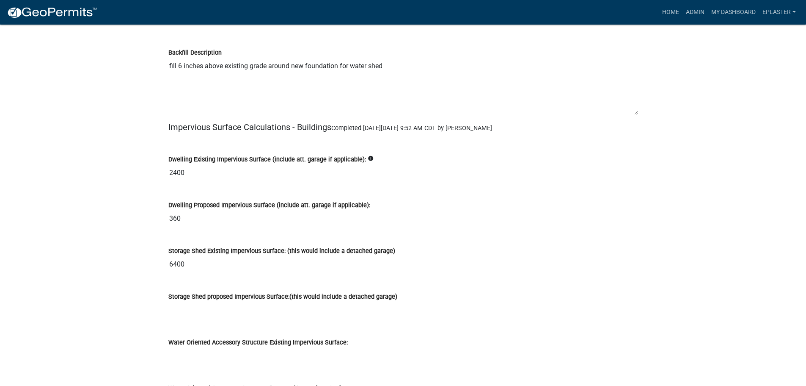
scroll to position [6510, 0]
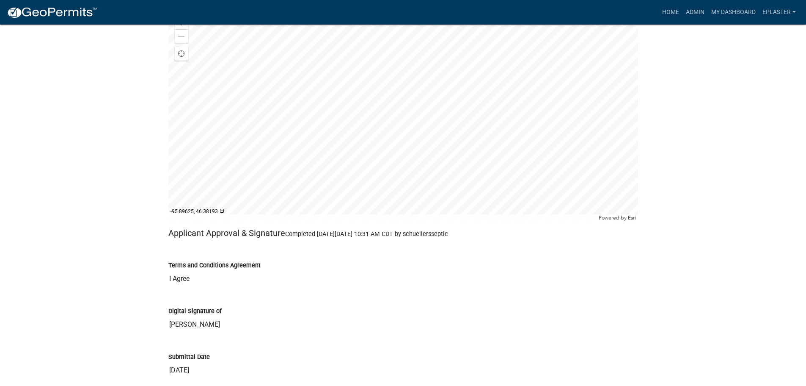
scroll to position [4781, 0]
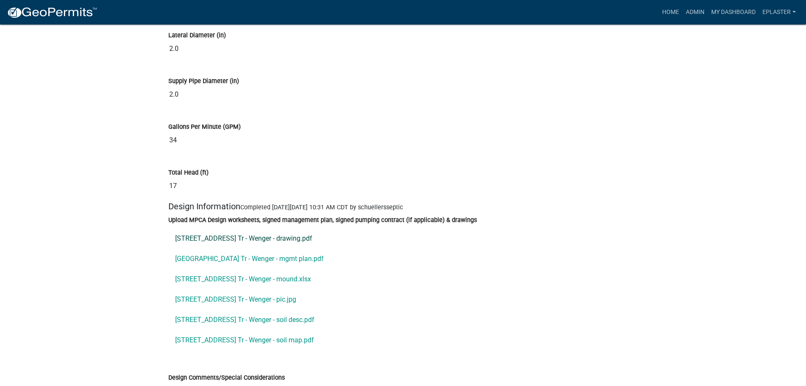
scroll to position [4519, 0]
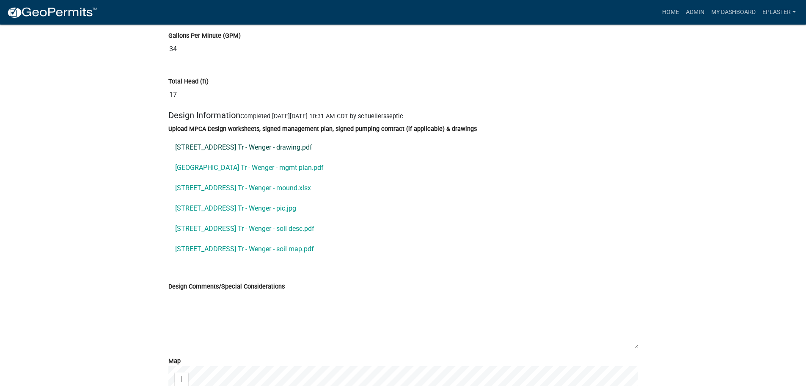
click at [277, 150] on link "[STREET_ADDRESS] Tr - Wenger - drawing.pdf" at bounding box center [403, 147] width 470 height 20
click at [304, 175] on link "[GEOGRAPHIC_DATA] Tr - Wenger - mgmt plan.pdf" at bounding box center [403, 167] width 470 height 20
click at [302, 191] on link "[STREET_ADDRESS] Tr - Wenger - mound.xlsx" at bounding box center [403, 188] width 470 height 20
